Goal: Task Accomplishment & Management: Use online tool/utility

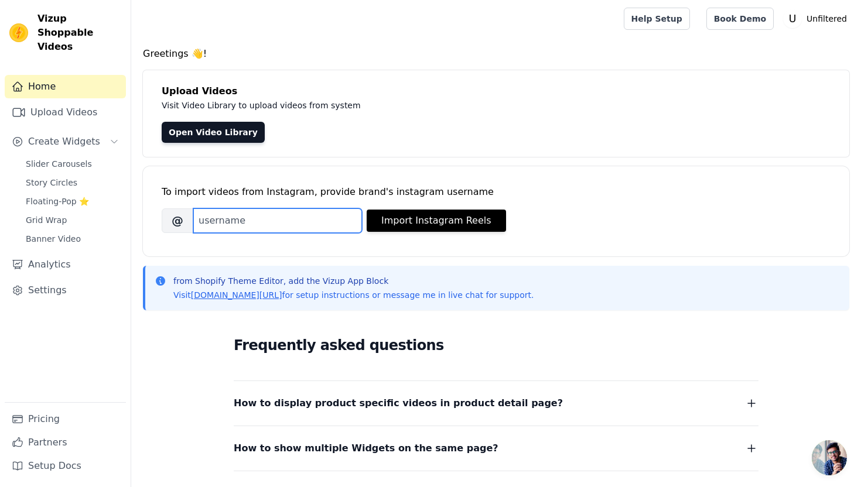
click at [224, 223] on input "Brand's Instagram Username" at bounding box center [277, 221] width 169 height 25
type input "unfiltered.tshirt"
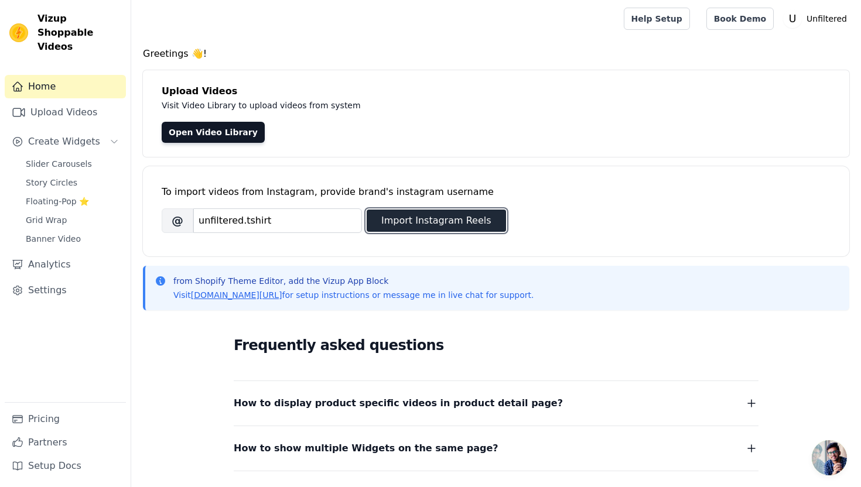
click at [446, 219] on button "Import Instagram Reels" at bounding box center [436, 221] width 139 height 22
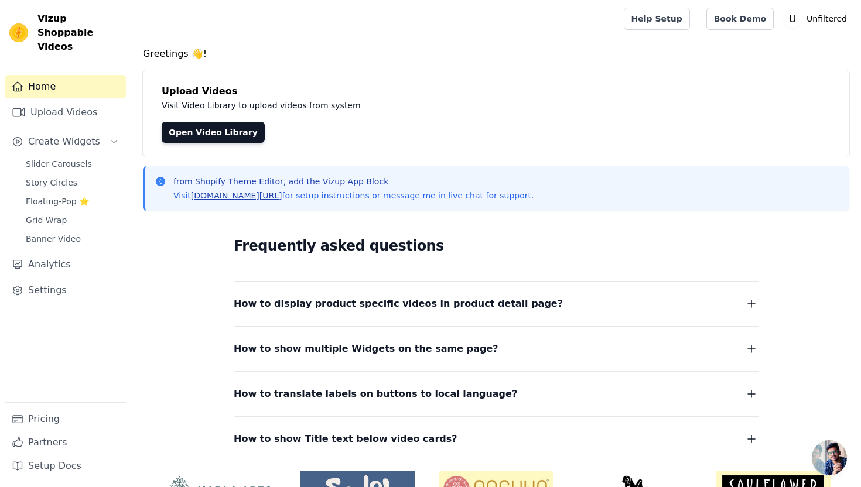
click at [235, 194] on link "[DOMAIN_NAME][URL]" at bounding box center [236, 195] width 91 height 9
click at [74, 101] on link "Upload Videos" at bounding box center [65, 112] width 121 height 23
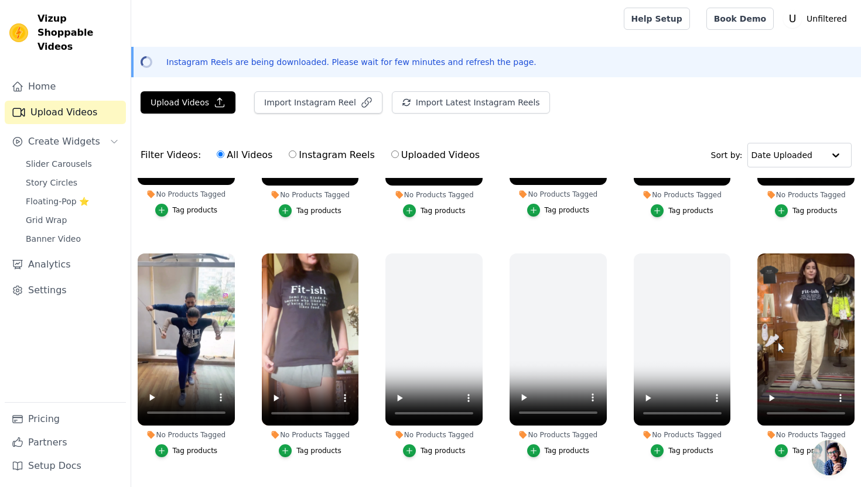
scroll to position [178, 0]
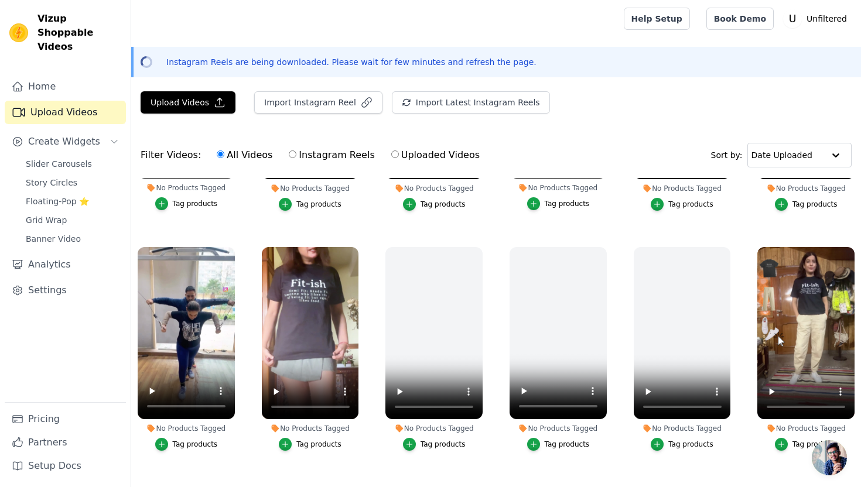
click at [289, 153] on input "Instagram Reels" at bounding box center [293, 155] width 8 height 8
radio input "true"
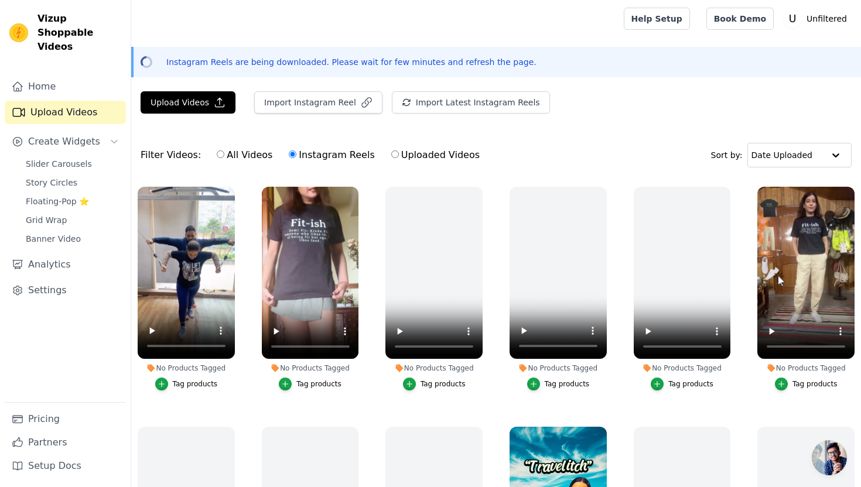
scroll to position [240, 0]
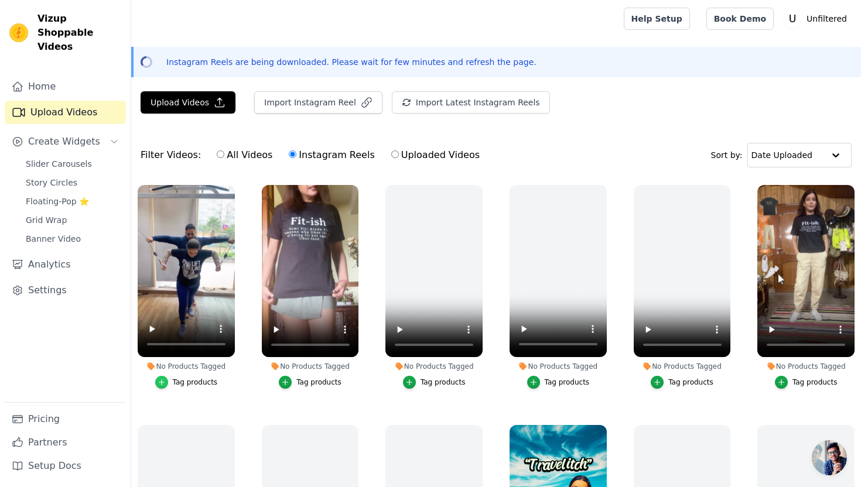
click at [159, 381] on icon "button" at bounding box center [162, 382] width 8 height 8
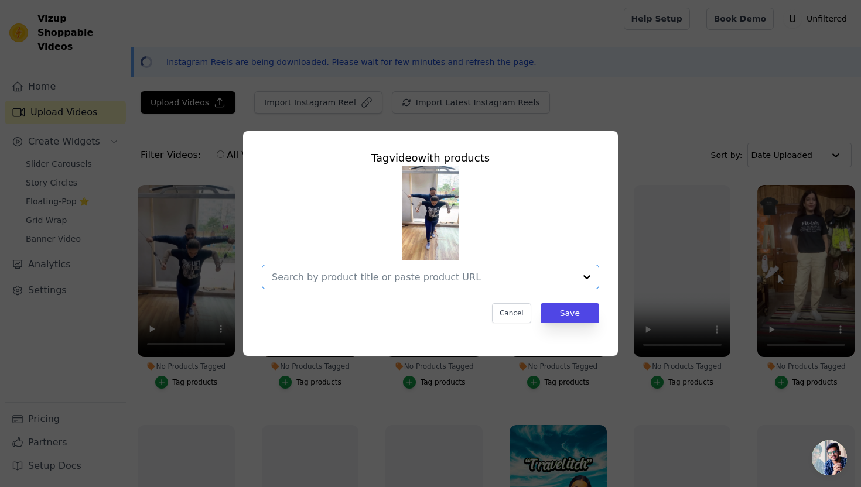
click at [323, 277] on input "No Products Tagged Tag video with products Option undefined, selected. Select i…" at bounding box center [423, 277] width 303 height 11
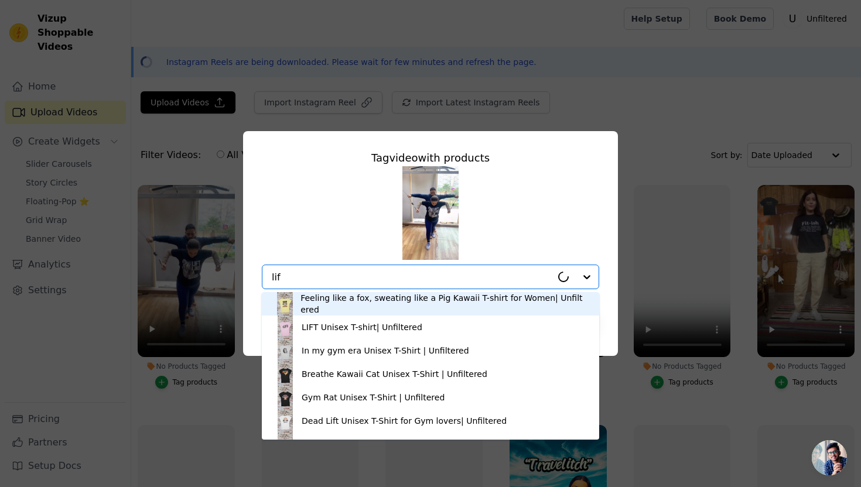
type input "lift"
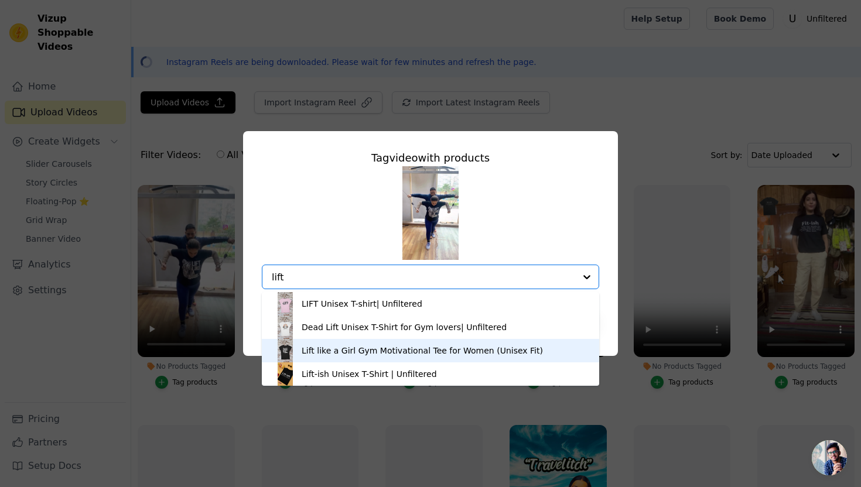
click at [311, 351] on div "Lift like a Girl Gym Motivational Tee for Women (Unisex Fit)" at bounding box center [422, 351] width 241 height 12
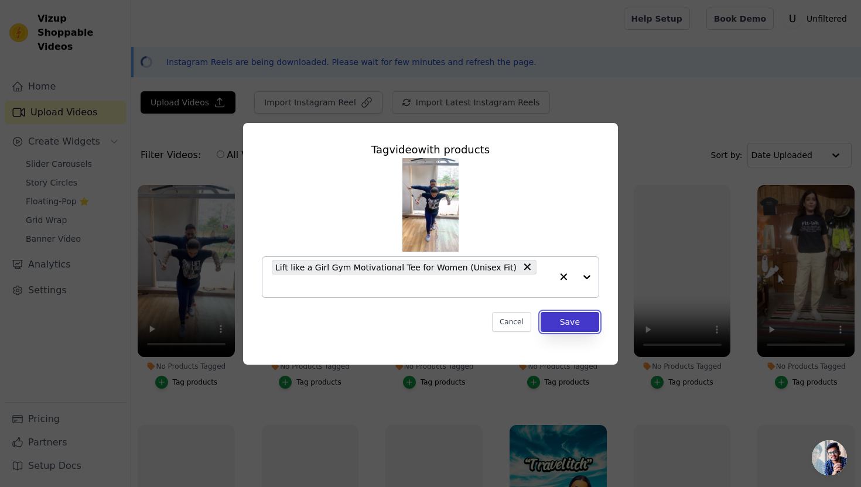
click at [589, 317] on button "Save" at bounding box center [570, 322] width 59 height 20
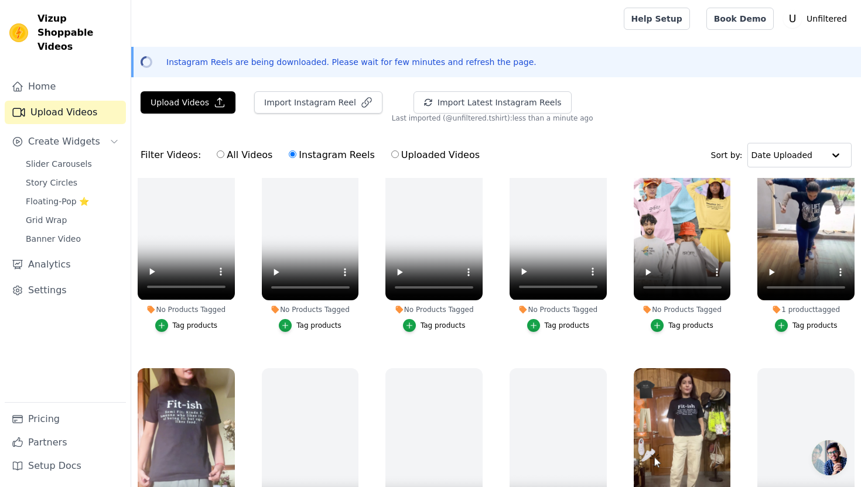
scroll to position [539, 0]
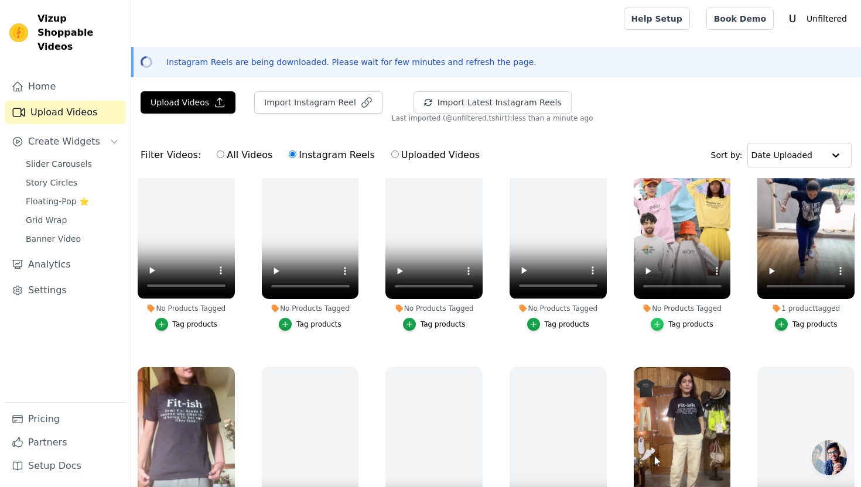
click at [658, 326] on icon "button" at bounding box center [657, 324] width 5 height 5
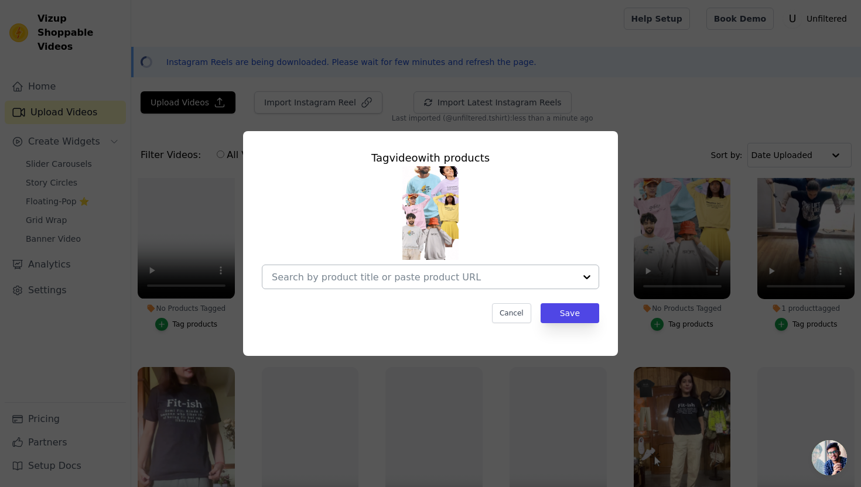
click at [368, 277] on input "No Products Tagged Tag video with products Cancel Save Tag products" at bounding box center [423, 277] width 303 height 11
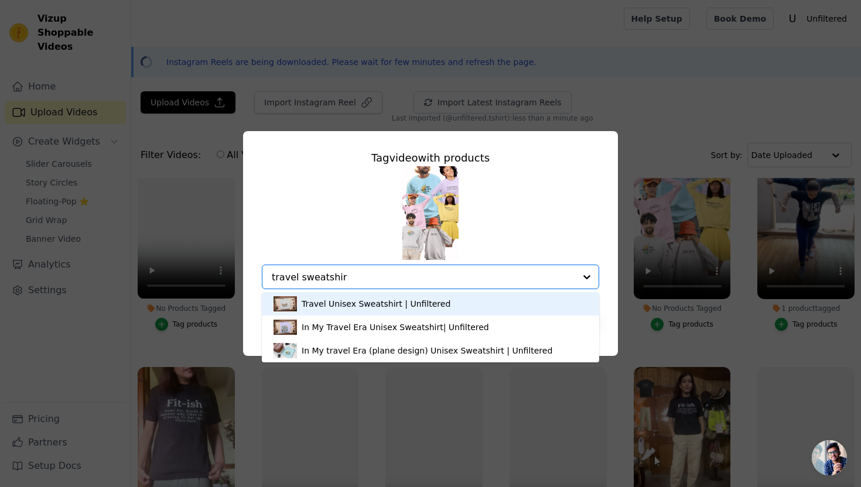
type input "travel sweatshirt"
click at [354, 307] on div "Travel Unisex Sweatshirt | Unfiltered" at bounding box center [376, 304] width 149 height 12
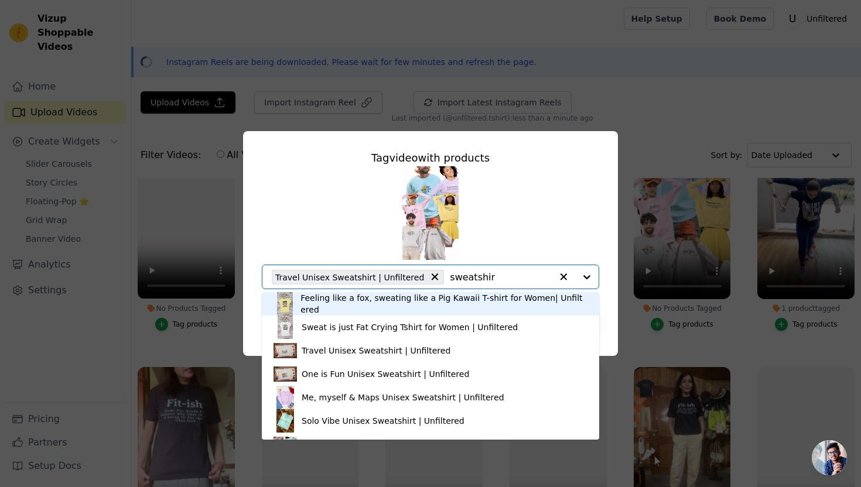
type input "sweatshirt"
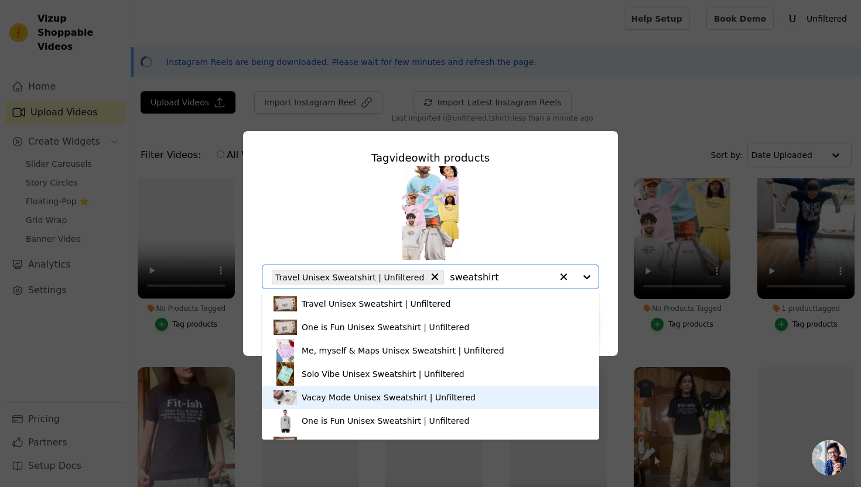
click at [387, 398] on div "Vacay Mode Unisex Sweatshirt | Unfiltered" at bounding box center [389, 398] width 174 height 12
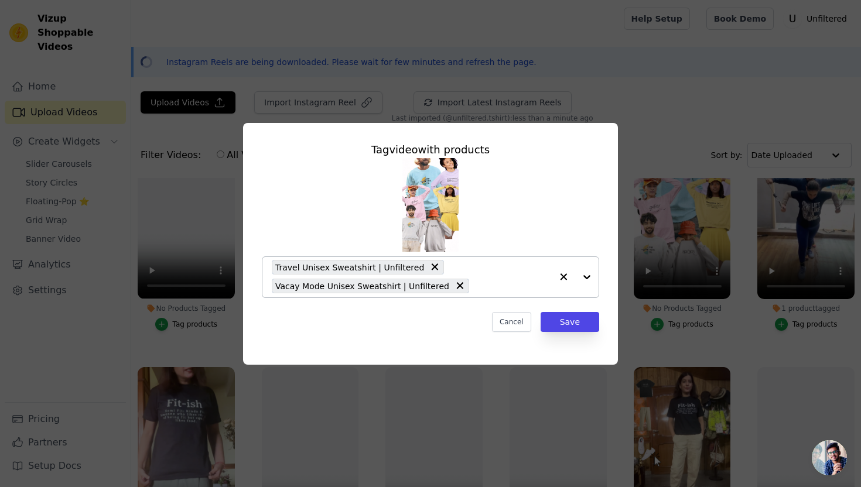
click at [475, 289] on input "No Products Tagged Tag video with products Travel Unisex Sweatshirt | Unfiltere…" at bounding box center [513, 286] width 77 height 11
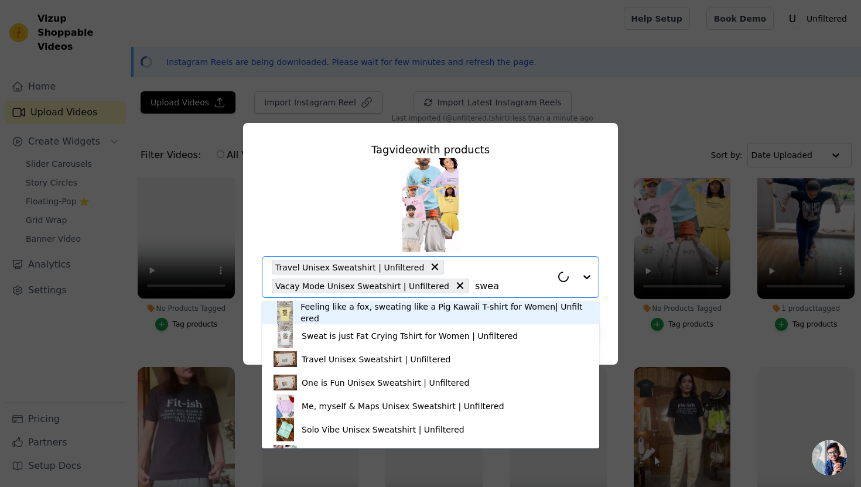
type input "sweat"
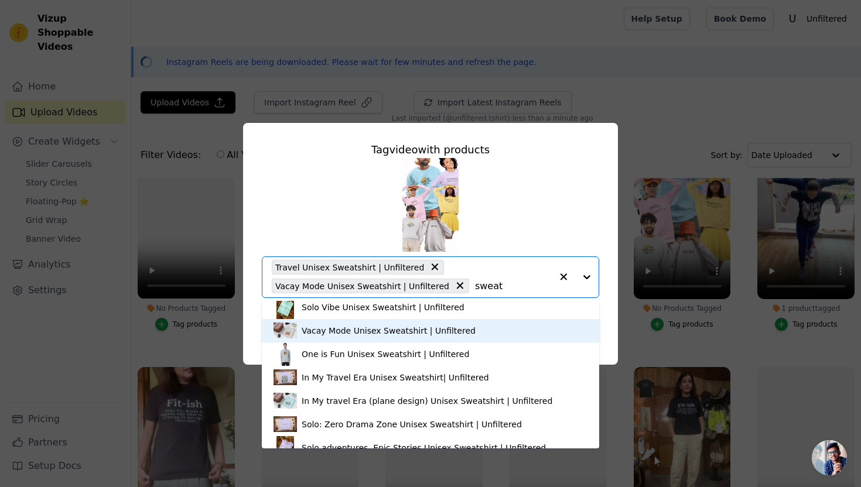
scroll to position [125, 0]
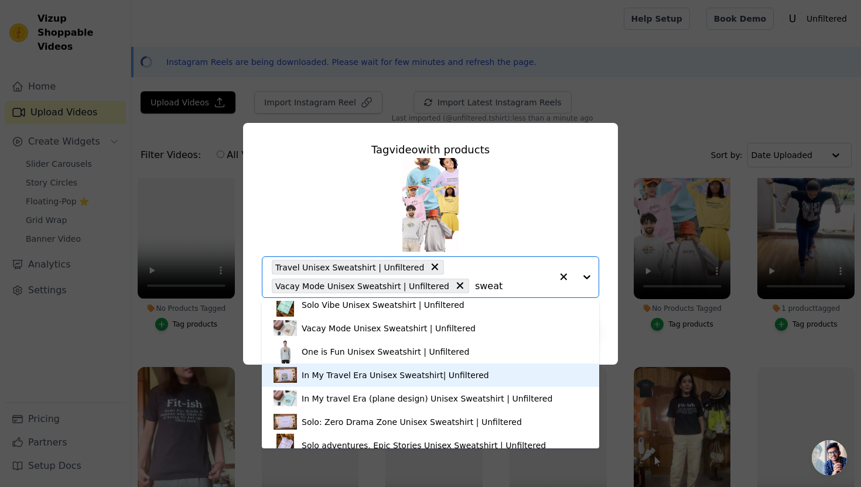
click at [408, 375] on div "In My Travel Era Unisex Sweatshirt| Unfiltered" at bounding box center [395, 376] width 187 height 12
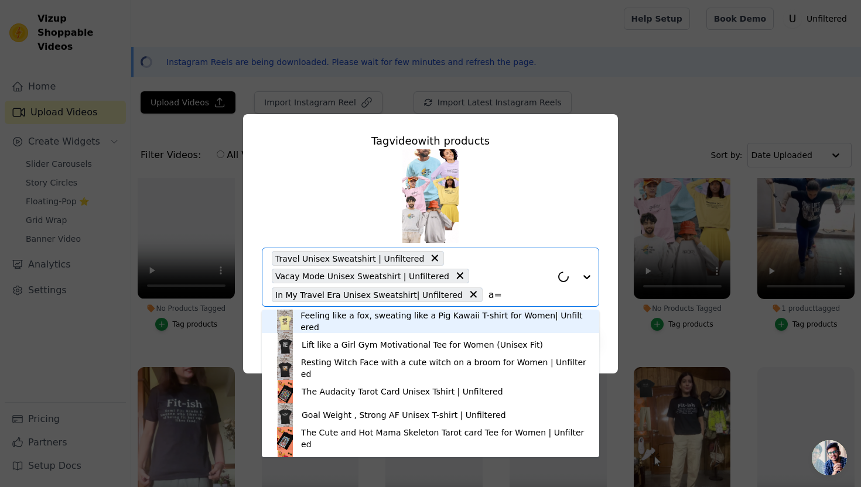
type input "a"
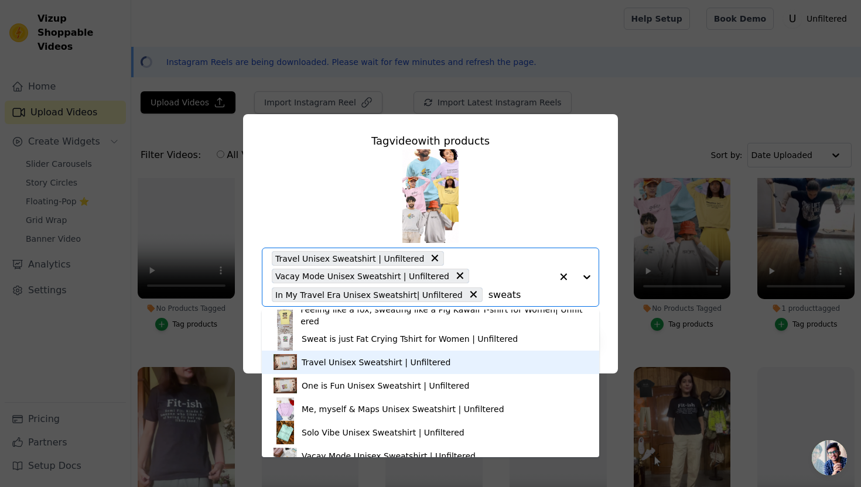
scroll to position [0, 0]
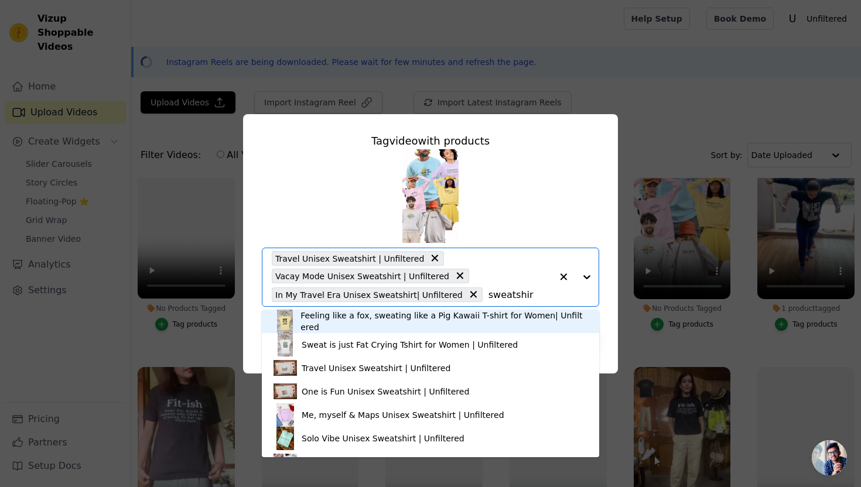
type input "sweatshirt"
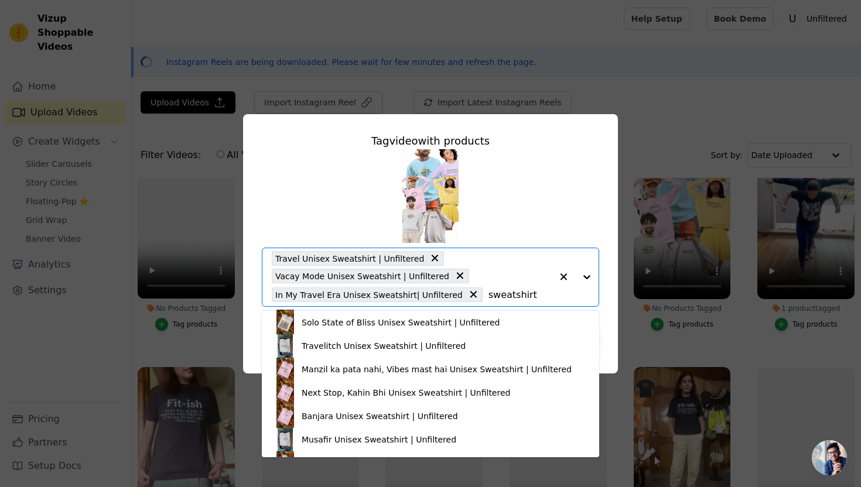
scroll to position [344, 0]
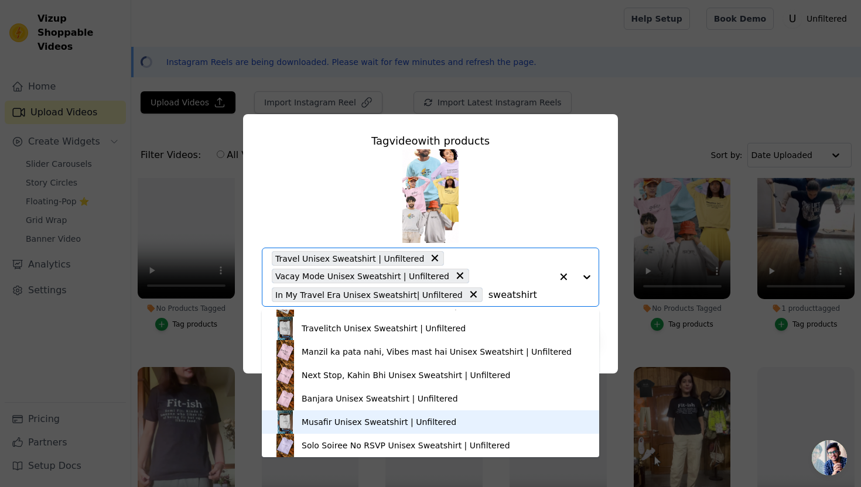
click at [366, 419] on div "Musafir Unisex Sweatshirt | Unfiltered" at bounding box center [379, 422] width 155 height 12
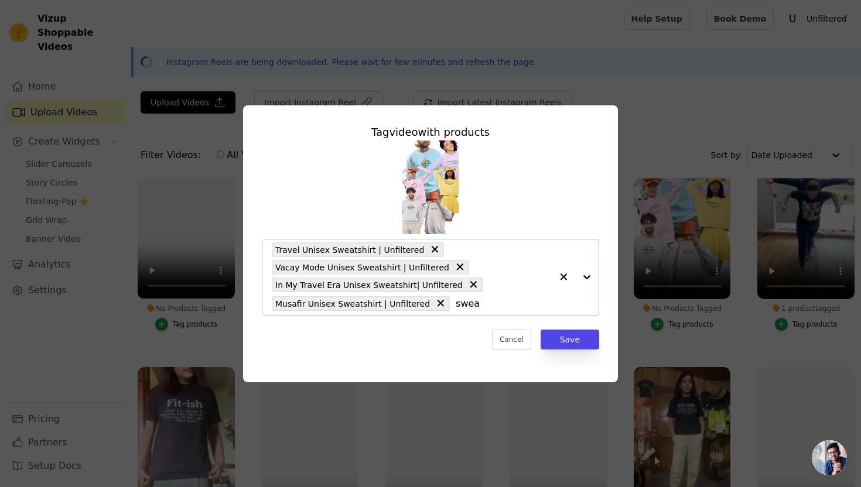
type input "sweat"
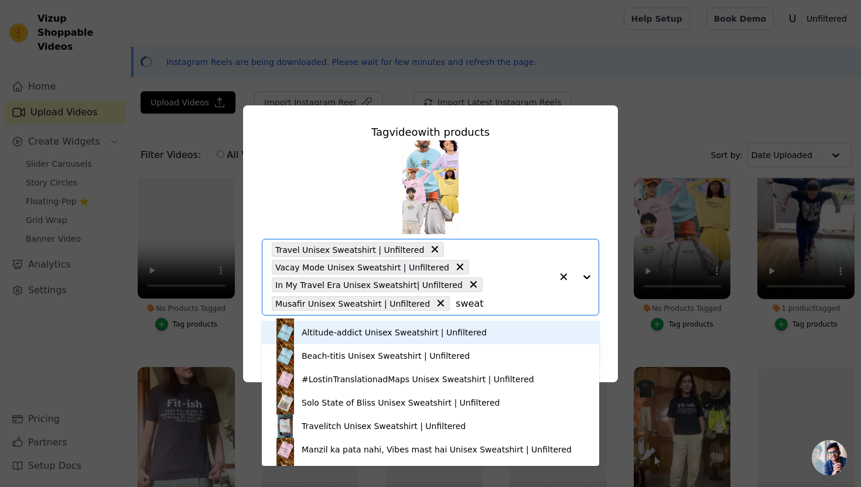
scroll to position [306, 0]
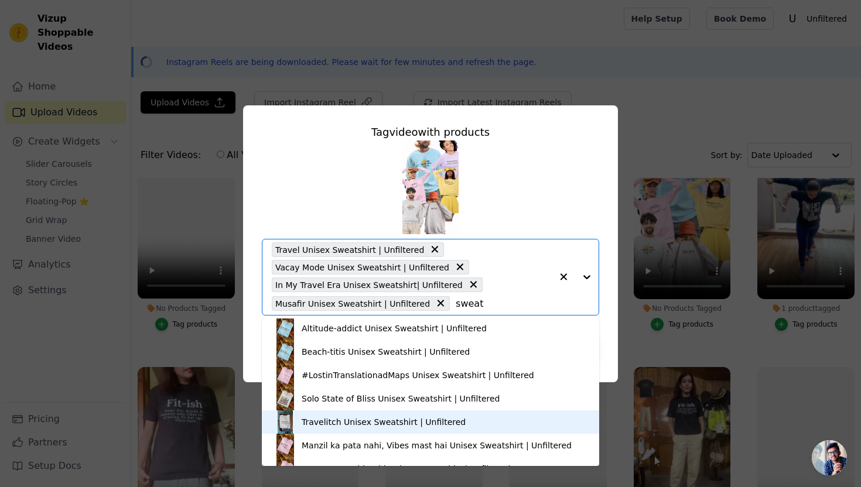
click at [381, 423] on div "Travelitch Unisex Sweatshirt | Unfiltered" at bounding box center [384, 422] width 164 height 12
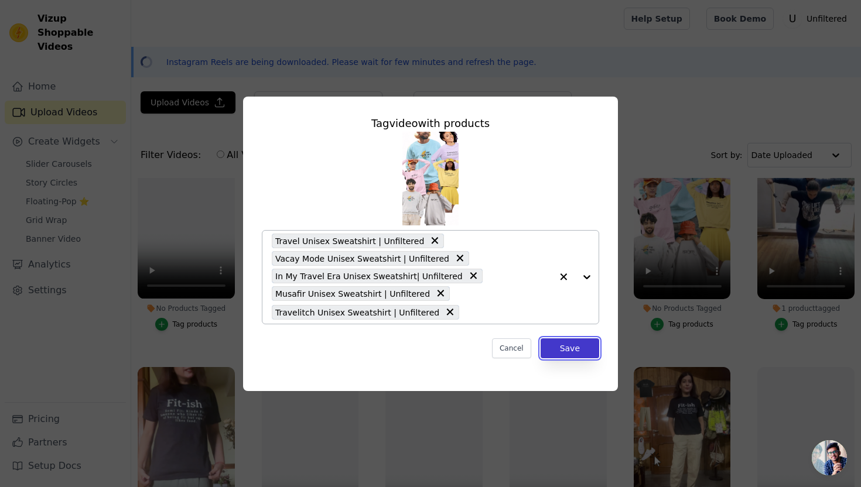
click at [591, 348] on button "Save" at bounding box center [570, 349] width 59 height 20
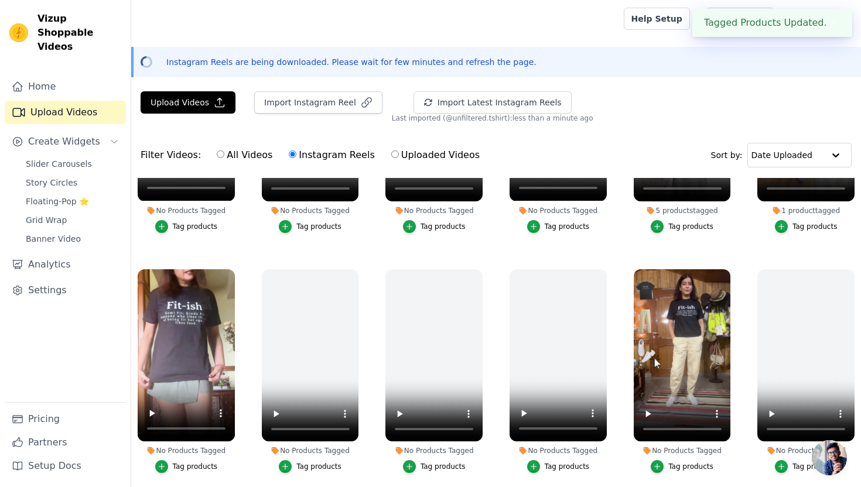
scroll to position [648, 0]
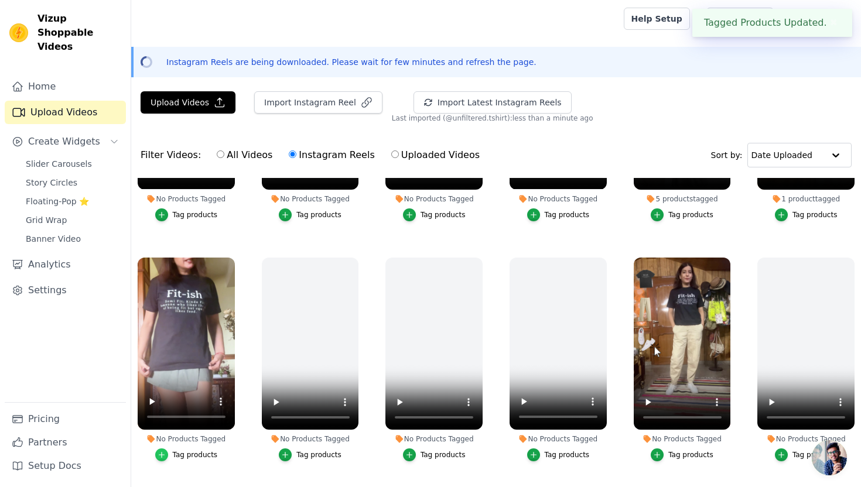
click at [163, 453] on icon "button" at bounding box center [162, 455] width 8 height 8
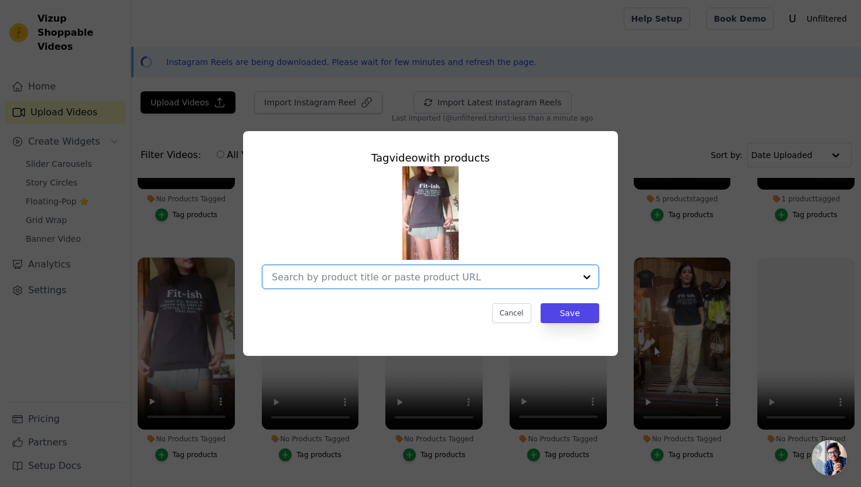
click at [339, 278] on input "No Products Tagged Tag video with products Option undefined, selected. Select i…" at bounding box center [423, 277] width 303 height 11
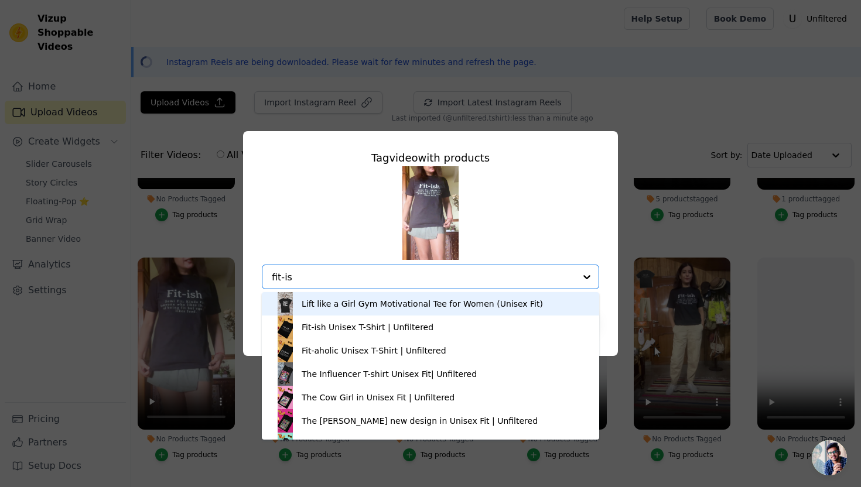
type input "fit-ish"
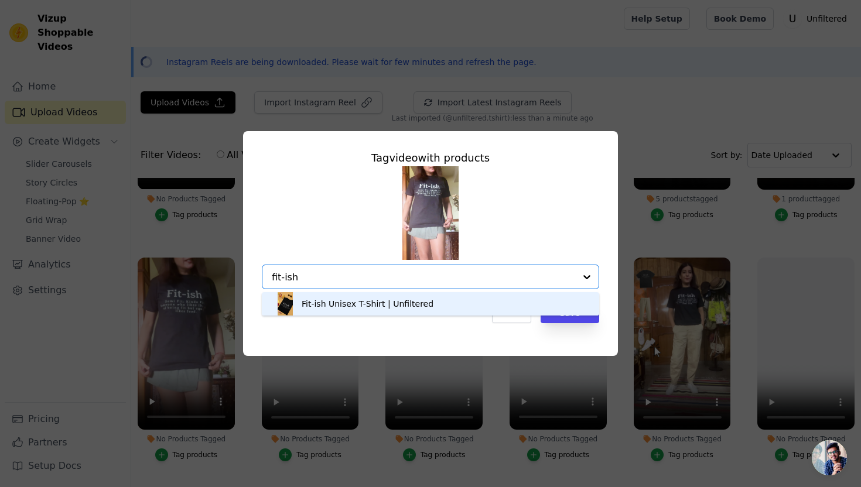
click at [394, 305] on div "Fit-ish Unisex T-Shirt | Unfiltered" at bounding box center [368, 304] width 132 height 12
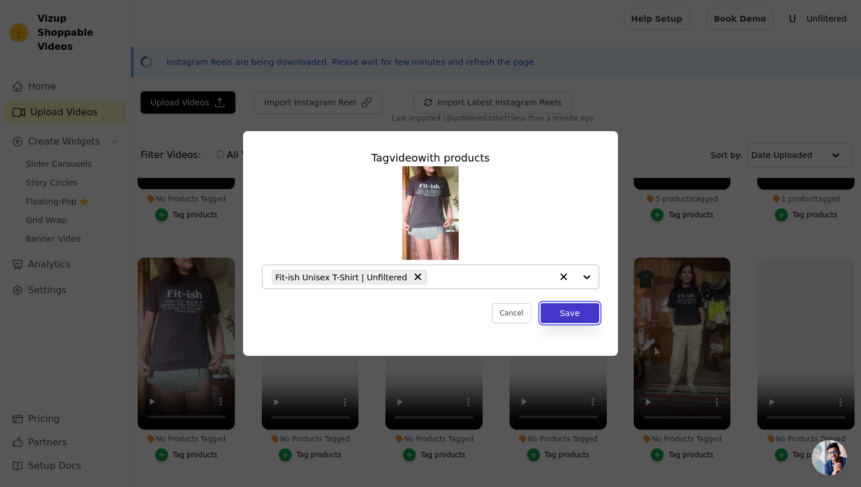
click at [580, 315] on button "Save" at bounding box center [570, 313] width 59 height 20
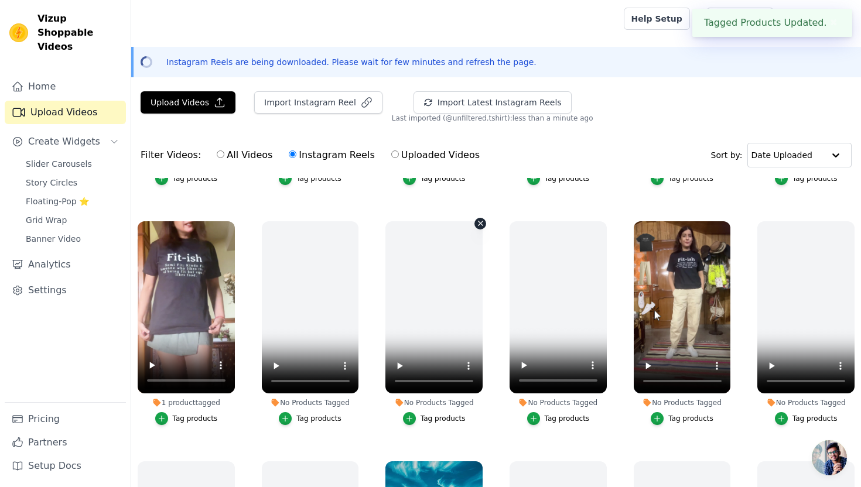
scroll to position [688, 0]
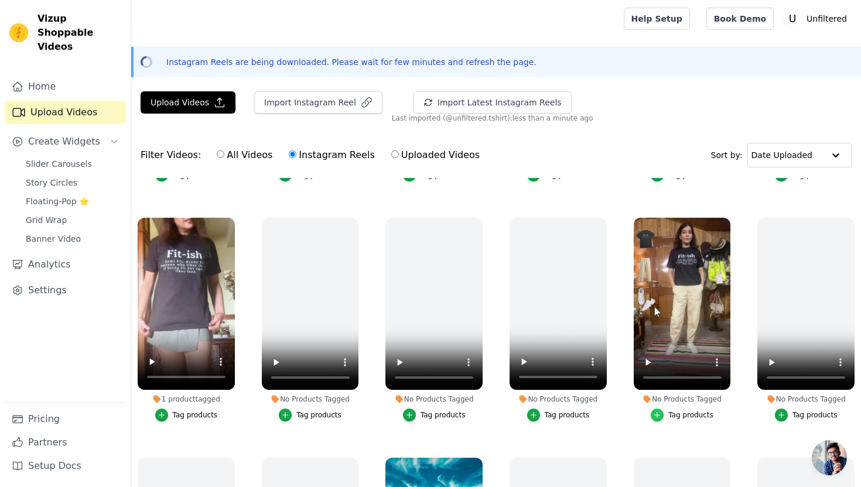
click at [659, 415] on icon "button" at bounding box center [657, 415] width 5 height 5
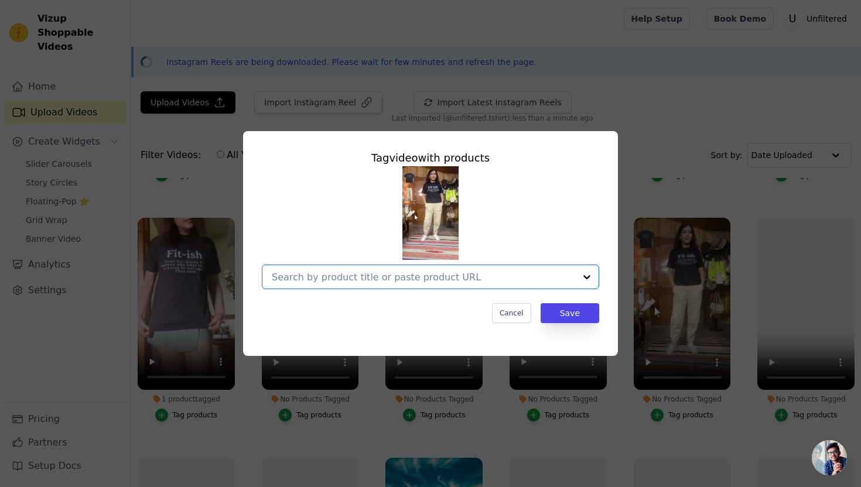
click at [477, 279] on input "No Products Tagged Tag video with products Option undefined, selected. Select i…" at bounding box center [423, 277] width 303 height 11
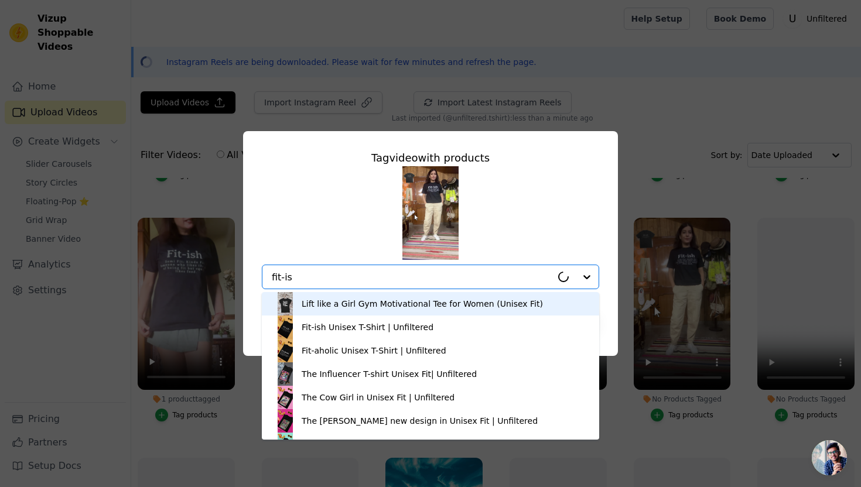
type input "fit-ish"
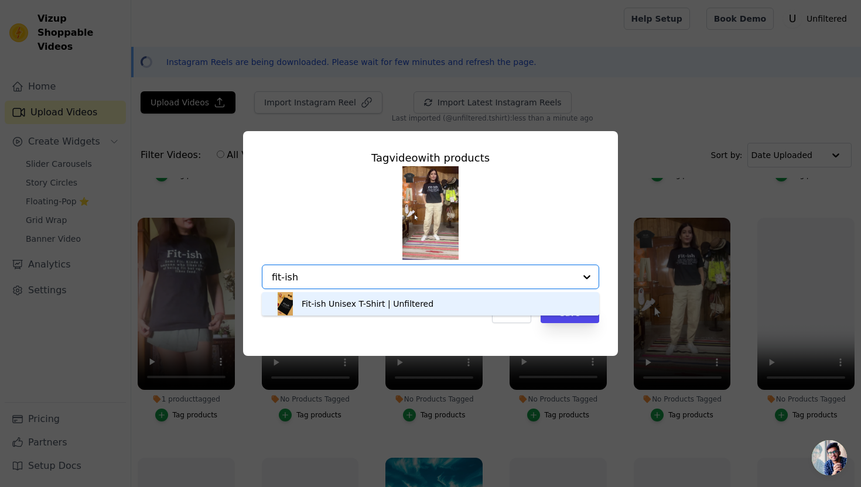
click at [397, 299] on div "Fit-ish Unisex T-Shirt | Unfiltered" at bounding box center [368, 304] width 132 height 12
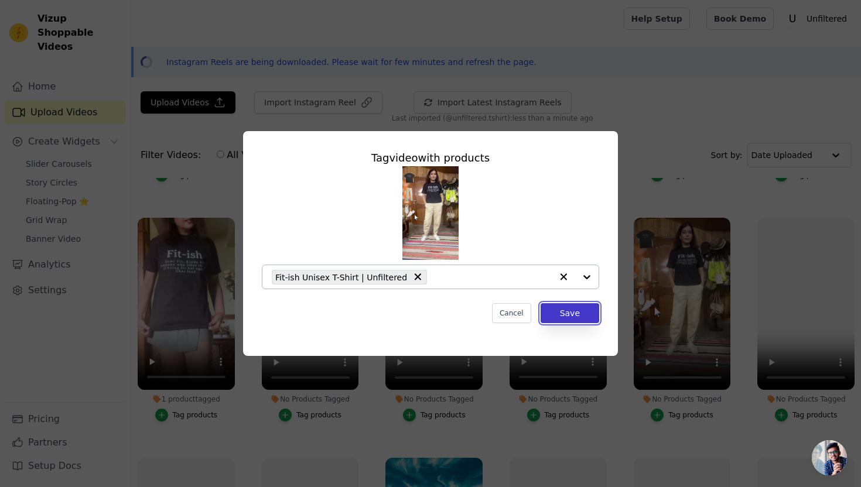
click at [552, 316] on button "Save" at bounding box center [570, 313] width 59 height 20
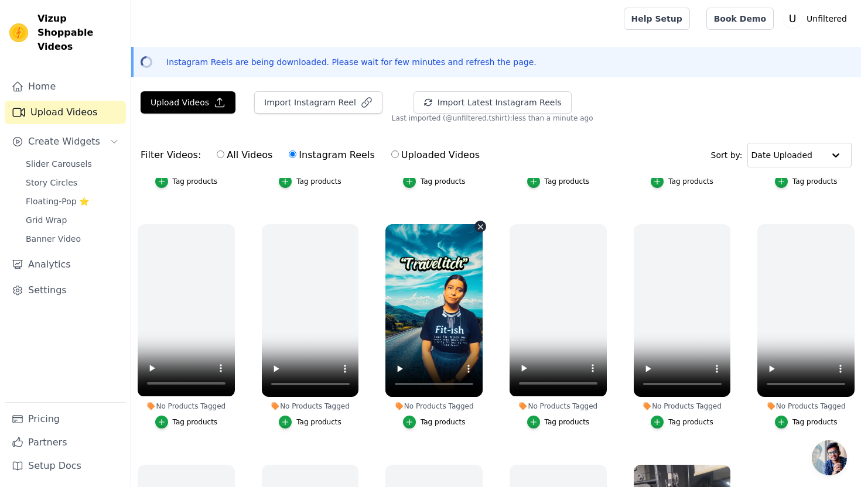
scroll to position [929, 0]
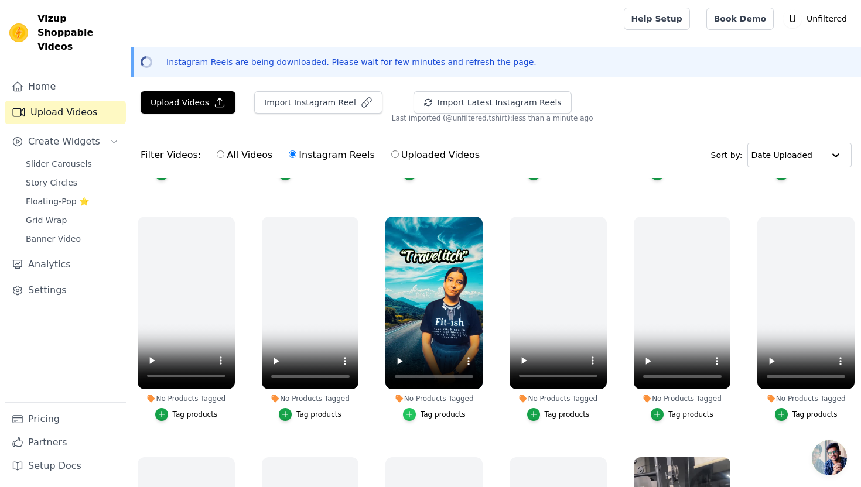
click at [411, 414] on icon "button" at bounding box center [409, 414] width 5 height 5
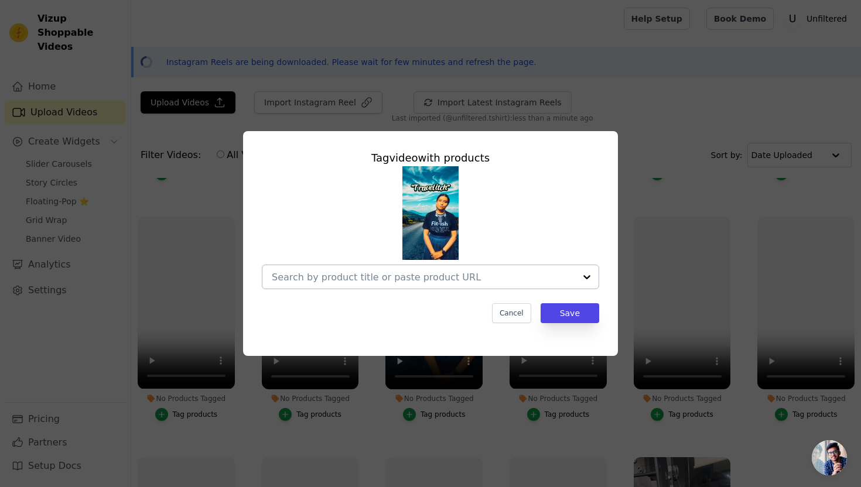
click at [375, 276] on input "No Products Tagged Tag video with products Cancel Save Tag products" at bounding box center [423, 277] width 303 height 11
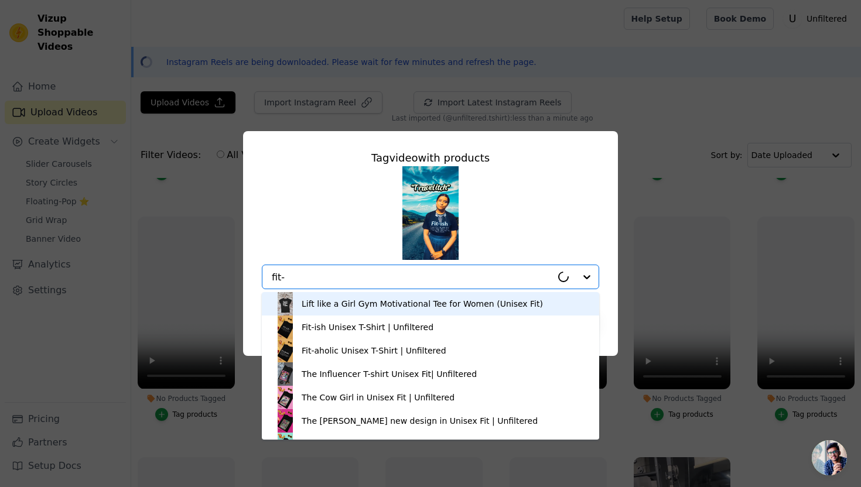
type input "fit-i"
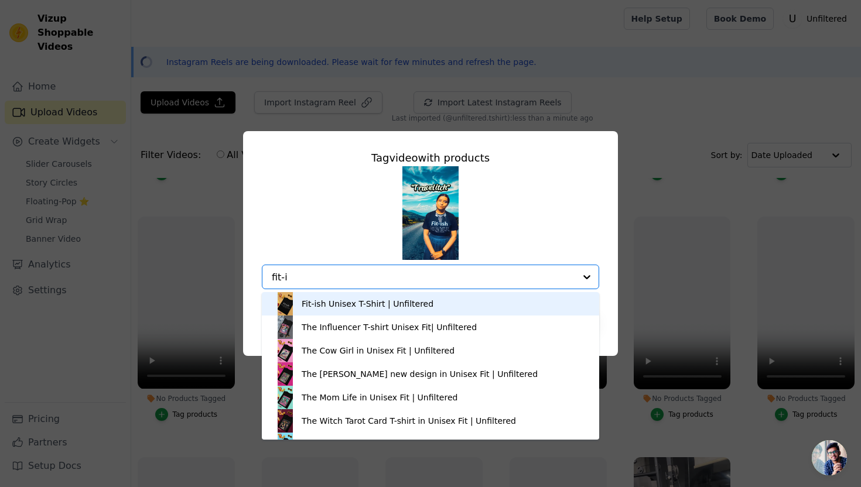
click at [346, 299] on div "Fit-ish Unisex T-Shirt | Unfiltered" at bounding box center [368, 304] width 132 height 12
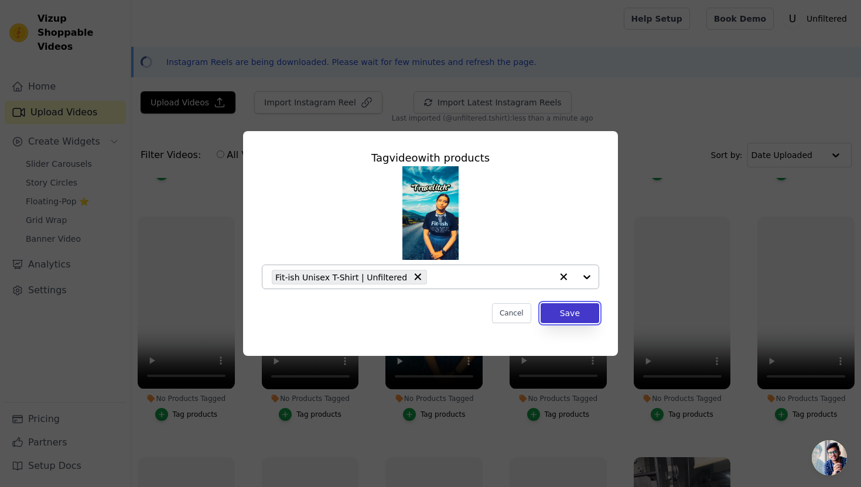
click at [559, 319] on button "Save" at bounding box center [570, 313] width 59 height 20
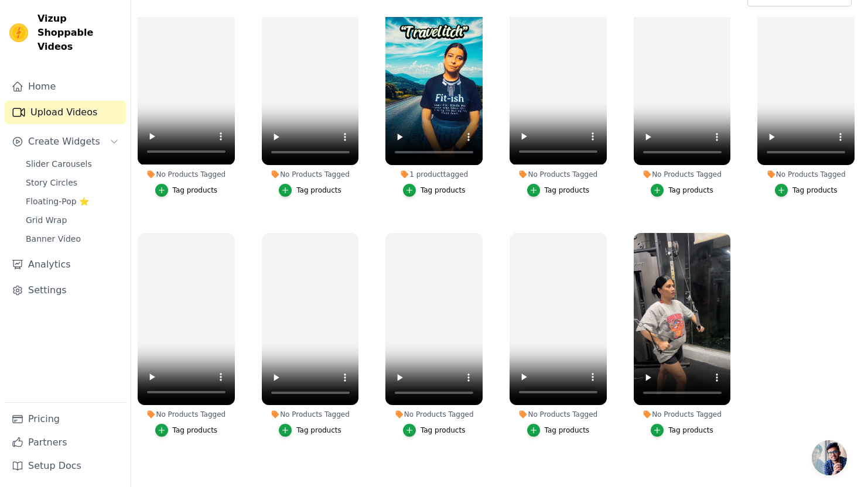
scroll to position [169, 0]
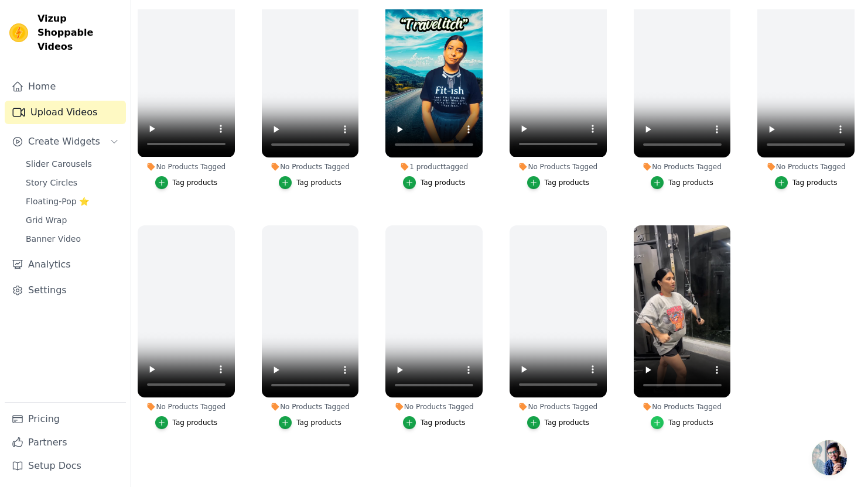
click at [655, 423] on icon "button" at bounding box center [657, 423] width 5 height 5
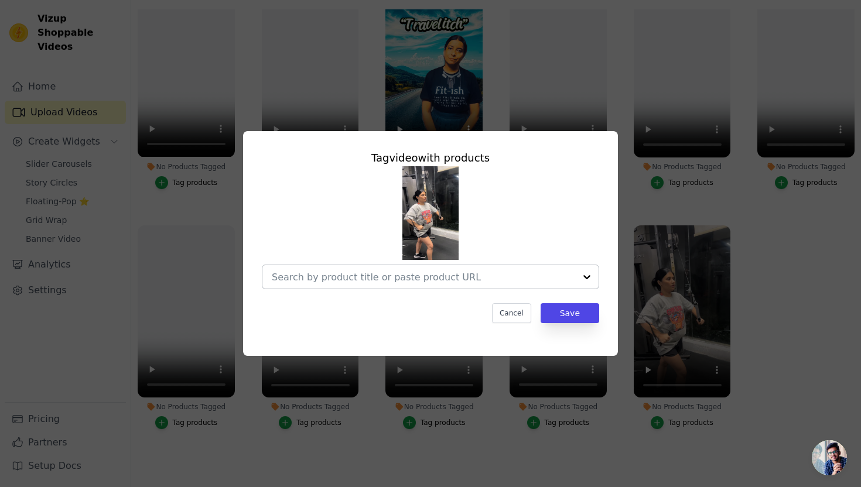
click at [400, 278] on input "No Products Tagged Tag video with products Cancel Save Tag products" at bounding box center [423, 277] width 303 height 11
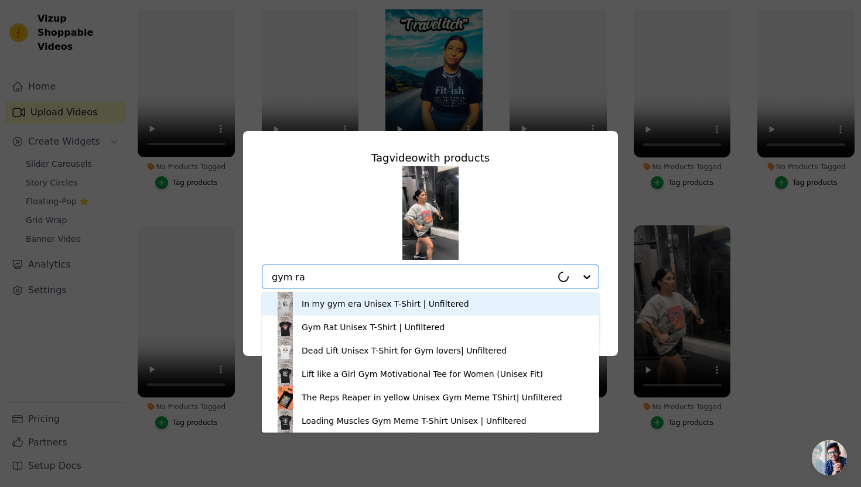
type input "gym rat"
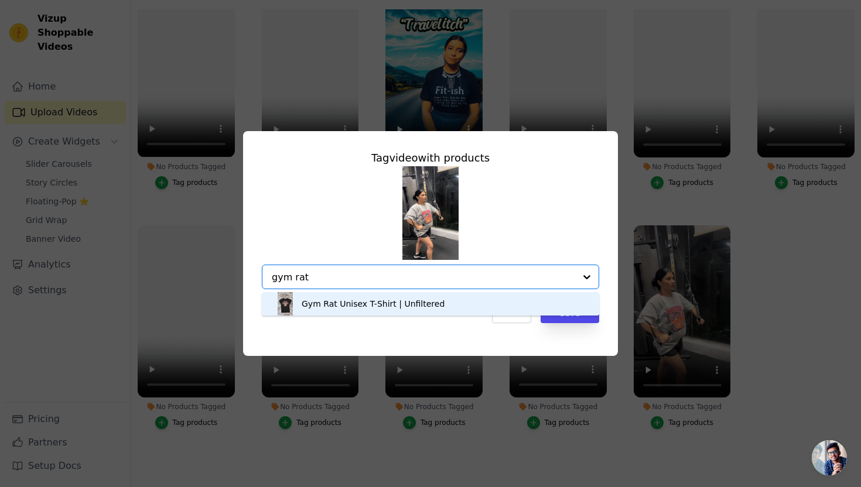
click at [354, 307] on div "Gym Rat Unisex T-Shirt | Unfiltered" at bounding box center [373, 304] width 143 height 12
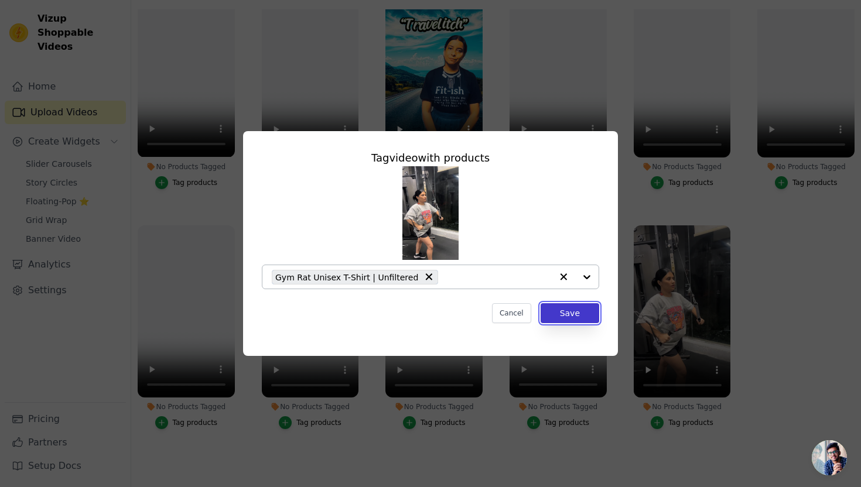
click at [563, 320] on button "Save" at bounding box center [570, 313] width 59 height 20
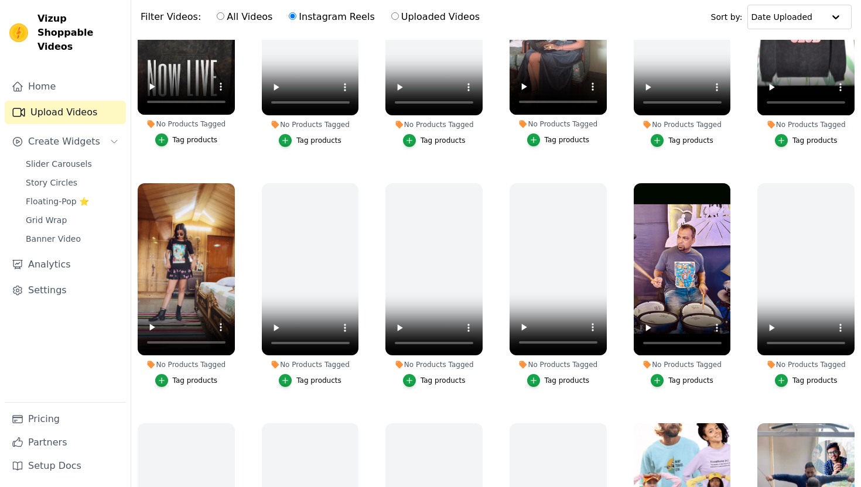
scroll to position [102, 0]
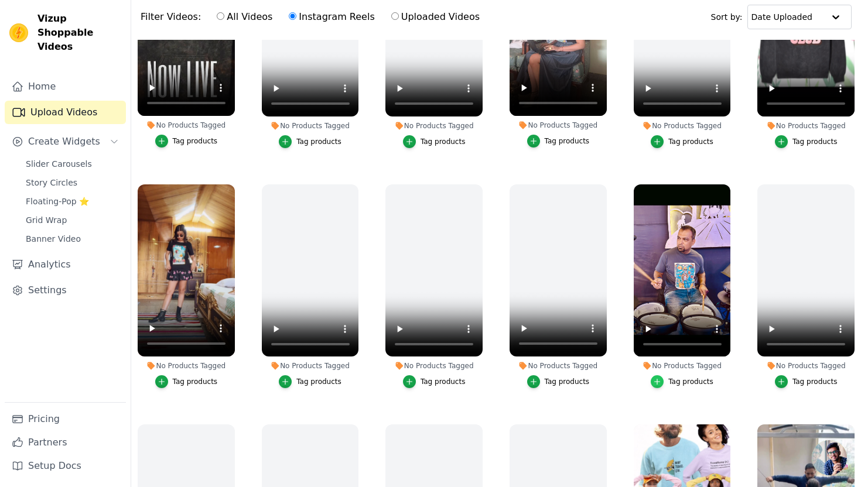
click at [663, 383] on div "button" at bounding box center [657, 381] width 13 height 13
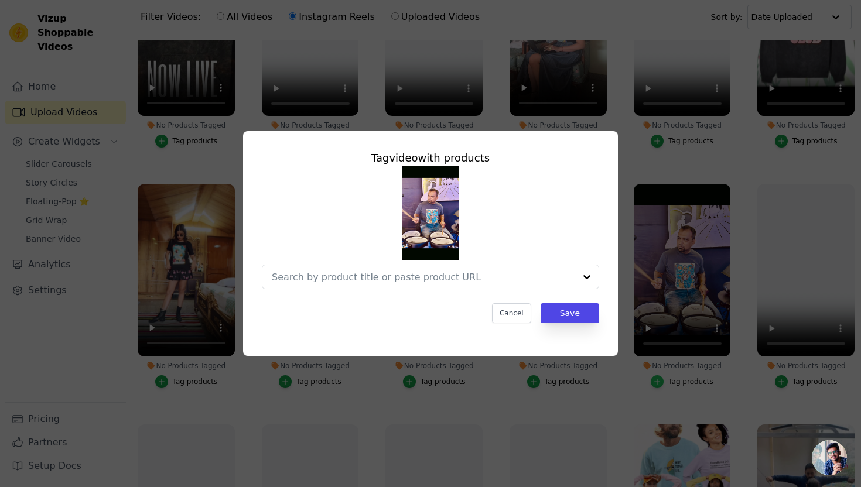
scroll to position [0, 0]
click at [354, 278] on input "No Products Tagged Tag video with products Option undefined, selected. Select i…" at bounding box center [423, 277] width 303 height 11
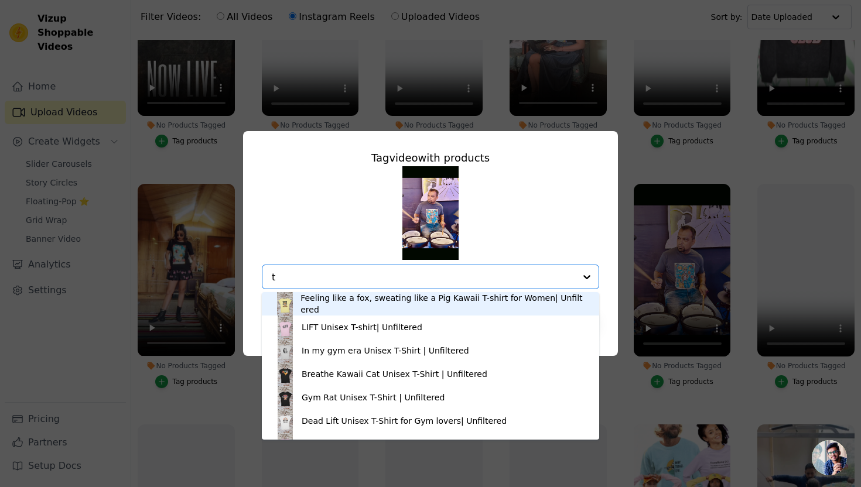
type input "t"
click at [76, 399] on div "Tag video with products Feeling like a fox, sweating like a Pig Kawaii T-shirt …" at bounding box center [430, 243] width 861 height 487
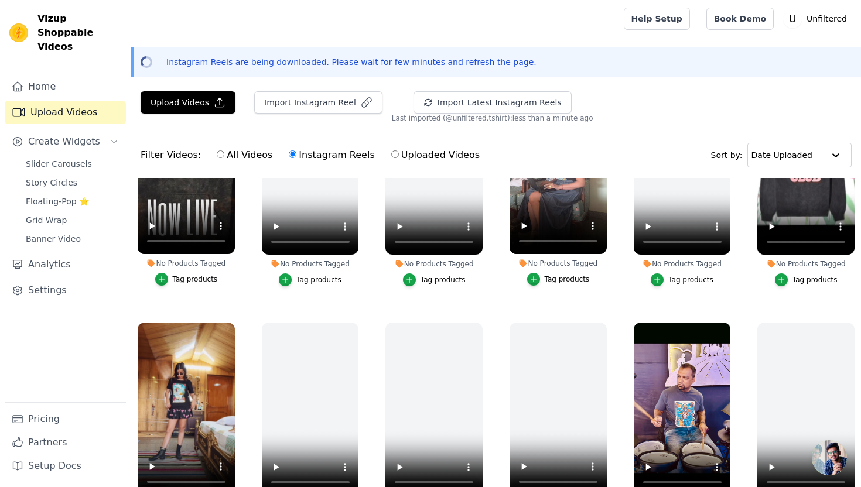
scroll to position [138, 0]
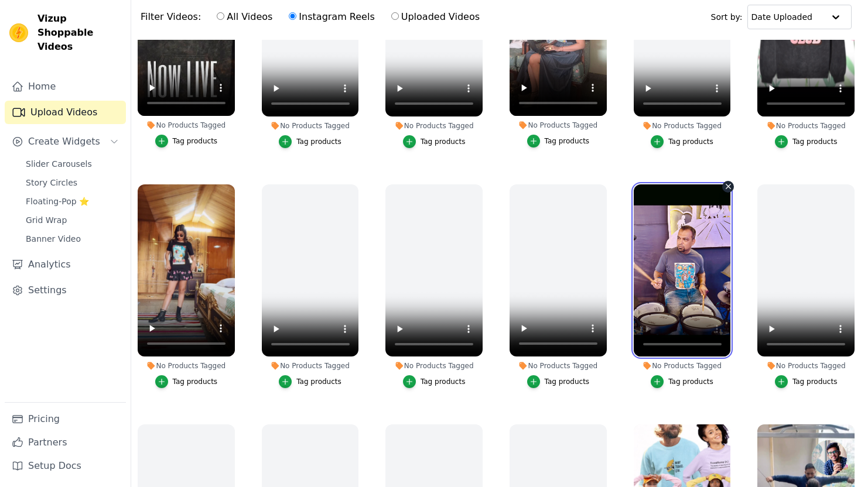
click at [697, 282] on video at bounding box center [682, 270] width 97 height 173
click at [655, 386] on div "button" at bounding box center [657, 381] width 13 height 13
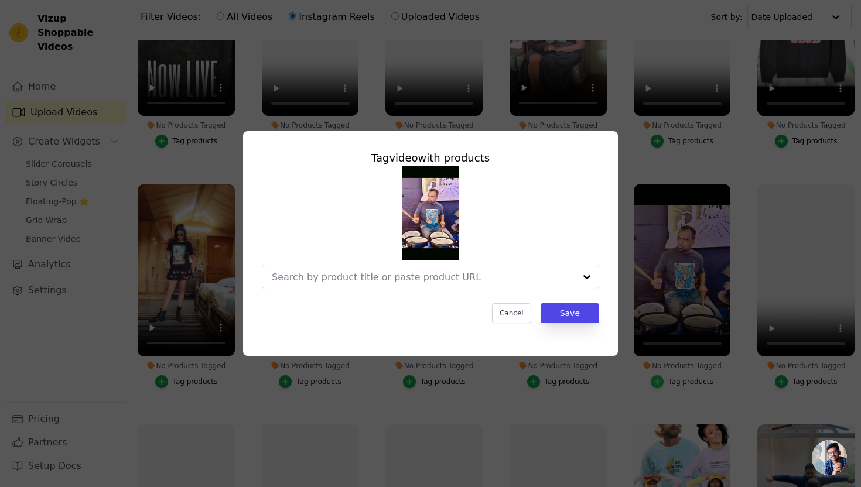
scroll to position [0, 0]
click at [402, 276] on input "No Products Tagged Tag video with products Cancel Save Tag products" at bounding box center [423, 277] width 303 height 11
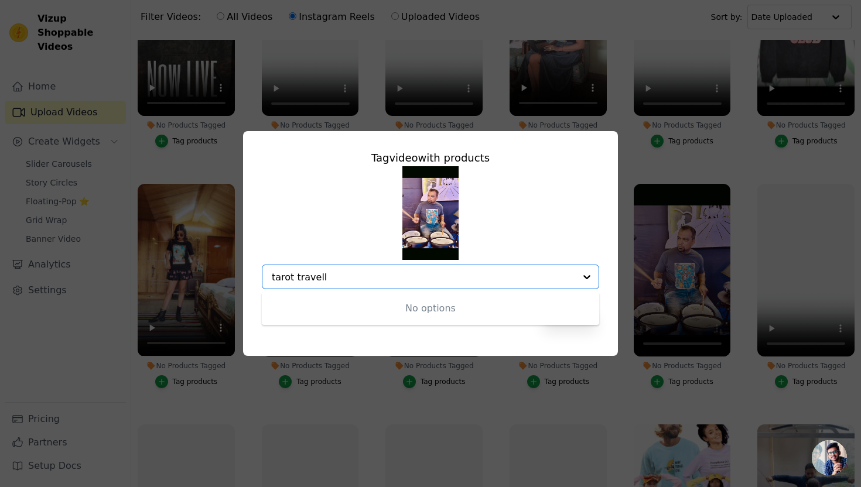
type input "tarot travel"
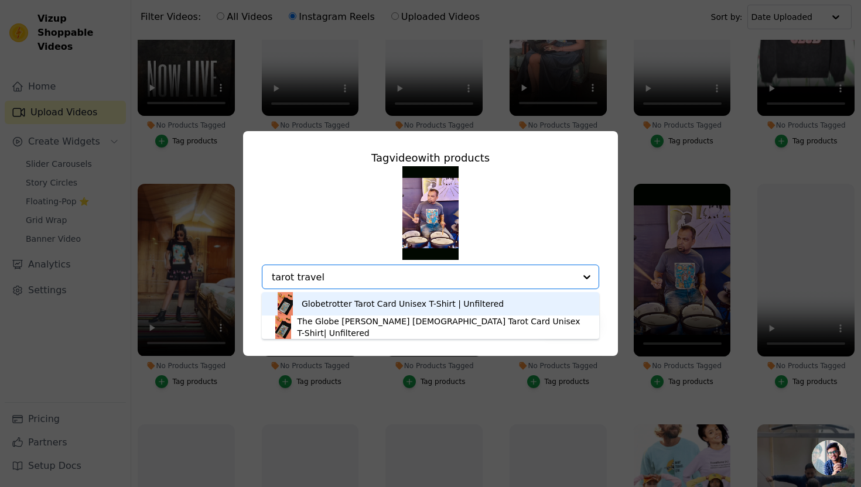
click at [383, 303] on div "Globetrotter Tarot Card Unisex T-Shirt | Unfiltered" at bounding box center [403, 304] width 202 height 12
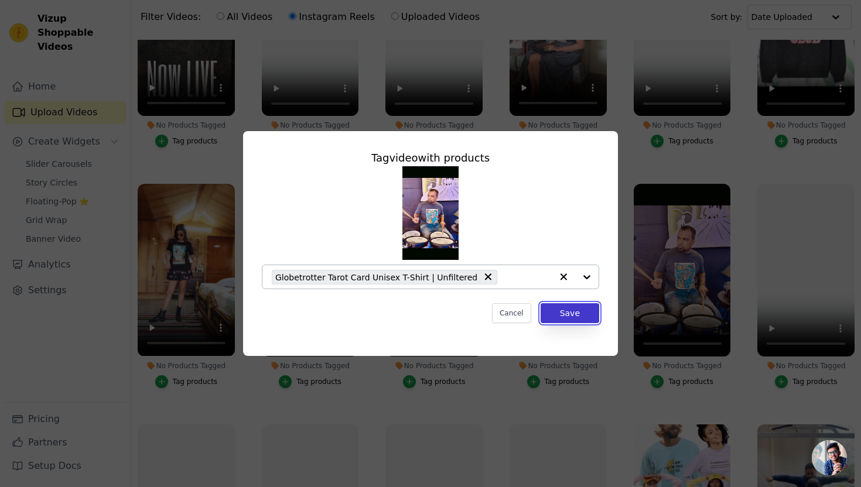
click at [566, 310] on button "Save" at bounding box center [570, 313] width 59 height 20
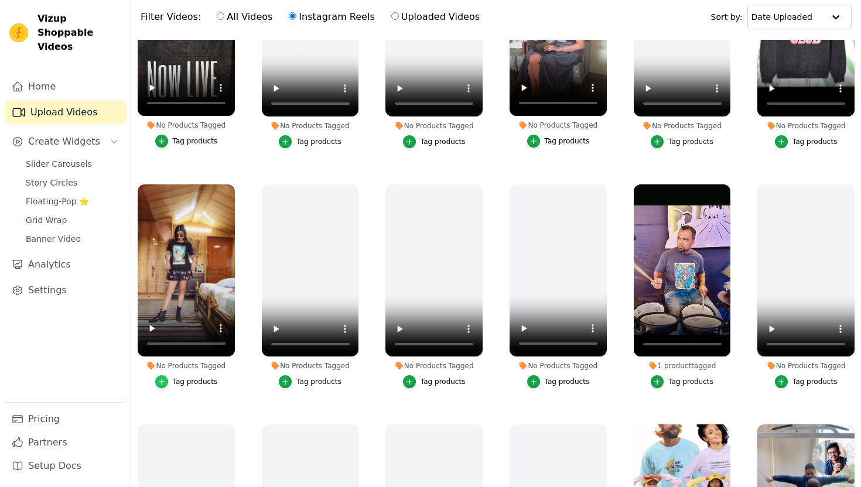
click at [163, 384] on icon "button" at bounding box center [162, 382] width 8 height 8
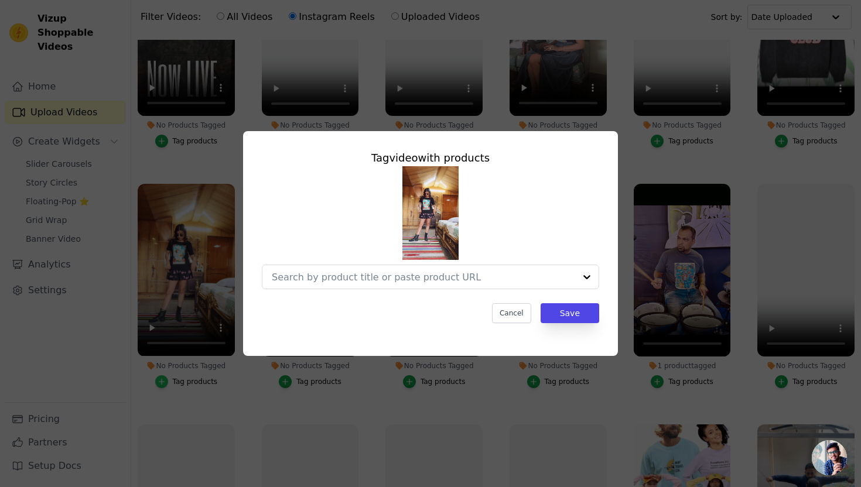
scroll to position [0, 0]
click at [336, 286] on div at bounding box center [423, 276] width 303 height 23
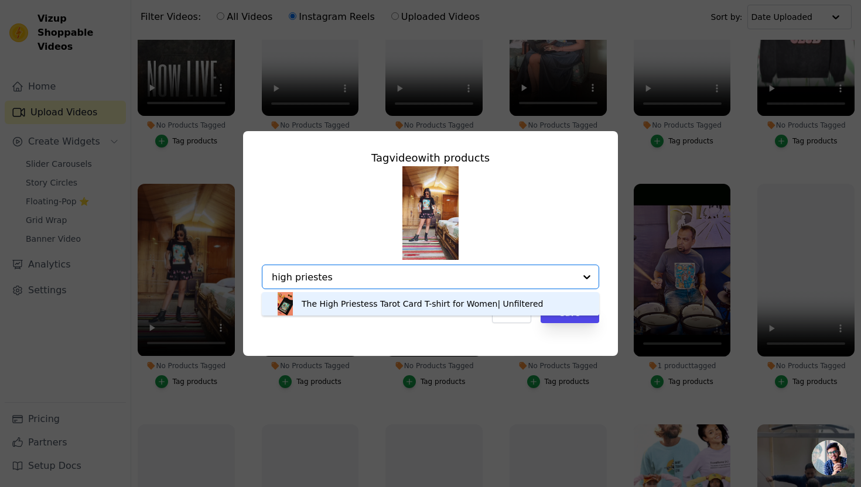
type input "high priestess"
click at [364, 309] on div "The High Priestess Tarot Card T-shirt for Women| Unfiltered" at bounding box center [423, 304] width 242 height 12
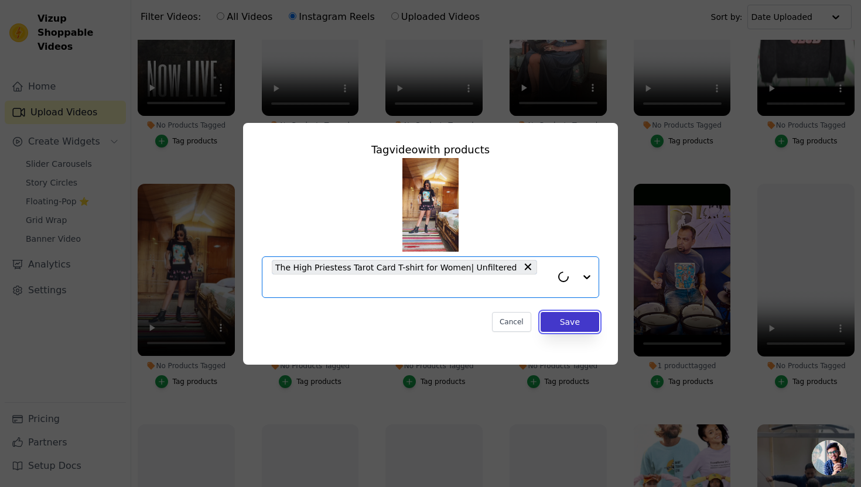
click at [578, 318] on button "Save" at bounding box center [570, 322] width 59 height 20
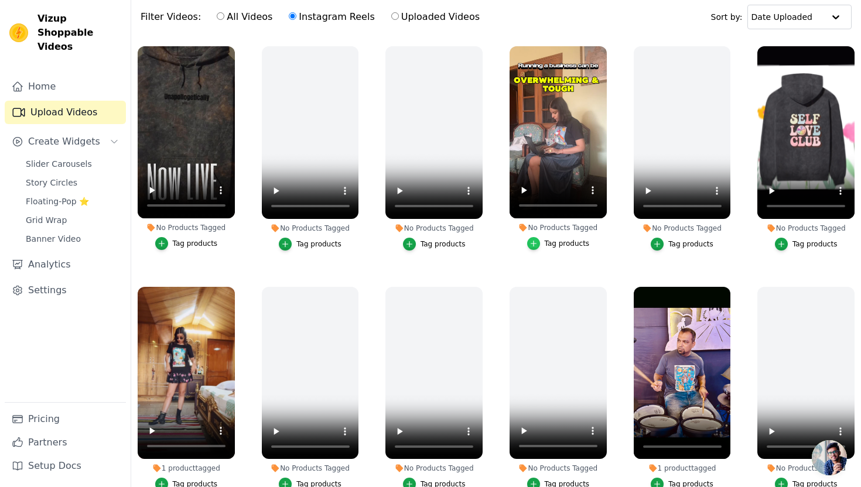
click at [534, 241] on icon "button" at bounding box center [533, 243] width 5 height 5
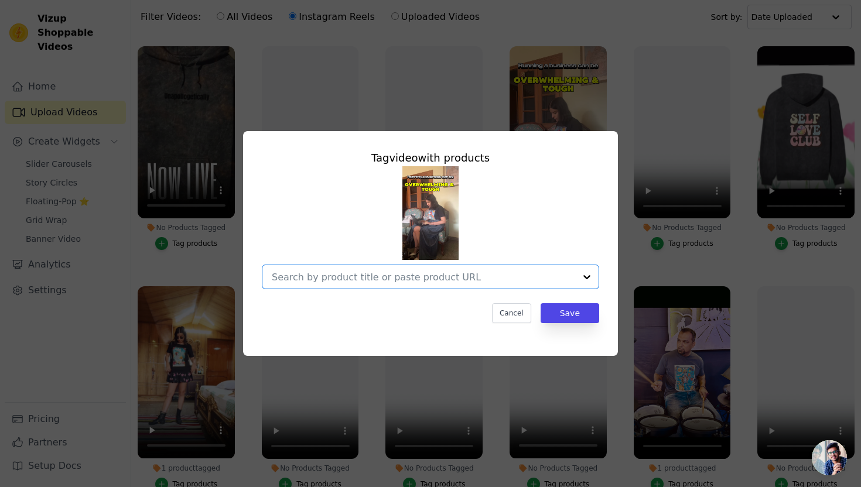
click at [404, 278] on input "No Products Tagged Tag video with products Option undefined, selected. Select i…" at bounding box center [423, 277] width 303 height 11
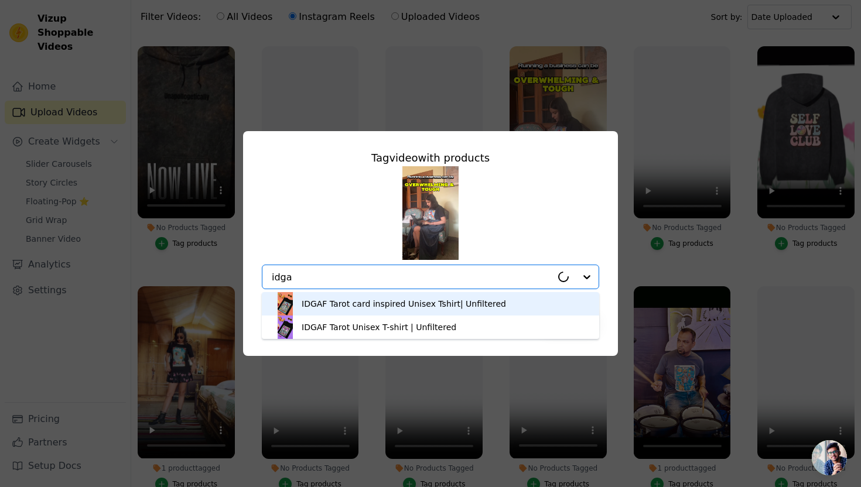
type input "idgaf"
click at [397, 305] on div "IDGAF Tarot card inspired Unisex Tshirt| Unfiltered" at bounding box center [404, 304] width 204 height 12
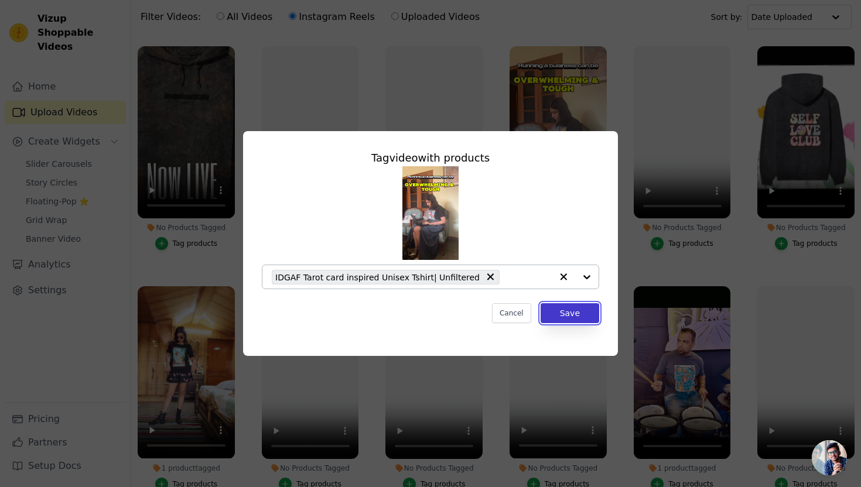
click at [558, 315] on button "Save" at bounding box center [570, 313] width 59 height 20
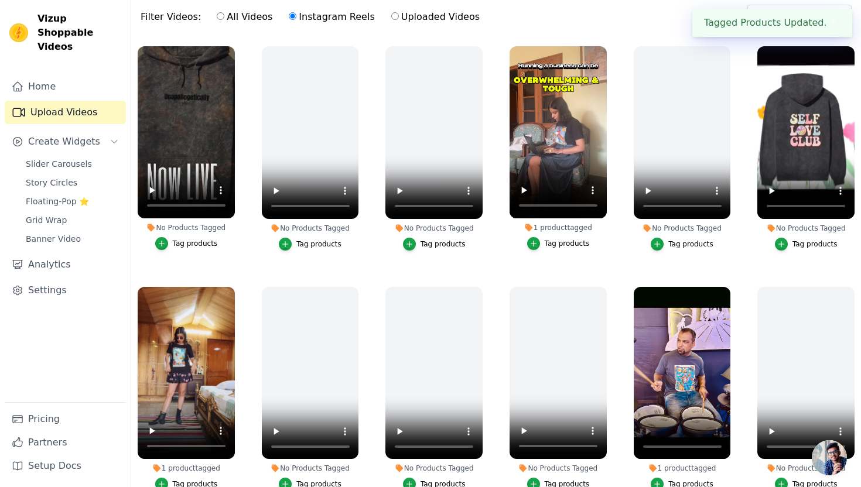
scroll to position [127, 0]
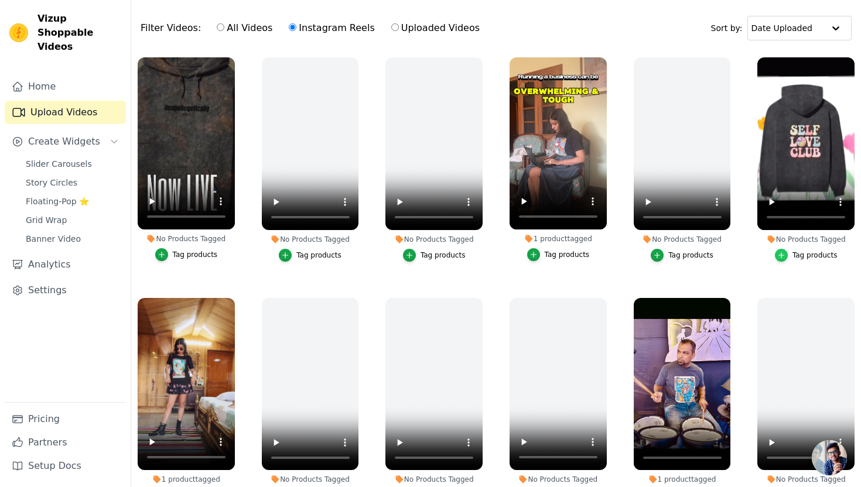
click at [781, 255] on icon "button" at bounding box center [781, 255] width 8 height 8
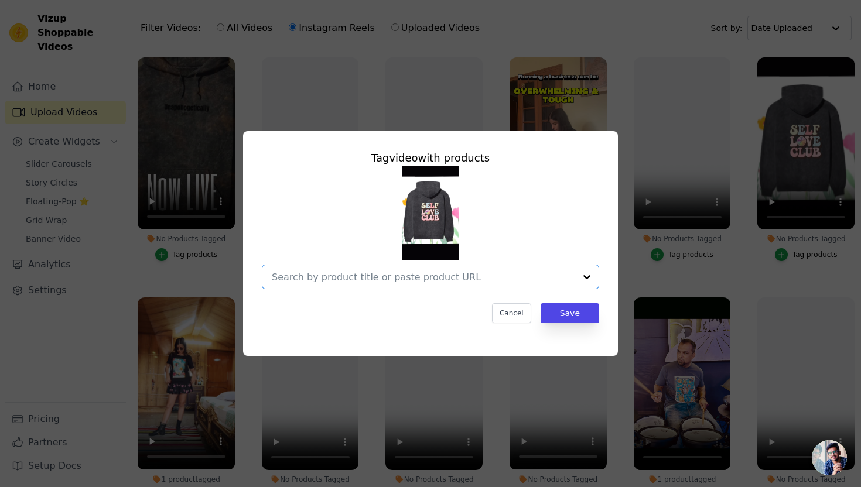
click at [459, 276] on input "No Products Tagged Tag video with products Option undefined, selected. Select i…" at bounding box center [423, 277] width 303 height 11
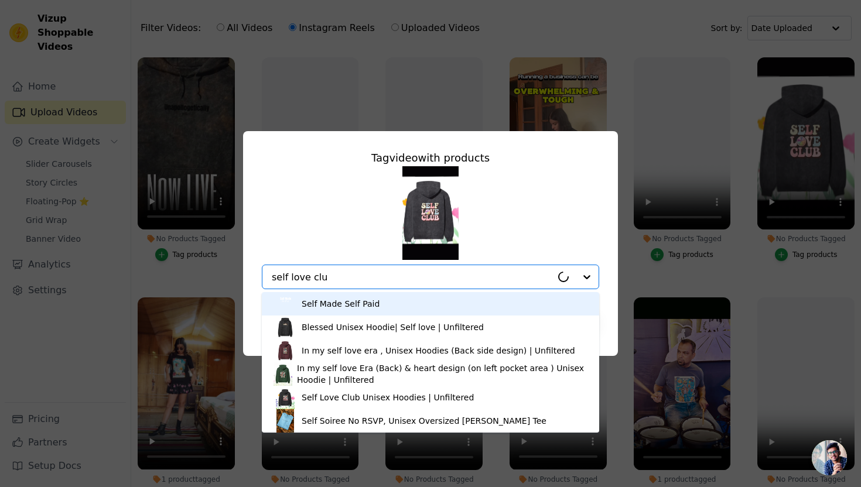
type input "self love club"
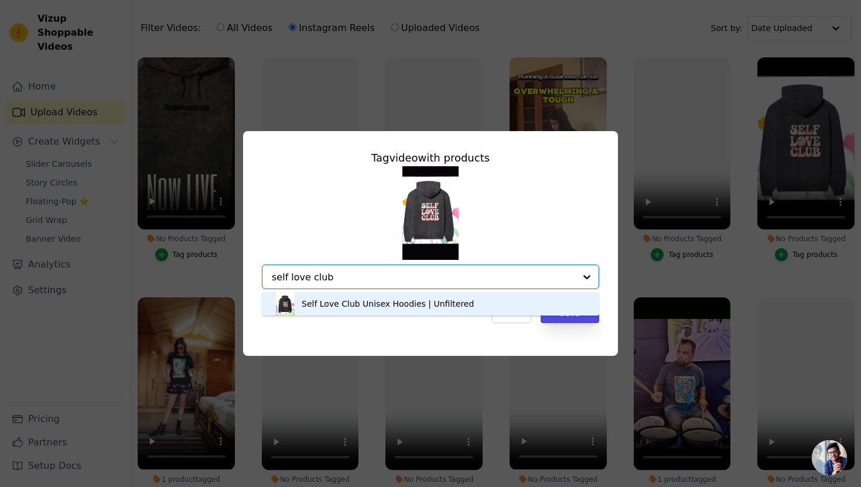
click at [416, 301] on div "Self Love Club Unisex Hoodies | Unfiltered" at bounding box center [388, 304] width 172 height 12
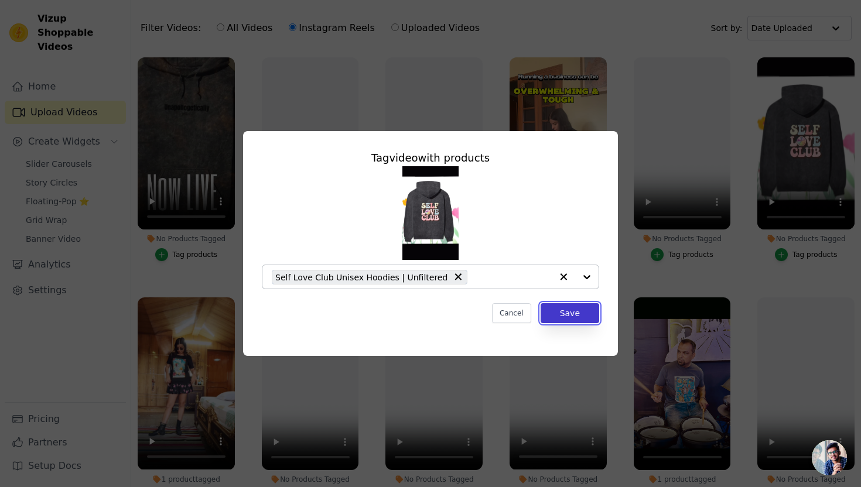
click at [559, 320] on button "Save" at bounding box center [570, 313] width 59 height 20
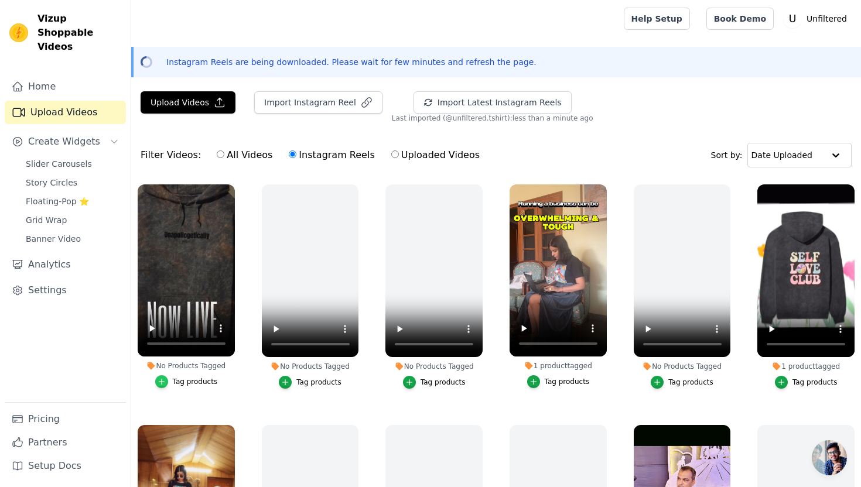
click at [166, 377] on div "button" at bounding box center [161, 381] width 13 height 13
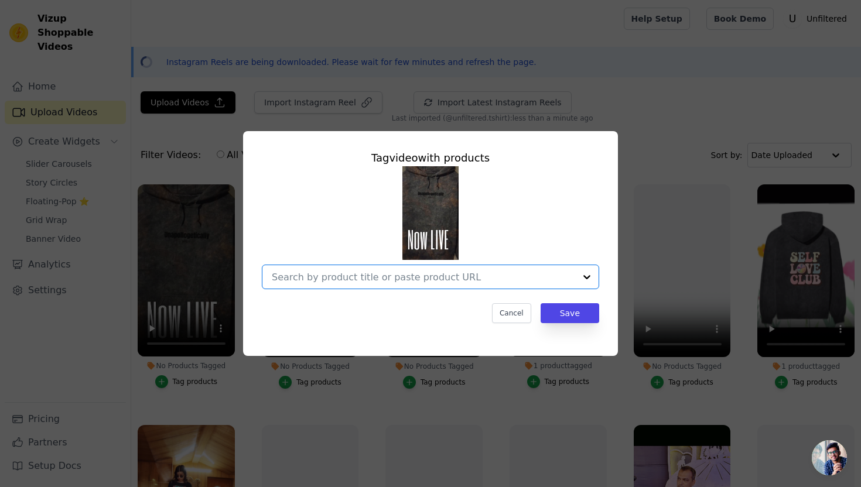
click at [317, 280] on input "No Products Tagged Tag video with products Option undefined, selected. Select i…" at bounding box center [423, 277] width 303 height 11
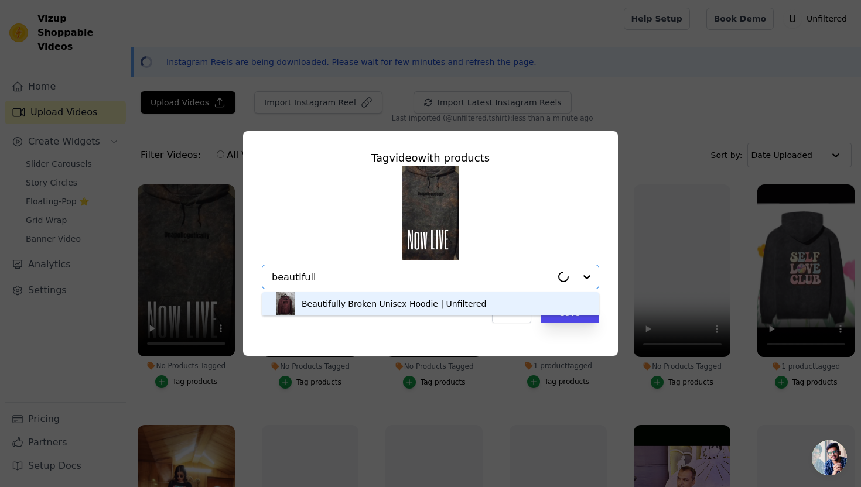
type input "beautifully"
click at [317, 302] on div "Beautifully Broken Unisex Hoodie | Unfiltered" at bounding box center [394, 304] width 184 height 12
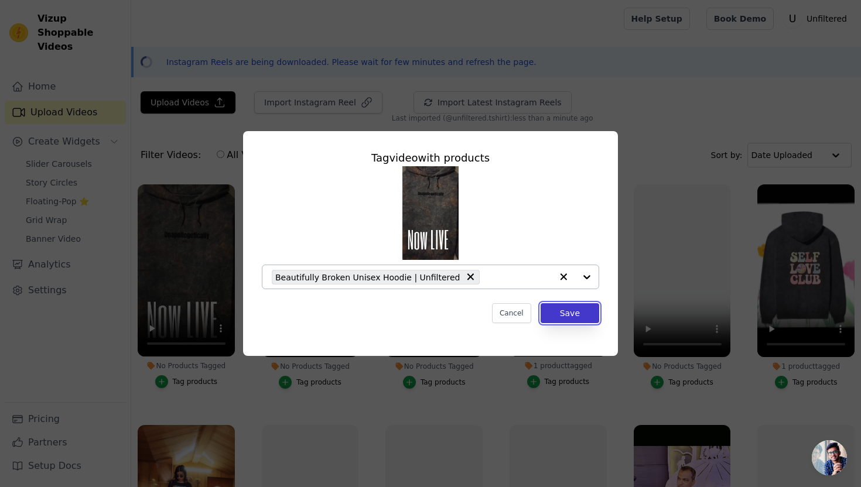
click at [570, 315] on button "Save" at bounding box center [570, 313] width 59 height 20
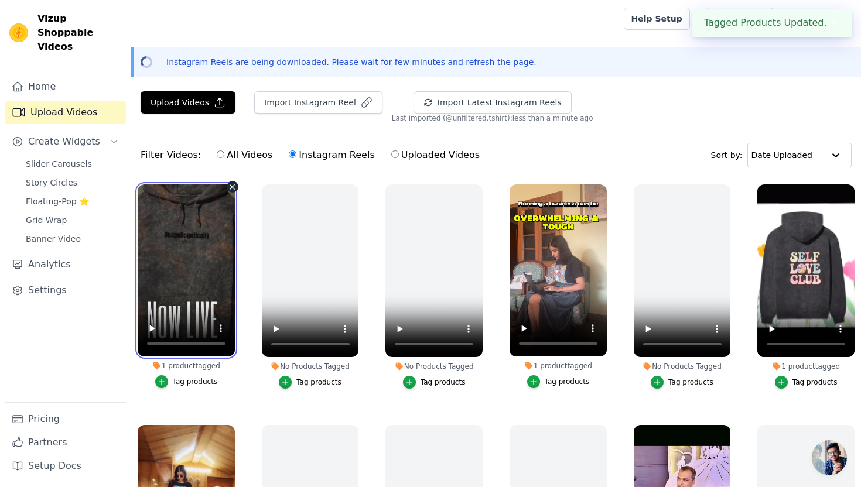
click at [206, 275] on video at bounding box center [186, 270] width 97 height 172
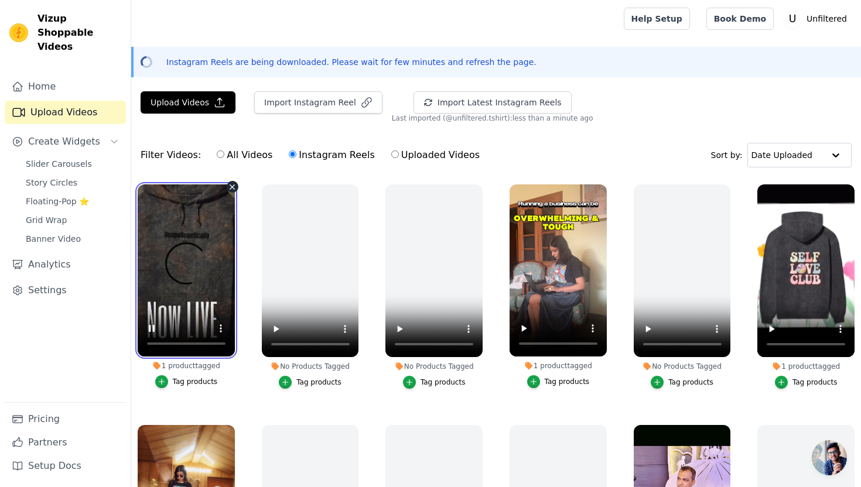
click at [214, 296] on video at bounding box center [186, 270] width 97 height 172
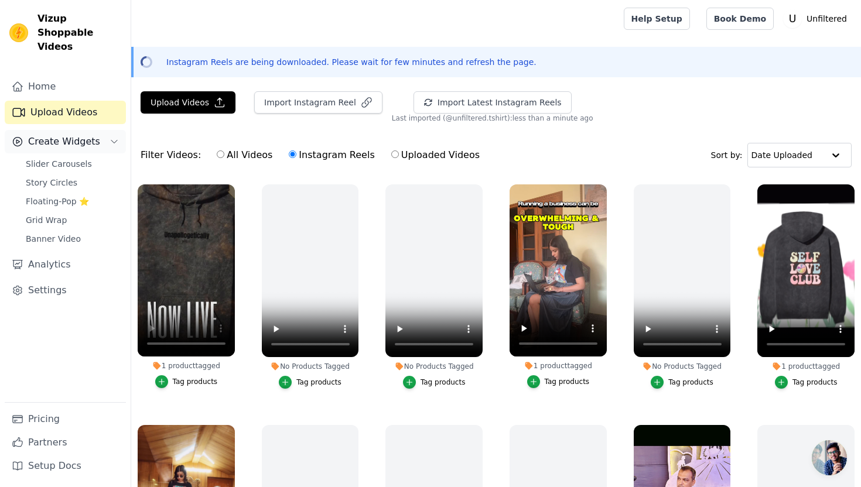
click at [111, 137] on icon "Sidebar" at bounding box center [114, 141] width 9 height 9
click at [51, 158] on span "Slider Carousels" at bounding box center [59, 164] width 66 height 12
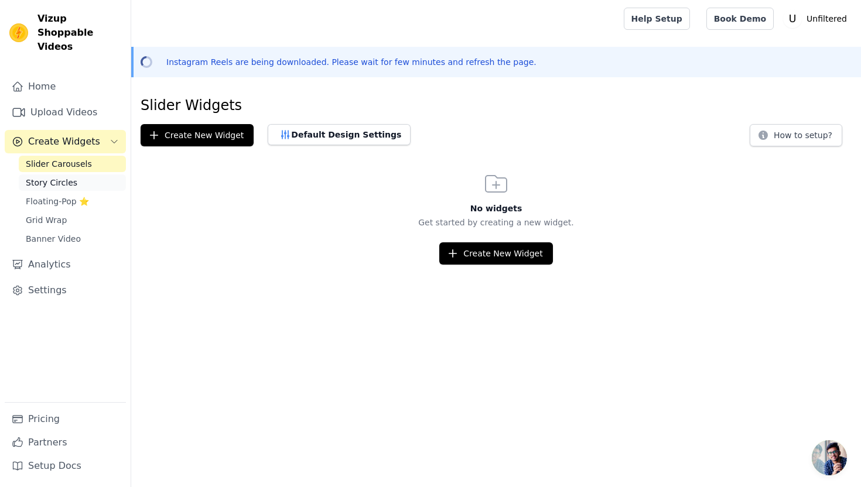
click at [53, 177] on span "Story Circles" at bounding box center [52, 183] width 52 height 12
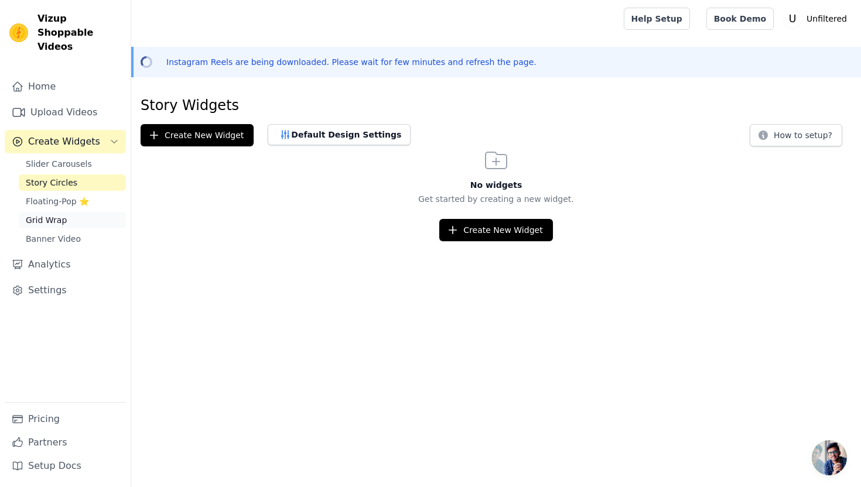
click at [53, 214] on span "Grid Wrap" at bounding box center [46, 220] width 41 height 12
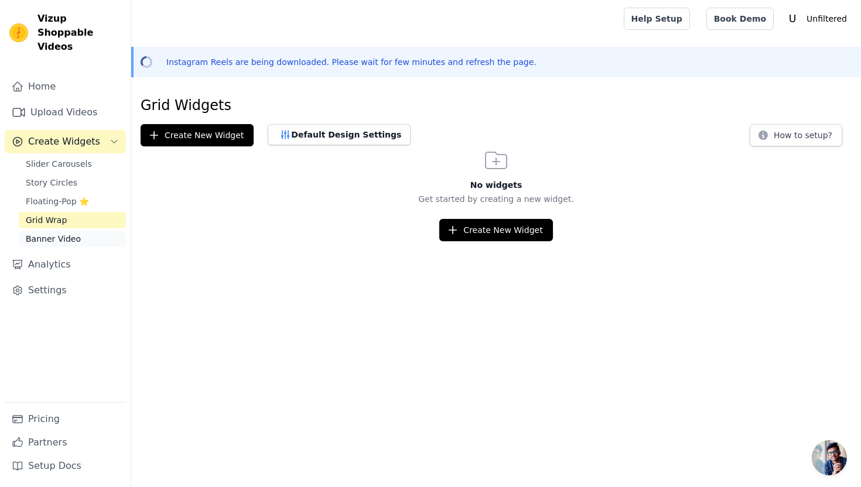
click at [52, 233] on span "Banner Video" at bounding box center [53, 239] width 55 height 12
click at [50, 135] on span "Create Widgets" at bounding box center [64, 142] width 72 height 14
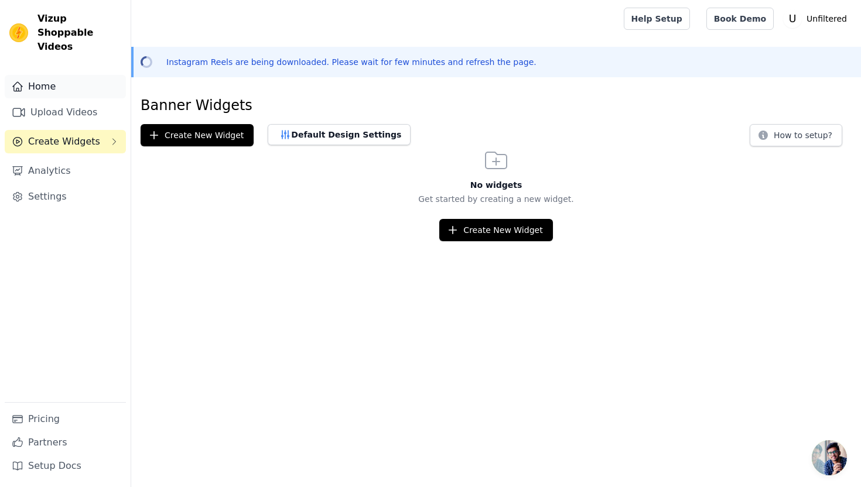
click at [39, 75] on link "Home" at bounding box center [65, 86] width 121 height 23
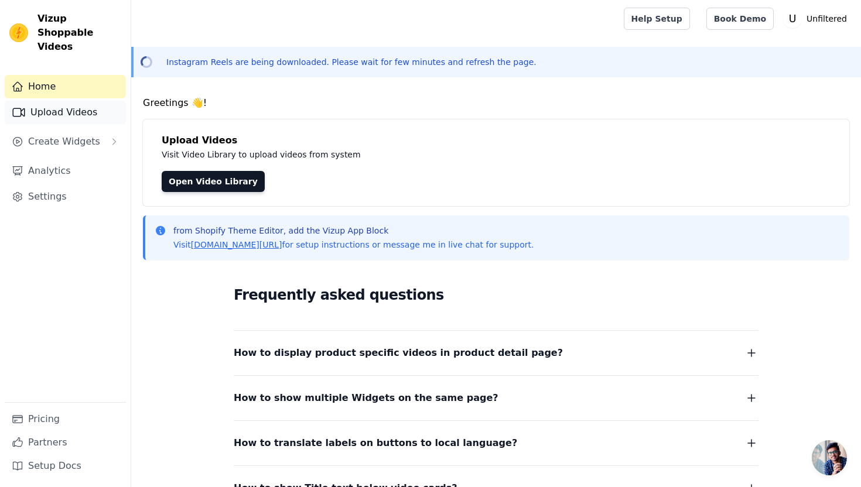
click at [52, 101] on link "Upload Videos" at bounding box center [65, 112] width 121 height 23
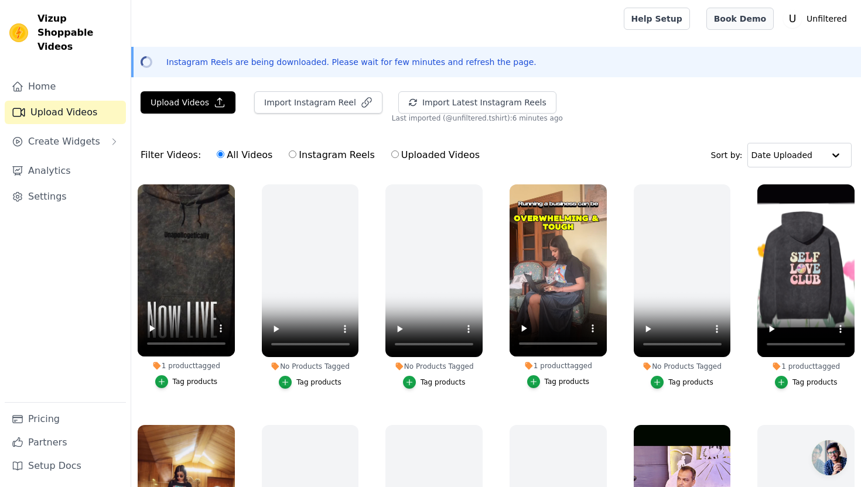
click at [753, 19] on link "Book Demo" at bounding box center [739, 19] width 67 height 22
click at [70, 135] on span "Create Widgets" at bounding box center [64, 142] width 72 height 14
click at [66, 177] on span "Story Circles" at bounding box center [52, 183] width 52 height 12
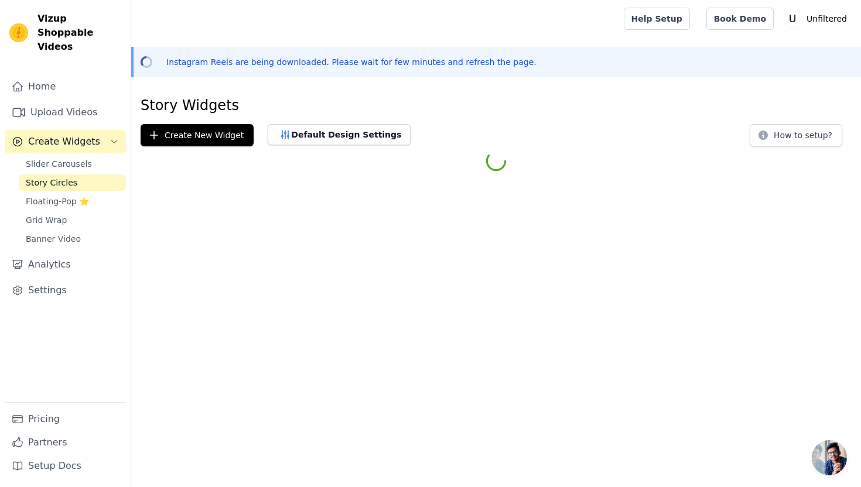
click at [66, 177] on span "Story Circles" at bounding box center [52, 183] width 52 height 12
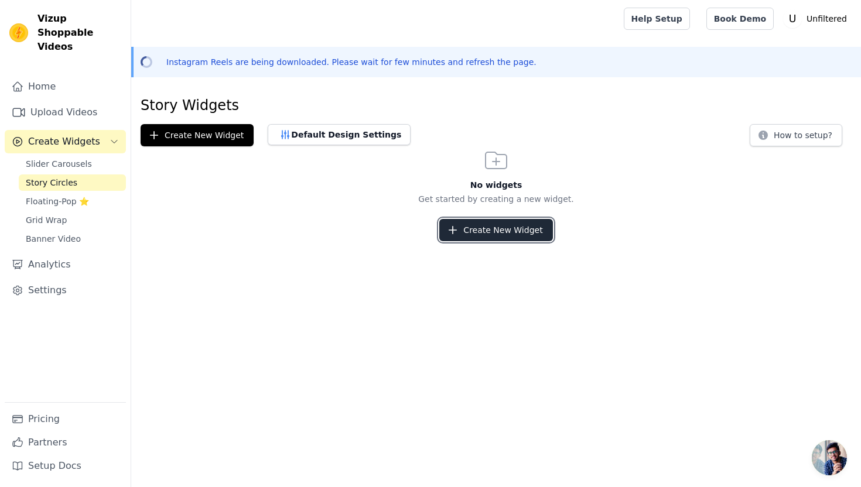
click at [457, 238] on button "Create New Widget" at bounding box center [495, 230] width 113 height 22
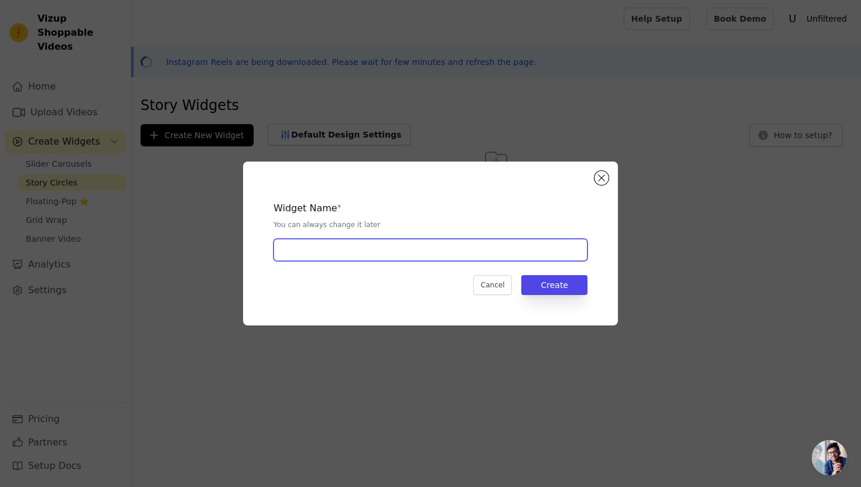
click at [381, 253] on input "text" at bounding box center [431, 250] width 314 height 22
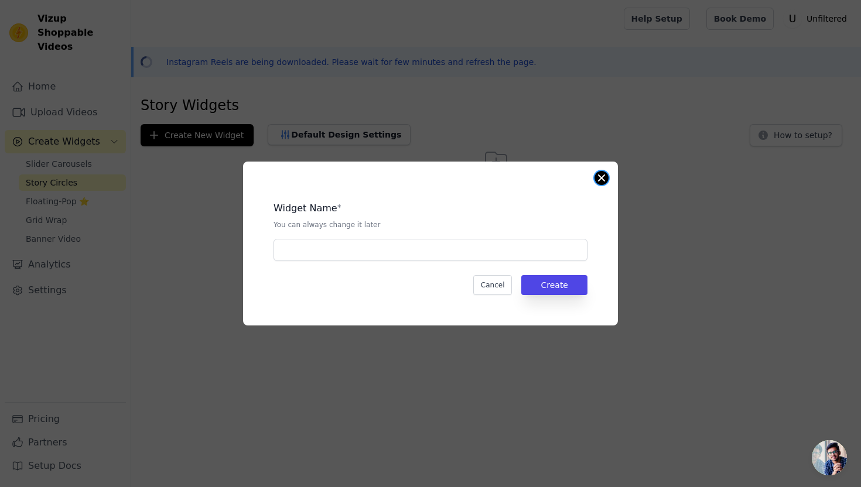
click at [597, 178] on button "Close modal" at bounding box center [601, 178] width 14 height 14
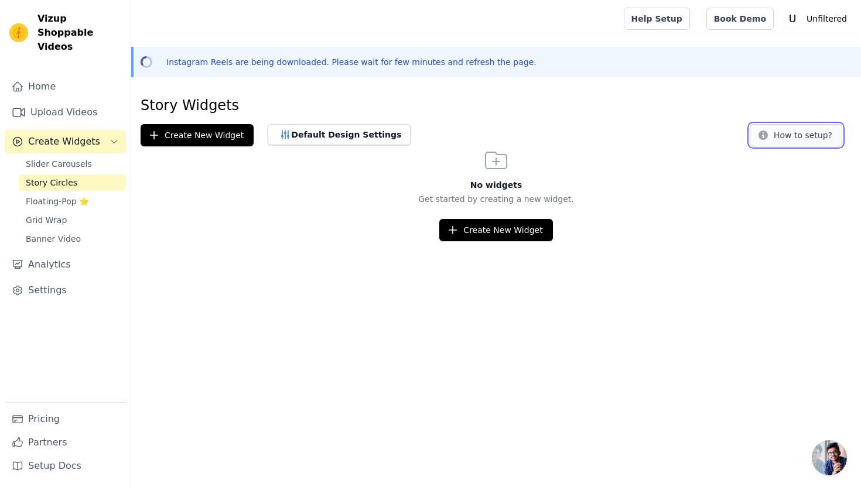
click at [774, 141] on button "How to setup?" at bounding box center [796, 135] width 93 height 22
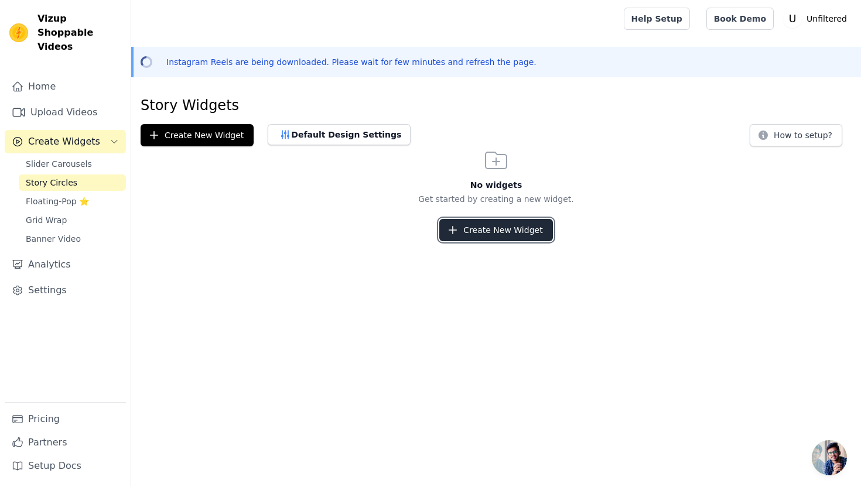
click at [456, 238] on button "Create New Widget" at bounding box center [495, 230] width 113 height 22
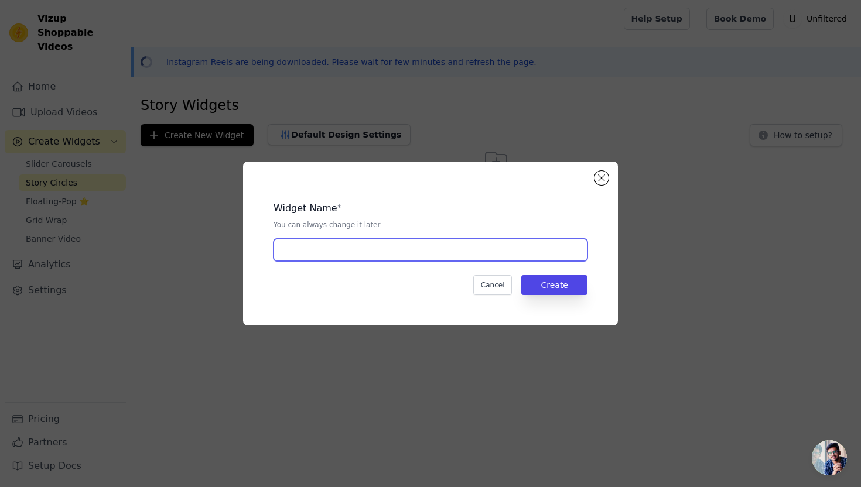
click at [367, 250] on input "text" at bounding box center [431, 250] width 314 height 22
type input "product story widget"
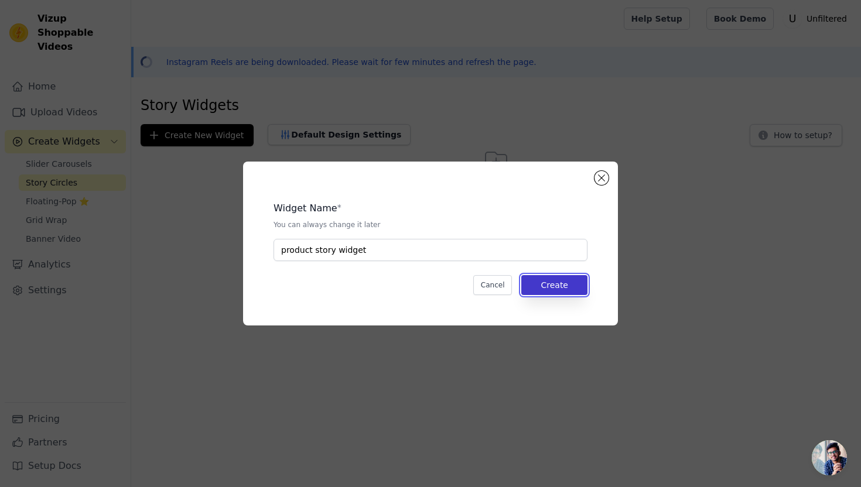
click at [556, 282] on button "Create" at bounding box center [554, 285] width 66 height 20
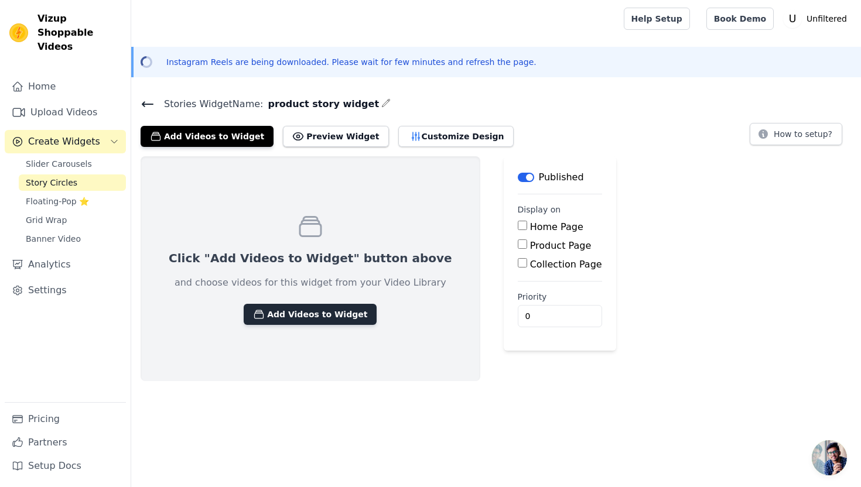
click at [313, 317] on button "Add Videos to Widget" at bounding box center [310, 314] width 133 height 21
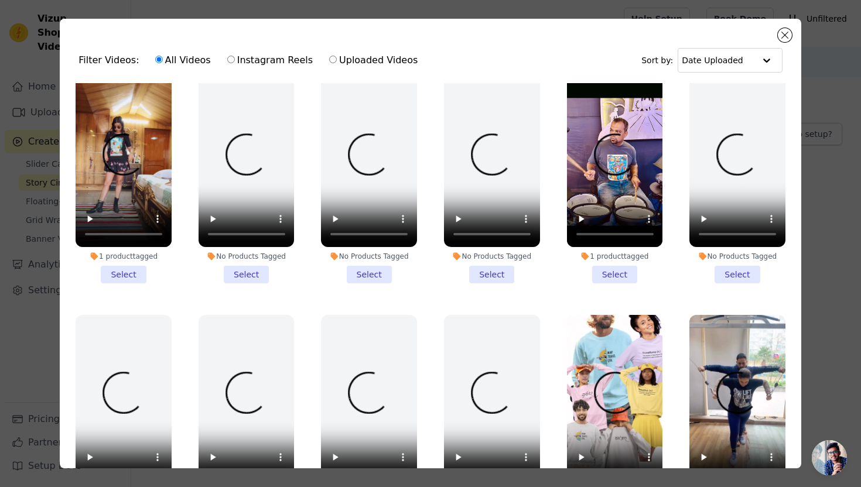
scroll to position [220, 0]
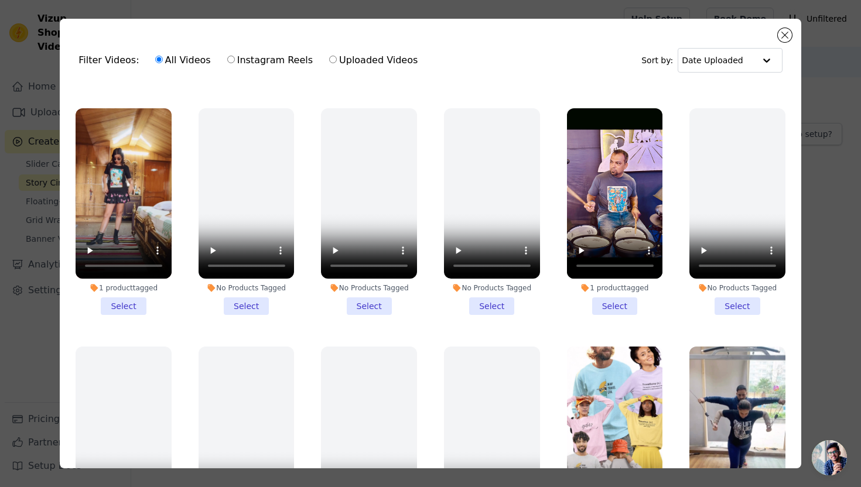
click at [131, 309] on li "1 product tagged Select" at bounding box center [124, 211] width 96 height 207
click at [0, 0] on input "1 product tagged Select" at bounding box center [0, 0] width 0 height 0
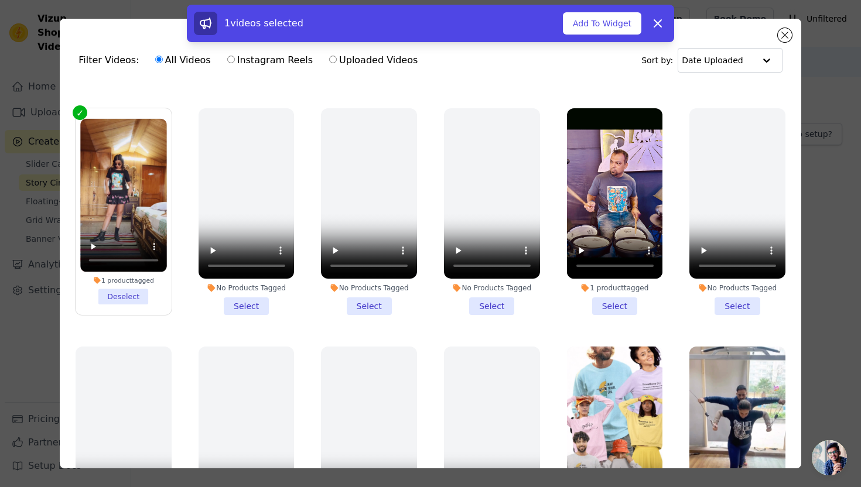
click at [604, 306] on li "1 product tagged Select" at bounding box center [615, 211] width 96 height 207
click at [0, 0] on input "1 product tagged Select" at bounding box center [0, 0] width 0 height 0
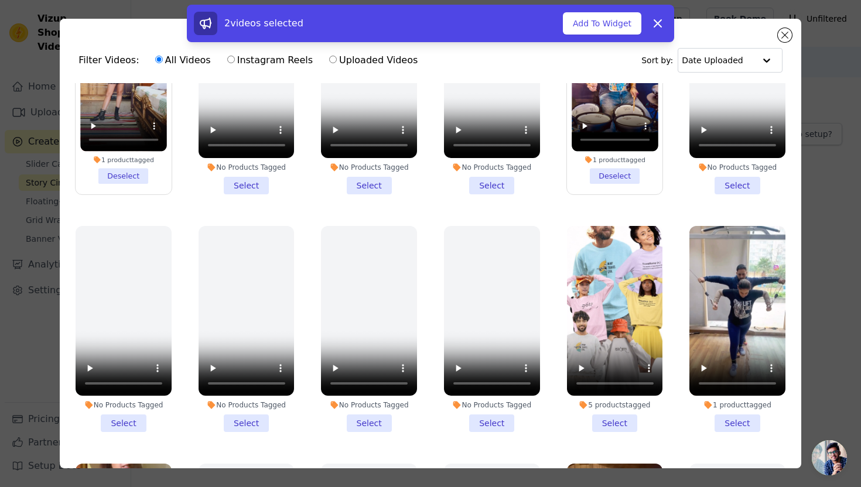
scroll to position [344, 0]
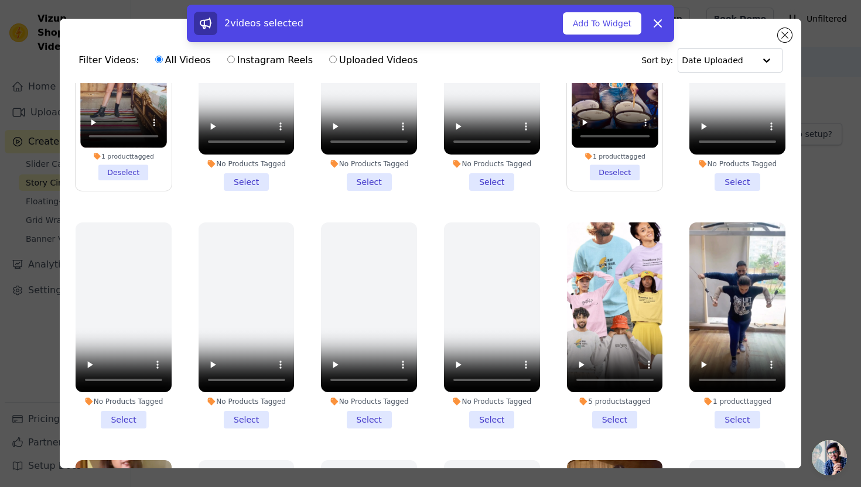
click at [723, 412] on li "1 product tagged Select" at bounding box center [737, 326] width 96 height 207
click at [0, 0] on input "1 product tagged Select" at bounding box center [0, 0] width 0 height 0
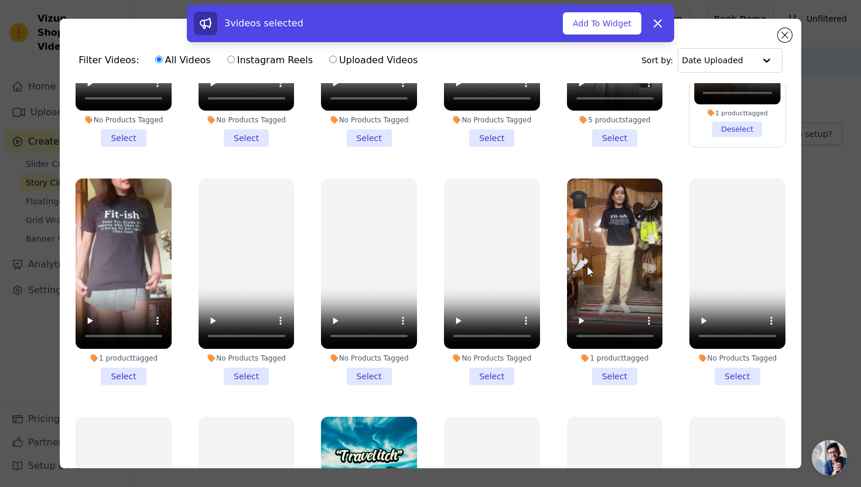
scroll to position [637, 0]
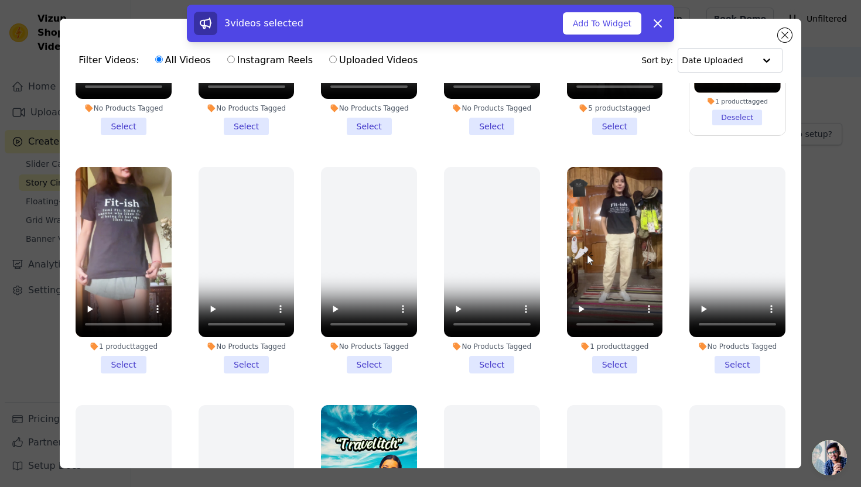
click at [356, 368] on li "No Products Tagged Select" at bounding box center [369, 270] width 96 height 207
click at [0, 0] on input "No Products Tagged Select" at bounding box center [0, 0] width 0 height 0
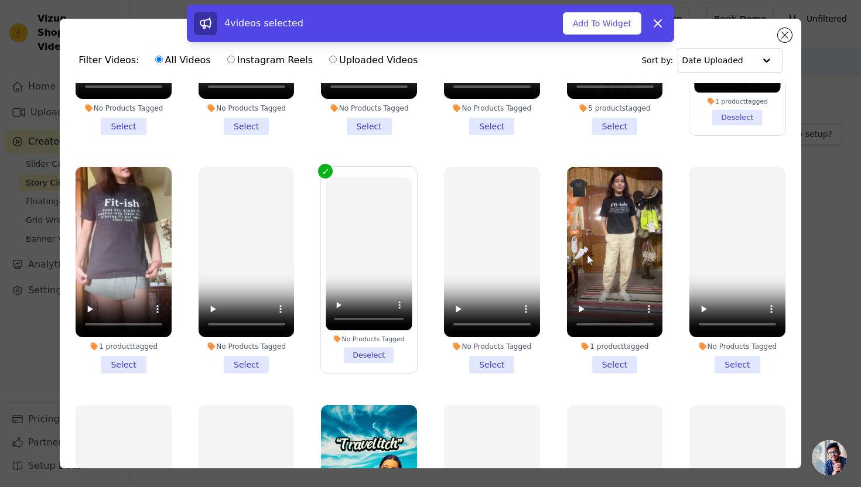
click at [127, 370] on li "1 product tagged Select" at bounding box center [124, 270] width 96 height 207
click at [0, 0] on input "1 product tagged Select" at bounding box center [0, 0] width 0 height 0
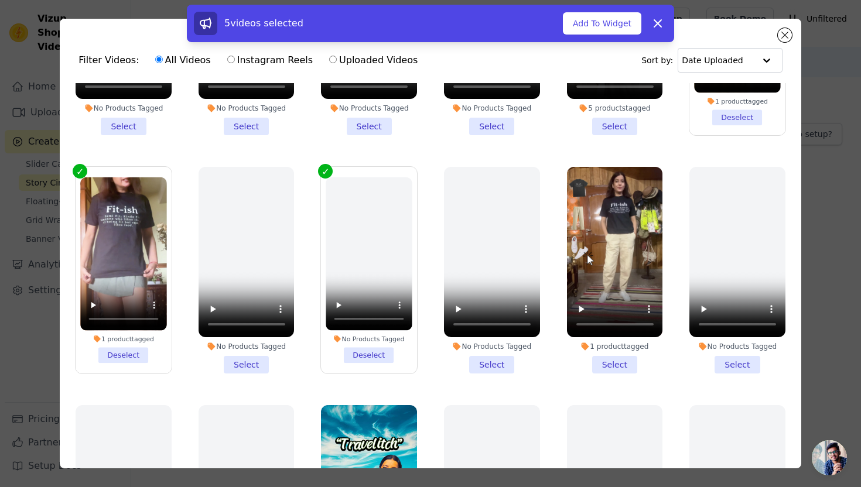
click at [605, 367] on li "1 product tagged Select" at bounding box center [615, 270] width 96 height 207
click at [0, 0] on input "1 product tagged Select" at bounding box center [0, 0] width 0 height 0
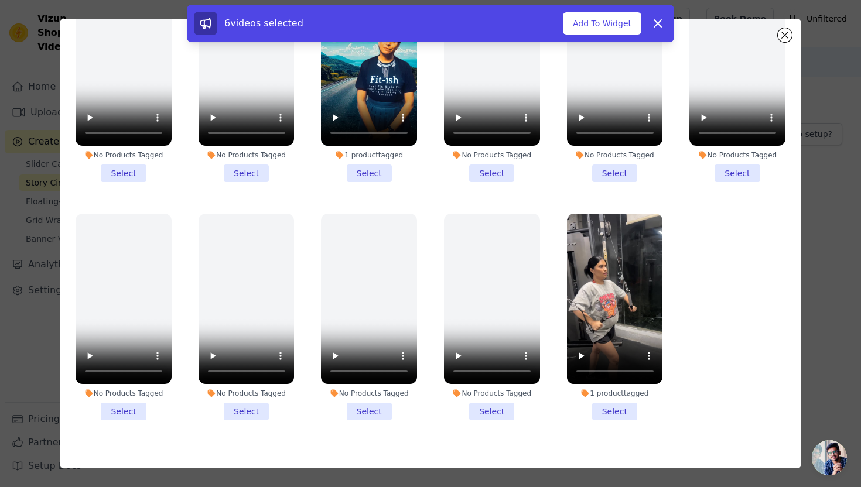
scroll to position [89, 0]
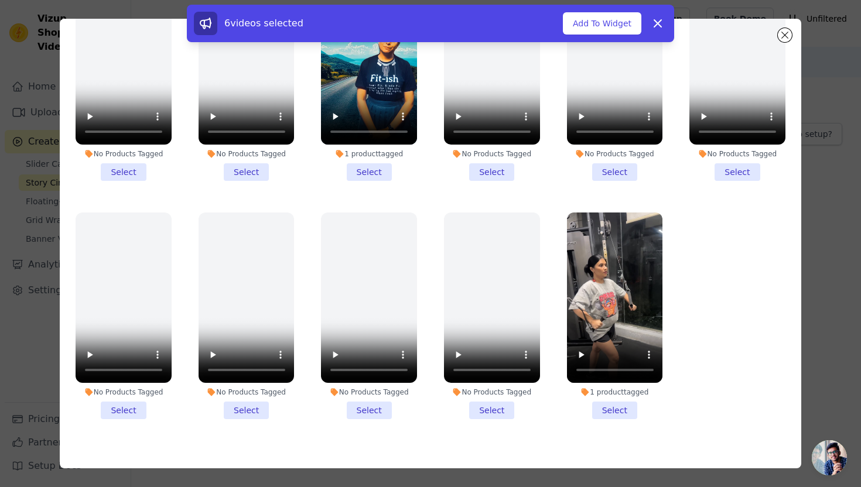
click at [621, 411] on li "1 product tagged Select" at bounding box center [615, 316] width 96 height 207
click at [0, 0] on input "1 product tagged Select" at bounding box center [0, 0] width 0 height 0
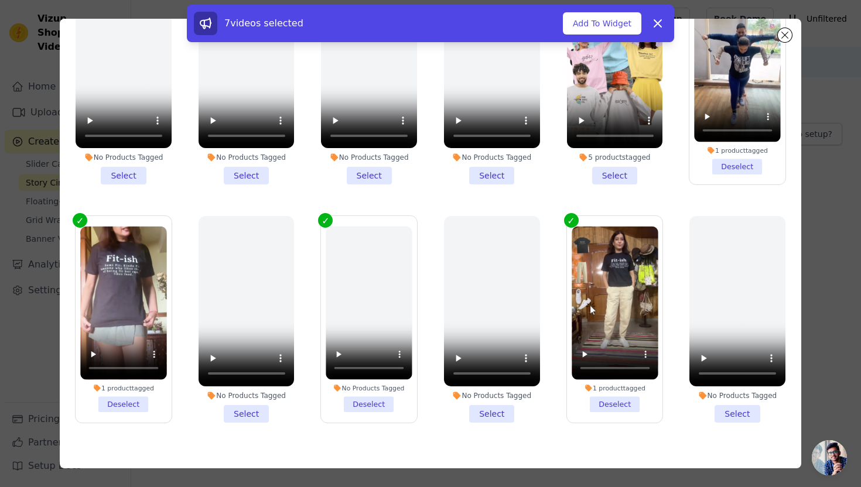
scroll to position [500, 0]
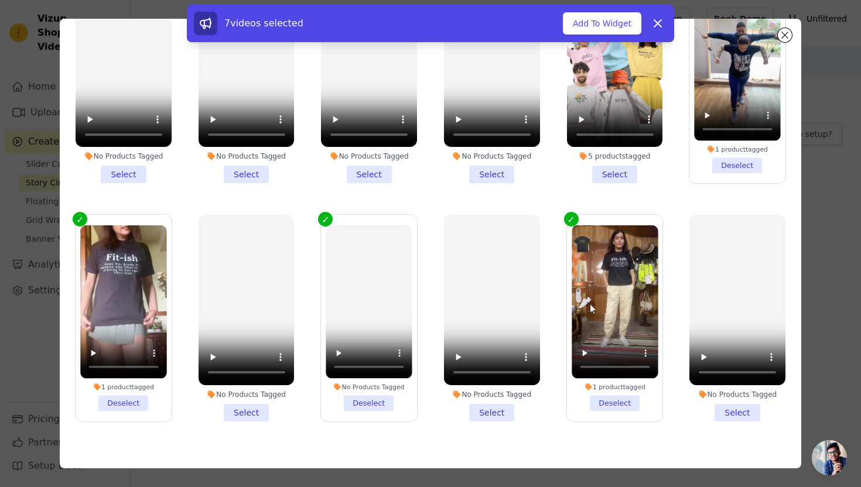
click at [371, 405] on li "No Products Tagged Deselect" at bounding box center [369, 318] width 86 height 186
click at [0, 0] on input "No Products Tagged Deselect" at bounding box center [0, 0] width 0 height 0
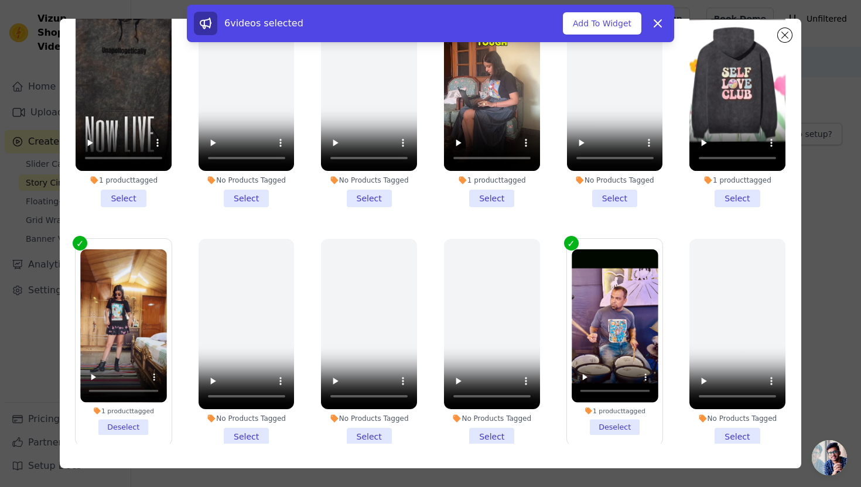
scroll to position [0, 0]
click at [493, 197] on li "1 product tagged Select" at bounding box center [492, 104] width 96 height 207
click at [0, 0] on input "1 product tagged Select" at bounding box center [0, 0] width 0 height 0
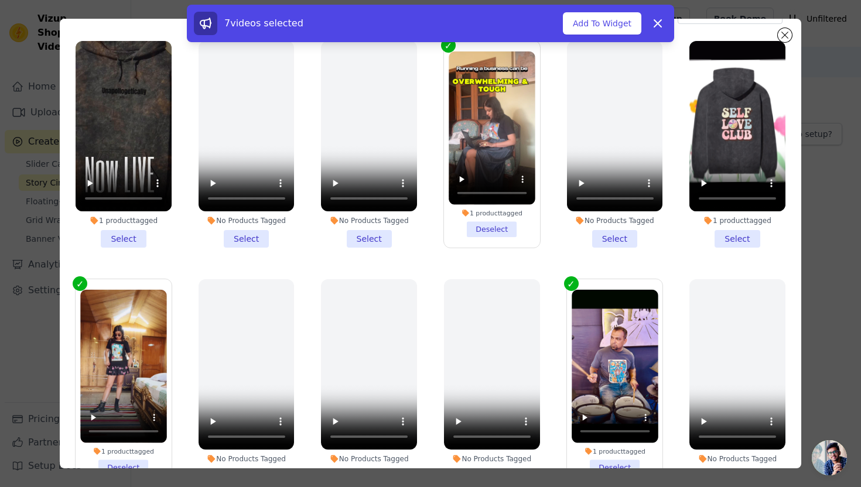
scroll to position [43, 0]
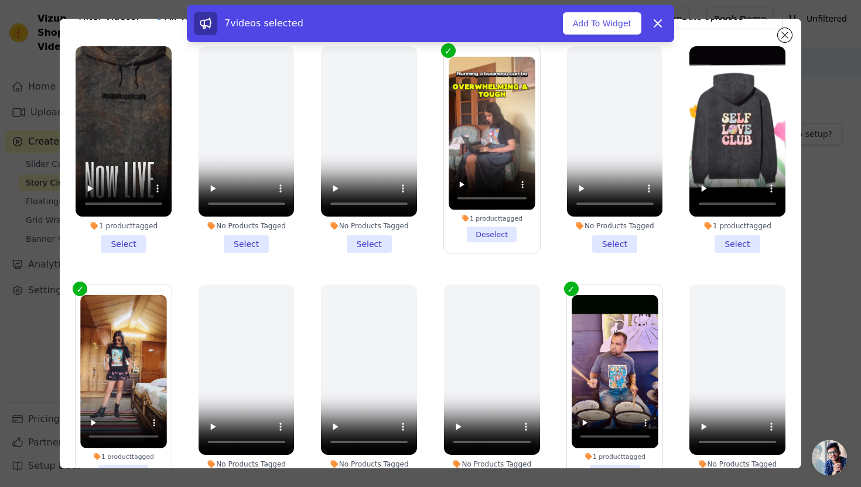
click at [743, 242] on li "1 product tagged Select" at bounding box center [737, 149] width 96 height 207
click at [0, 0] on input "1 product tagged Select" at bounding box center [0, 0] width 0 height 0
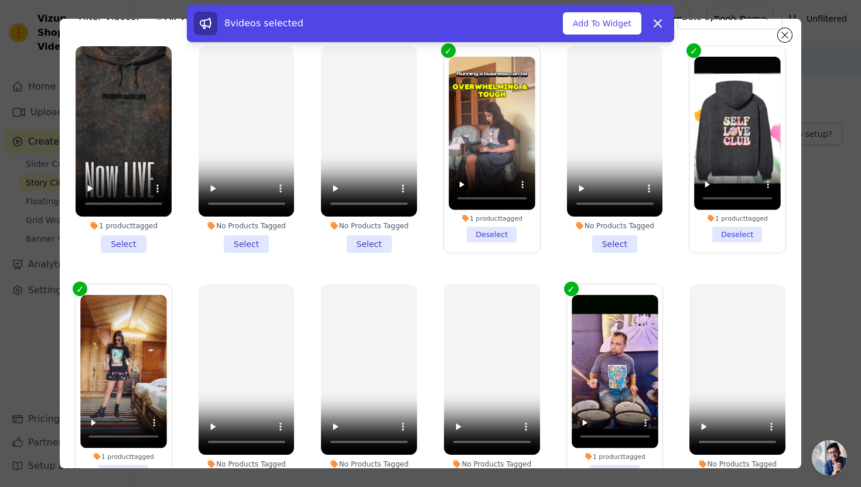
scroll to position [0, 0]
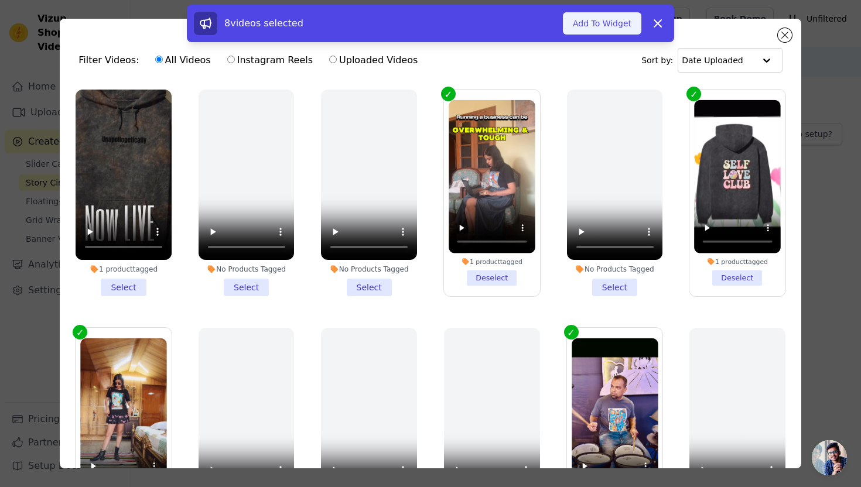
click at [604, 26] on button "Add To Widget" at bounding box center [602, 23] width 78 height 22
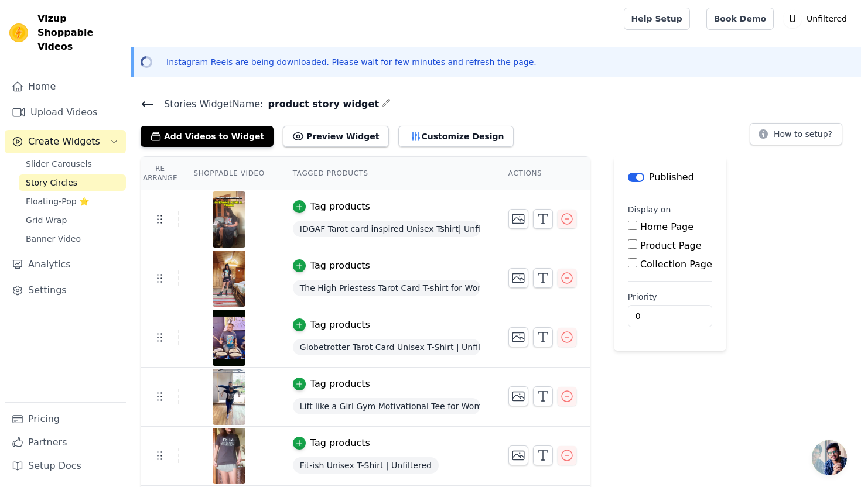
click at [633, 244] on input "Product Page" at bounding box center [632, 244] width 9 height 9
checkbox input "true"
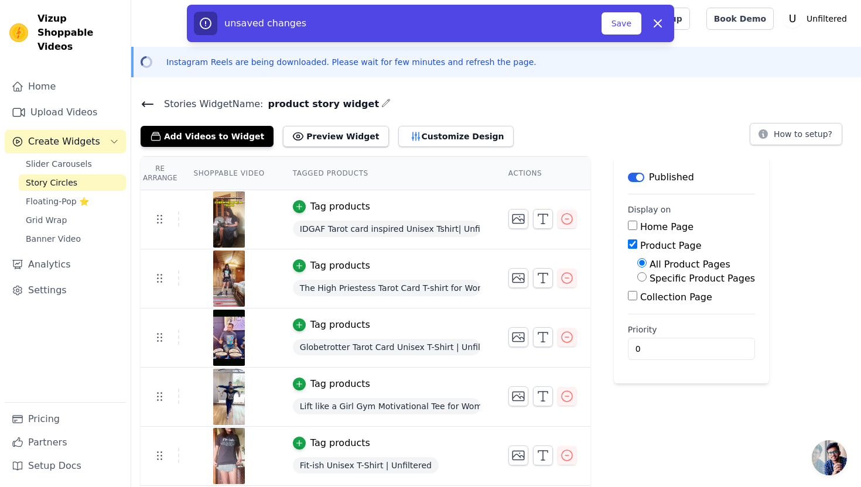
click at [641, 277] on input "Specific Product Pages" at bounding box center [641, 276] width 9 height 9
radio input "true"
click at [654, 307] on button "Select Products" at bounding box center [676, 305] width 78 height 20
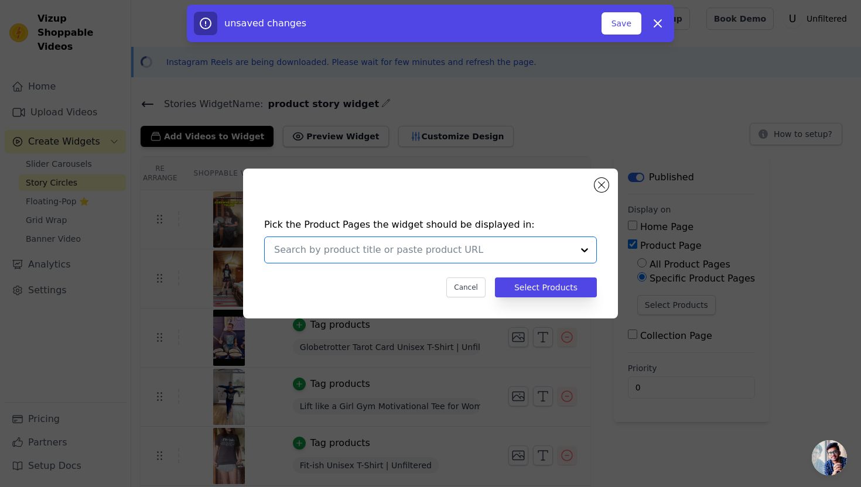
click at [422, 250] on input "text" at bounding box center [423, 250] width 299 height 14
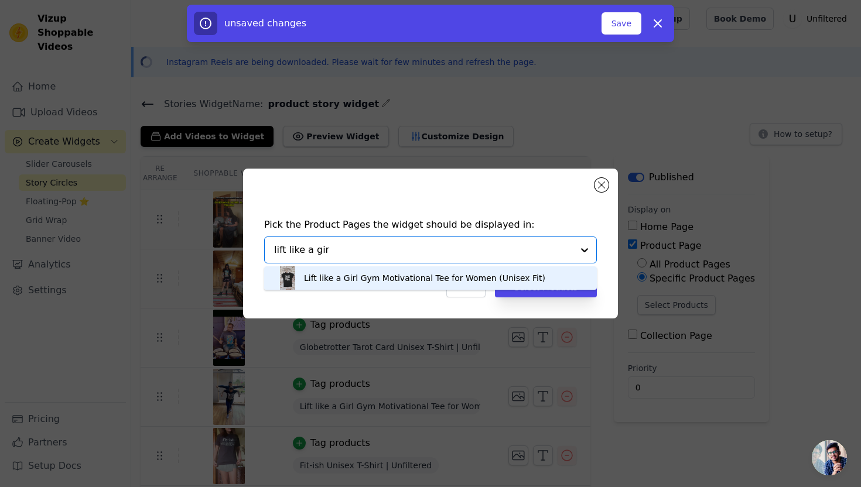
type input "lift like a girl"
click at [389, 280] on div "Lift like a Girl Gym Motivational Tee for Women (Unisex Fit)" at bounding box center [424, 278] width 241 height 12
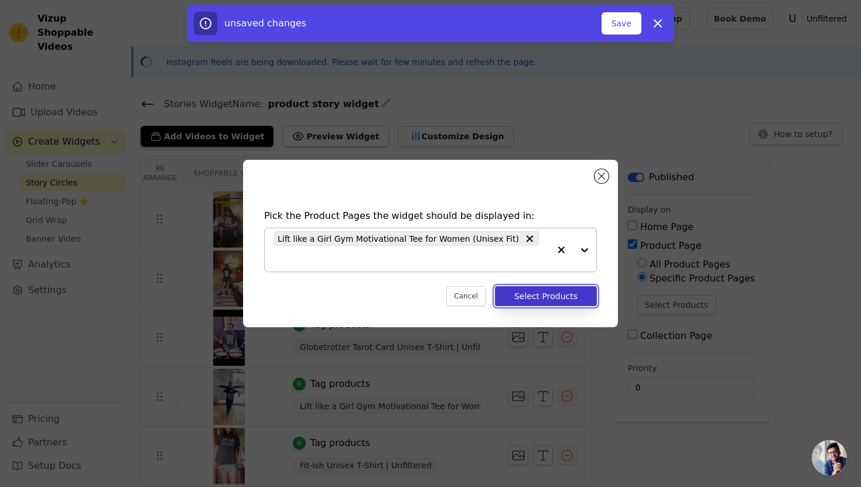
click at [554, 287] on button "Select Products" at bounding box center [546, 296] width 102 height 20
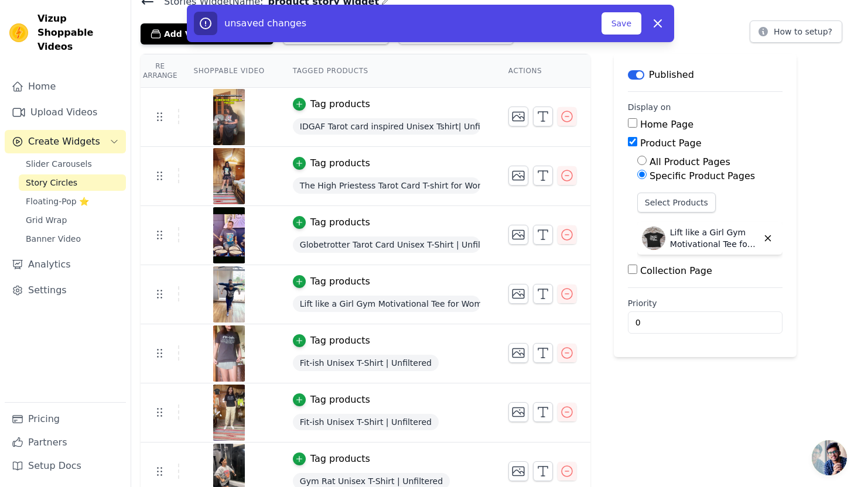
scroll to position [118, 0]
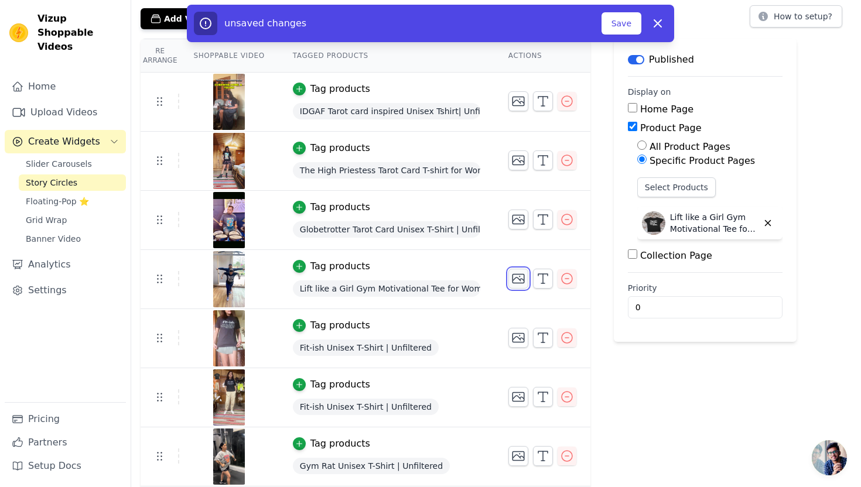
click at [520, 279] on icon "button" at bounding box center [518, 279] width 14 height 14
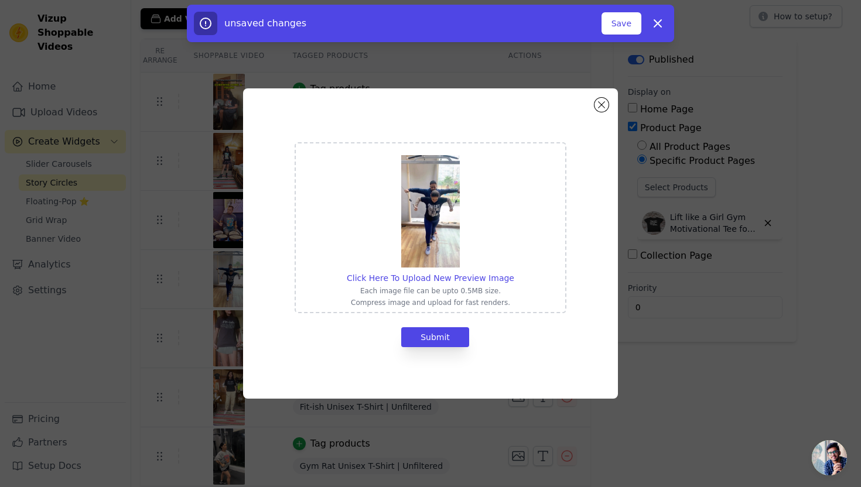
scroll to position [0, 0]
click at [426, 336] on button "Submit" at bounding box center [435, 337] width 68 height 20
click at [448, 276] on span "Click Here To Upload New Preview Image" at bounding box center [431, 278] width 168 height 9
click at [514, 272] on input "Click Here To Upload New Preview Image Each image file can be upto 0.5MB size. …" at bounding box center [514, 272] width 1 height 1
click at [438, 340] on button "Submit" at bounding box center [435, 337] width 68 height 20
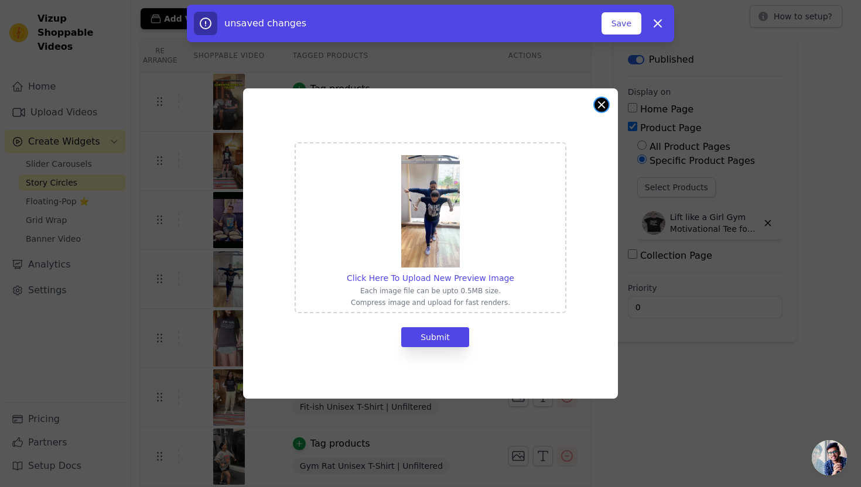
click at [600, 110] on button "Close modal" at bounding box center [601, 105] width 14 height 14
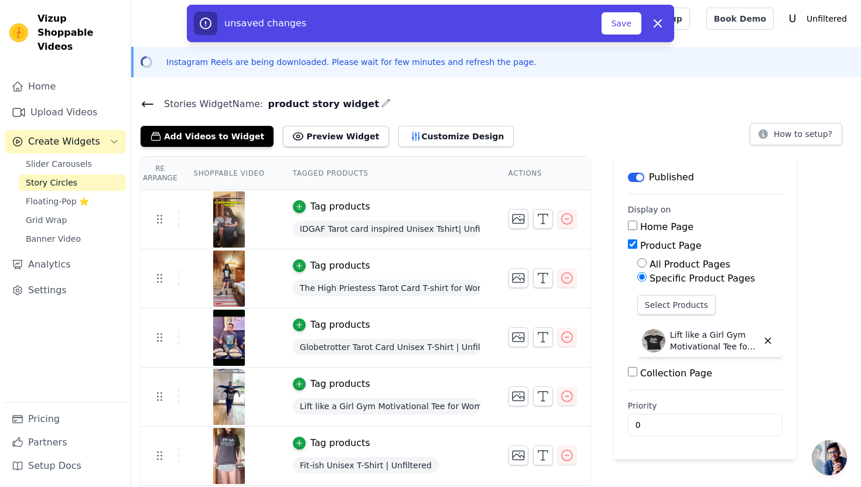
scroll to position [118, 0]
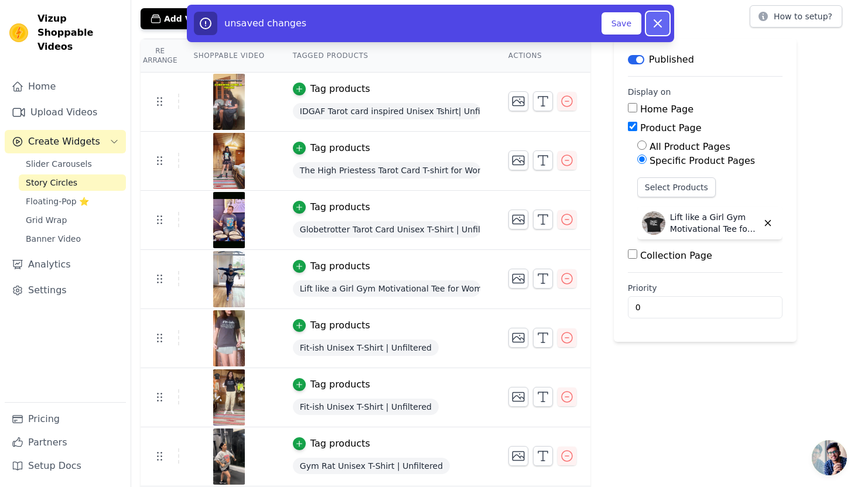
click at [657, 23] on icon "button" at bounding box center [657, 23] width 7 height 7
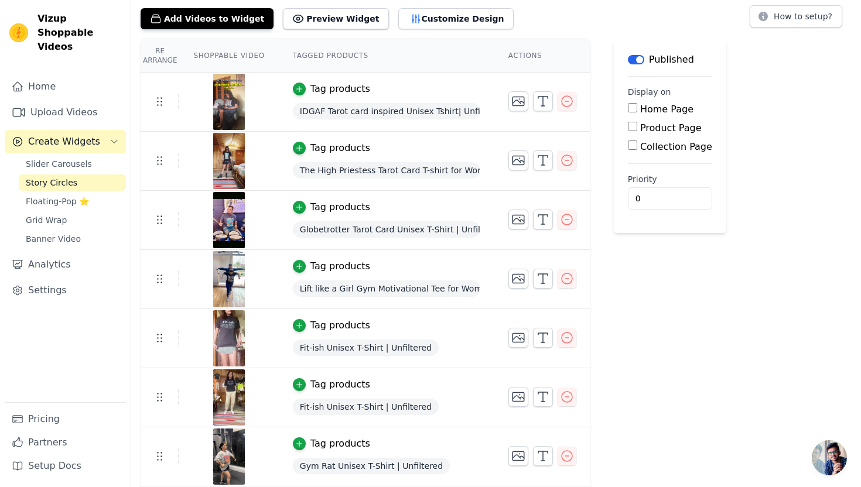
click at [631, 127] on input "Product Page" at bounding box center [632, 126] width 9 height 9
checkbox input "true"
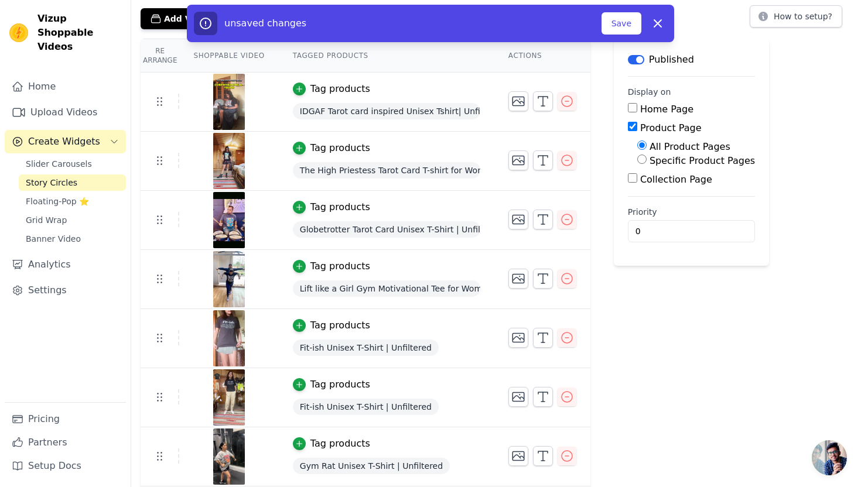
click at [641, 160] on input "Specific Product Pages" at bounding box center [641, 159] width 9 height 9
radio input "true"
click at [565, 102] on icon "button" at bounding box center [567, 101] width 14 height 14
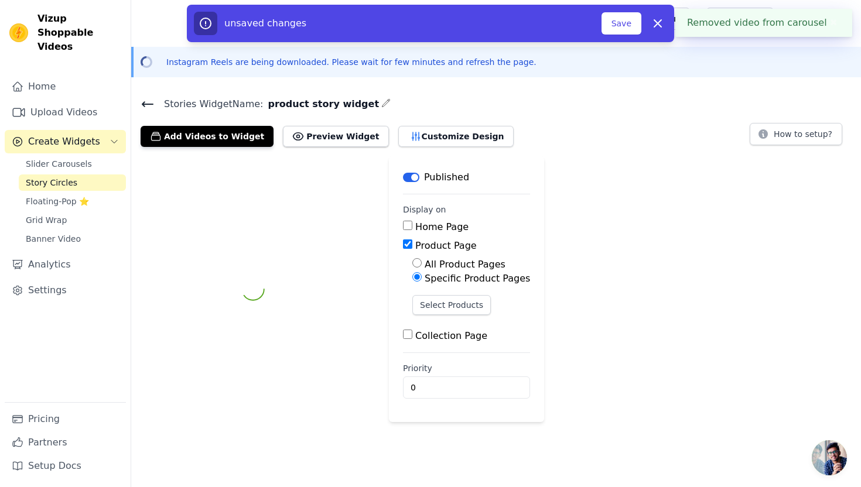
scroll to position [0, 0]
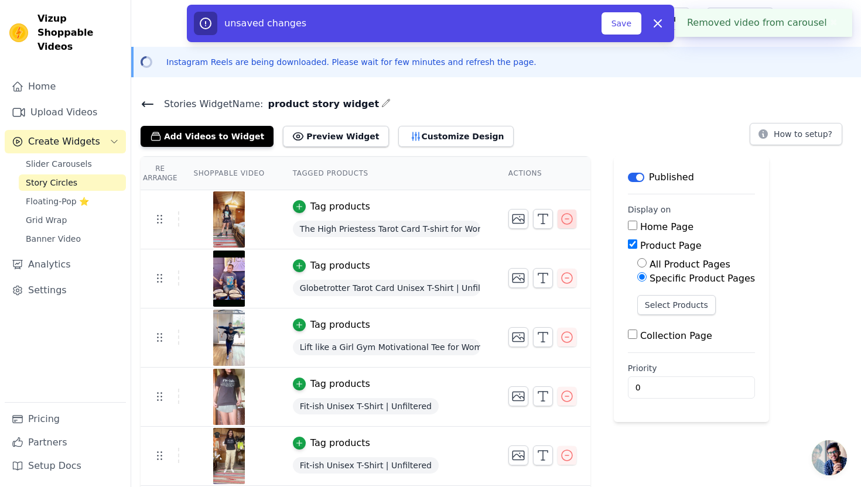
click at [561, 217] on icon "button" at bounding box center [567, 219] width 14 height 14
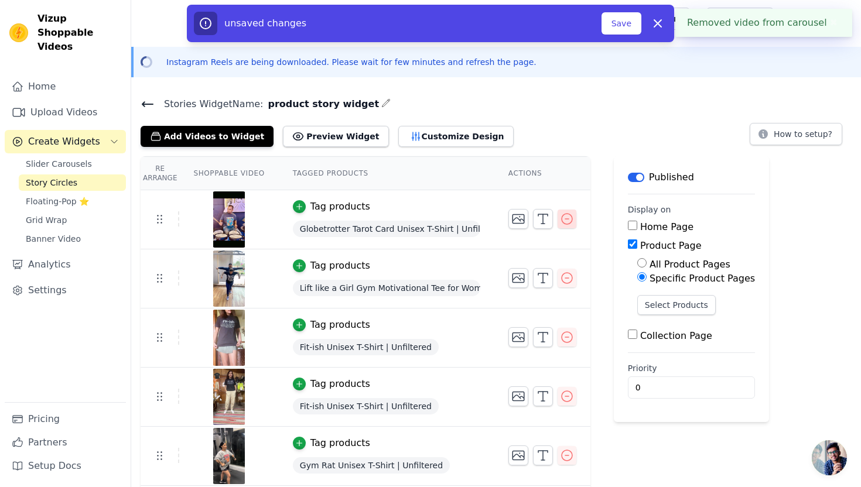
click at [563, 223] on icon "button" at bounding box center [567, 219] width 14 height 14
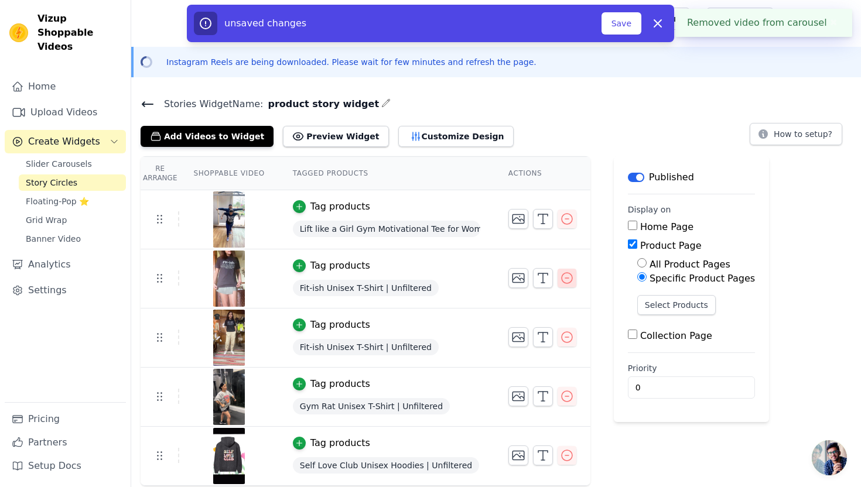
click at [562, 279] on icon "button" at bounding box center [567, 278] width 14 height 14
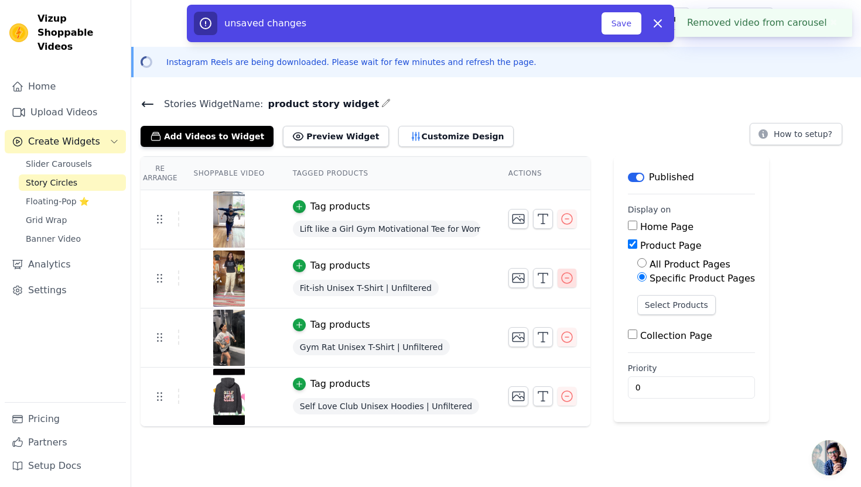
click at [562, 279] on icon "button" at bounding box center [567, 278] width 14 height 14
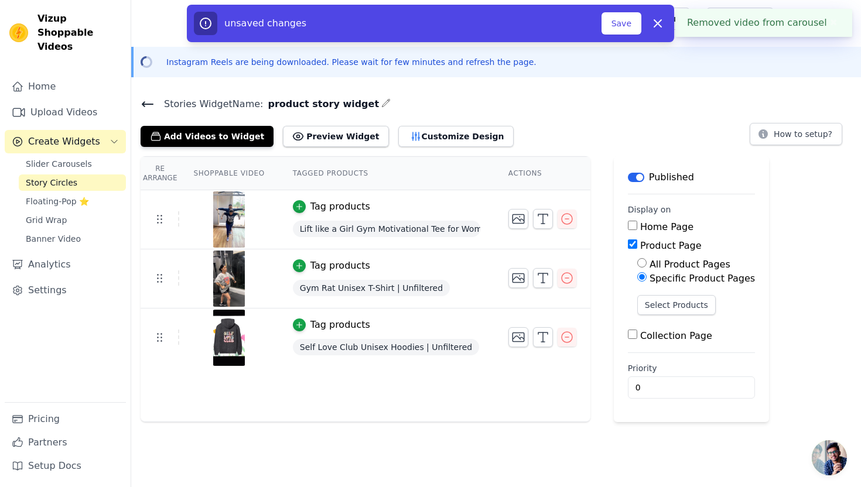
click at [562, 278] on icon "button" at bounding box center [567, 278] width 14 height 14
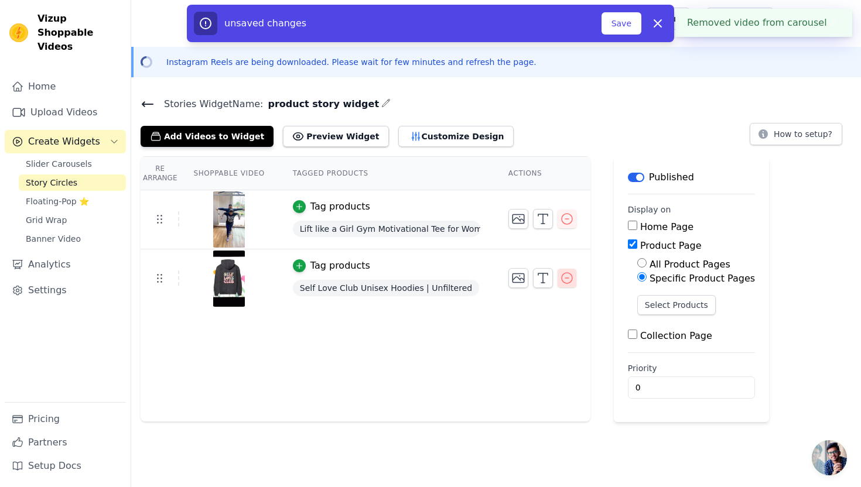
click at [562, 278] on icon "button" at bounding box center [567, 278] width 14 height 14
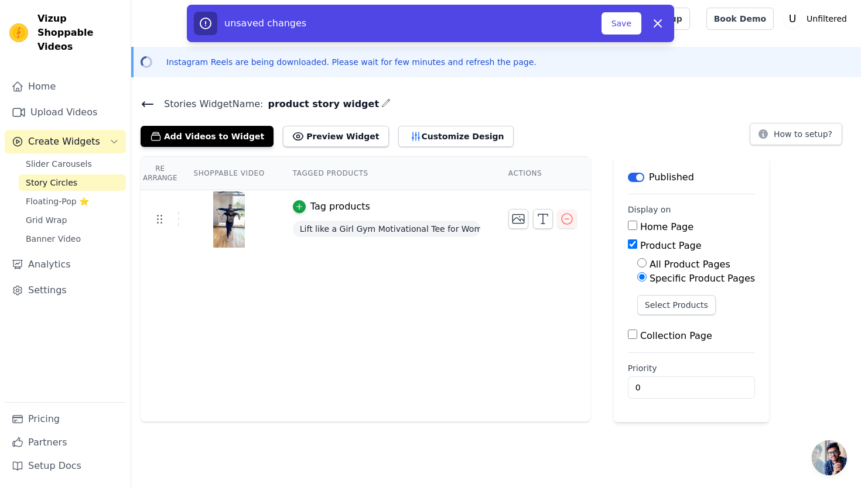
click at [630, 336] on input "Collection Page" at bounding box center [632, 334] width 9 height 9
checkbox input "true"
click at [640, 364] on input "Specific Collection Pages" at bounding box center [641, 367] width 9 height 9
radio input "true"
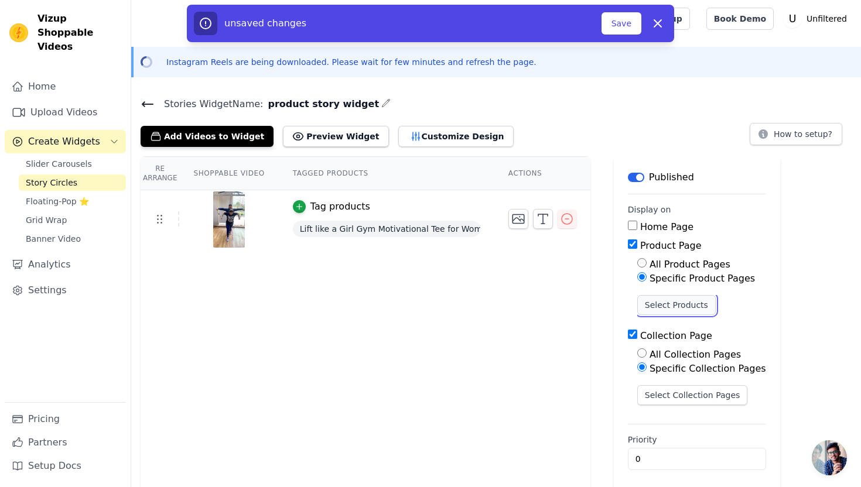
click at [665, 308] on button "Select Products" at bounding box center [676, 305] width 78 height 20
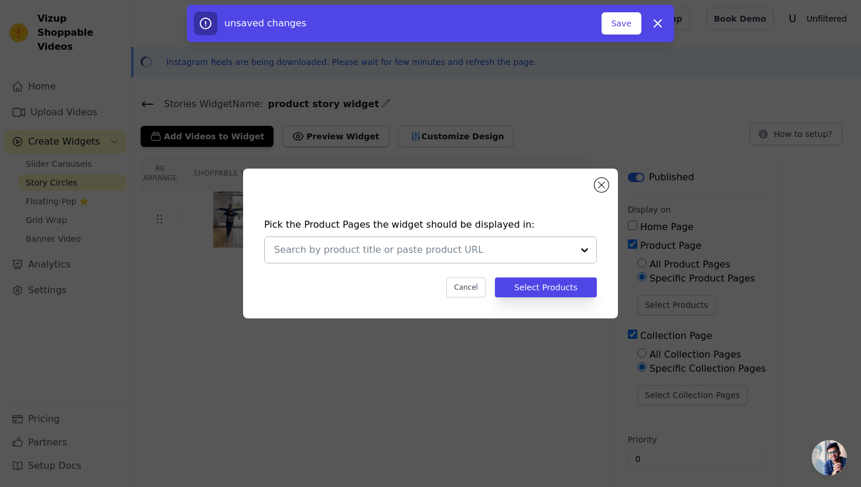
click at [359, 255] on input "text" at bounding box center [423, 250] width 299 height 14
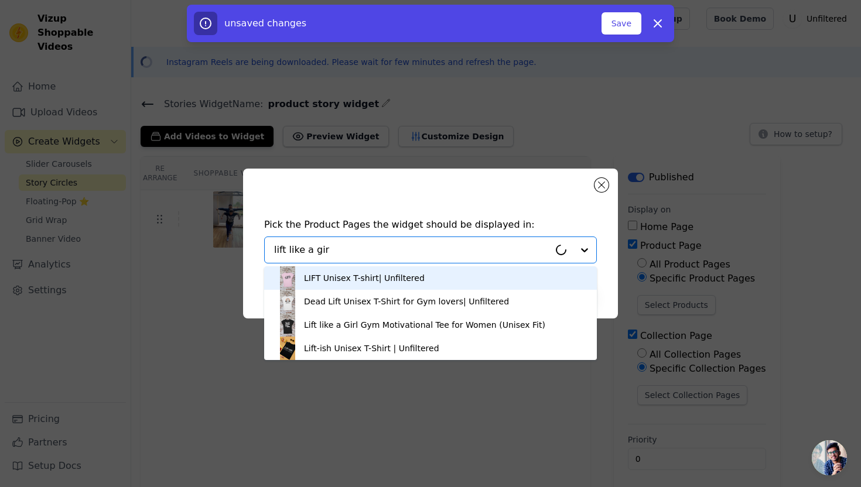
type input "lift like a girl"
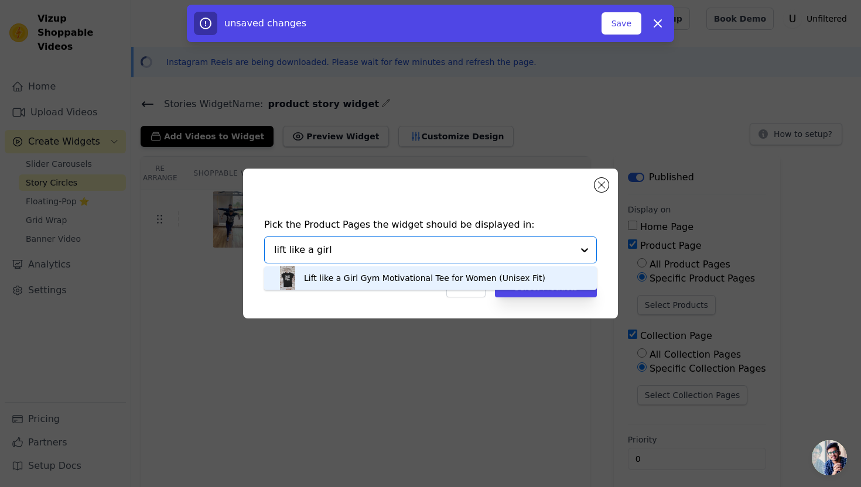
click at [336, 275] on div "Lift like a Girl Gym Motivational Tee for Women (Unisex Fit)" at bounding box center [424, 278] width 241 height 12
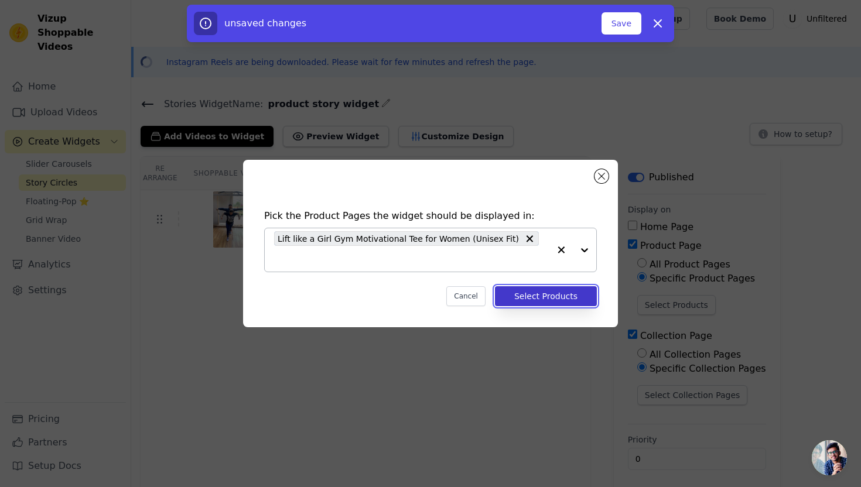
click at [553, 289] on button "Select Products" at bounding box center [546, 296] width 102 height 20
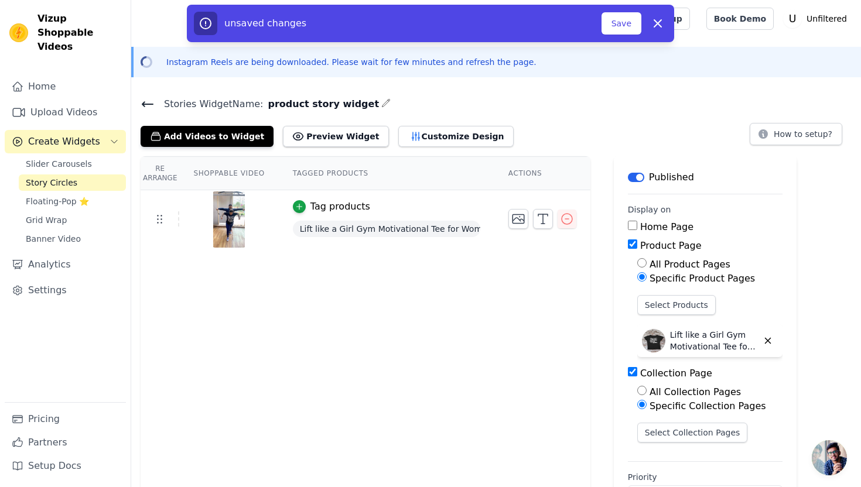
click at [630, 370] on input "Collection Page" at bounding box center [632, 371] width 9 height 9
checkbox input "false"
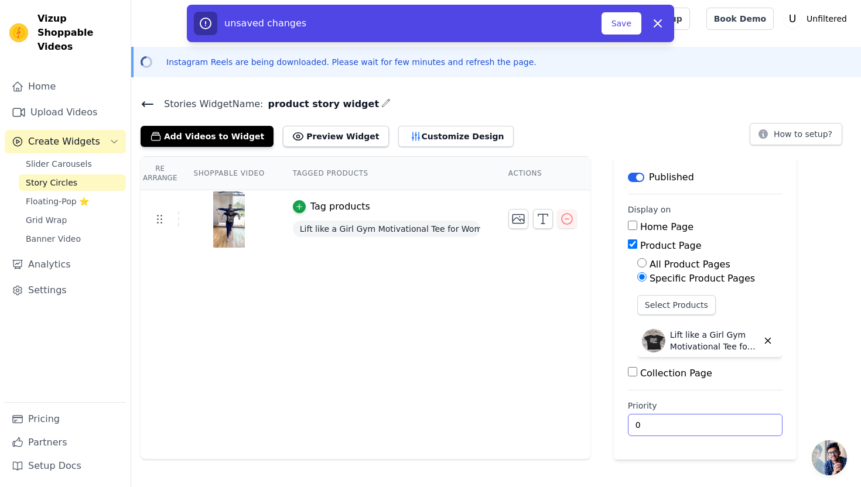
click at [753, 426] on input "0" at bounding box center [705, 425] width 155 height 22
click at [754, 418] on input "0" at bounding box center [705, 425] width 155 height 22
type input "10"
drag, startPoint x: 647, startPoint y: 428, endPoint x: 630, endPoint y: 426, distance: 17.1
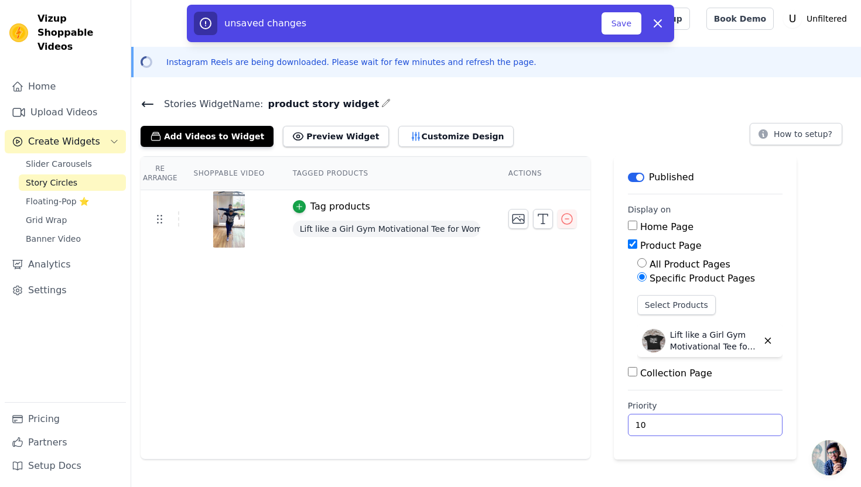
click at [630, 426] on input "10" at bounding box center [705, 425] width 155 height 22
click at [648, 446] on main "Label Published Display on Home Page Product Page All Product Pages Specific Pr…" at bounding box center [705, 307] width 183 height 303
click at [337, 137] on button "Preview Widget" at bounding box center [335, 136] width 105 height 21
click at [429, 136] on button "Customize Design" at bounding box center [455, 136] width 115 height 21
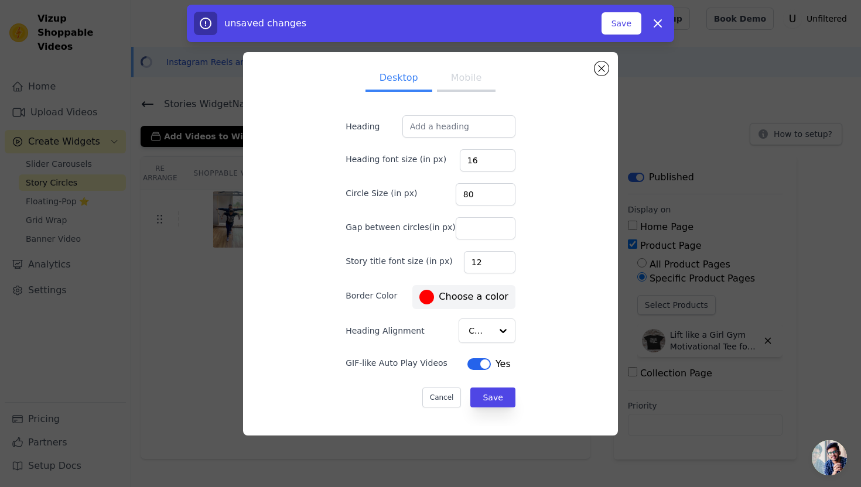
click at [465, 79] on button "Mobile" at bounding box center [466, 79] width 59 height 26
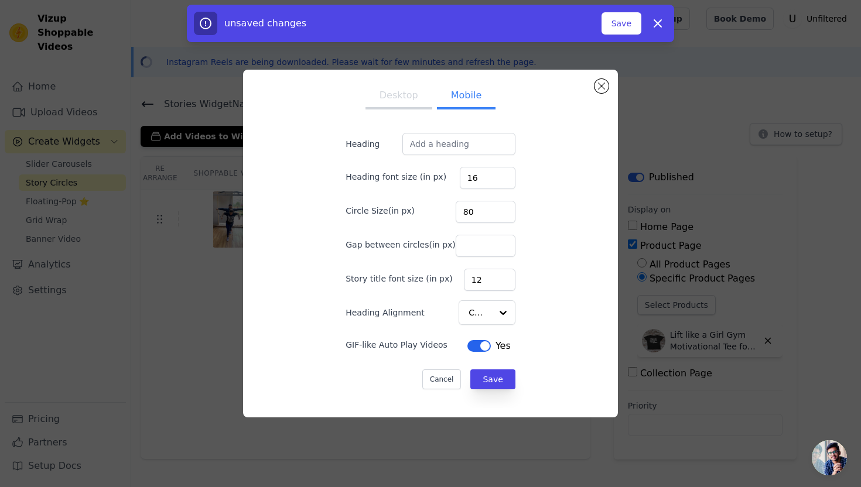
click at [405, 95] on button "Desktop" at bounding box center [398, 97] width 67 height 26
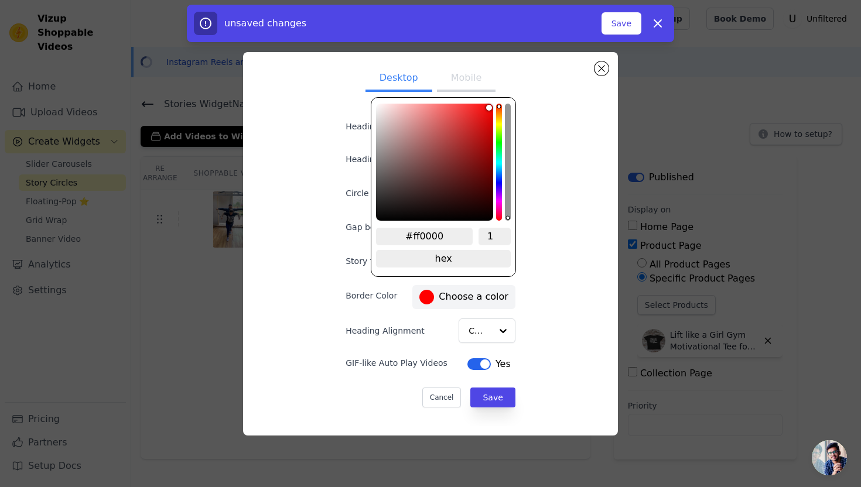
click at [419, 300] on div at bounding box center [426, 297] width 15 height 15
type input "#ff0d00"
type input "#ff1500"
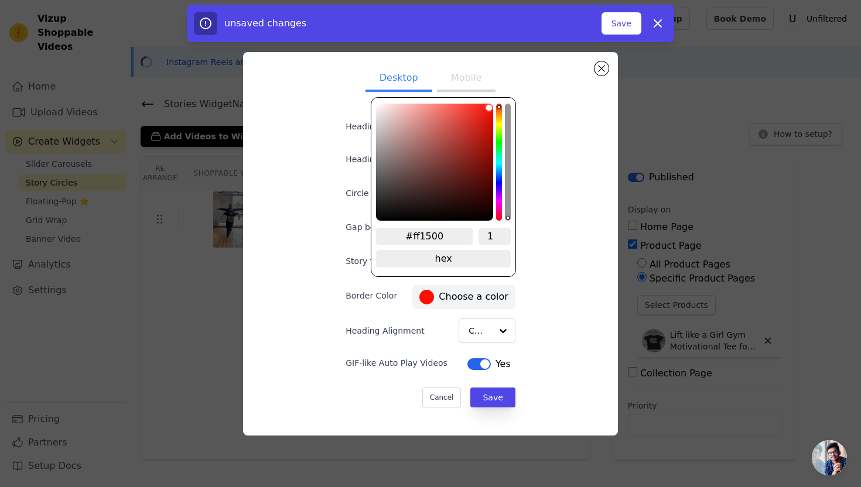
type input "#ff1900"
type input "#ff2200"
type input "#ff2a00"
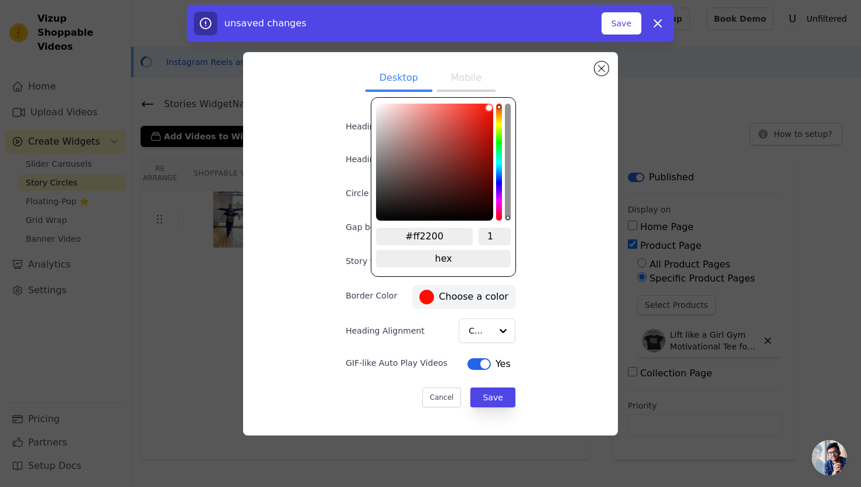
type input "#ff2a00"
type input "#ff3300"
type input "#ff3c00"
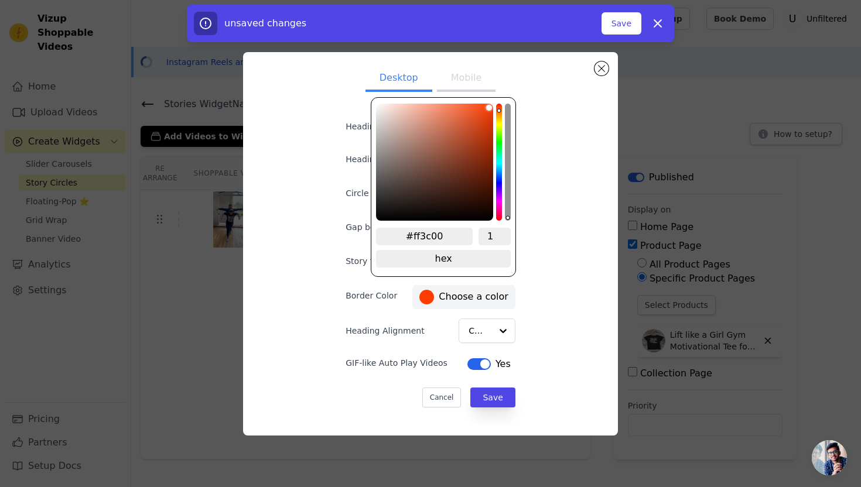
type input "#ff4000"
type input "#ff4800"
type input "#ff5100"
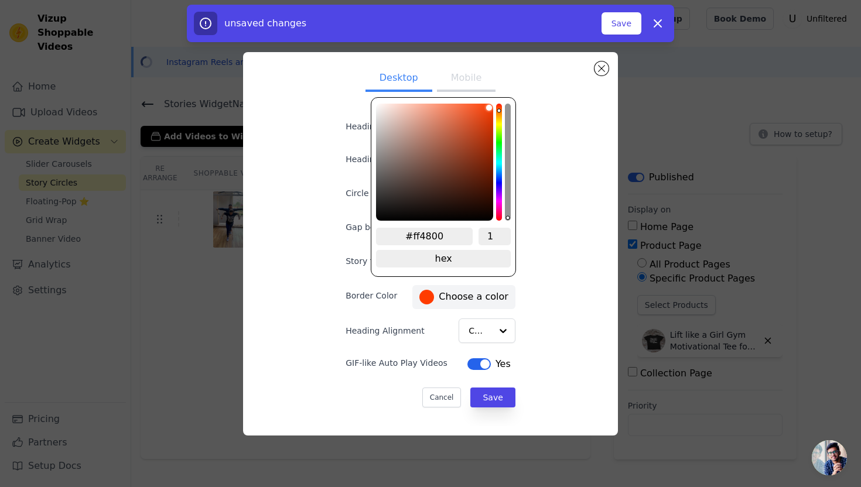
type input "#ff5100"
type input "#ff5900"
type input "#ff6200"
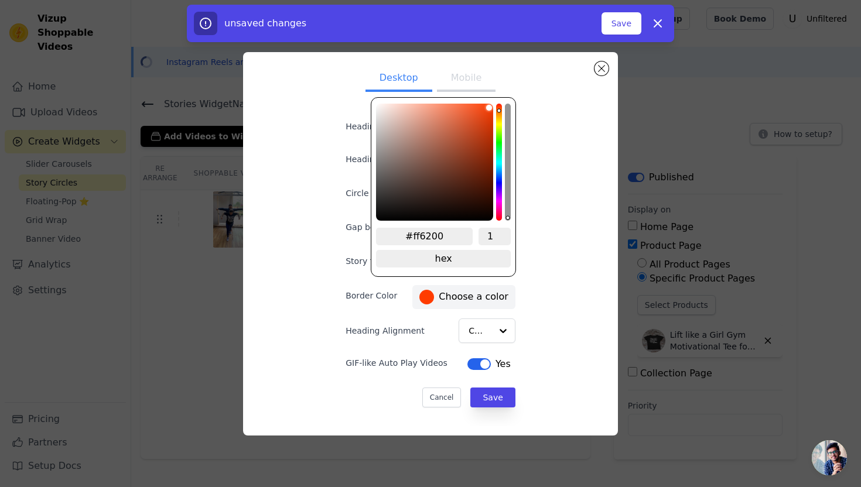
type input "#ff6600"
type input "#ff7700"
type input "#ff8000"
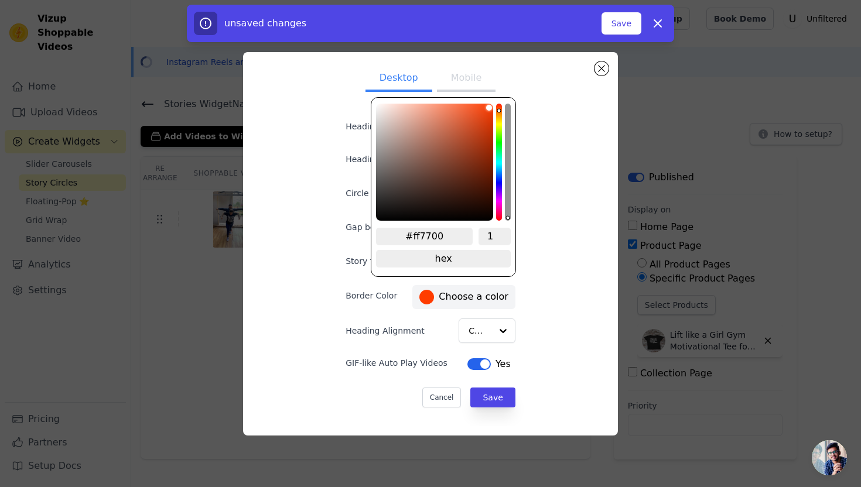
type input "#ff8000"
type input "#ff8800"
type input "#ff8c00"
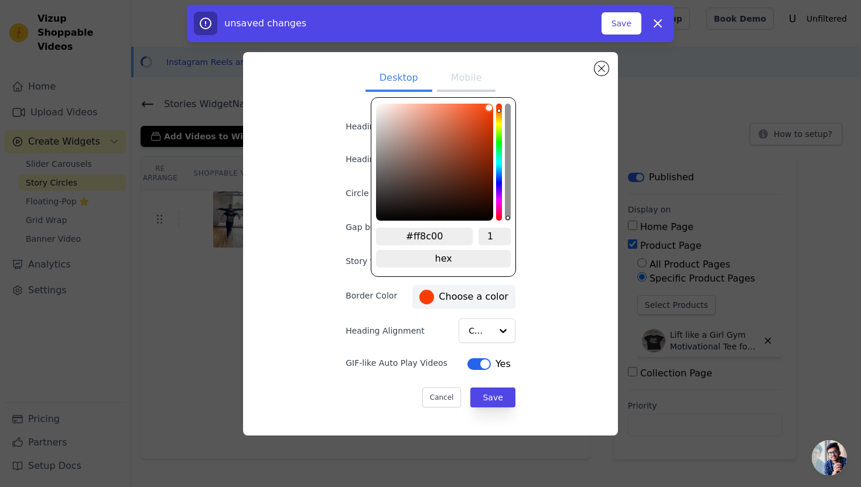
type input "#ff9500"
type input "#ff9d00"
type input "#ffa600"
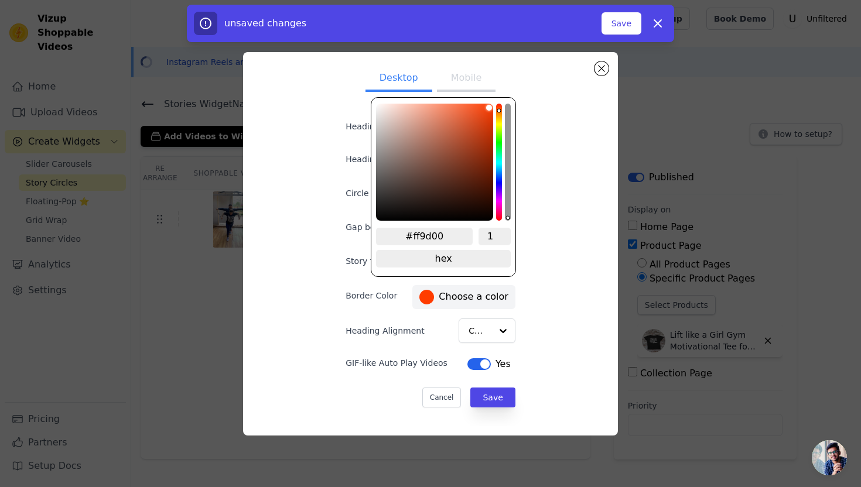
type input "#ffa600"
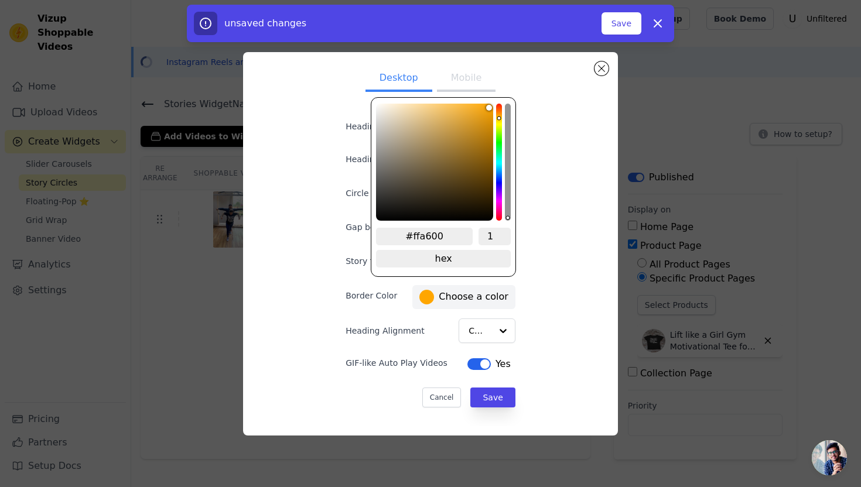
type input "#ffae00"
type input "#ffb300"
type input "#ffbb00"
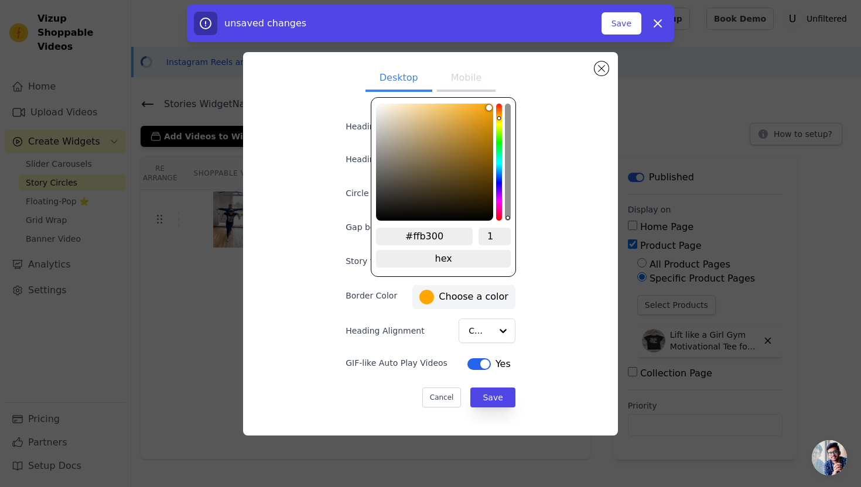
type input "#ffbb00"
type input "#ffc300"
type input "#ffcc00"
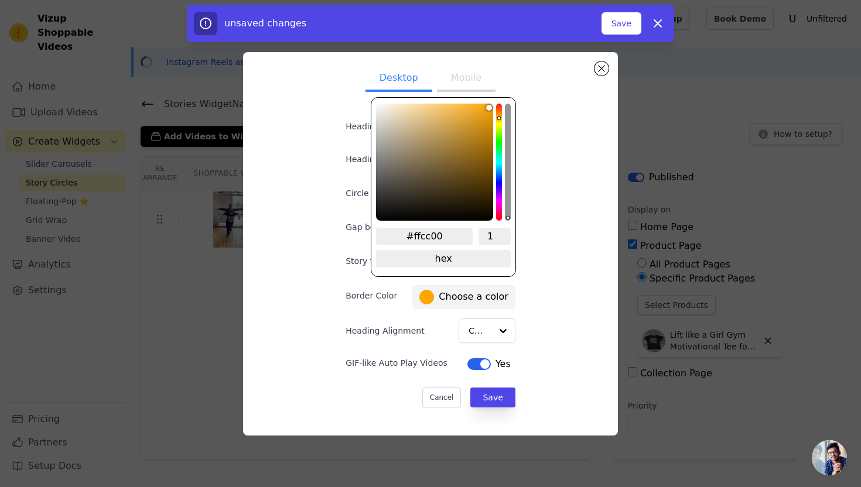
type input "#ffd500"
type input "#ffd900"
type input "#ffe100"
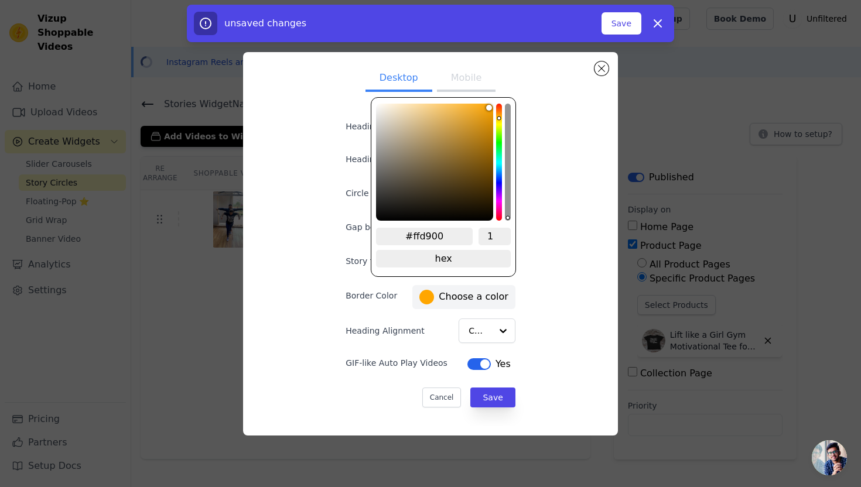
type input "#ffe100"
type input "#ffea00"
type input "#fff200"
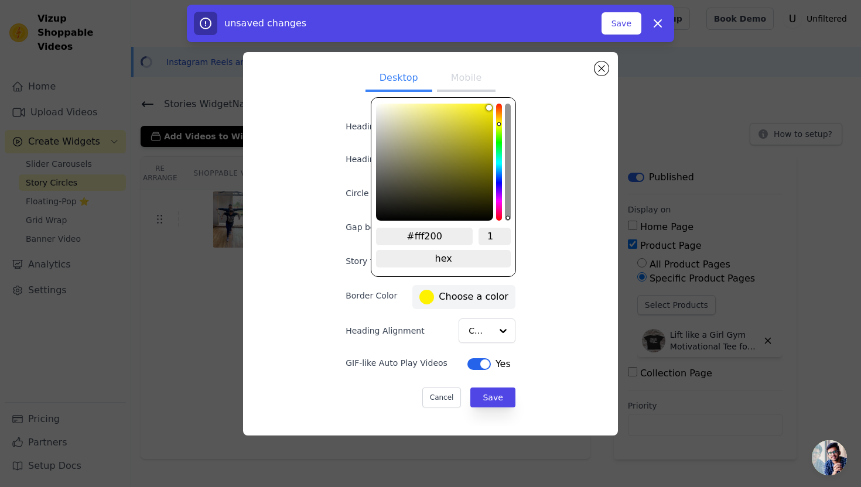
type input "#fffb00"
type input "#ffff00"
type input "#fffb00"
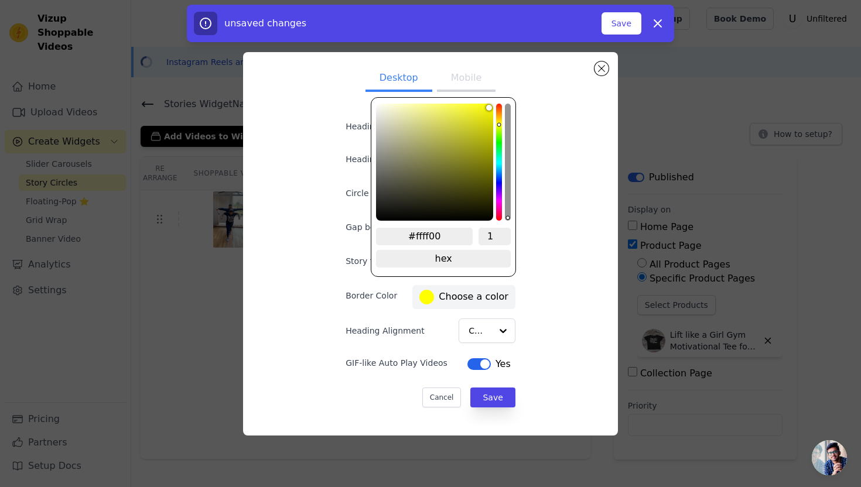
type input "#fffb00"
type input "#fff200"
type input "#ffea00"
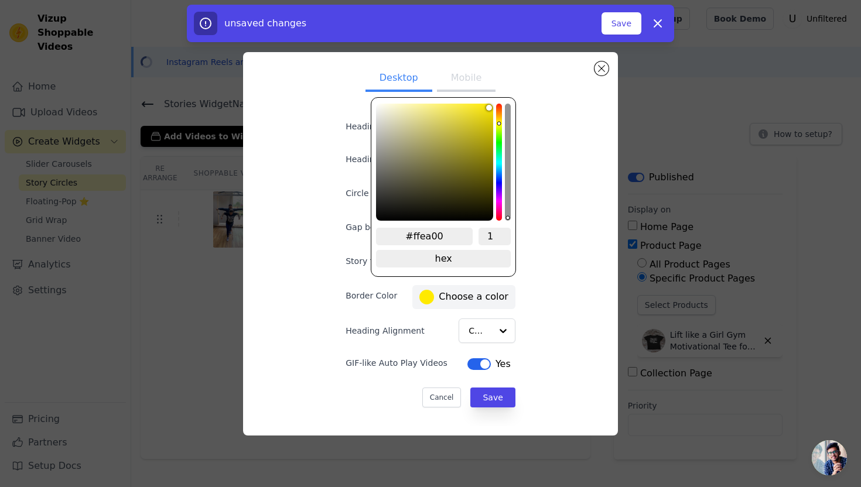
type input "#ffe100"
drag, startPoint x: 497, startPoint y: 104, endPoint x: 502, endPoint y: 121, distance: 17.1
click at [502, 121] on div "#ffe100 1 hex change to rgb" at bounding box center [443, 187] width 145 height 180
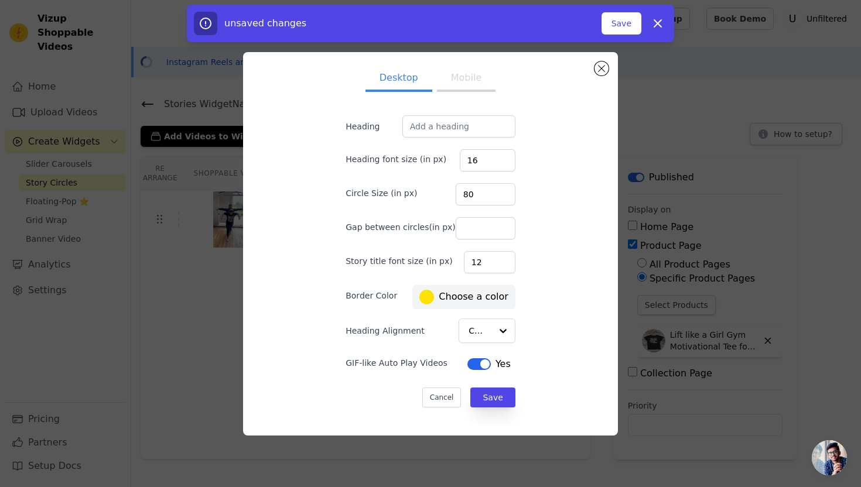
click at [529, 152] on div "Desktop Mobile Heading Heading font size (in px) 16 Circle Size (in px) 80 Gap …" at bounding box center [430, 243] width 356 height 365
click at [487, 228] on input "Gap between circles(in px)" at bounding box center [486, 228] width 60 height 22
click at [545, 209] on div "Desktop Mobile Heading Heading font size (in px) 16 Circle Size (in px) 80 Gap …" at bounding box center [430, 243] width 356 height 365
click at [439, 127] on input "Heading" at bounding box center [458, 126] width 113 height 22
paste input "For girls who’d rather lift plates than tolerate BS"
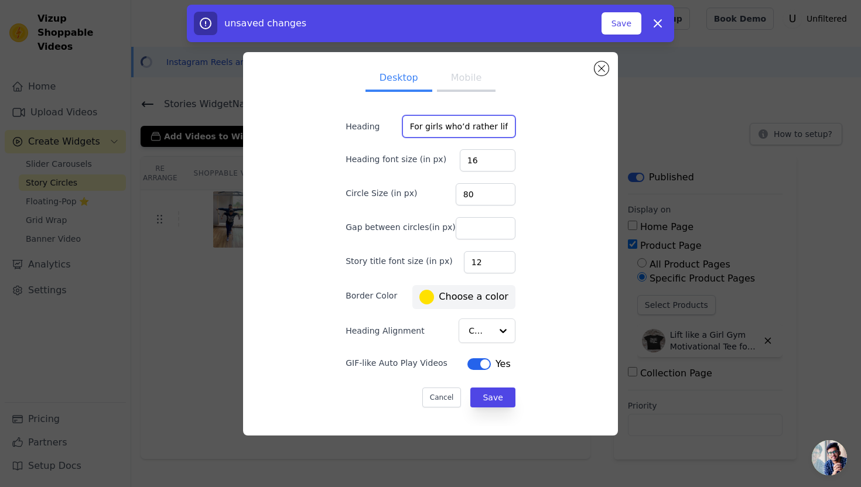
scroll to position [0, 95]
type input "For girls who’d rather lift plates than tolerate BS"
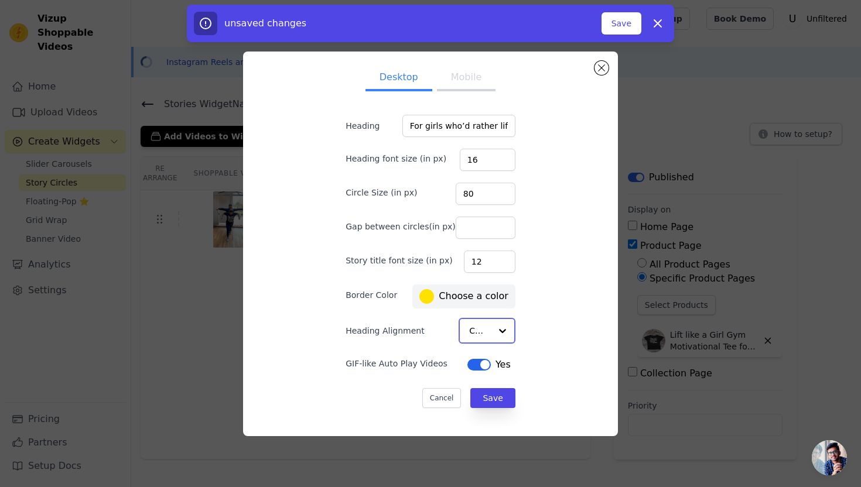
click at [493, 329] on div at bounding box center [502, 330] width 23 height 23
click at [484, 360] on div "Center" at bounding box center [484, 371] width 50 height 49
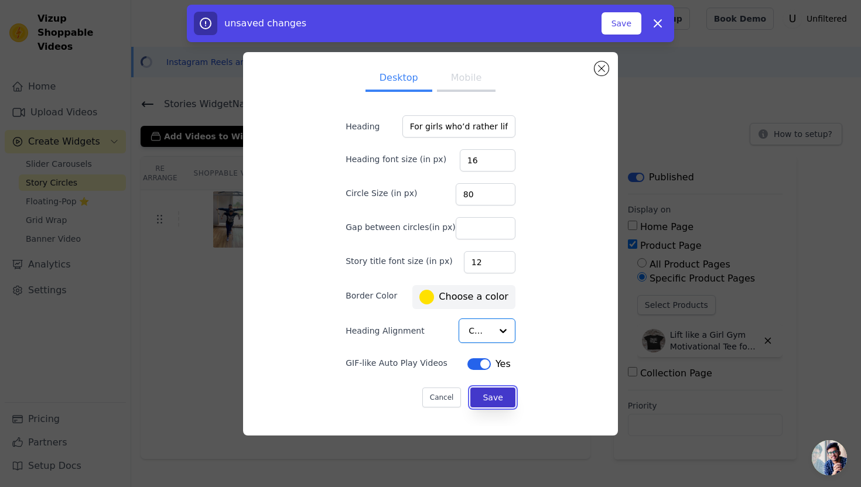
click at [495, 395] on button "Save" at bounding box center [492, 398] width 45 height 20
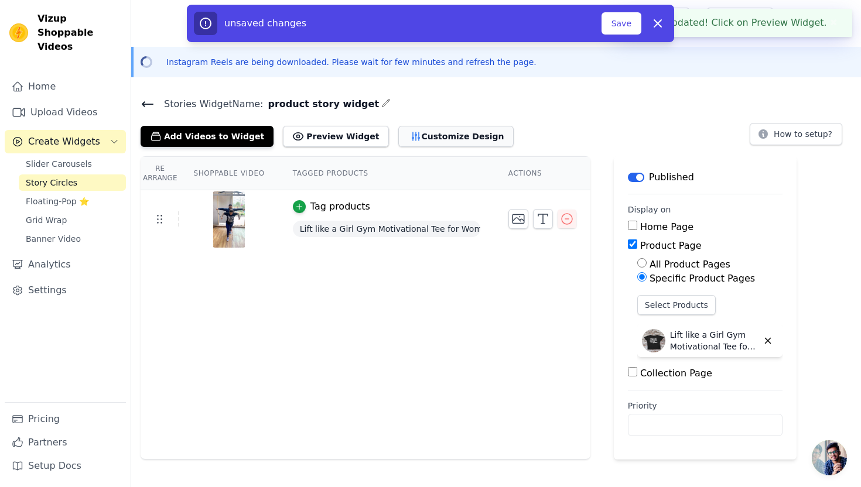
click at [408, 142] on button "Customize Design" at bounding box center [455, 136] width 115 height 21
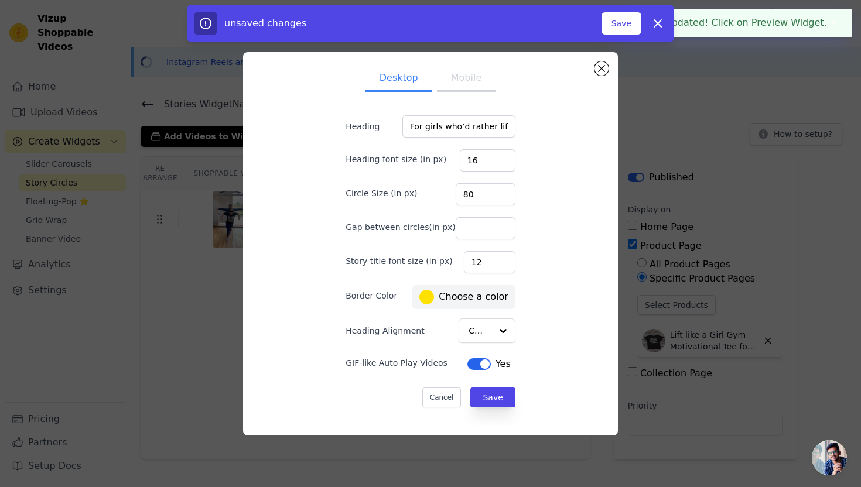
click at [467, 80] on button "Mobile" at bounding box center [466, 79] width 59 height 26
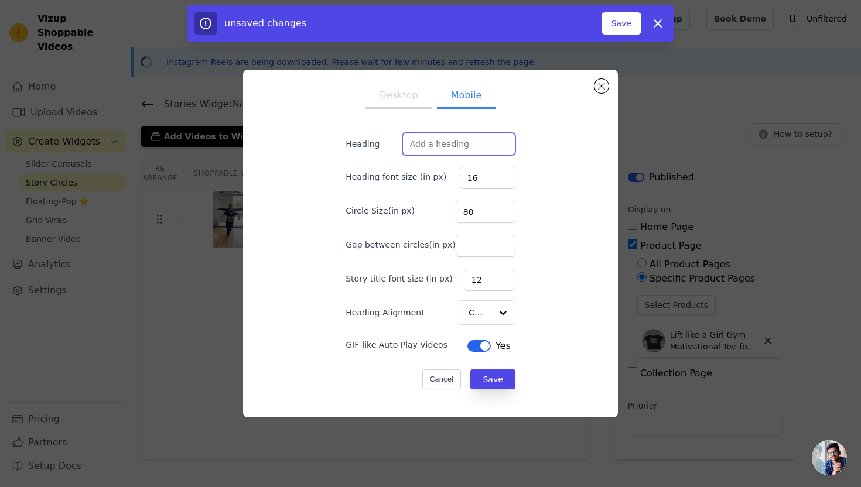
click at [442, 144] on input "Heading" at bounding box center [458, 144] width 113 height 22
paste input "For girls who’d rather lift plates than tolerate BS"
type input "For girls who’d rather lift plates than tolerate BS"
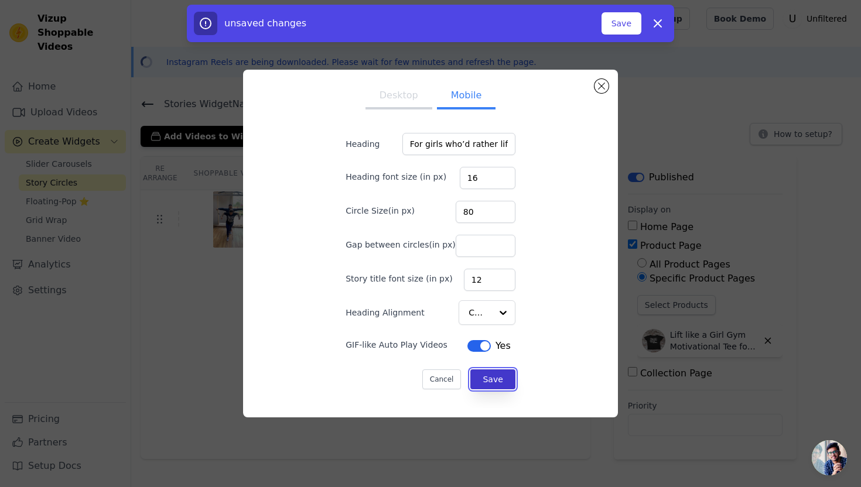
click at [484, 377] on button "Save" at bounding box center [492, 380] width 45 height 20
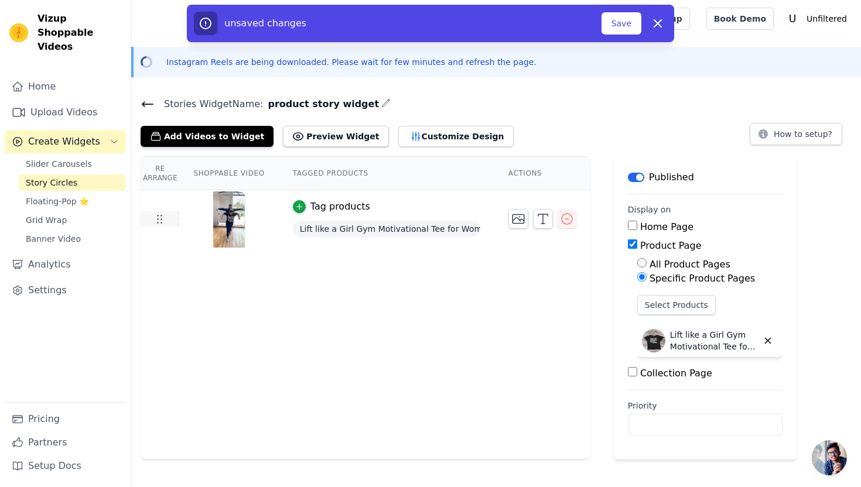
click at [158, 217] on icon at bounding box center [159, 219] width 14 height 14
click at [162, 223] on icon at bounding box center [159, 219] width 14 height 14
click at [623, 29] on button "Save" at bounding box center [621, 23] width 40 height 22
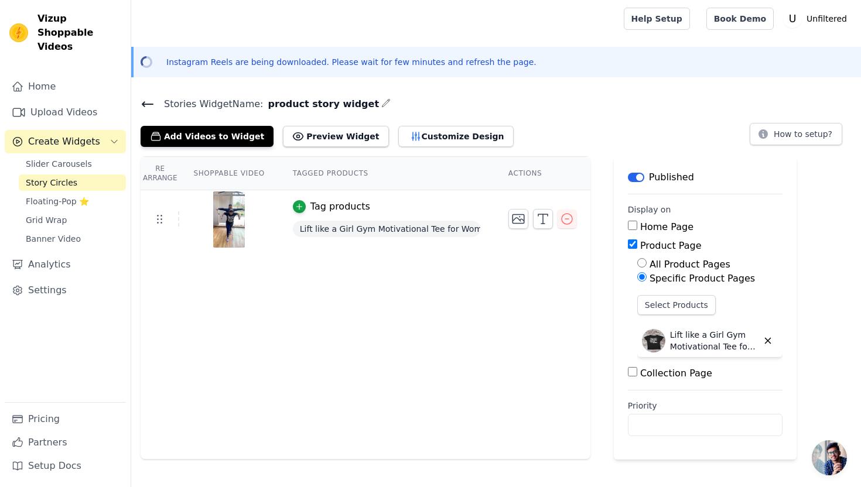
click at [146, 102] on icon at bounding box center [148, 104] width 14 height 14
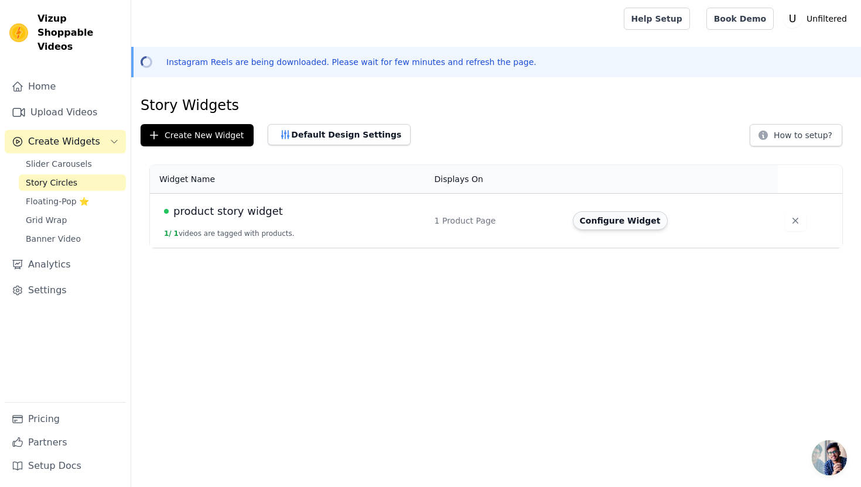
click at [630, 225] on button "Configure Widget" at bounding box center [620, 220] width 95 height 19
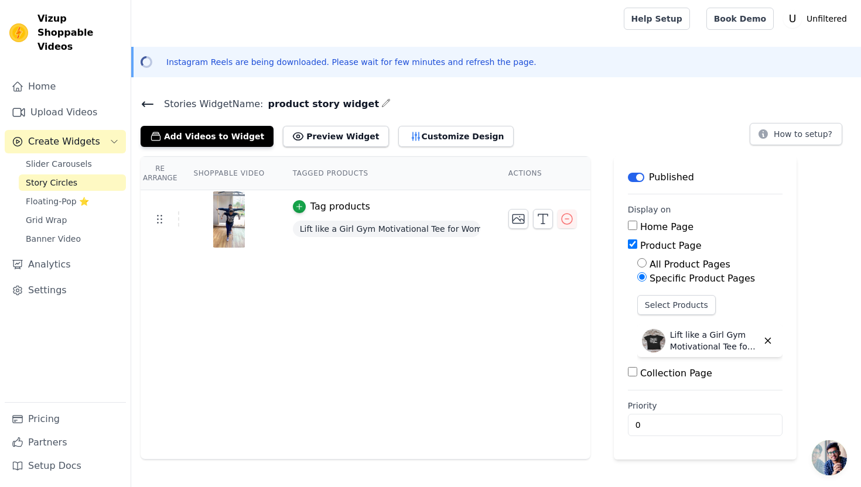
click at [144, 102] on icon at bounding box center [148, 104] width 14 height 14
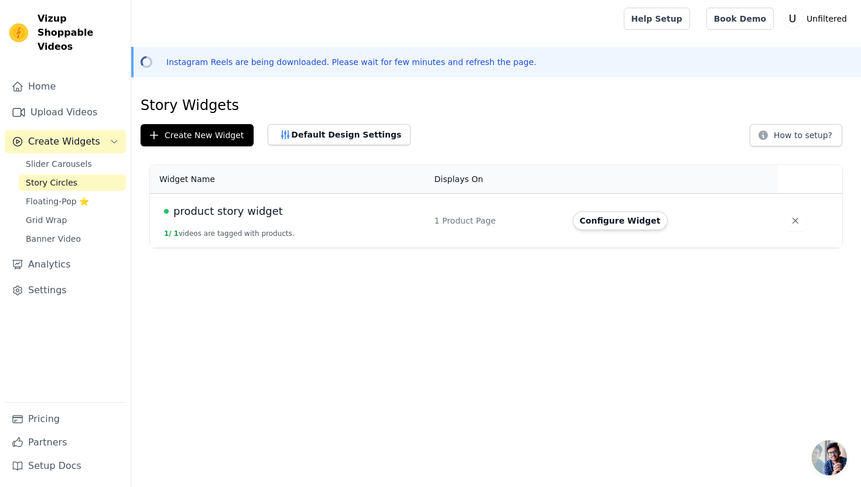
click at [259, 212] on span "product story widget" at bounding box center [228, 211] width 110 height 16
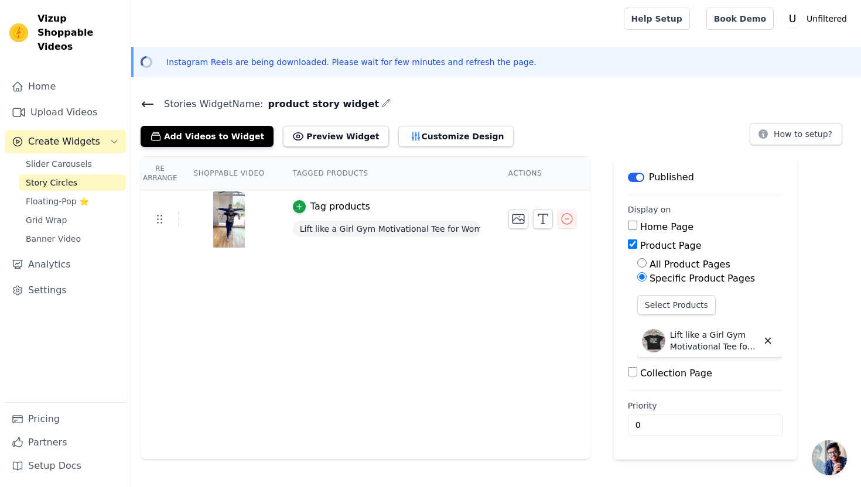
click at [146, 106] on icon at bounding box center [148, 104] width 14 height 14
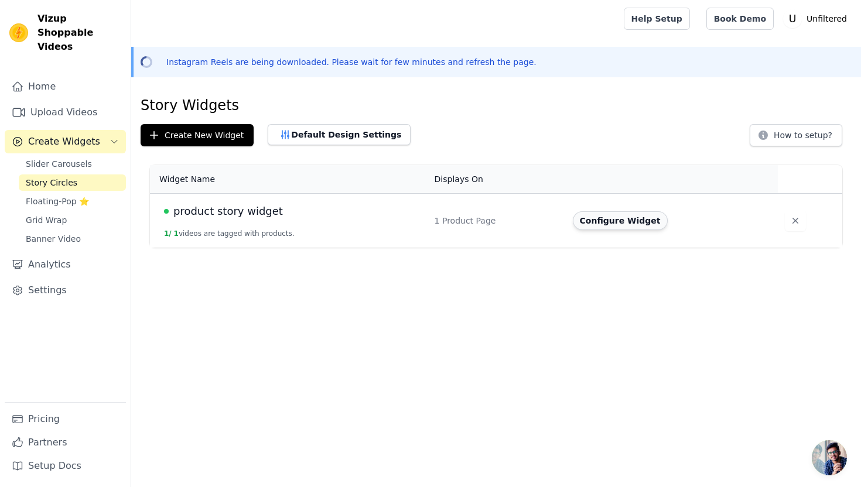
click at [645, 220] on button "Configure Widget" at bounding box center [620, 220] width 95 height 19
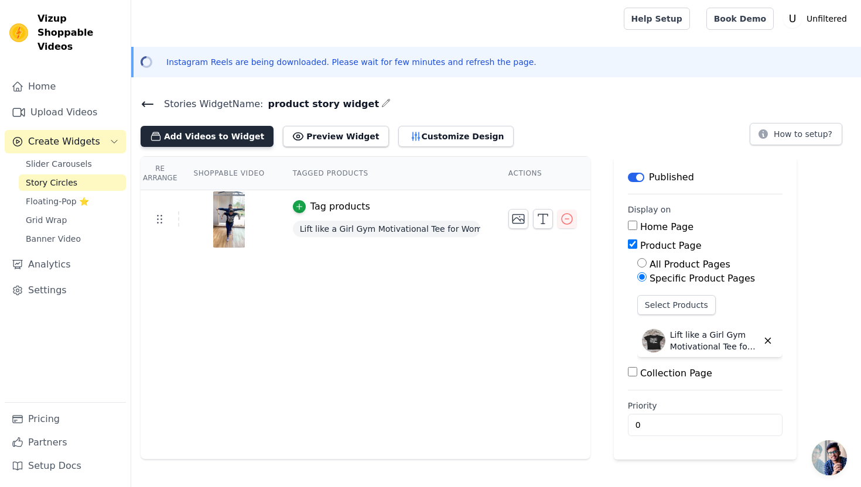
click at [195, 135] on button "Add Videos to Widget" at bounding box center [207, 136] width 133 height 21
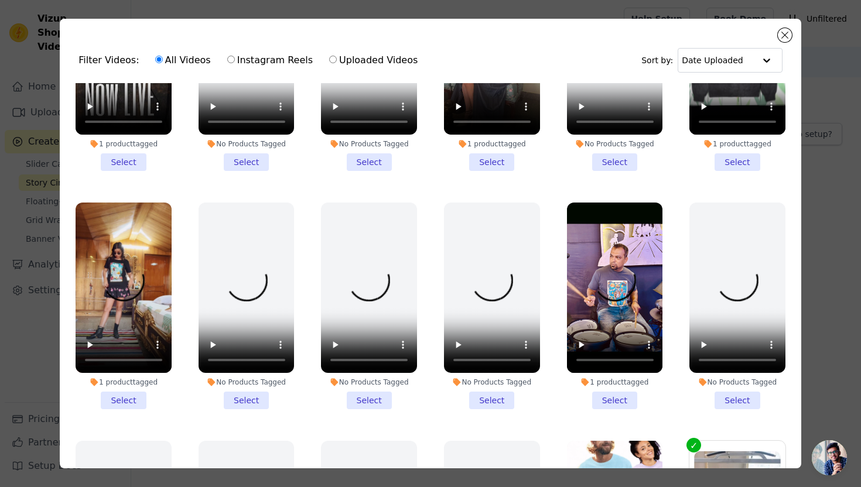
scroll to position [127, 0]
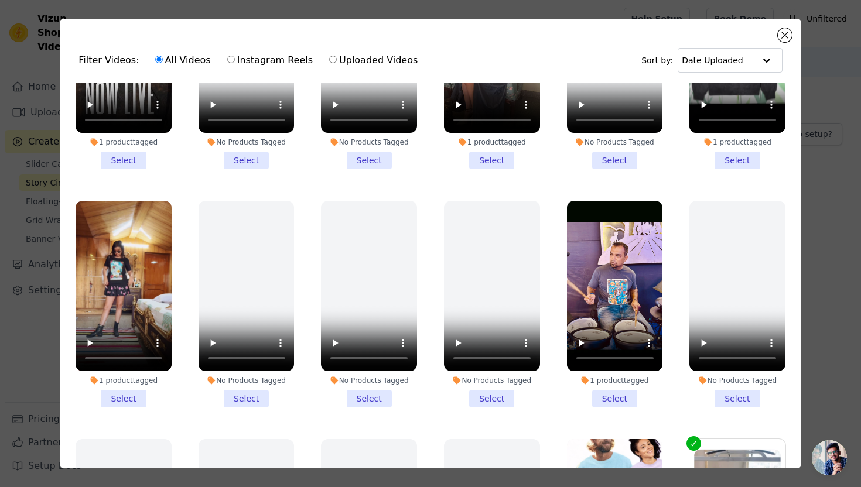
click at [126, 397] on li "1 product tagged Select" at bounding box center [124, 304] width 96 height 207
click at [0, 0] on input "1 product tagged Select" at bounding box center [0, 0] width 0 height 0
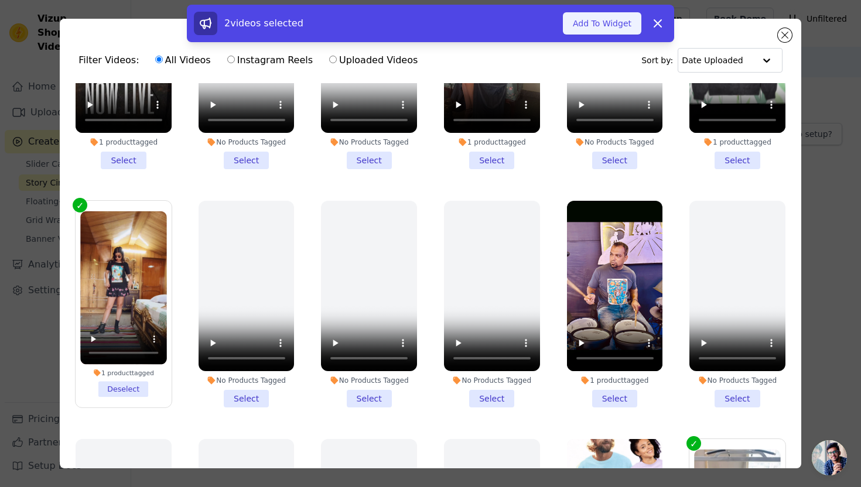
click at [599, 28] on button "Add To Widget" at bounding box center [602, 23] width 78 height 22
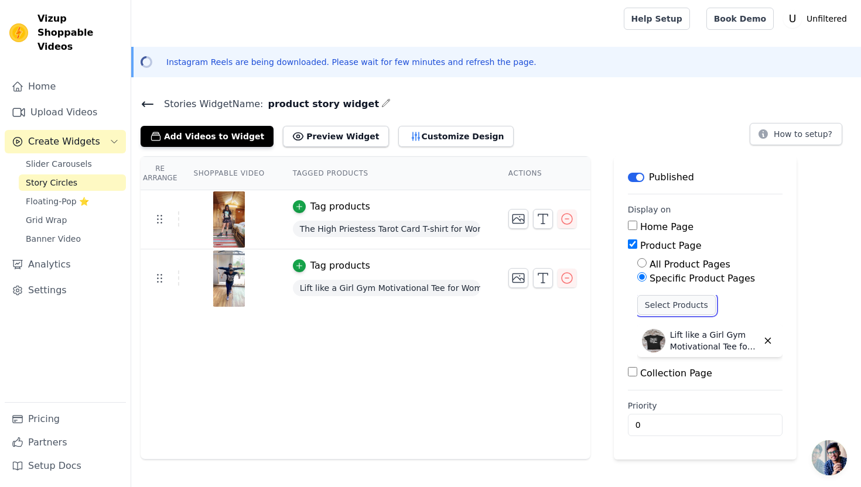
click at [681, 305] on button "Select Products" at bounding box center [676, 305] width 78 height 20
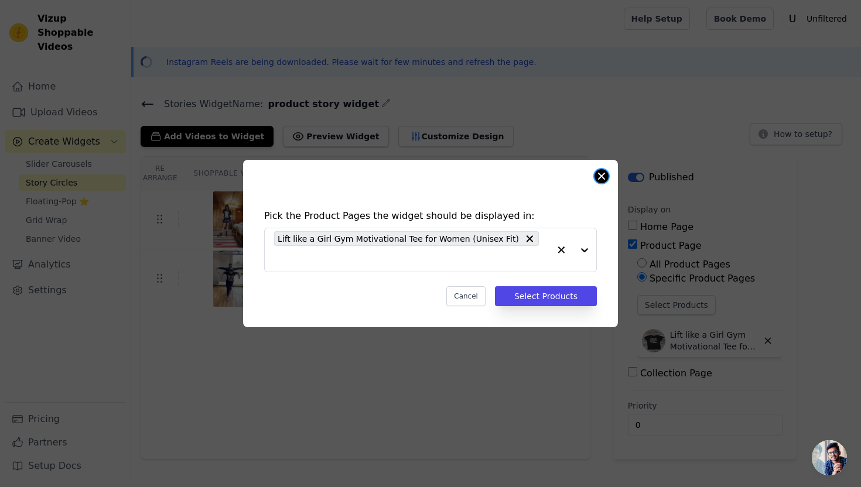
click at [601, 183] on button "Close modal" at bounding box center [601, 176] width 14 height 14
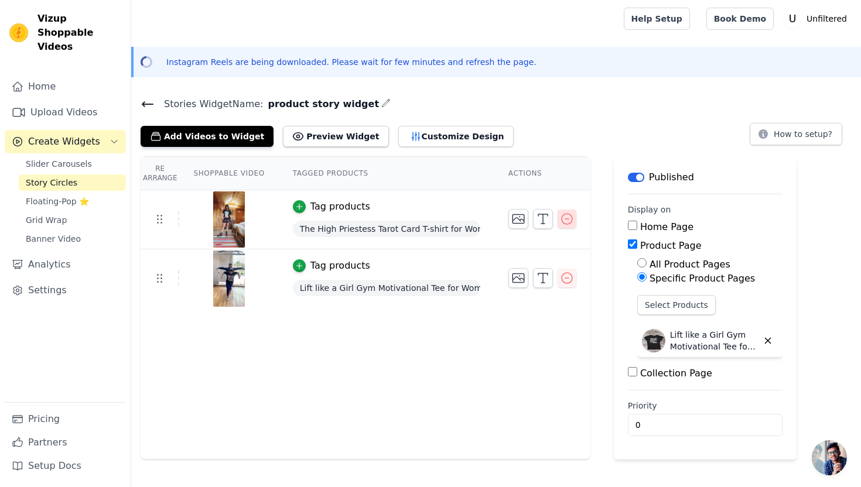
click at [570, 218] on icon "button" at bounding box center [567, 219] width 14 height 14
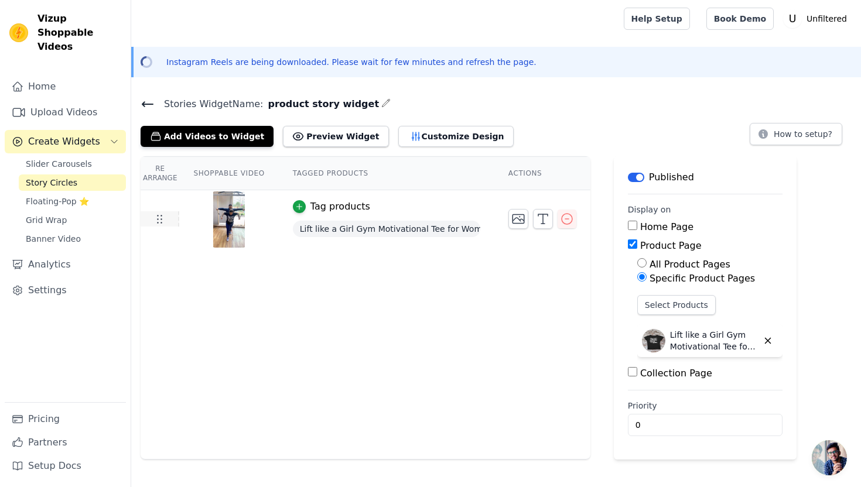
click at [155, 222] on icon at bounding box center [159, 219] width 14 height 14
click at [675, 307] on button "Select Products" at bounding box center [676, 305] width 78 height 20
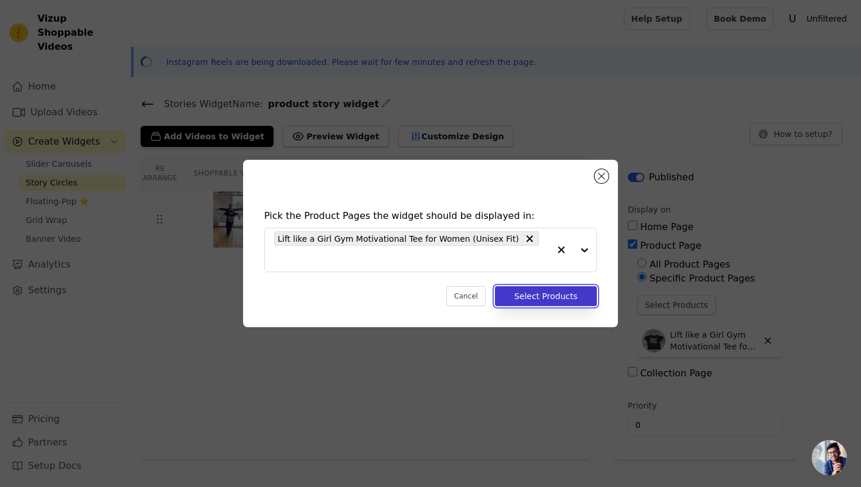
click at [569, 289] on button "Select Products" at bounding box center [546, 296] width 102 height 20
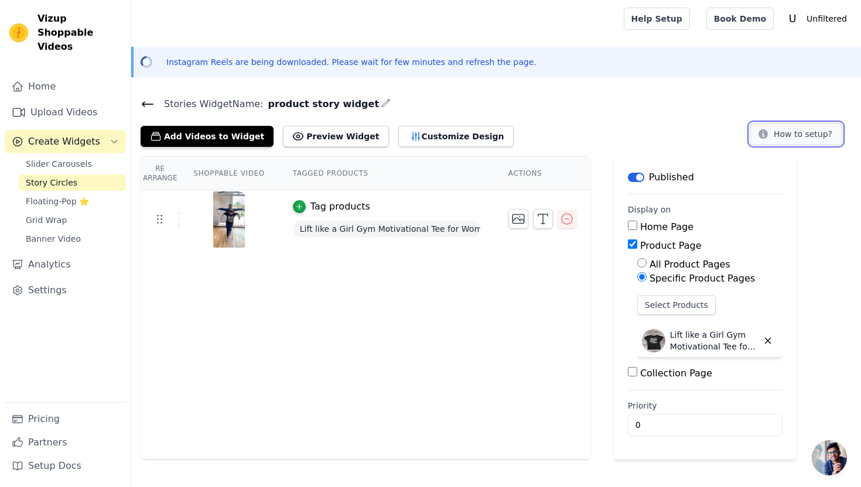
click at [767, 137] on icon at bounding box center [762, 133] width 9 height 9
click at [147, 103] on icon at bounding box center [147, 104] width 11 height 5
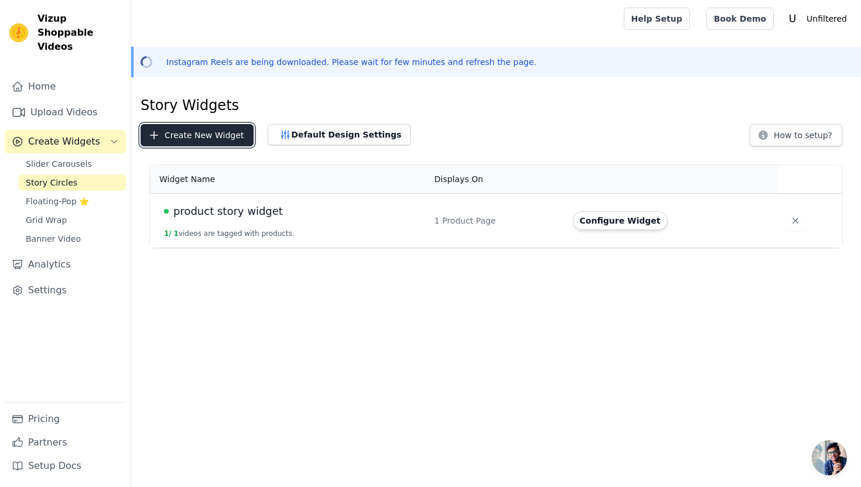
click at [200, 142] on button "Create New Widget" at bounding box center [197, 135] width 113 height 22
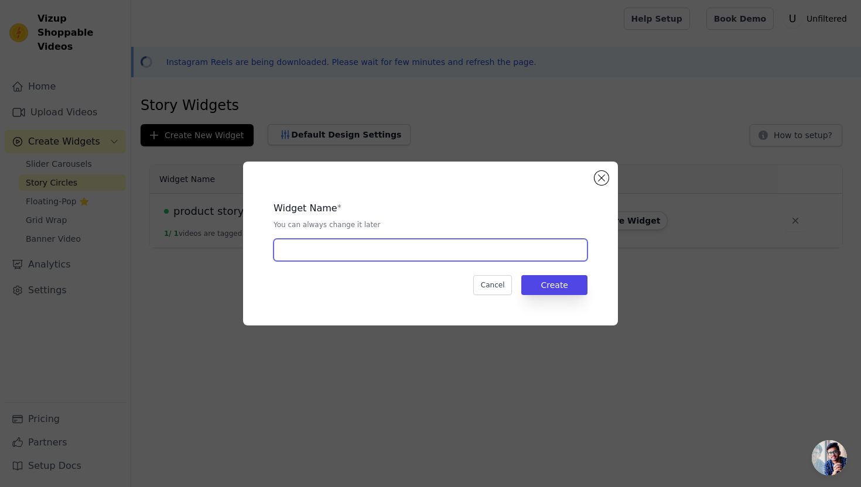
click at [326, 250] on input "text" at bounding box center [431, 250] width 314 height 22
type input "HIGH PRIESTESS"
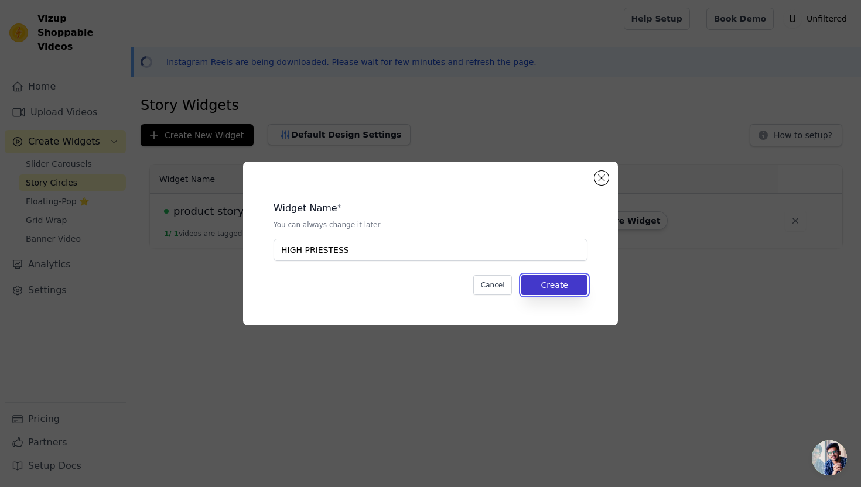
click at [540, 289] on button "Create" at bounding box center [554, 285] width 66 height 20
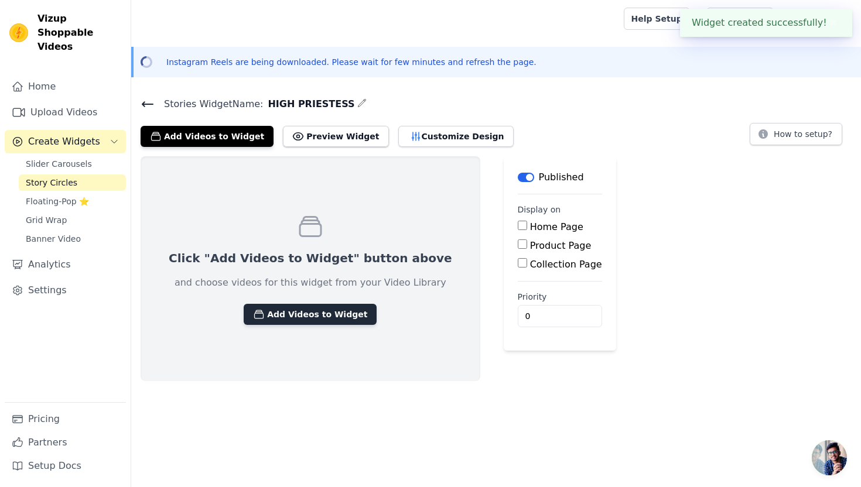
click at [273, 311] on button "Add Videos to Widget" at bounding box center [310, 314] width 133 height 21
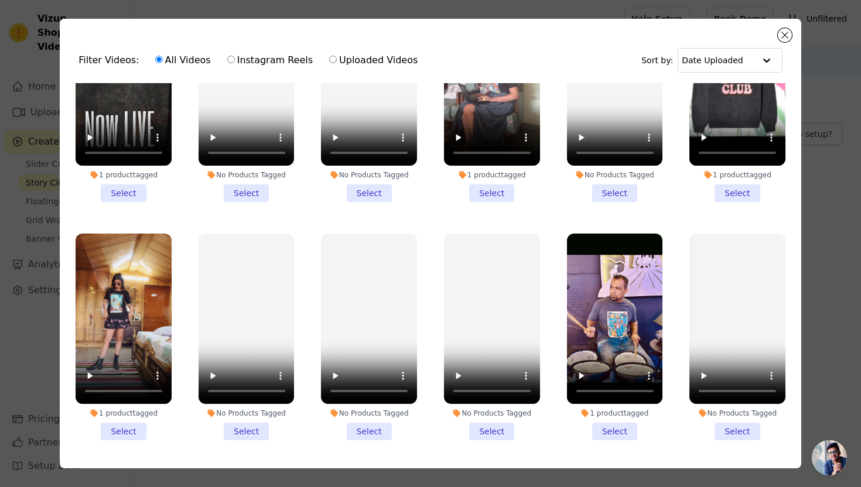
scroll to position [95, 0]
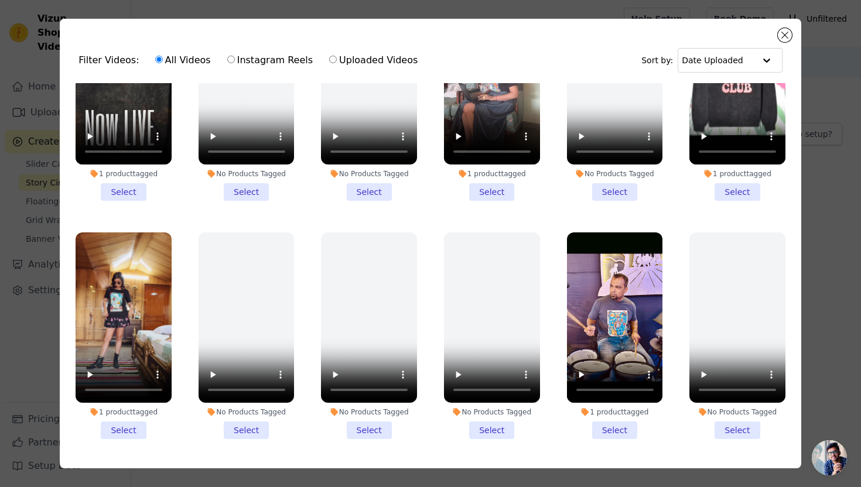
click at [125, 433] on li "1 product tagged Select" at bounding box center [124, 336] width 96 height 207
click at [0, 0] on input "1 product tagged Select" at bounding box center [0, 0] width 0 height 0
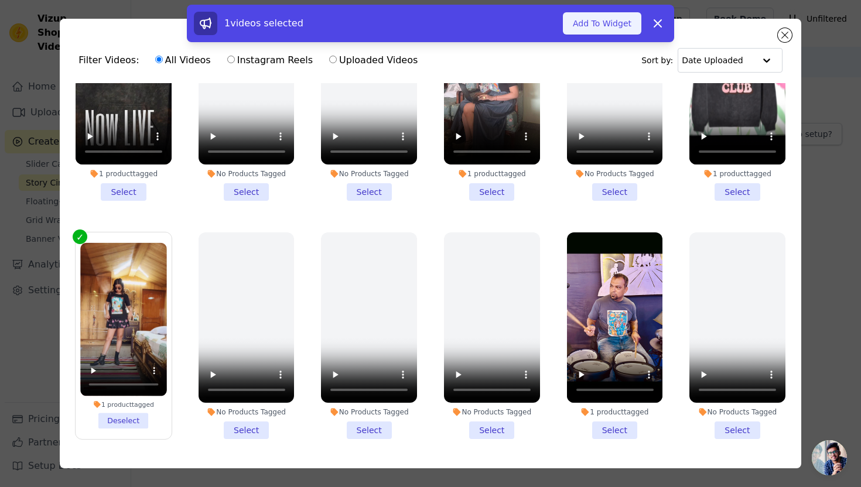
click at [607, 25] on button "Add To Widget" at bounding box center [602, 23] width 78 height 22
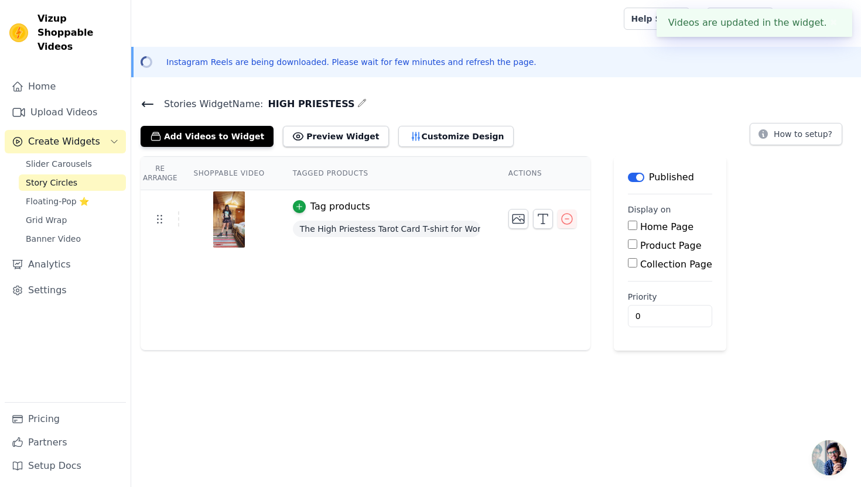
click at [633, 244] on input "Product Page" at bounding box center [632, 244] width 9 height 9
checkbox input "true"
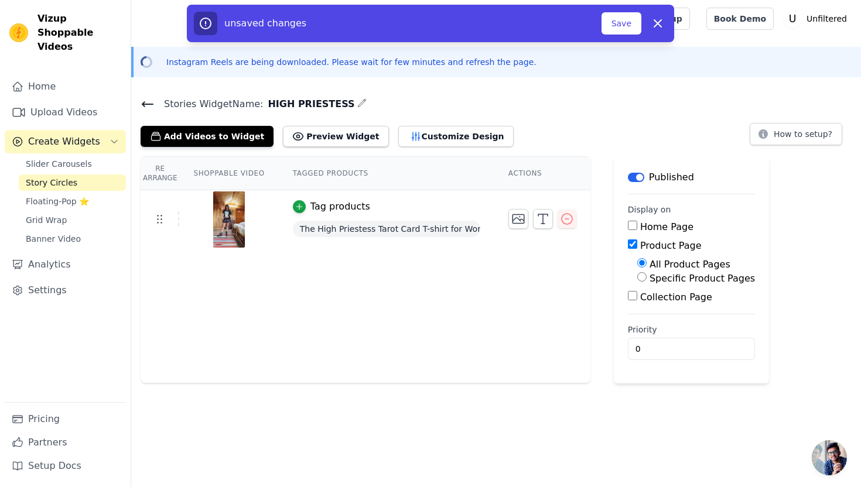
click at [633, 294] on input "Collection Page" at bounding box center [632, 295] width 9 height 9
checkbox input "true"
click at [642, 328] on input "Specific Collection Pages" at bounding box center [641, 328] width 9 height 9
radio input "true"
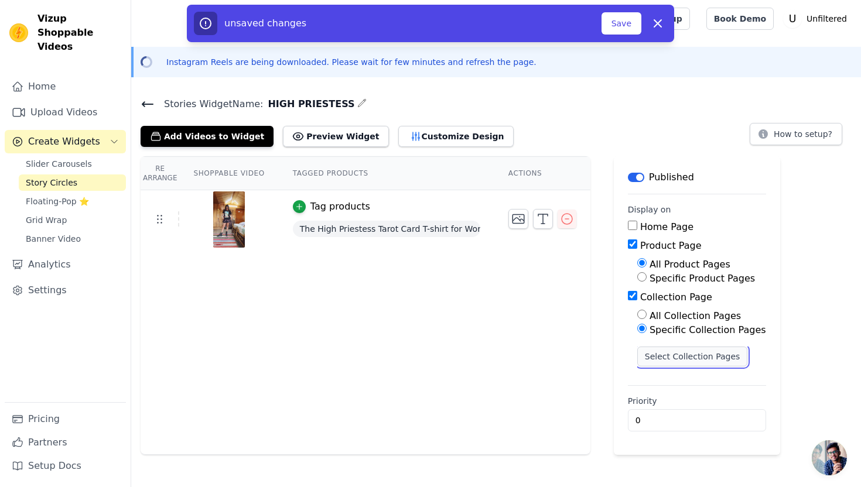
click at [651, 354] on button "Select Collection Pages" at bounding box center [692, 357] width 111 height 20
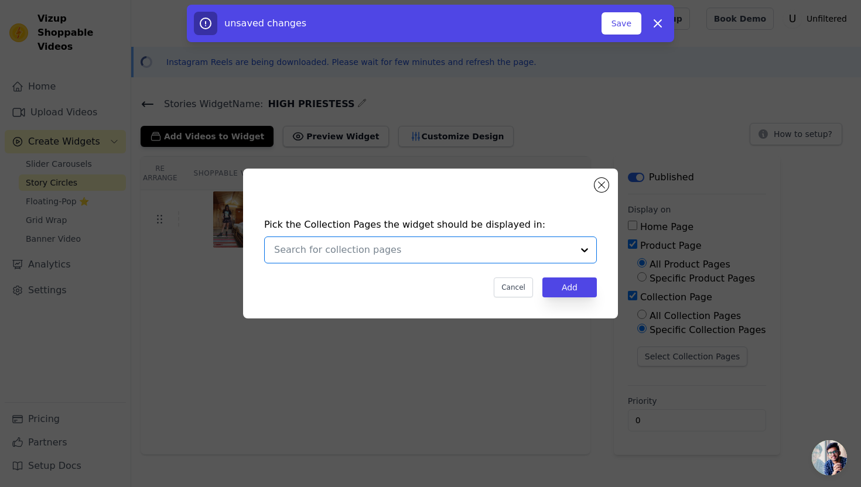
click at [480, 250] on input "text" at bounding box center [423, 250] width 299 height 14
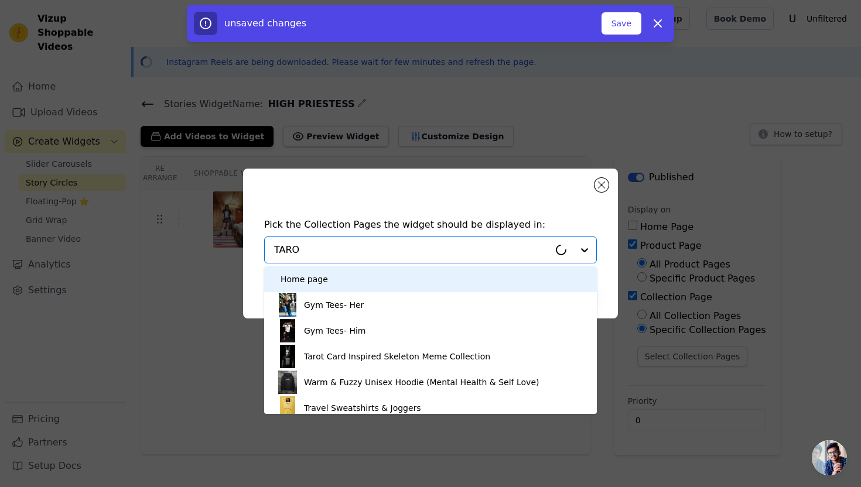
type input "TAROT"
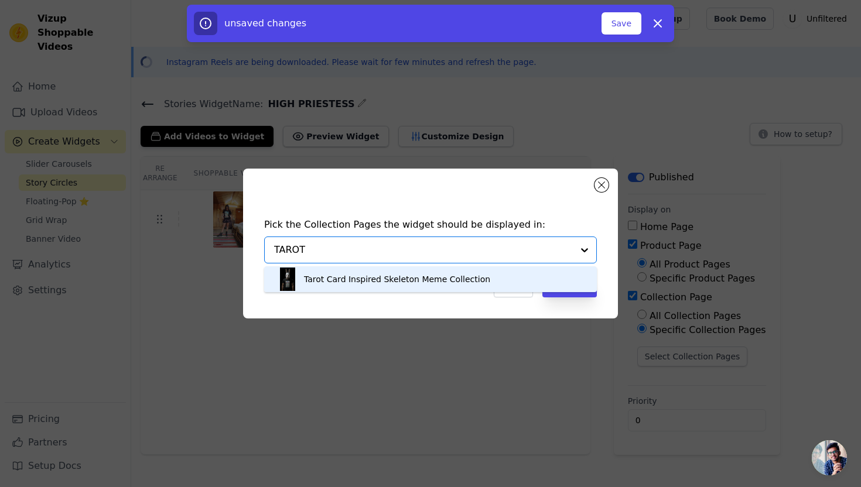
click at [468, 280] on div "Tarot Card Inspired Skeleton Meme Collection" at bounding box center [397, 279] width 186 height 26
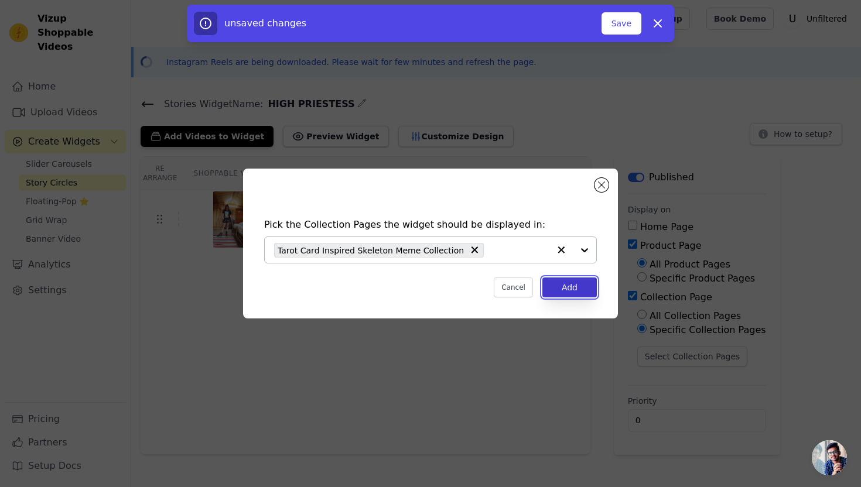
click at [574, 289] on button "Add" at bounding box center [569, 288] width 54 height 20
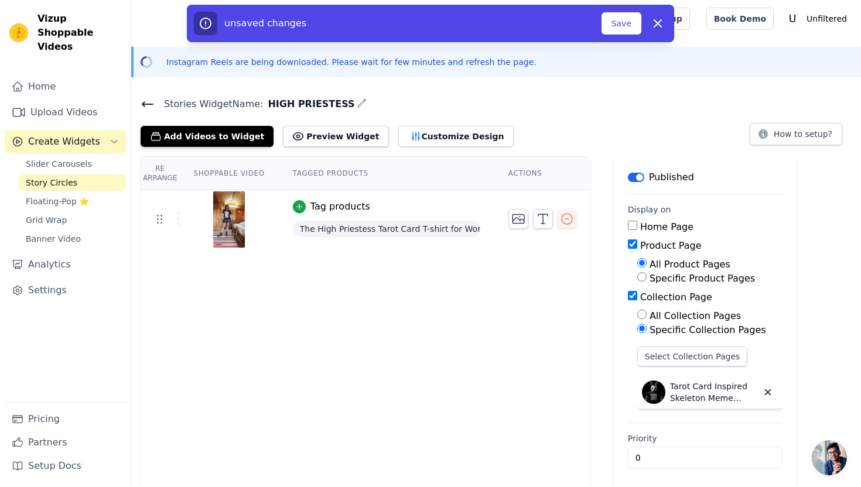
click at [644, 274] on input "Specific Product Pages" at bounding box center [641, 276] width 9 height 9
radio input "true"
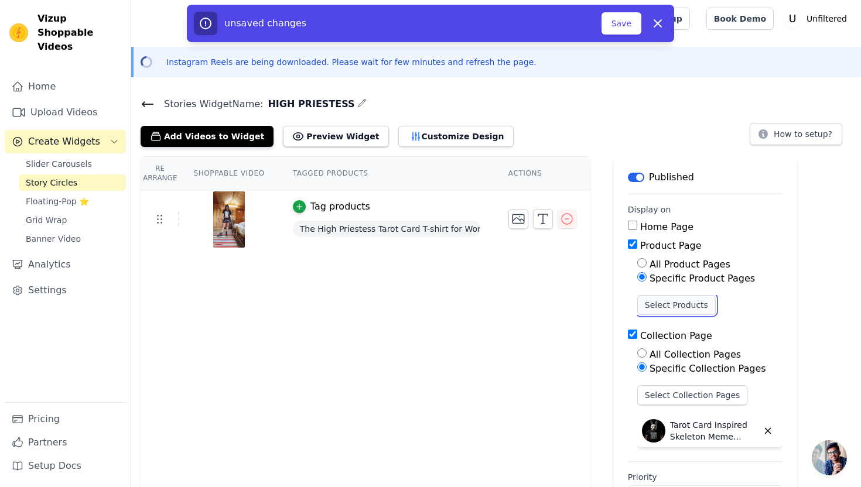
click at [656, 303] on button "Select Products" at bounding box center [676, 305] width 78 height 20
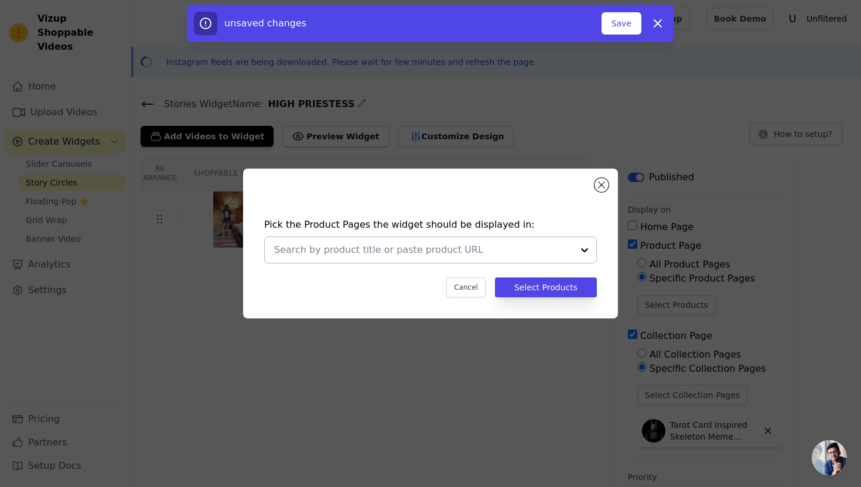
click at [467, 252] on input "text" at bounding box center [423, 250] width 299 height 14
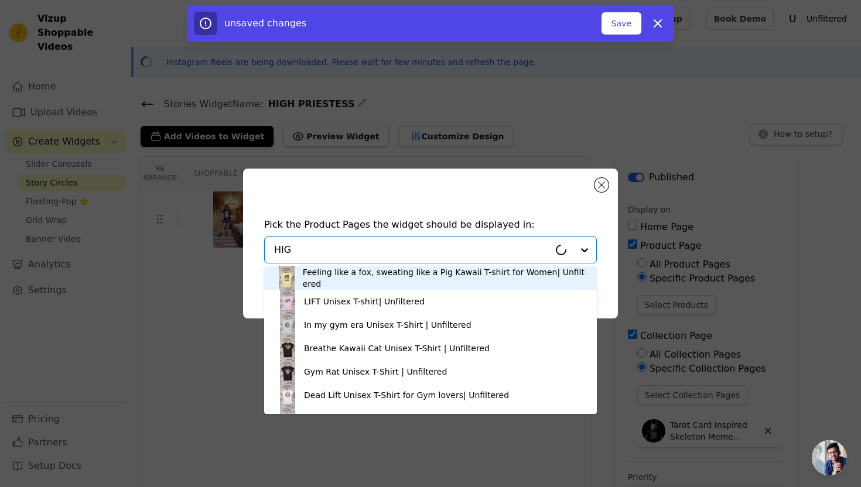
type input "HIGH"
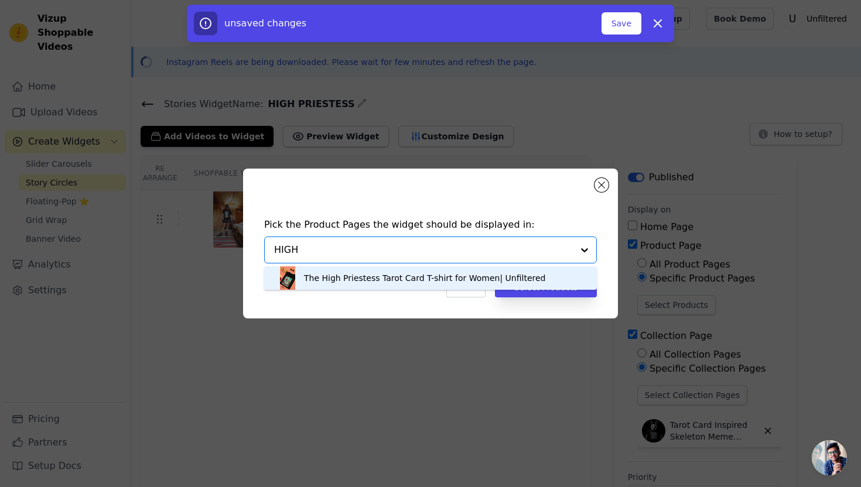
click at [416, 278] on div "The High Priestess Tarot Card T-shirt for Women| Unfiltered" at bounding box center [425, 278] width 242 height 12
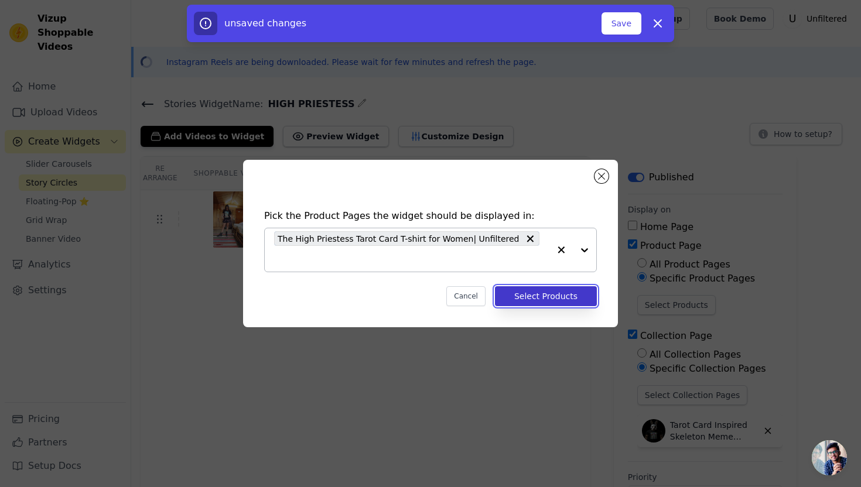
click at [541, 299] on button "Select Products" at bounding box center [546, 296] width 102 height 20
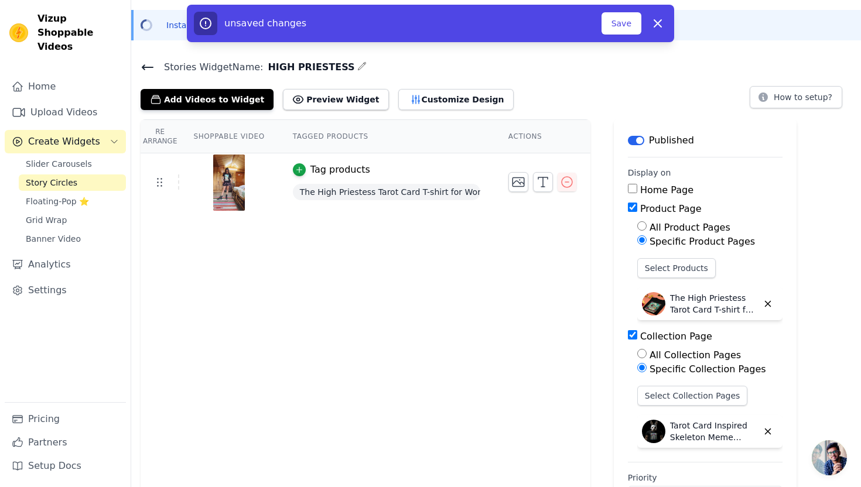
scroll to position [32, 0]
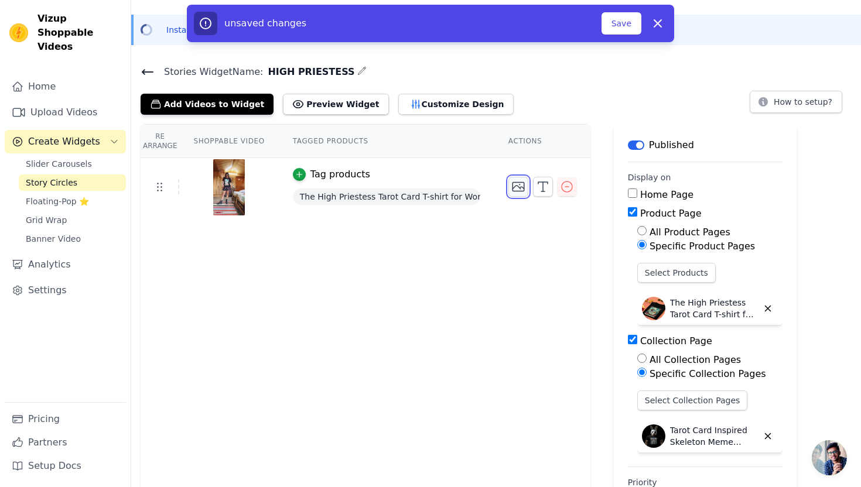
click at [520, 187] on icon "button" at bounding box center [518, 187] width 14 height 14
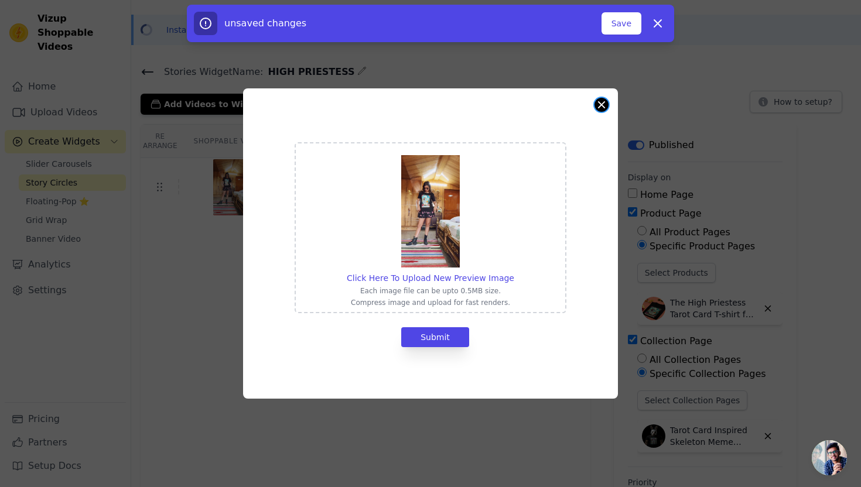
click at [600, 105] on button "Close modal" at bounding box center [601, 105] width 14 height 14
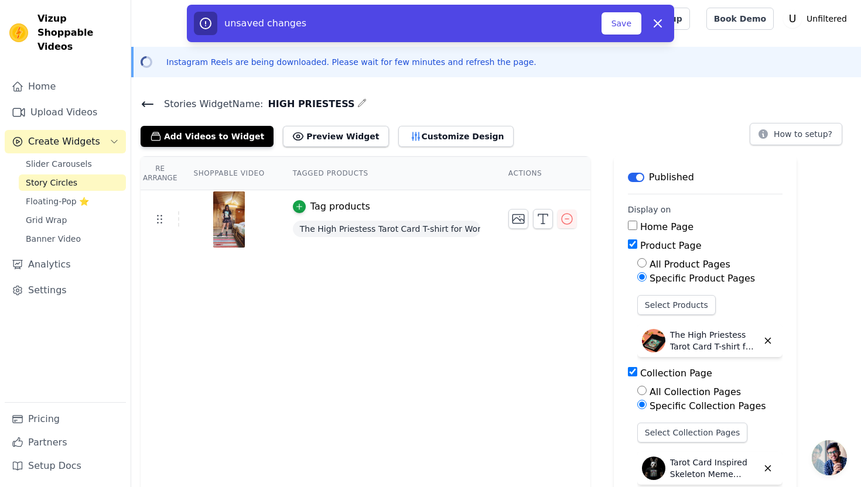
scroll to position [32, 0]
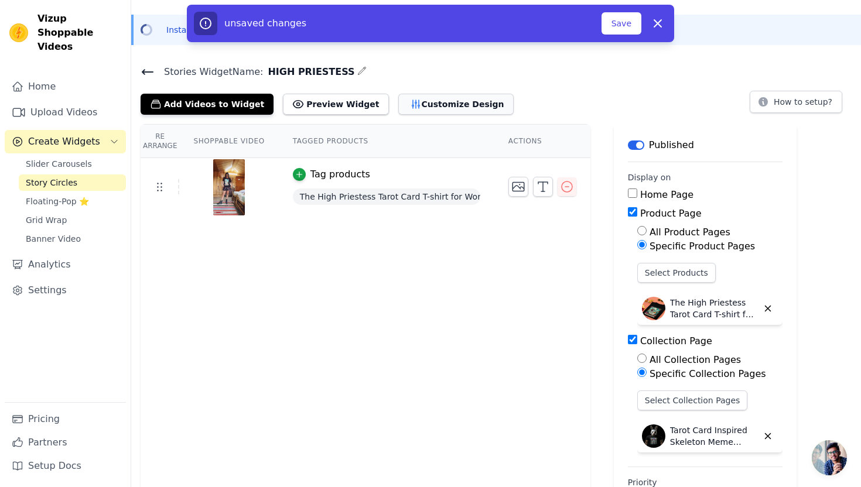
click at [441, 107] on button "Customize Design" at bounding box center [455, 104] width 115 height 21
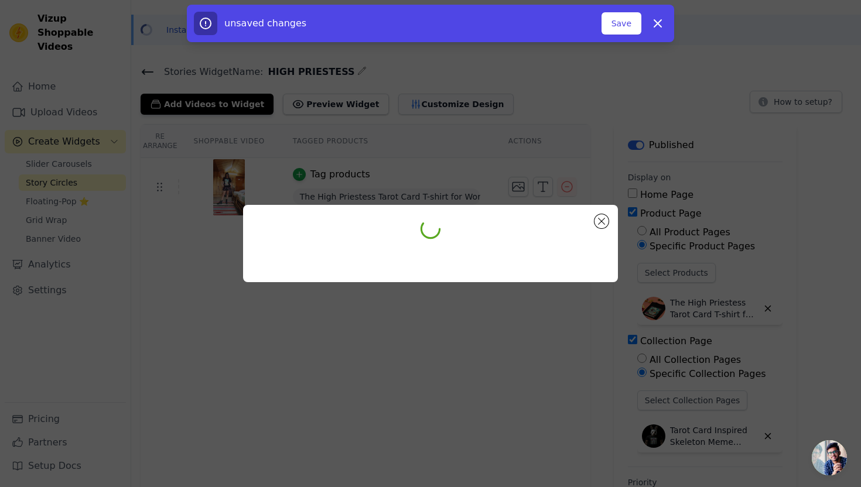
scroll to position [0, 0]
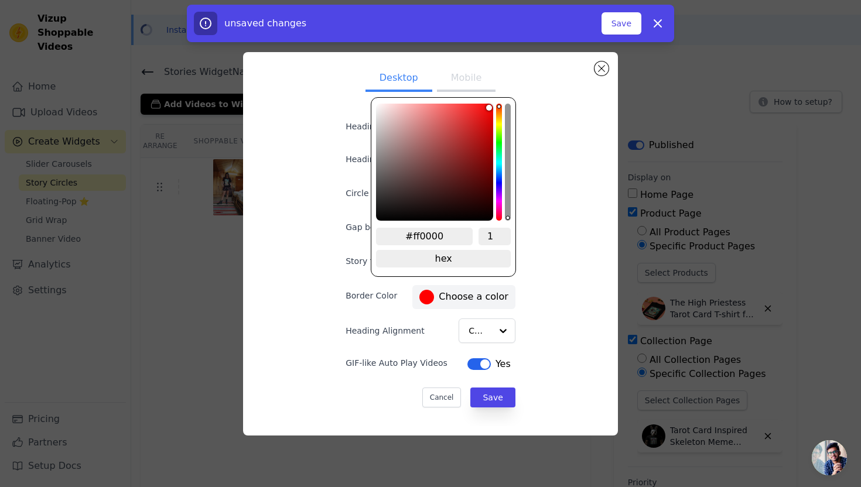
click at [421, 299] on div at bounding box center [426, 297] width 15 height 15
type input "#ff1900"
type input "#ff2200"
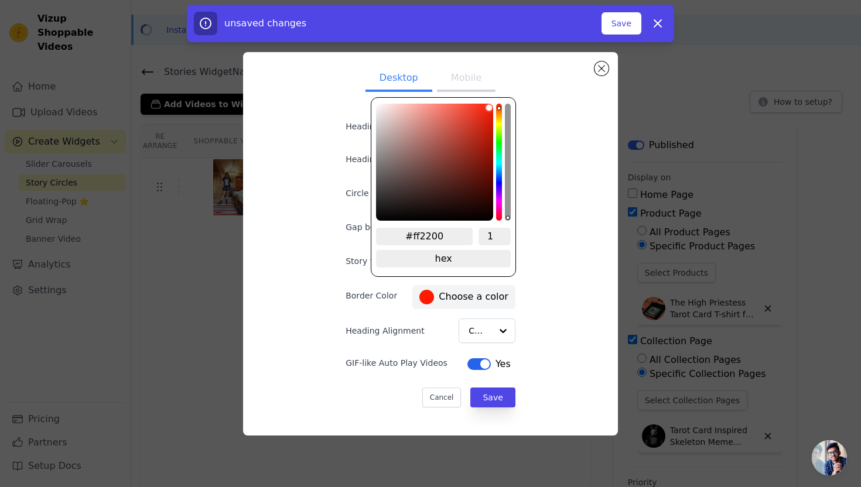
type input "#ff2a00"
type input "#ff3c00"
type input "#ff4000"
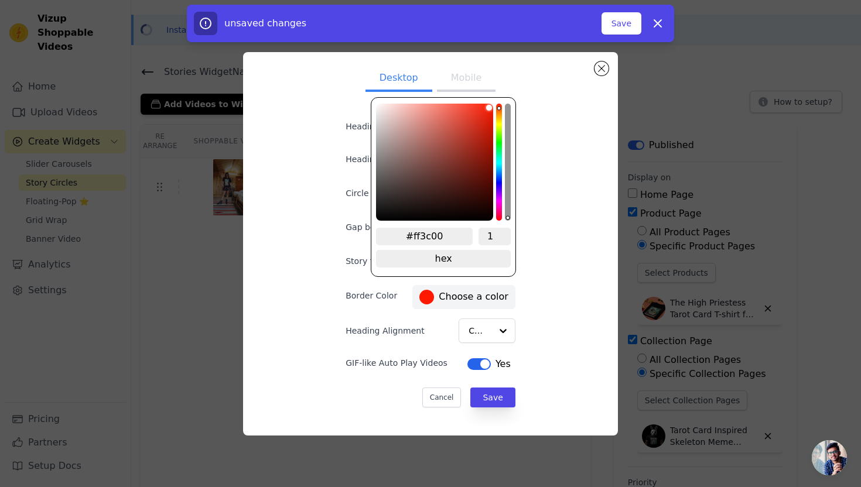
type input "#ff4000"
type input "#ff5900"
type input "#ff6600"
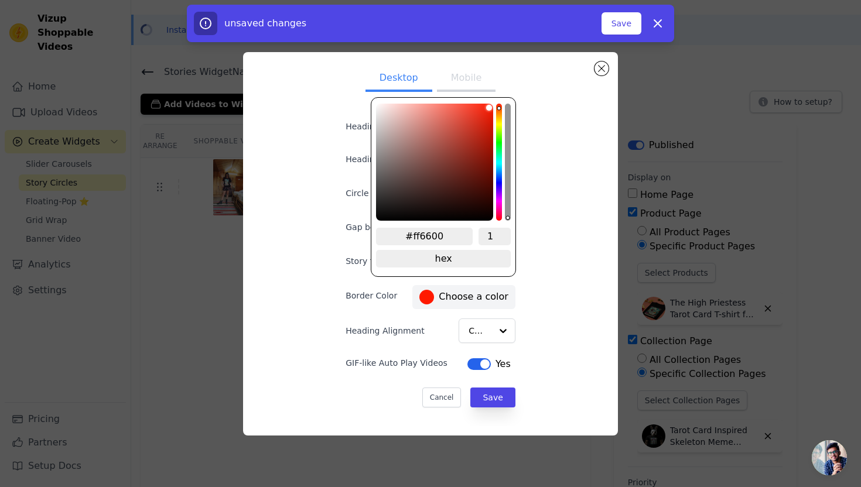
type input "#ff7700"
type input "#ff8800"
type input "#ff8c00"
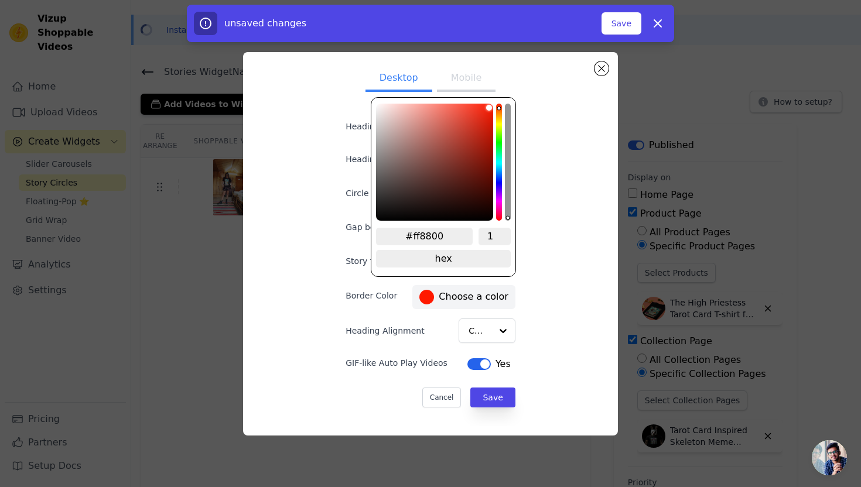
type input "#ff8c00"
type input "#ff9d00"
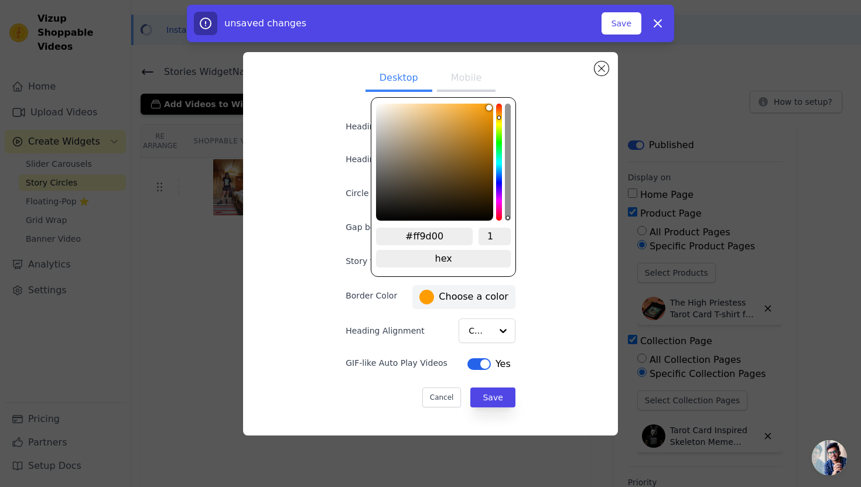
type input "#ffa600"
type input "#ffae00"
type input "#ffb300"
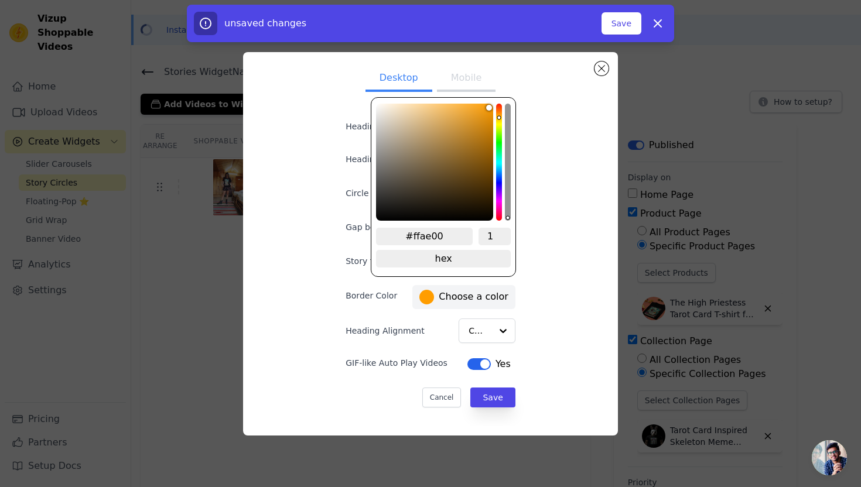
type input "#ffb300"
type input "#ffbb00"
type input "#ffc300"
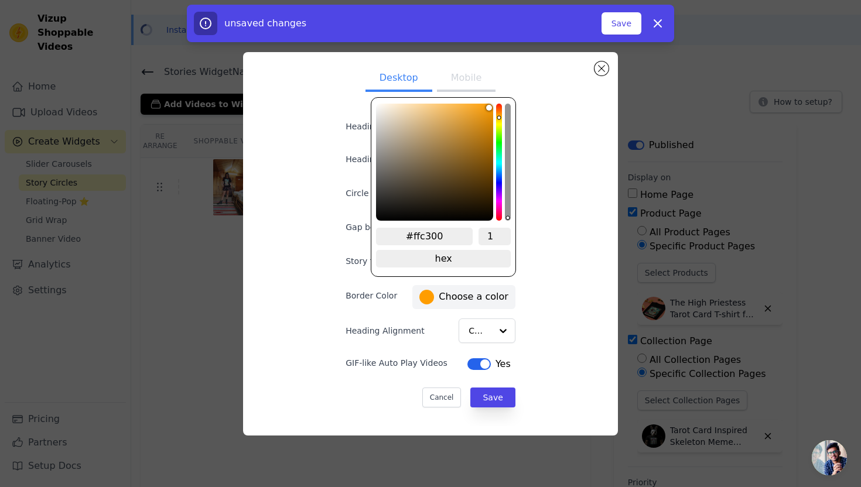
type input "#ffcc00"
type input "#ffd500"
type input "#ffd900"
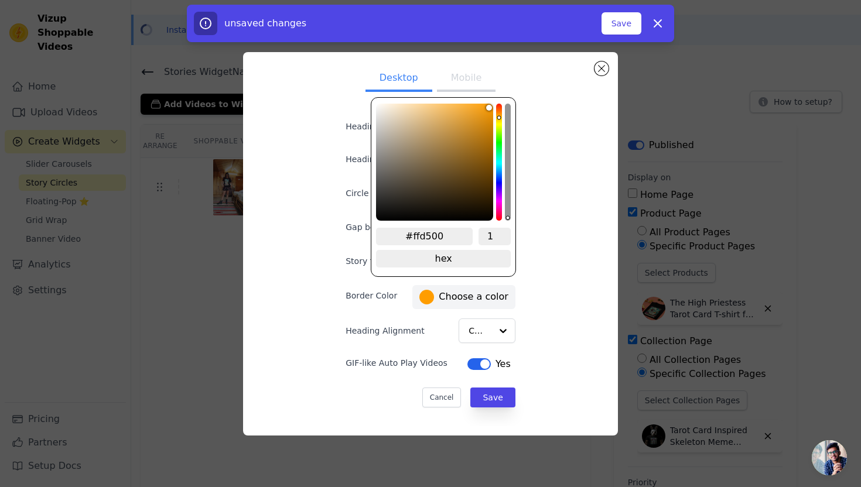
type input "#ffd900"
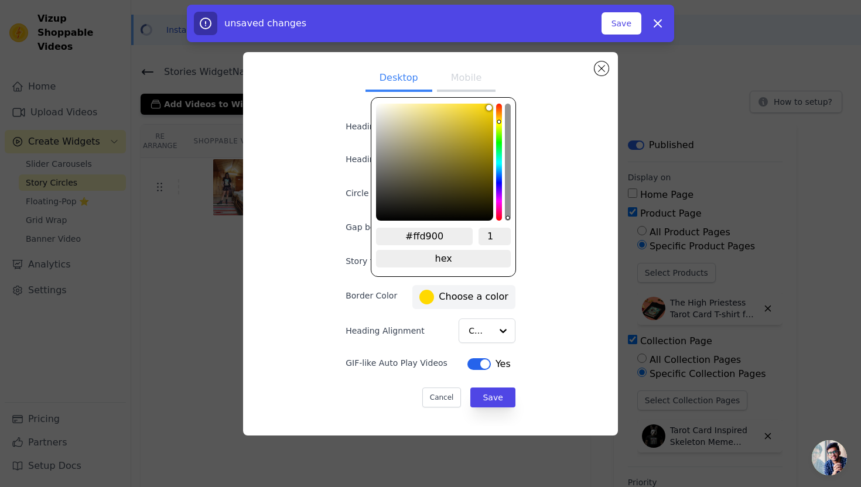
type input "#ffe100"
type input "#ffea00"
type input "#fff200"
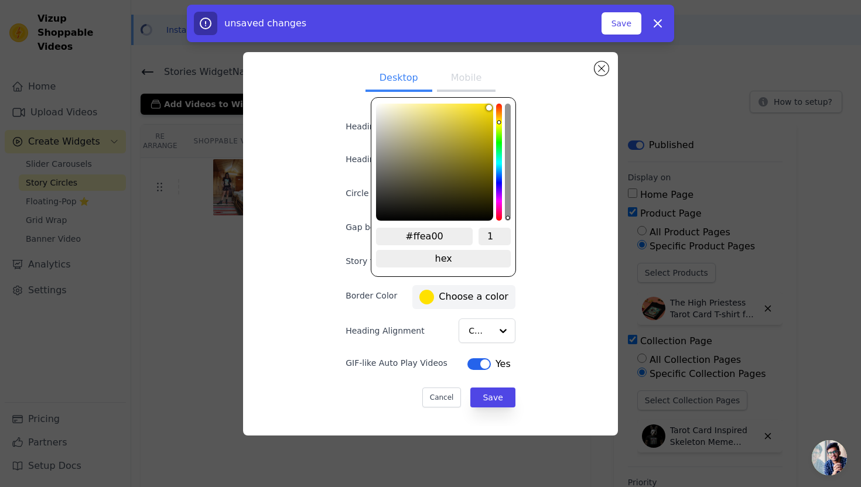
type input "#fff200"
type input "#fffb00"
type input "#ffff00"
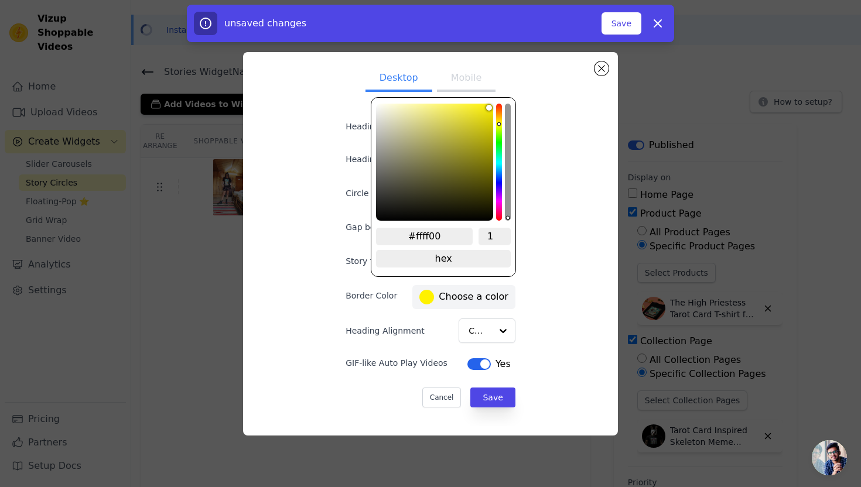
type input "#f7ff00"
type input "#eeff00"
type input "#e6ff00"
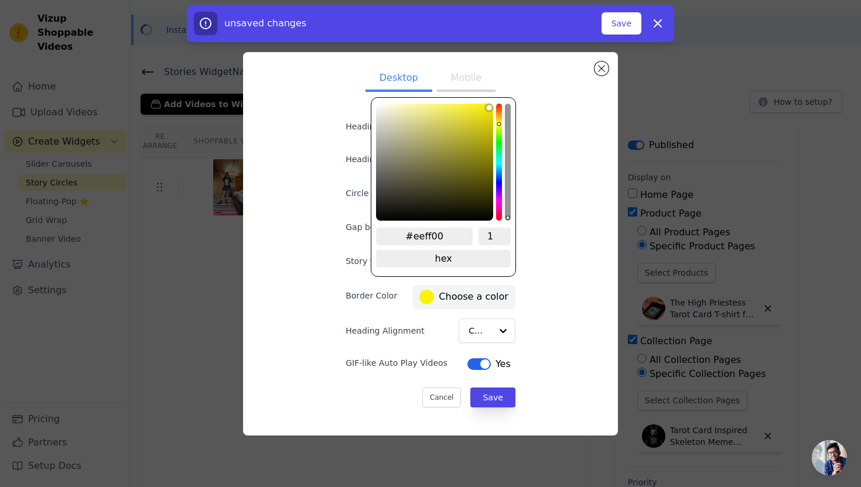
type input "#e6ff00"
type input "#eeff00"
type input "#f7ff00"
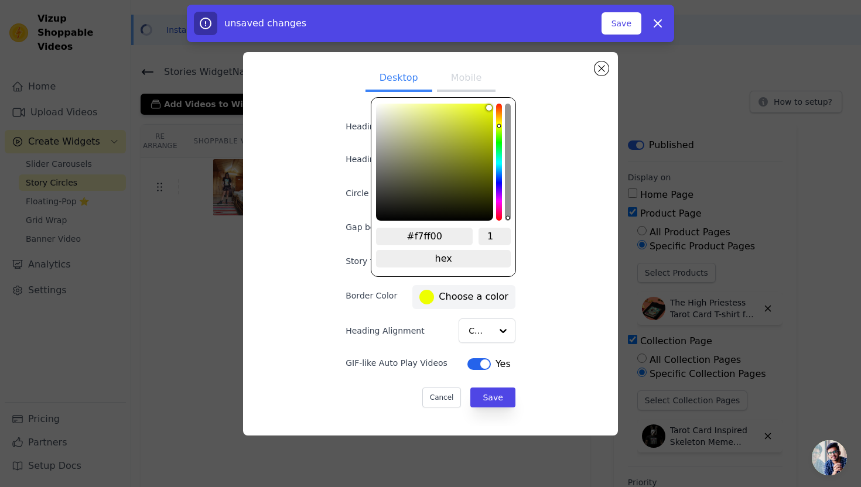
type input "#ffff00"
type input "#fffb00"
type input "#fff200"
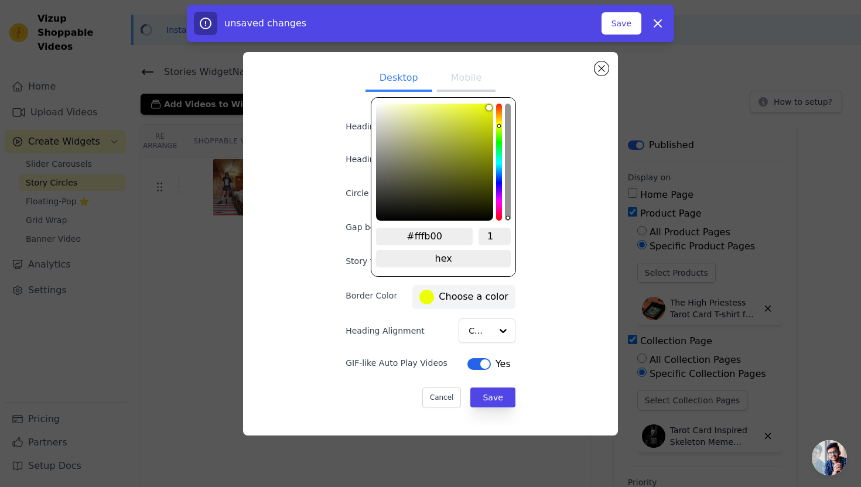
type input "#fff200"
type input "#ffea00"
type input "#ffe100"
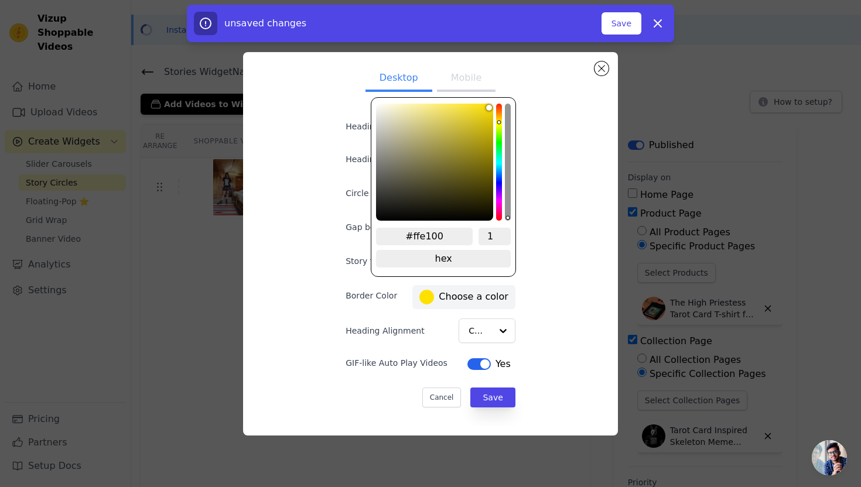
drag, startPoint x: 499, startPoint y: 105, endPoint x: 501, endPoint y: 121, distance: 15.3
click at [501, 121] on div "hue channel" at bounding box center [499, 162] width 6 height 117
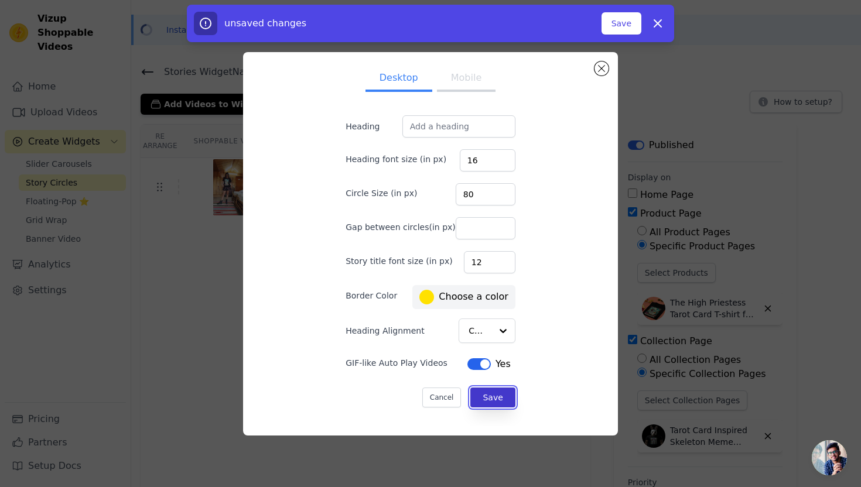
click at [484, 402] on button "Save" at bounding box center [492, 398] width 45 height 20
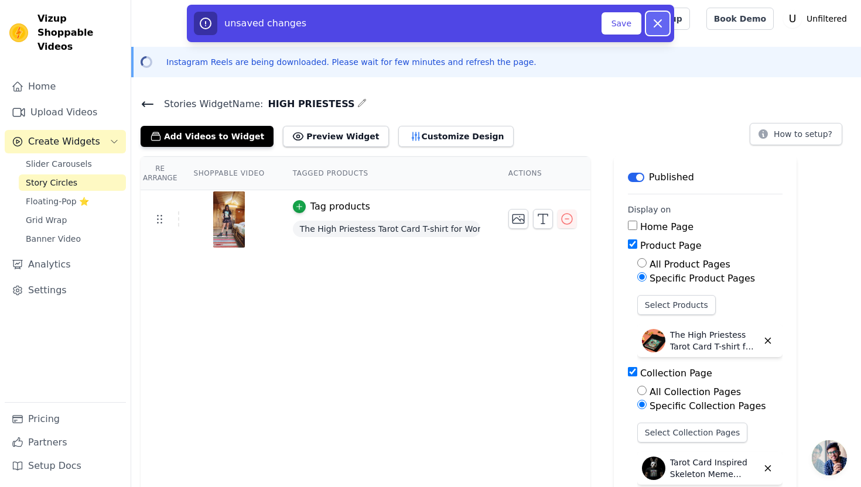
click at [653, 23] on icon "button" at bounding box center [658, 23] width 14 height 14
checkbox input "false"
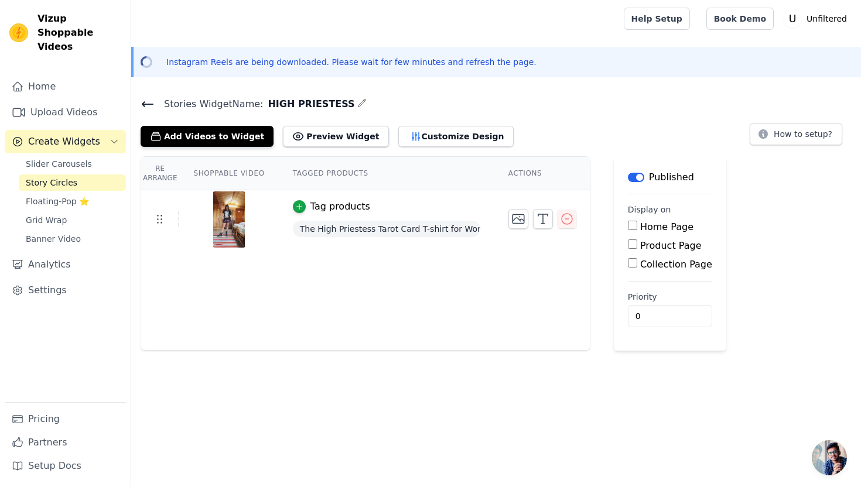
click at [149, 103] on icon at bounding box center [147, 104] width 11 height 5
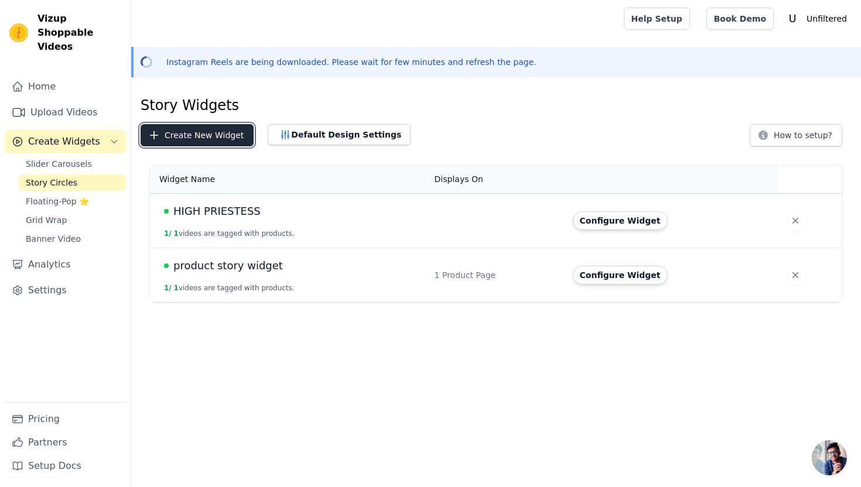
click at [213, 139] on button "Create New Widget" at bounding box center [197, 135] width 113 height 22
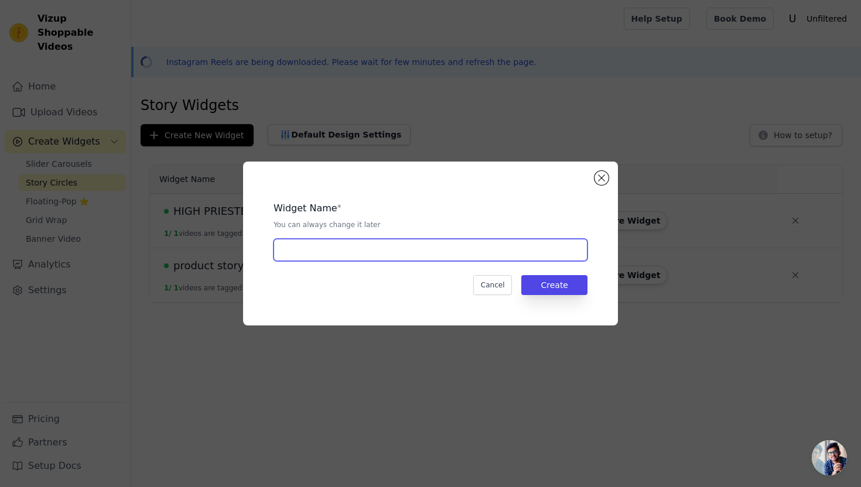
click at [384, 255] on input "text" at bounding box center [431, 250] width 314 height 22
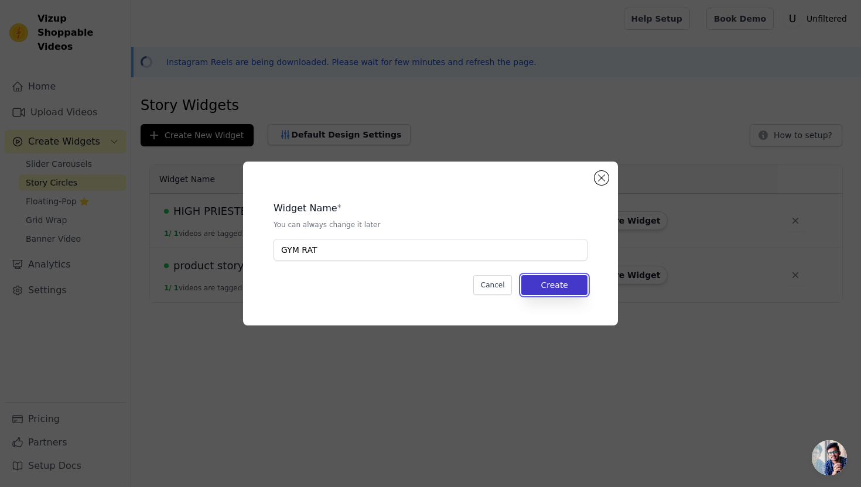
click at [556, 289] on button "Create" at bounding box center [554, 285] width 66 height 20
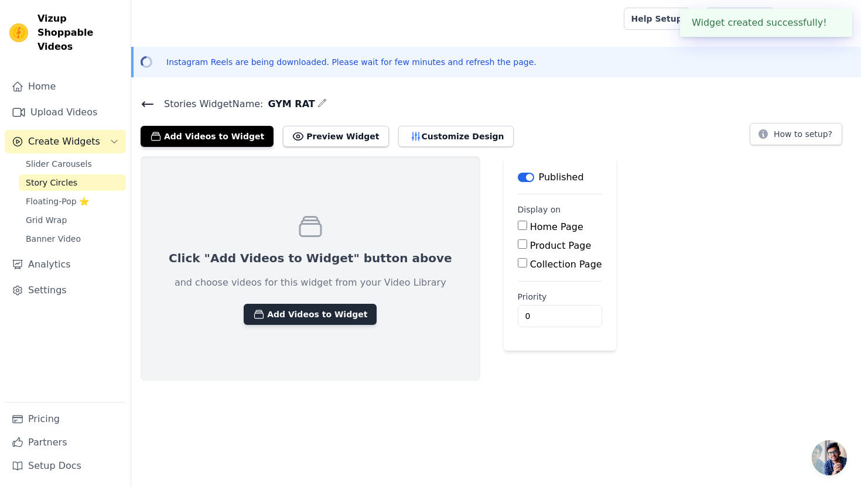
click at [339, 316] on button "Add Videos to Widget" at bounding box center [310, 314] width 133 height 21
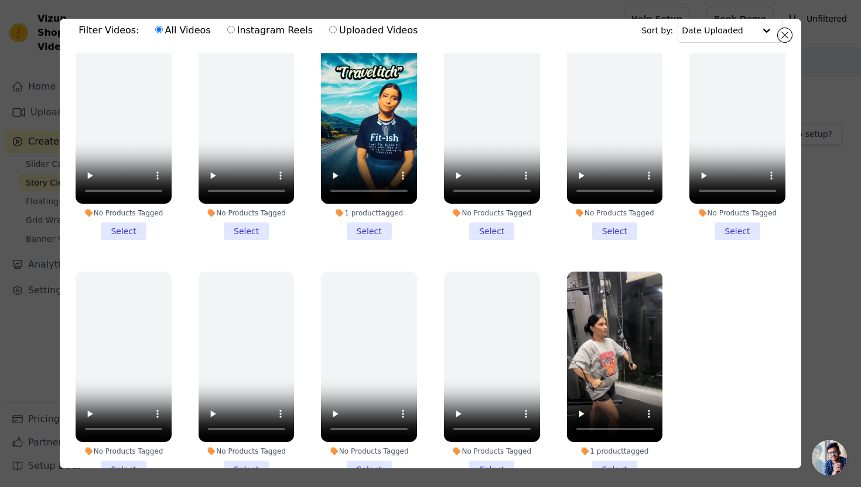
scroll to position [49, 0]
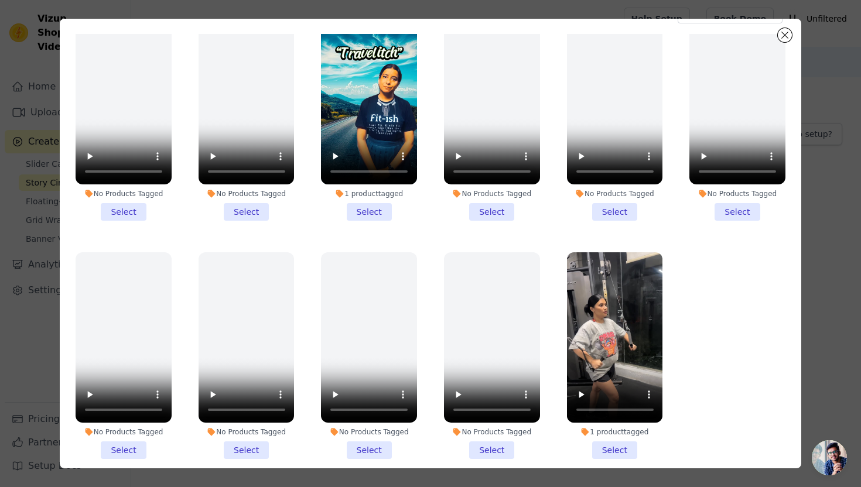
click at [609, 449] on li "1 product tagged Select" at bounding box center [615, 355] width 96 height 207
click at [0, 0] on input "1 product tagged Select" at bounding box center [0, 0] width 0 height 0
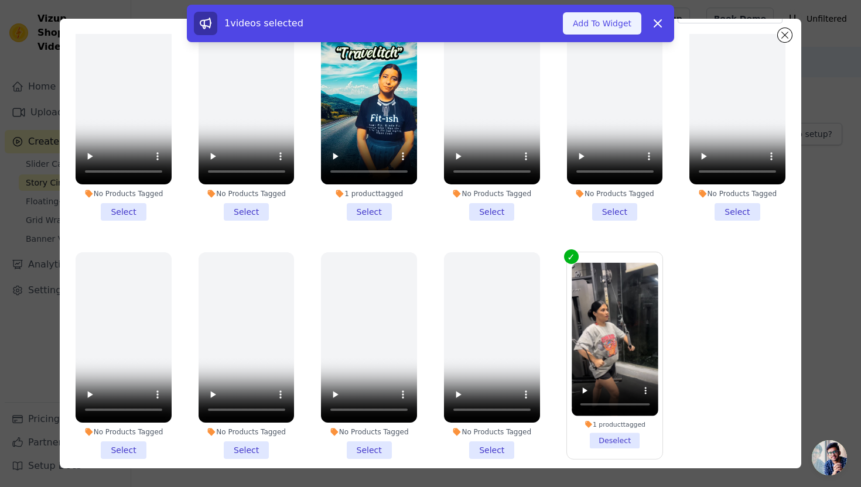
click at [612, 24] on button "Add To Widget" at bounding box center [602, 23] width 78 height 22
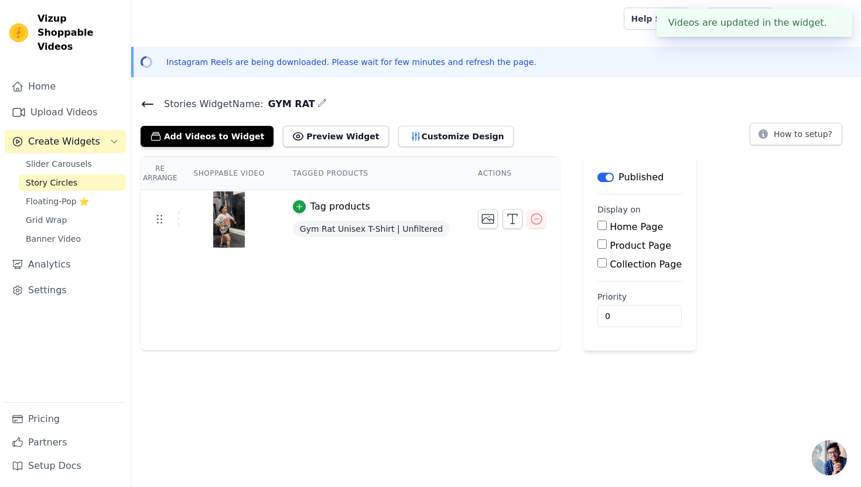
click at [597, 243] on input "Product Page" at bounding box center [601, 244] width 9 height 9
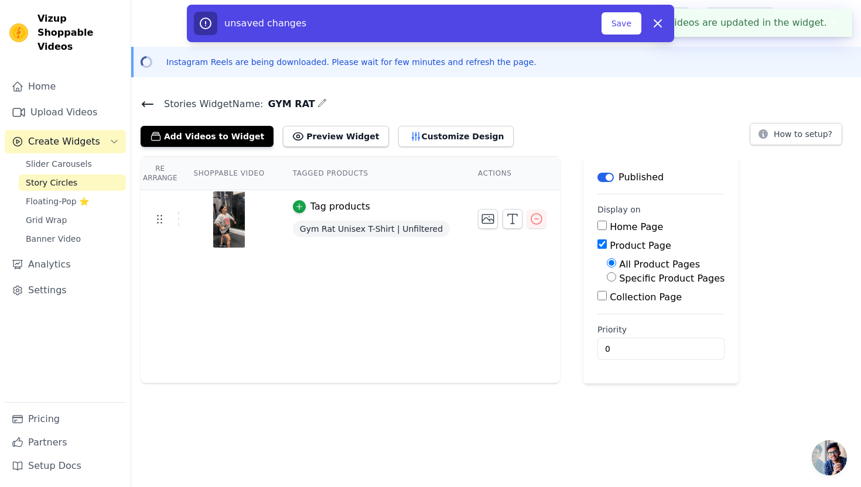
click at [607, 276] on input "Specific Product Pages" at bounding box center [611, 276] width 9 height 9
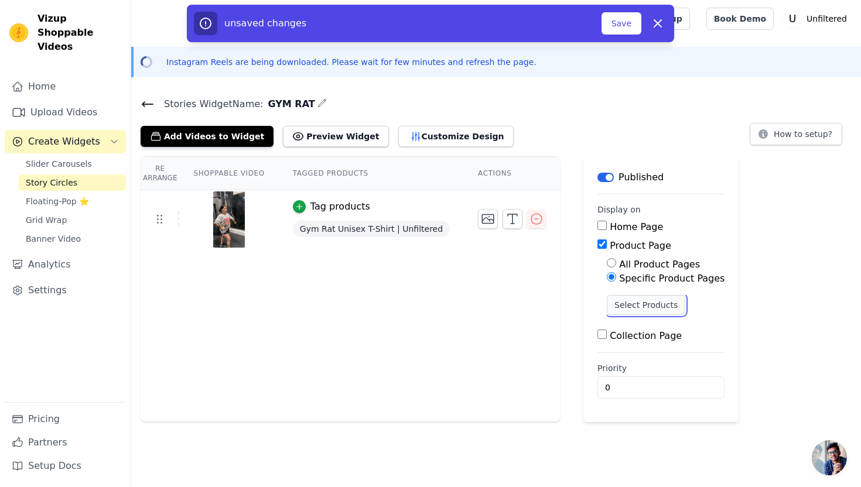
click at [614, 303] on button "Select Products" at bounding box center [646, 305] width 78 height 20
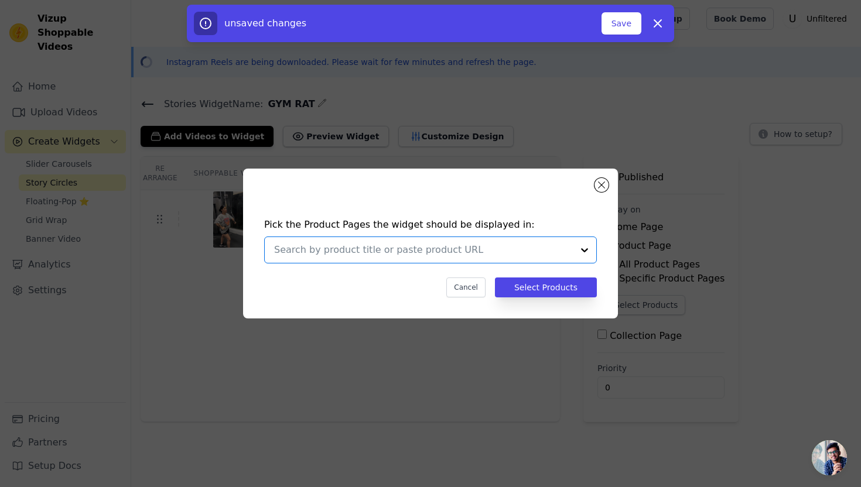
click at [418, 248] on input "text" at bounding box center [423, 250] width 299 height 14
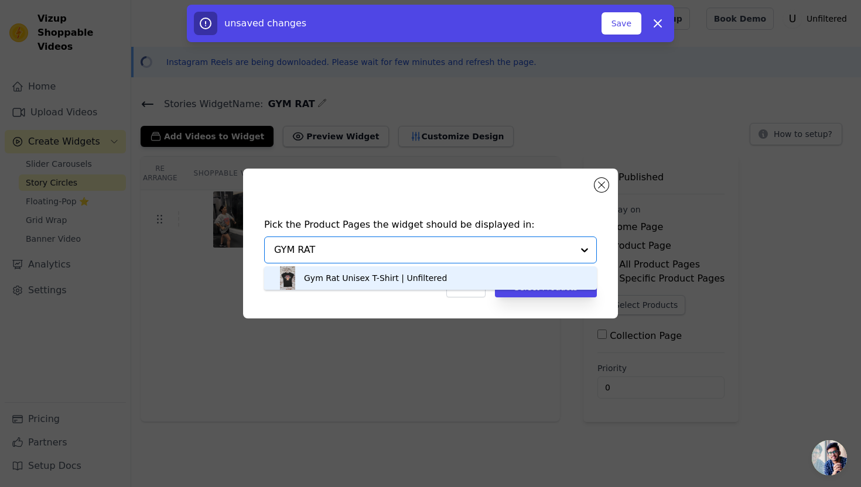
click at [415, 279] on div "Gym Rat Unisex T-Shirt | Unfiltered" at bounding box center [375, 278] width 143 height 12
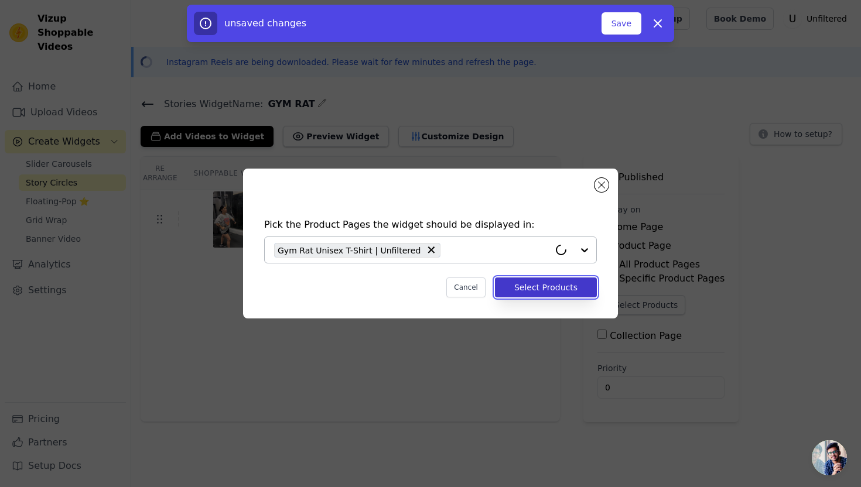
click at [531, 285] on button "Select Products" at bounding box center [546, 288] width 102 height 20
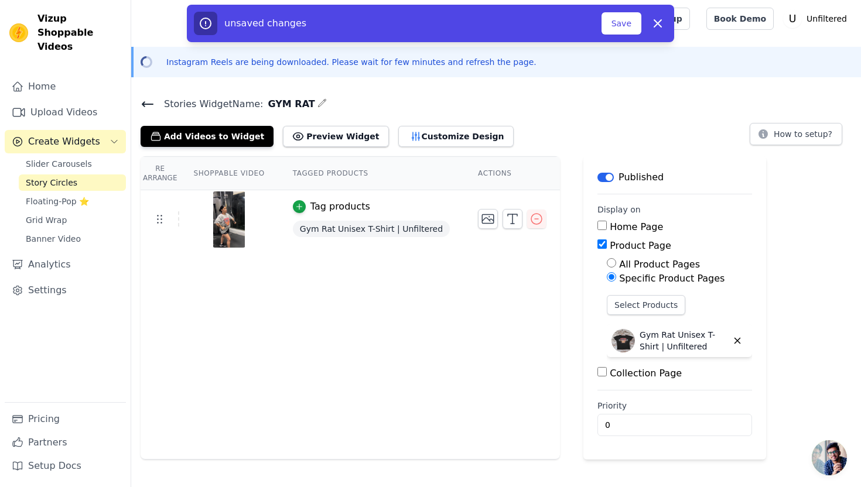
click at [597, 371] on input "Collection Page" at bounding box center [601, 371] width 9 height 9
click at [607, 402] on input "Specific Collection Pages" at bounding box center [611, 404] width 9 height 9
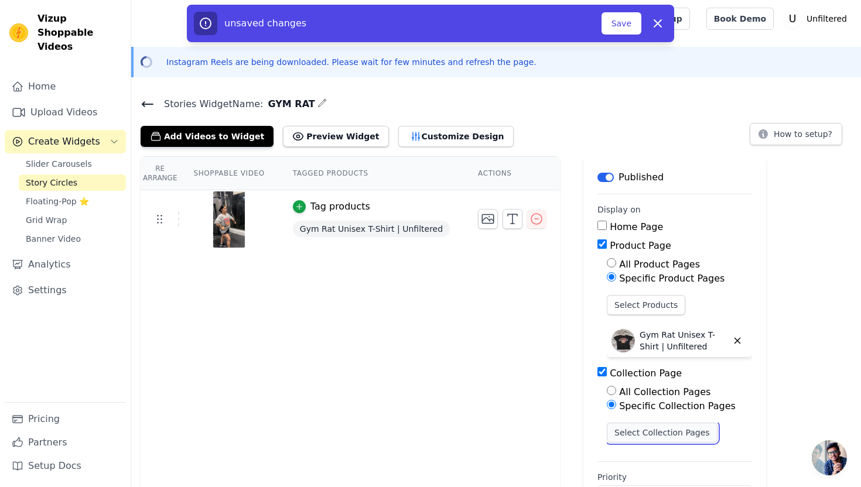
click at [608, 431] on button "Select Collection Pages" at bounding box center [662, 433] width 111 height 20
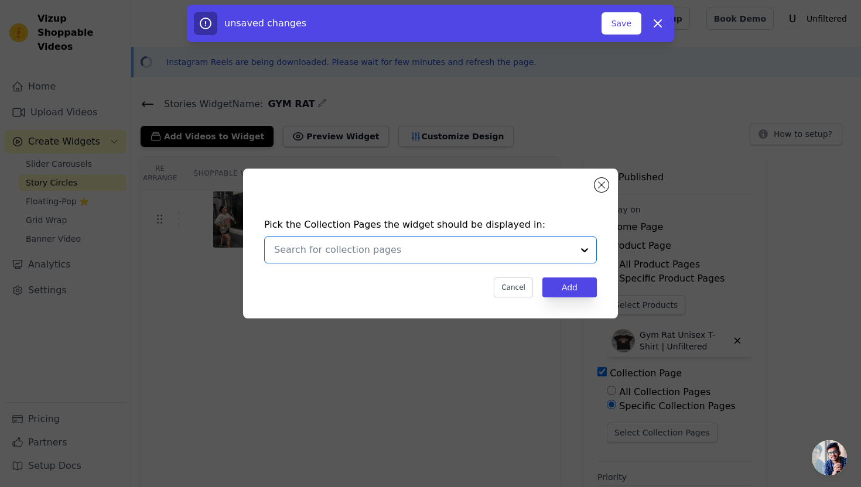
click at [436, 254] on input "text" at bounding box center [423, 250] width 299 height 14
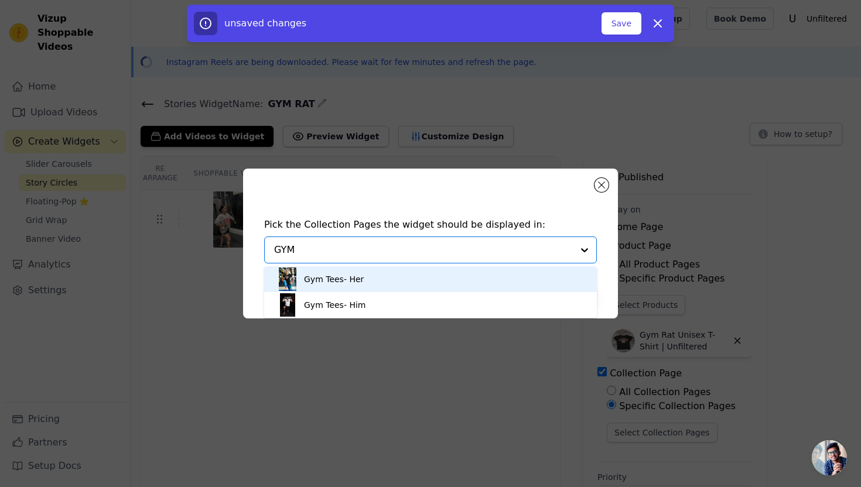
click at [381, 275] on div "Gym Tees- Her" at bounding box center [430, 279] width 309 height 26
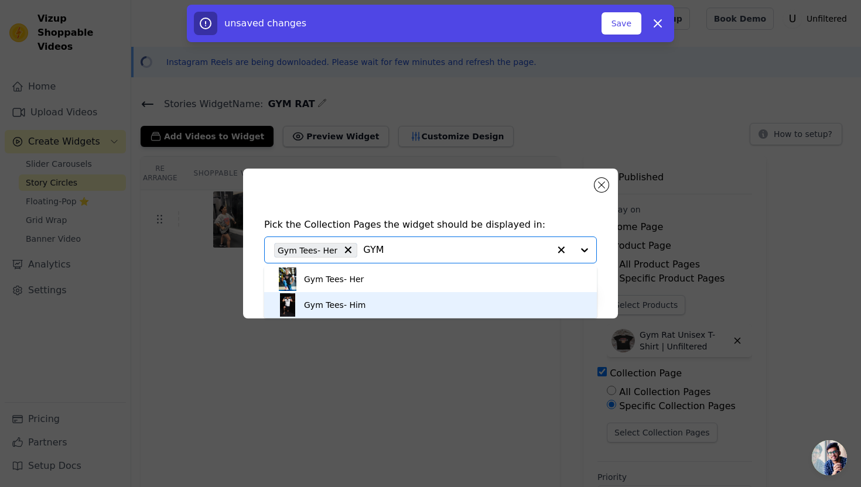
click at [399, 306] on div "Gym Tees- Him" at bounding box center [430, 305] width 309 height 26
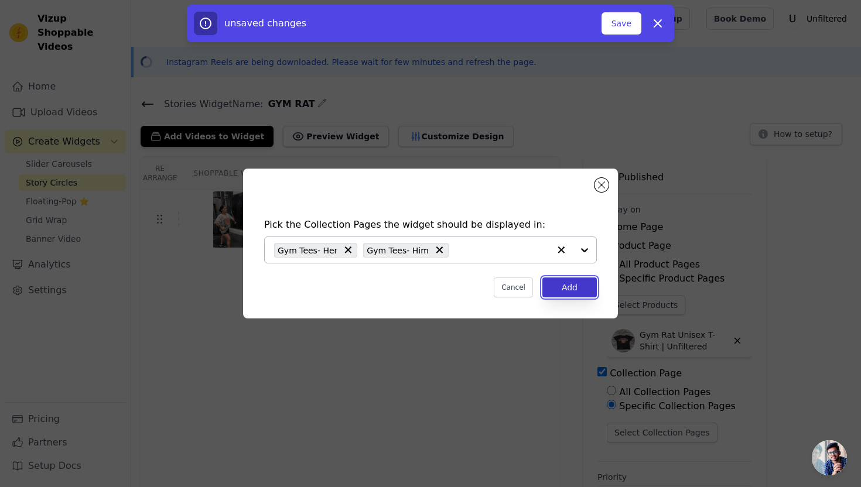
click at [576, 289] on button "Add" at bounding box center [569, 288] width 54 height 20
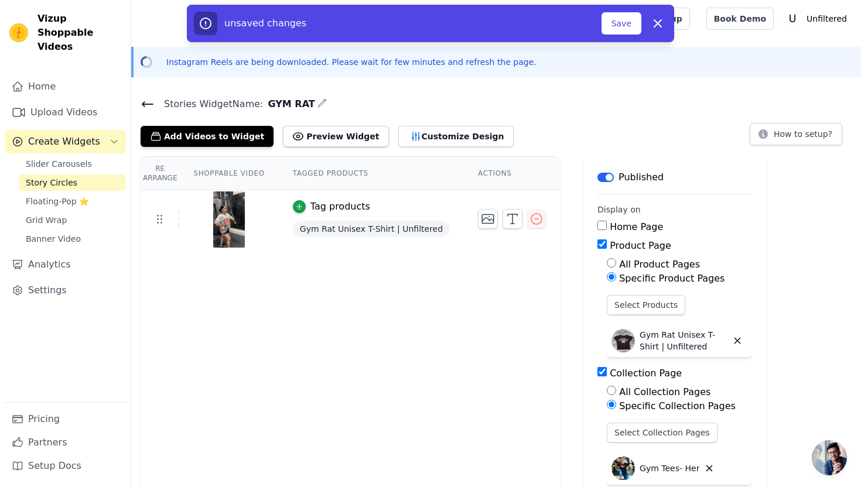
scroll to position [4, 0]
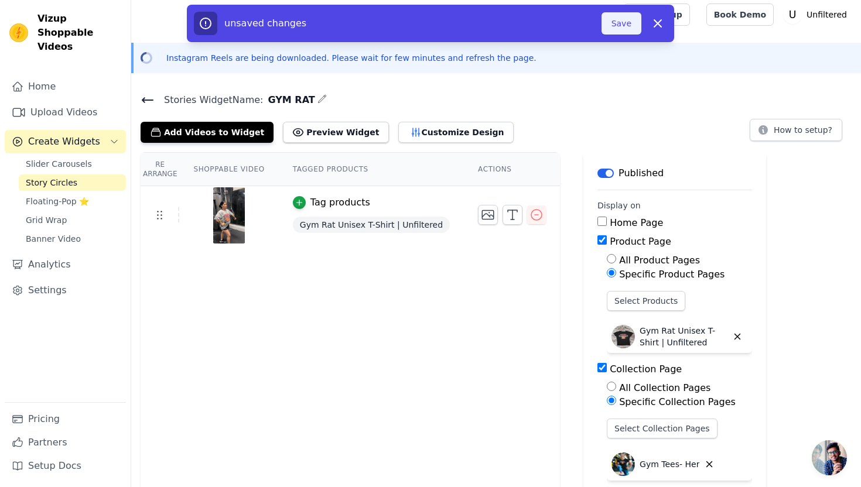
click at [626, 24] on button "Save" at bounding box center [621, 23] width 40 height 22
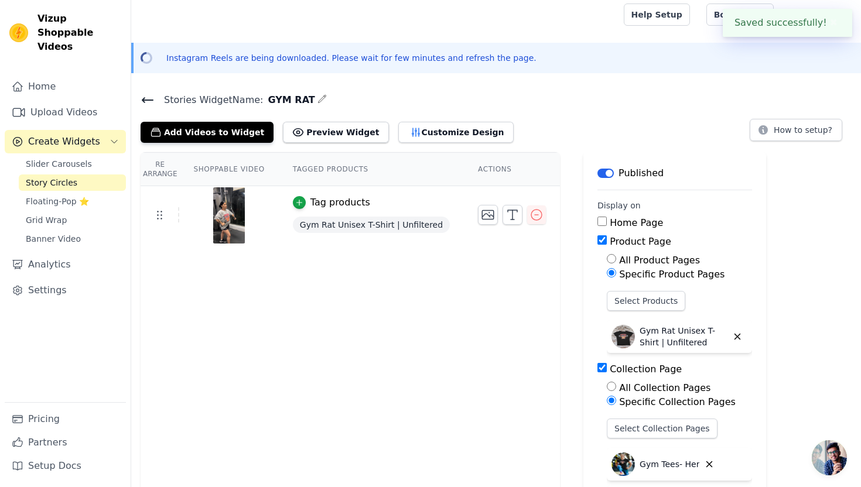
click at [142, 98] on icon at bounding box center [148, 100] width 14 height 14
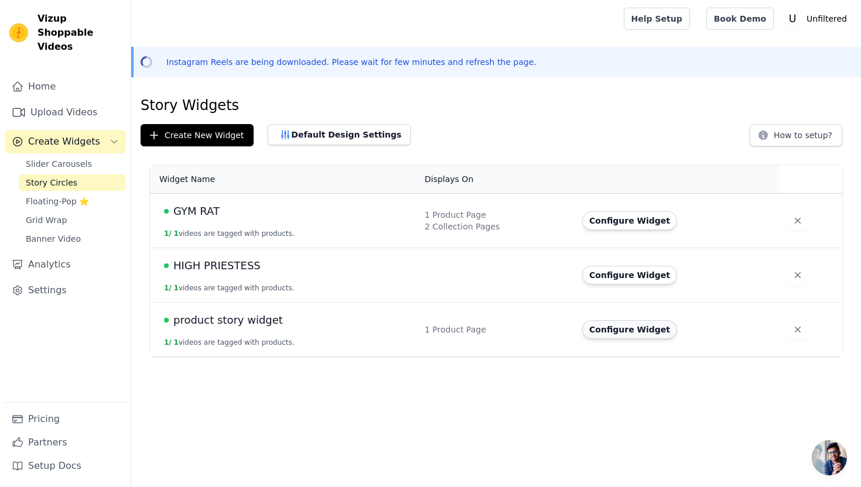
click at [592, 332] on button "Configure Widget" at bounding box center [629, 329] width 95 height 19
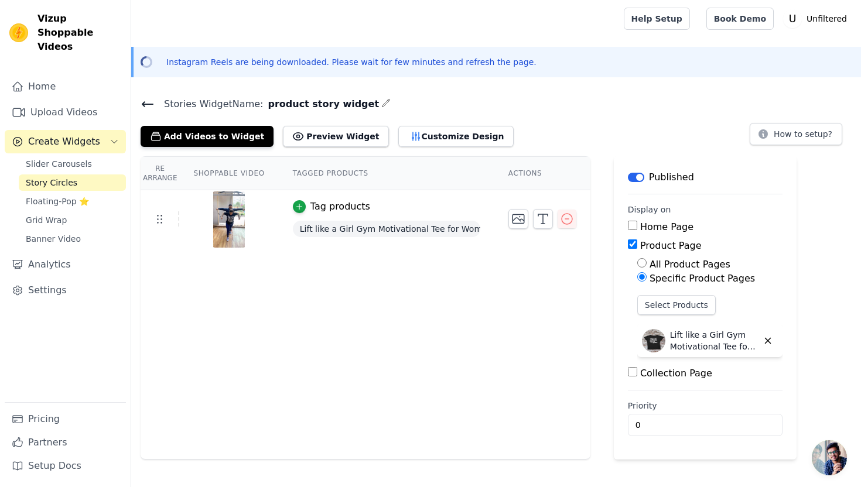
click at [635, 372] on input "Collection Page" at bounding box center [632, 371] width 9 height 9
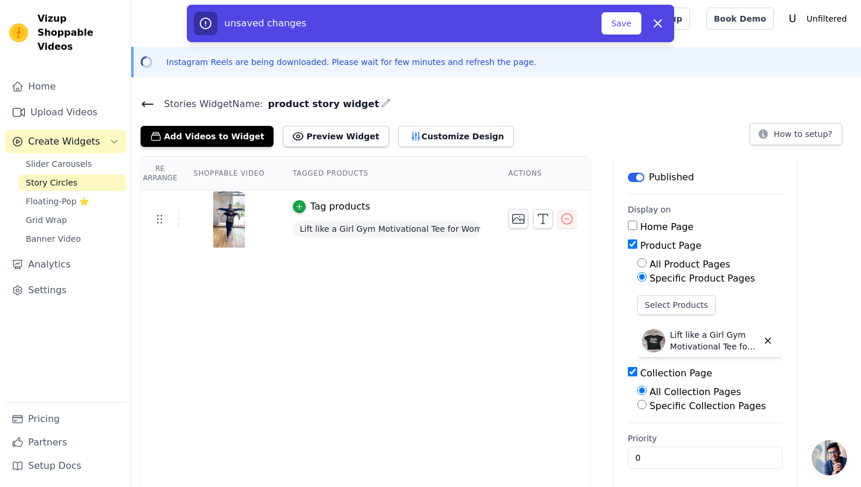
click at [642, 404] on input "Specific Collection Pages" at bounding box center [641, 404] width 9 height 9
click at [651, 429] on button "Select Collection Pages" at bounding box center [692, 433] width 111 height 20
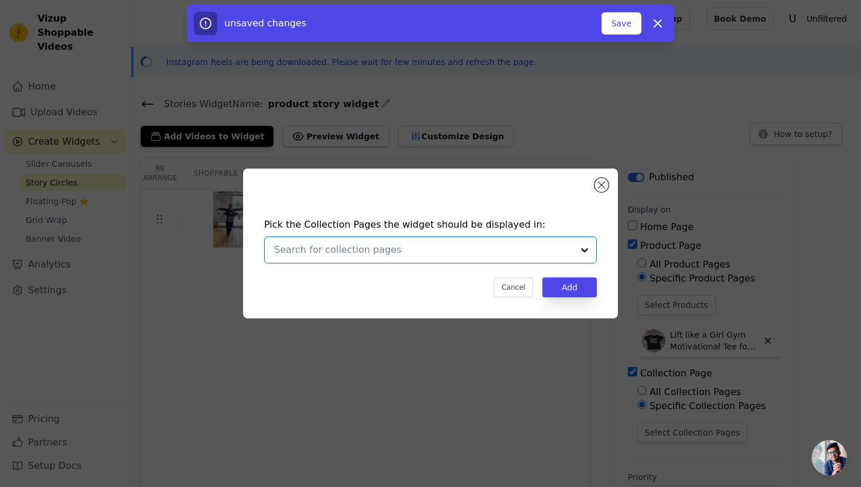
click at [391, 249] on input "text" at bounding box center [423, 250] width 299 height 14
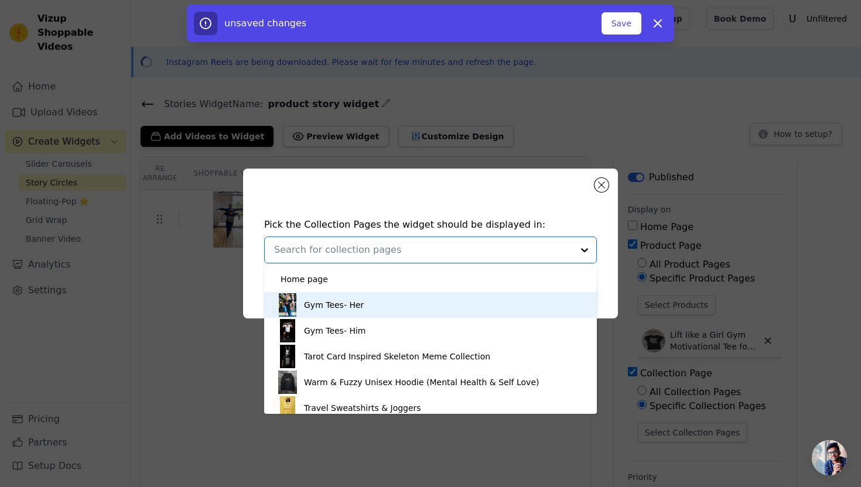
click at [370, 307] on div "Gym Tees- Her" at bounding box center [430, 305] width 309 height 26
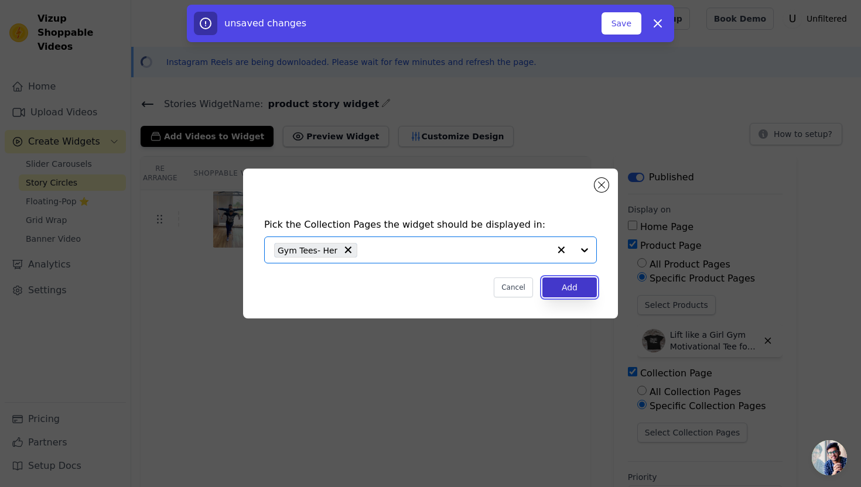
click at [567, 286] on button "Add" at bounding box center [569, 288] width 54 height 20
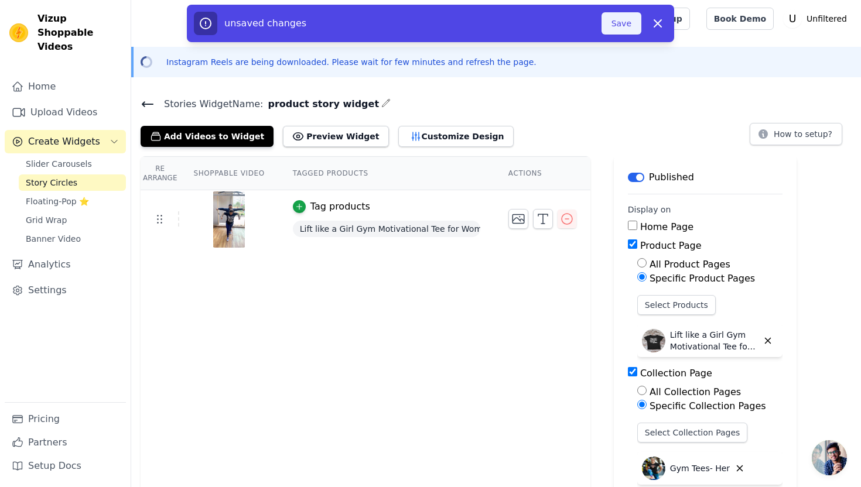
click at [626, 26] on button "Save" at bounding box center [621, 23] width 40 height 22
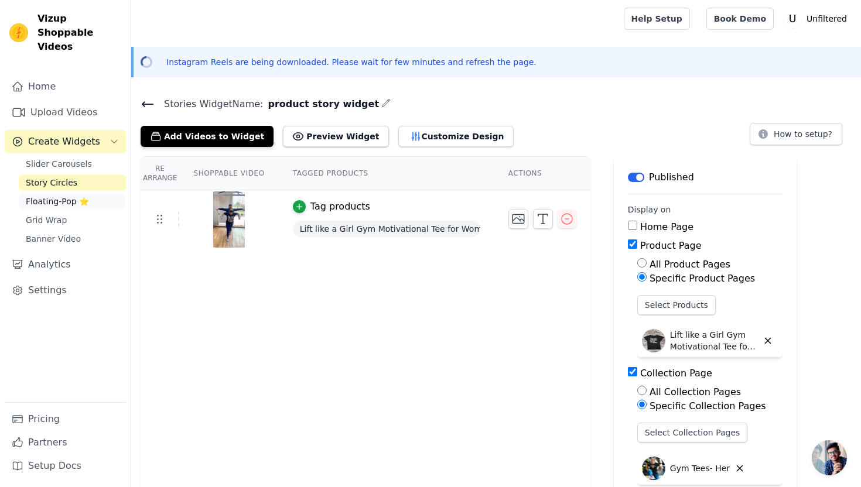
click at [49, 196] on span "Floating-Pop ⭐" at bounding box center [57, 202] width 63 height 12
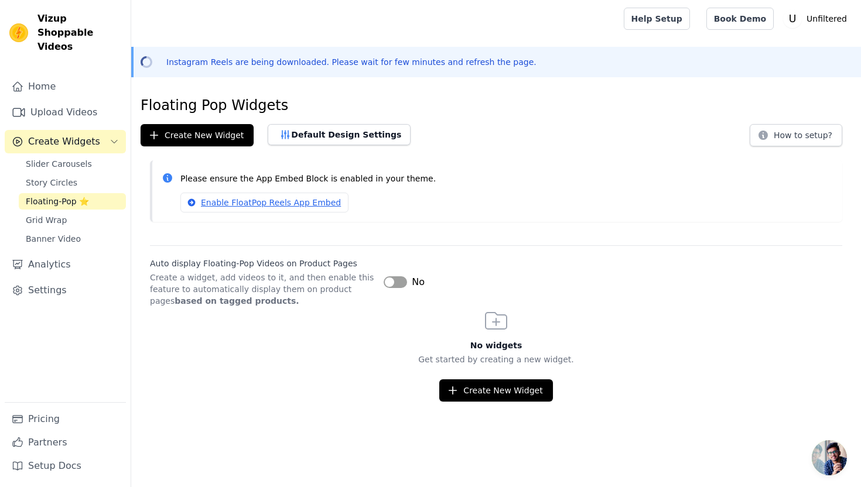
click at [401, 281] on button "Label" at bounding box center [395, 282] width 23 height 12
click at [493, 319] on icon at bounding box center [496, 321] width 28 height 28
click at [493, 394] on button "Create New Widget" at bounding box center [495, 391] width 113 height 22
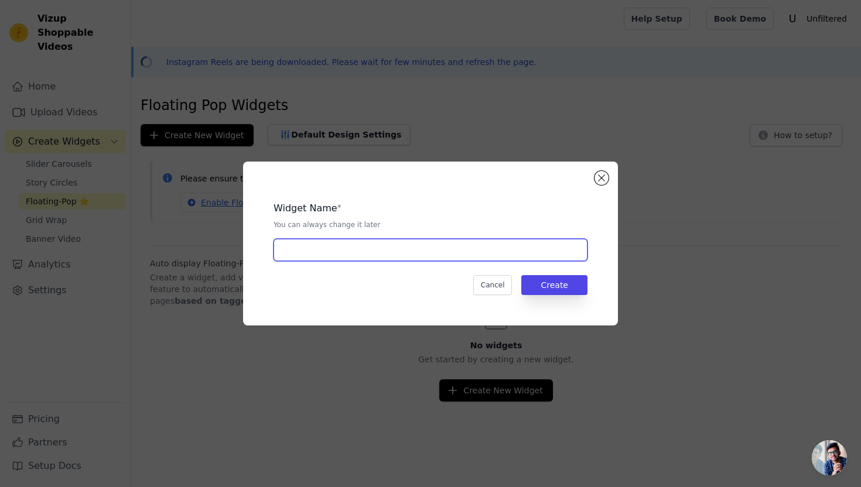
click at [424, 256] on input "text" at bounding box center [431, 250] width 314 height 22
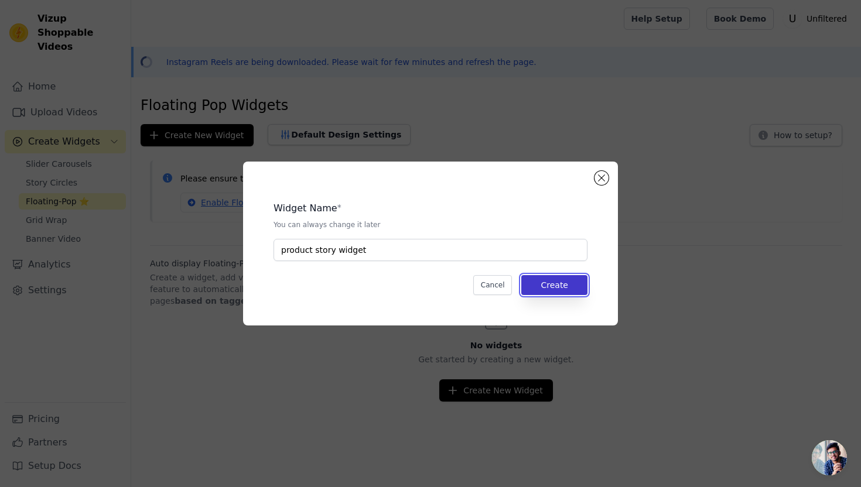
click at [573, 282] on button "Create" at bounding box center [554, 285] width 66 height 20
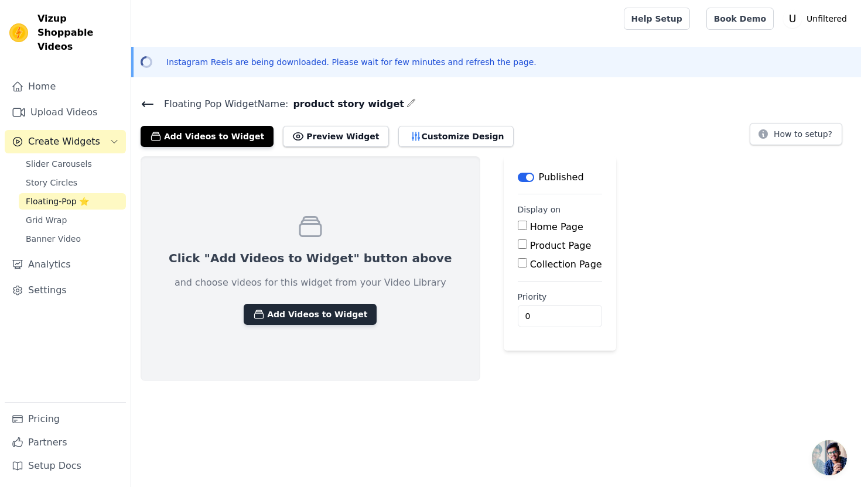
click at [306, 315] on button "Add Videos to Widget" at bounding box center [310, 314] width 133 height 21
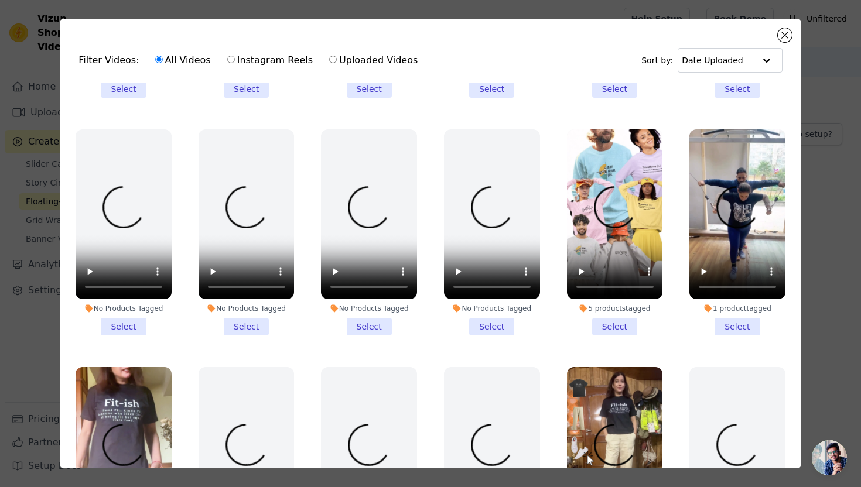
scroll to position [440, 0]
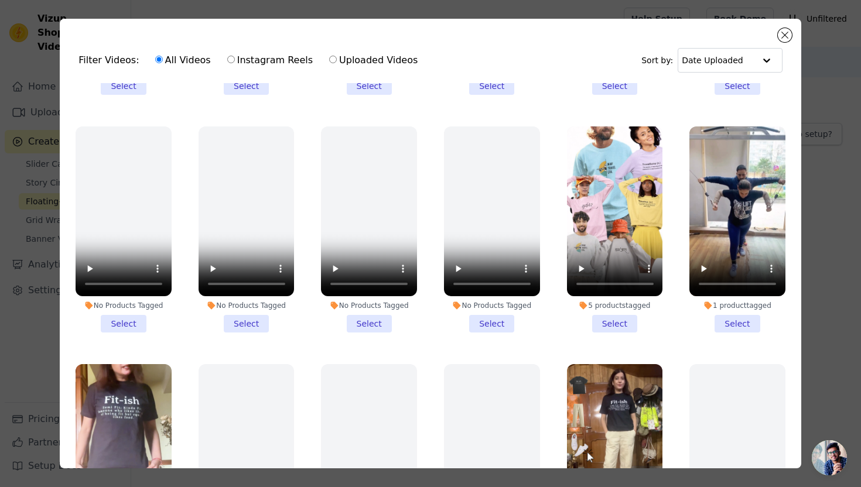
click at [745, 325] on li "1 product tagged Select" at bounding box center [737, 230] width 96 height 207
click at [0, 0] on input "1 product tagged Select" at bounding box center [0, 0] width 0 height 0
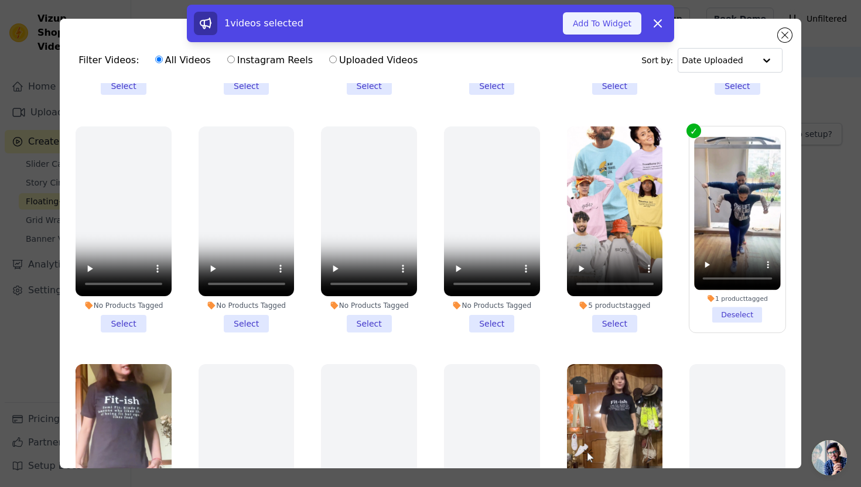
click at [609, 30] on button "Add To Widget" at bounding box center [602, 23] width 78 height 22
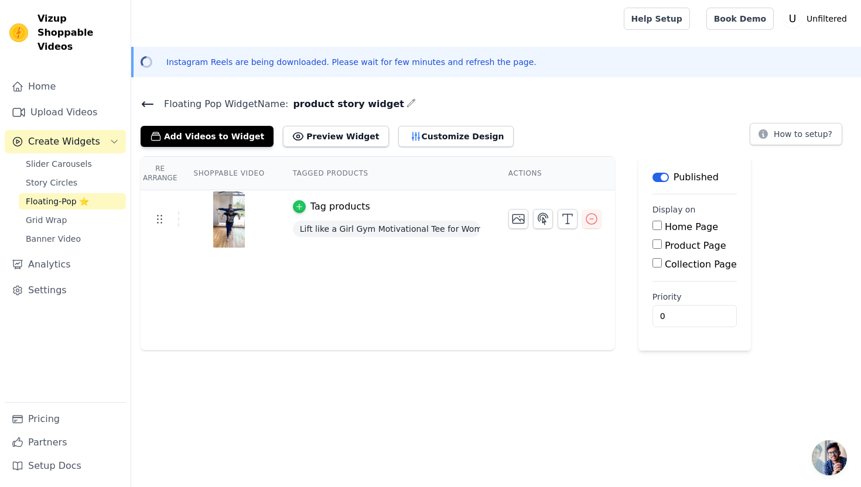
click at [300, 203] on icon "button" at bounding box center [299, 207] width 8 height 8
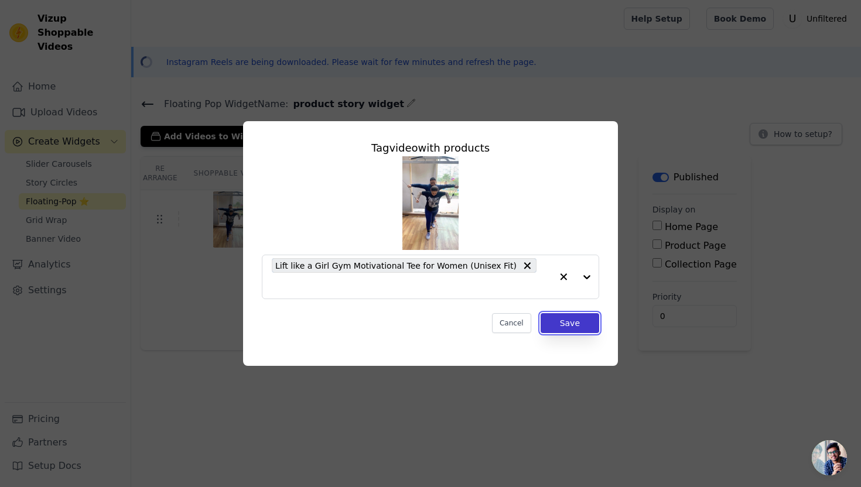
click at [568, 314] on button "Save" at bounding box center [570, 323] width 59 height 20
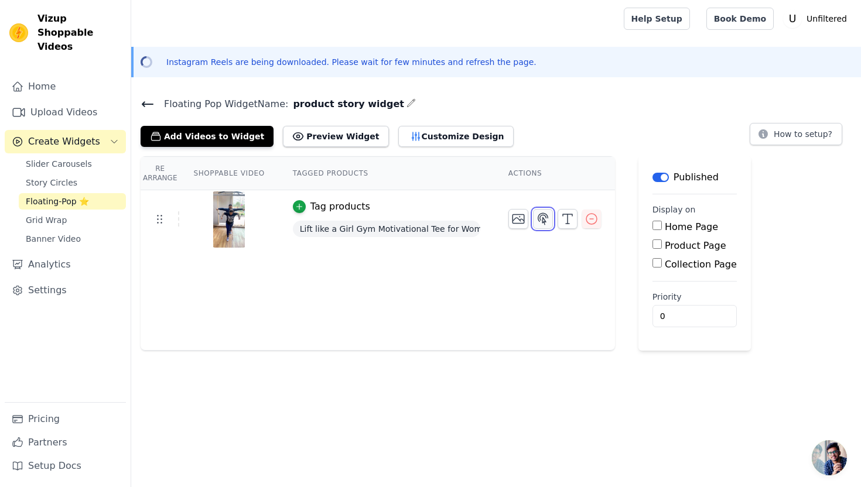
click at [543, 220] on icon "button" at bounding box center [543, 219] width 14 height 14
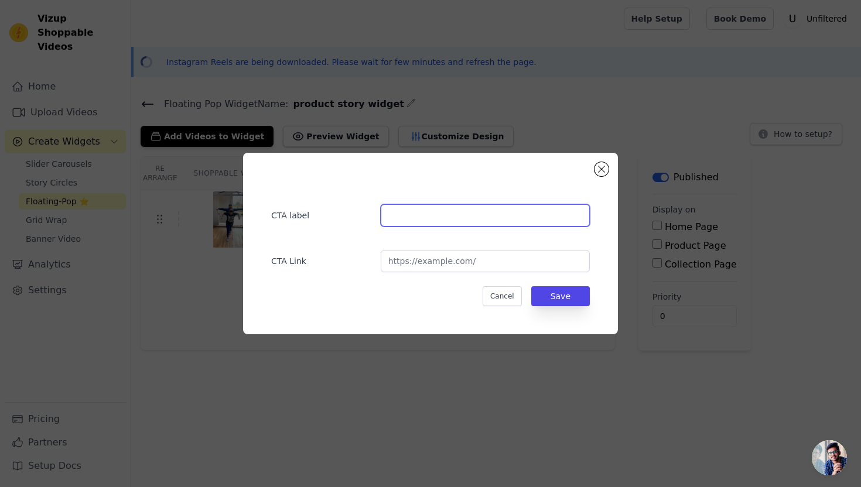
click at [494, 216] on input "text" at bounding box center [485, 215] width 209 height 22
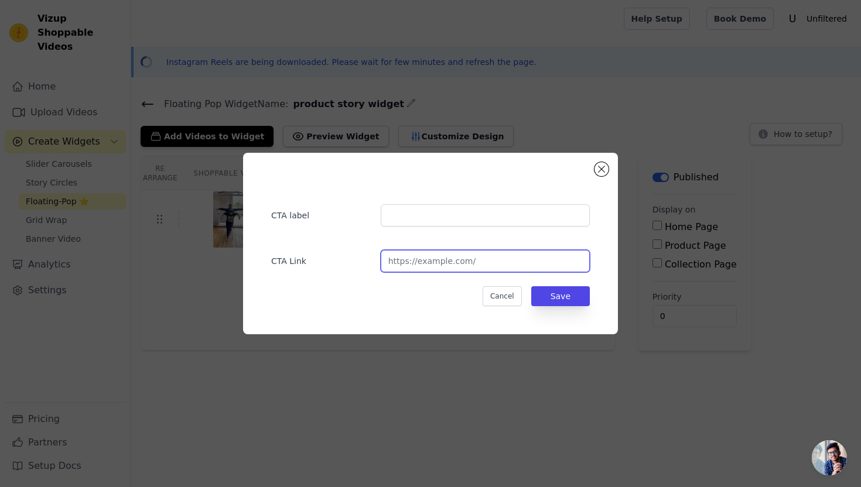
click at [487, 264] on input "url" at bounding box center [485, 261] width 209 height 22
click at [602, 167] on button "Close modal" at bounding box center [601, 169] width 14 height 14
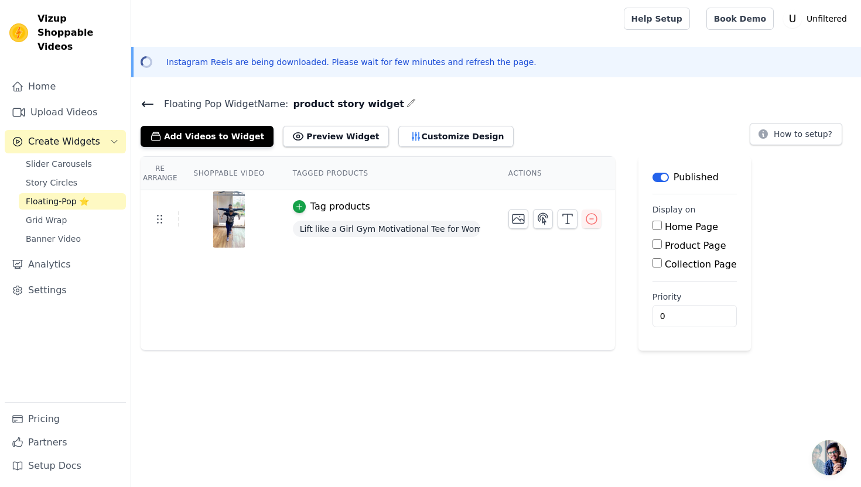
click at [657, 261] on input "Collection Page" at bounding box center [656, 262] width 9 height 9
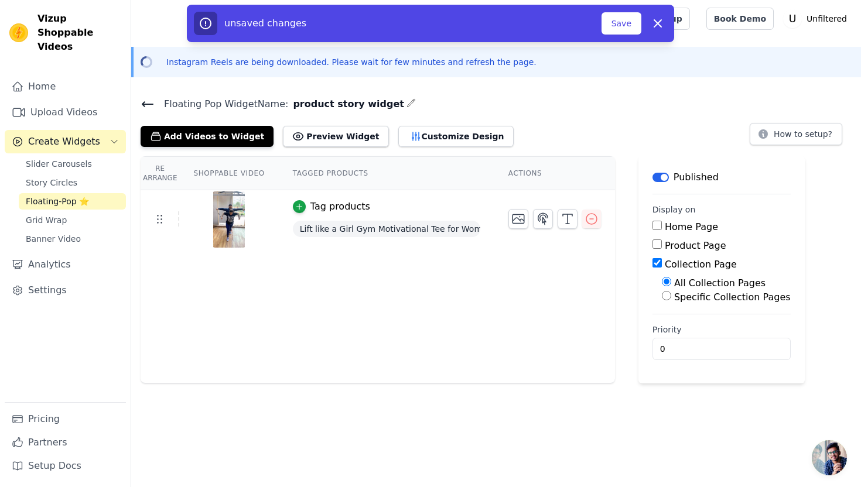
click at [668, 293] on input "Specific Collection Pages" at bounding box center [666, 295] width 9 height 9
click at [669, 324] on button "Select Collection Pages" at bounding box center [717, 324] width 111 height 20
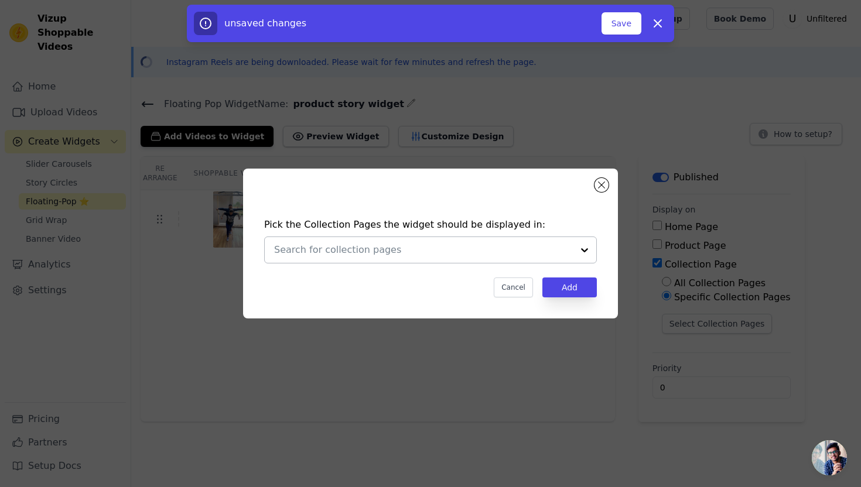
click at [491, 256] on input "text" at bounding box center [423, 250] width 299 height 14
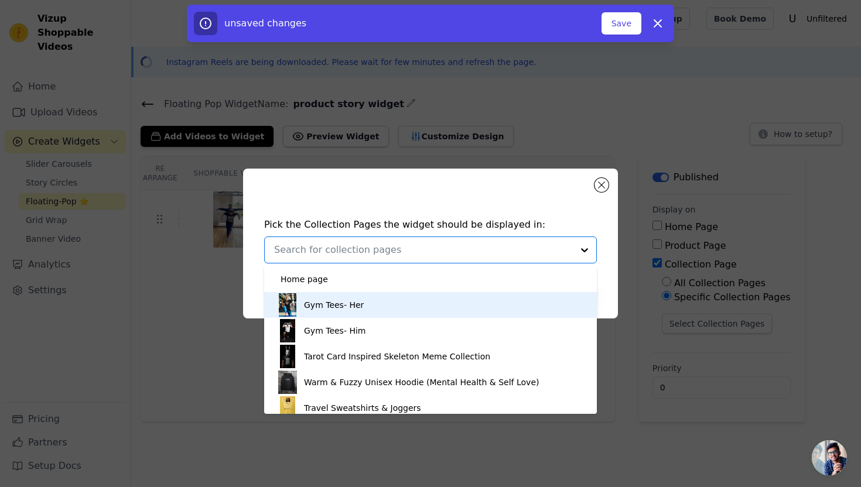
click at [438, 303] on div "Gym Tees- Her" at bounding box center [430, 305] width 309 height 26
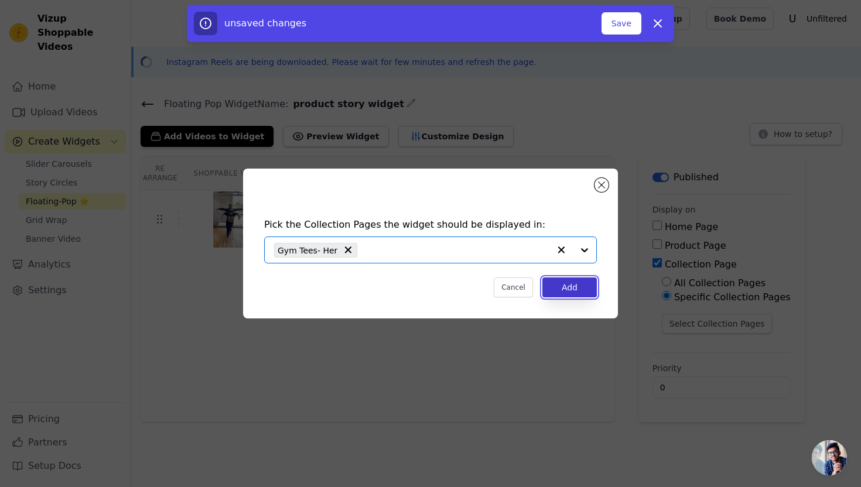
click at [564, 285] on button "Add" at bounding box center [569, 288] width 54 height 20
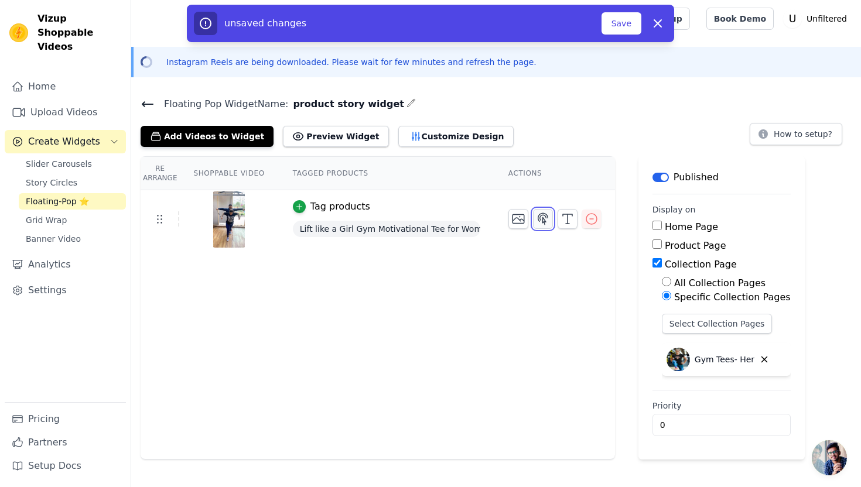
click at [541, 220] on icon "button" at bounding box center [543, 219] width 14 height 14
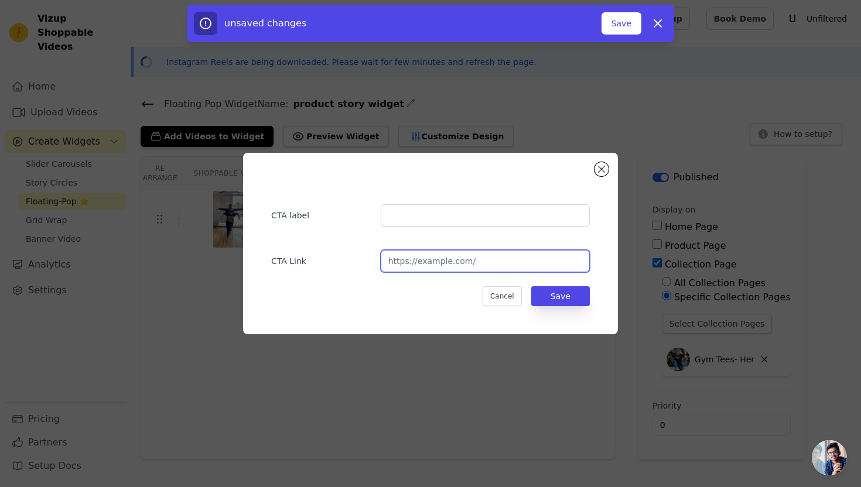
click at [415, 263] on input "url" at bounding box center [485, 261] width 209 height 22
paste input "https://unfiltered.ind.in/collections/gym-tees-her"
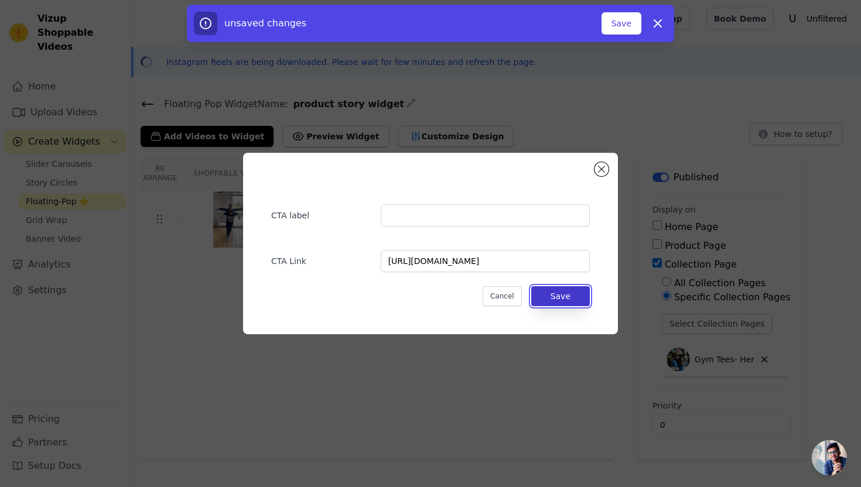
click at [546, 302] on button "Save" at bounding box center [560, 296] width 59 height 20
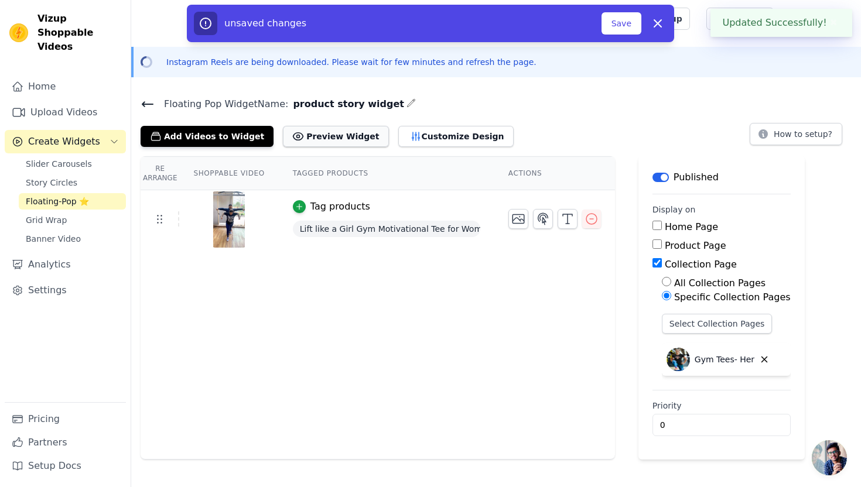
click at [306, 139] on button "Preview Widget" at bounding box center [335, 136] width 105 height 21
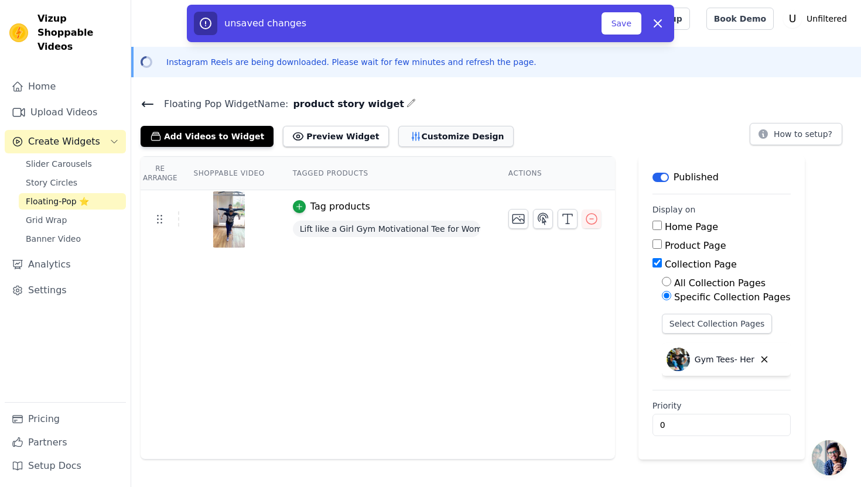
click at [449, 137] on button "Customize Design" at bounding box center [455, 136] width 115 height 21
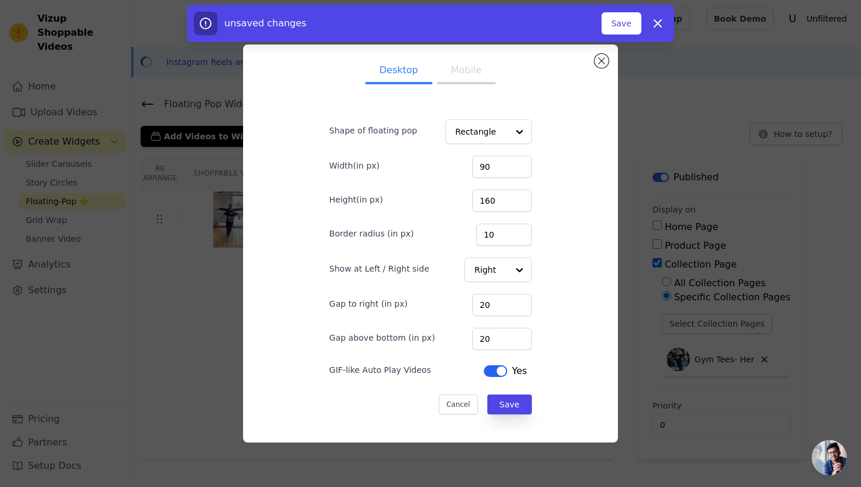
click at [466, 74] on button "Mobile" at bounding box center [466, 72] width 59 height 26
click at [652, 21] on icon "button" at bounding box center [658, 23] width 14 height 14
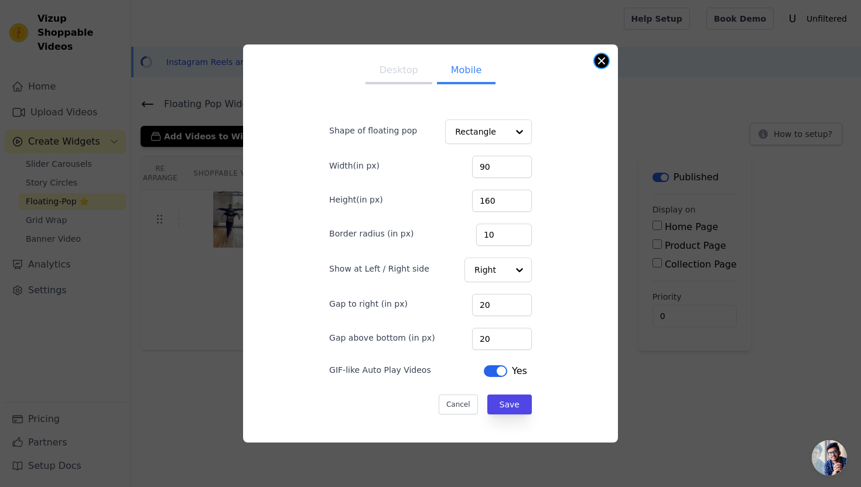
click at [603, 58] on button "Close modal" at bounding box center [601, 61] width 14 height 14
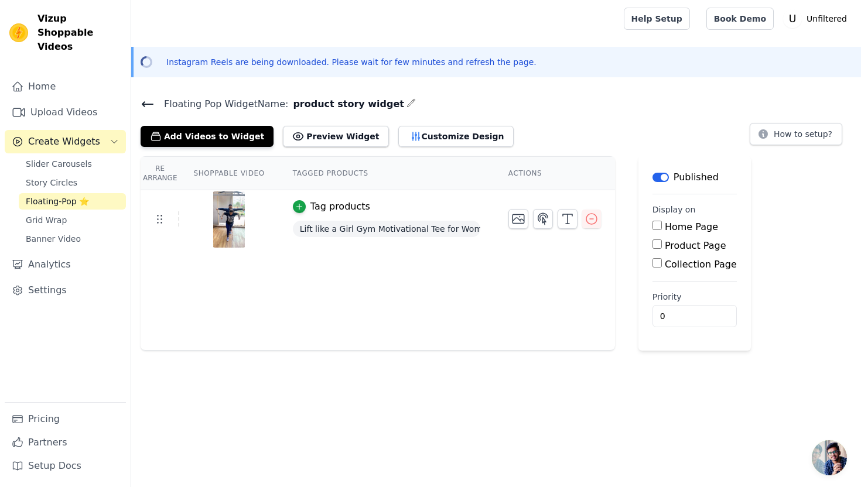
click at [143, 99] on icon at bounding box center [148, 104] width 14 height 14
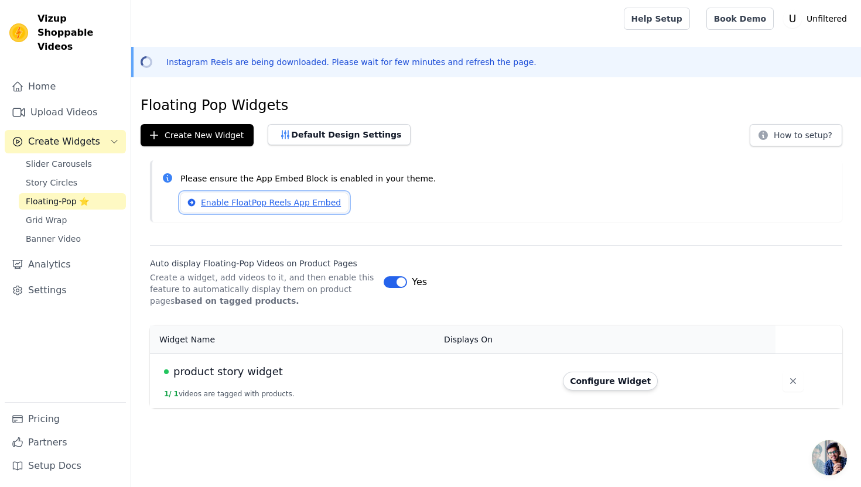
click at [234, 202] on link "Enable FloatPop Reels App Embed" at bounding box center [264, 203] width 168 height 20
click at [197, 140] on button "Create New Widget" at bounding box center [197, 135] width 113 height 22
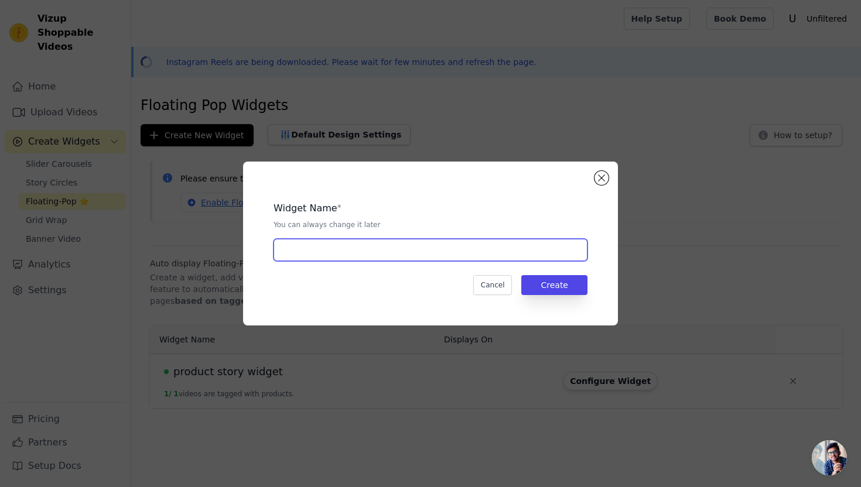
click at [310, 254] on input "text" at bounding box center [431, 250] width 314 height 22
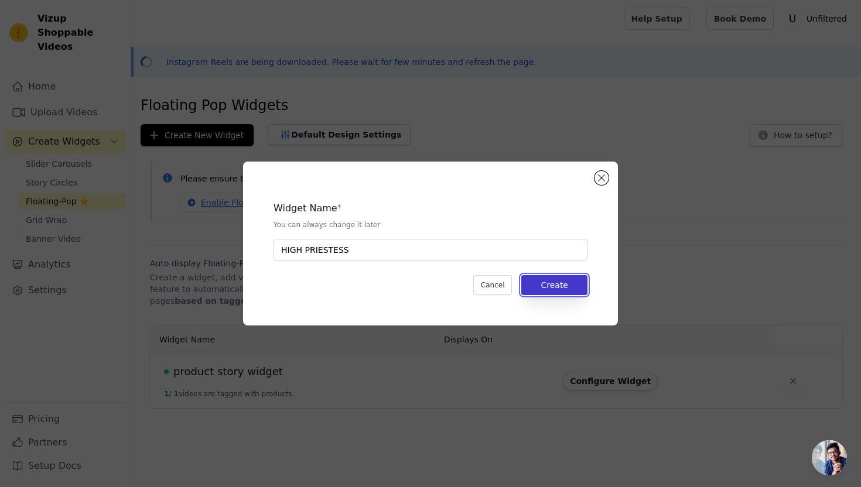
click at [546, 289] on button "Create" at bounding box center [554, 285] width 66 height 20
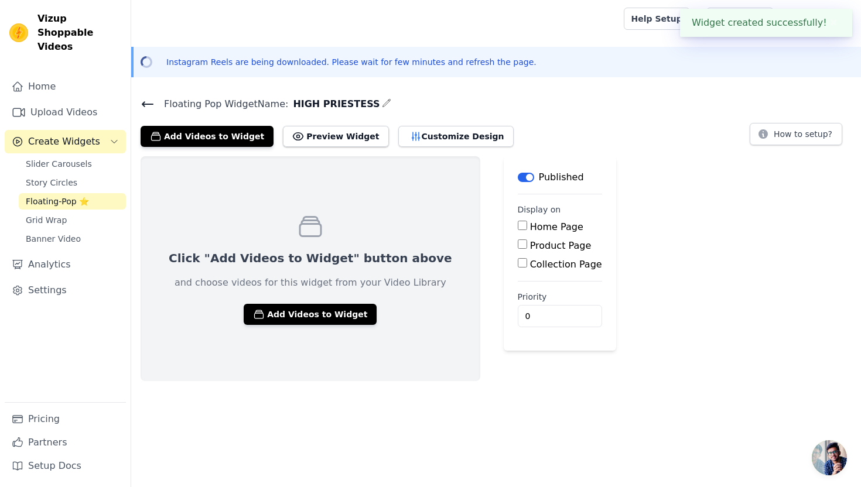
click at [518, 244] on input "Product Page" at bounding box center [522, 244] width 9 height 9
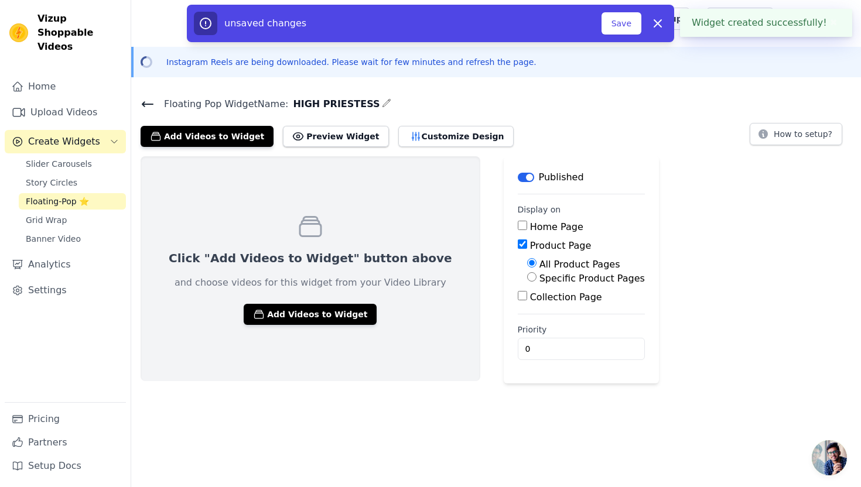
click at [527, 278] on input "Specific Product Pages" at bounding box center [531, 276] width 9 height 9
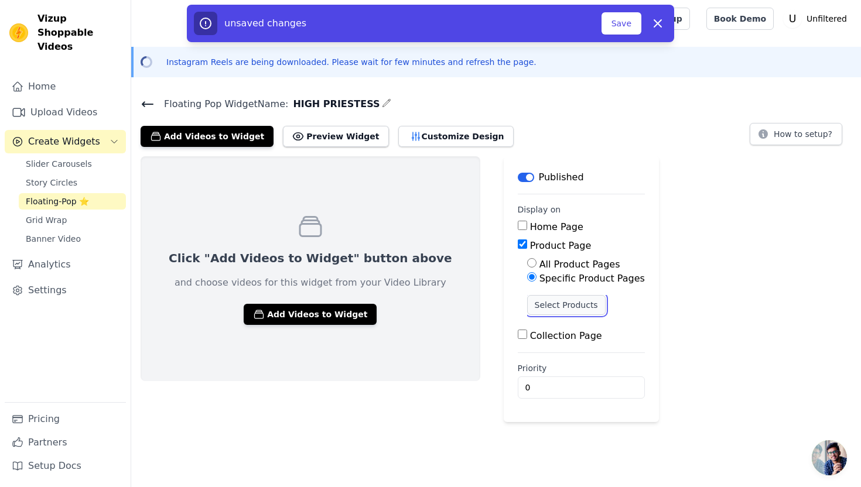
click at [527, 307] on button "Select Products" at bounding box center [566, 305] width 78 height 20
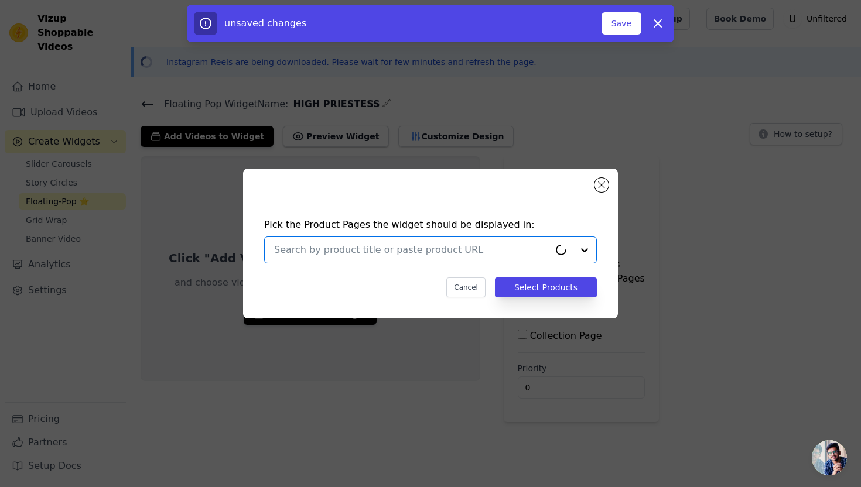
click at [401, 254] on input "text" at bounding box center [411, 250] width 275 height 14
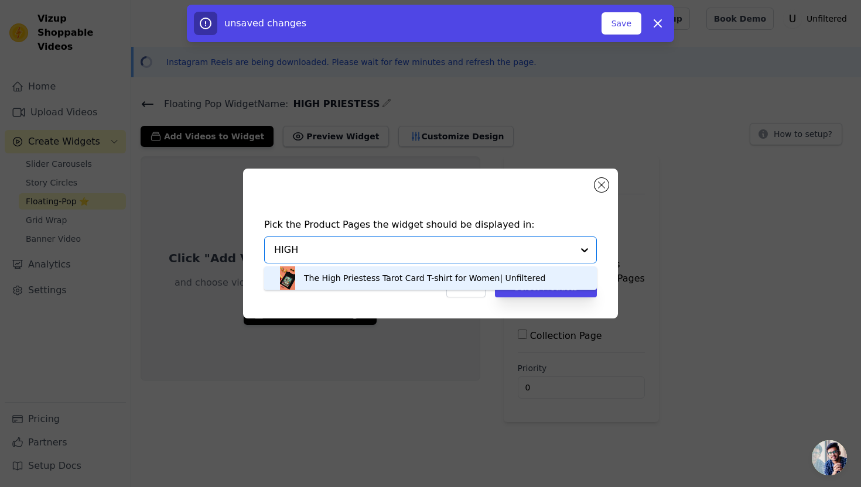
click at [382, 281] on div "The High Priestess Tarot Card T-shirt for Women| Unfiltered" at bounding box center [425, 278] width 242 height 12
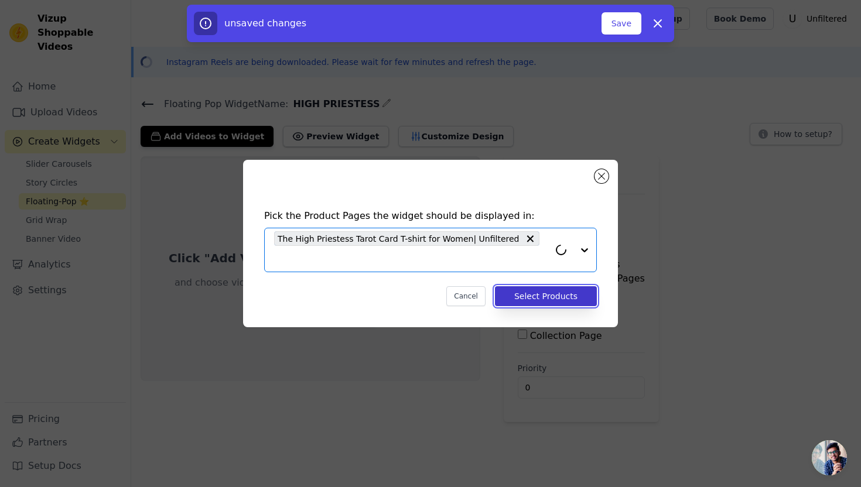
click at [539, 295] on button "Select Products" at bounding box center [546, 296] width 102 height 20
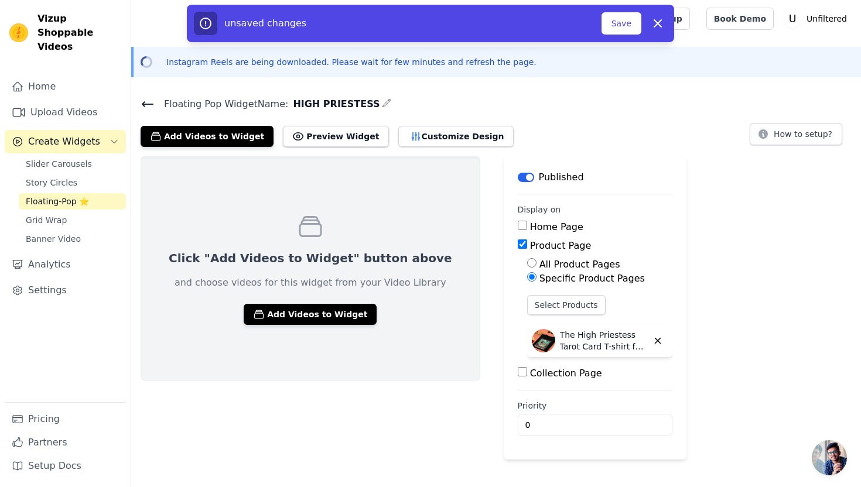
click at [518, 374] on input "Collection Page" at bounding box center [522, 371] width 9 height 9
click at [527, 405] on input "Specific Collection Pages" at bounding box center [531, 404] width 9 height 9
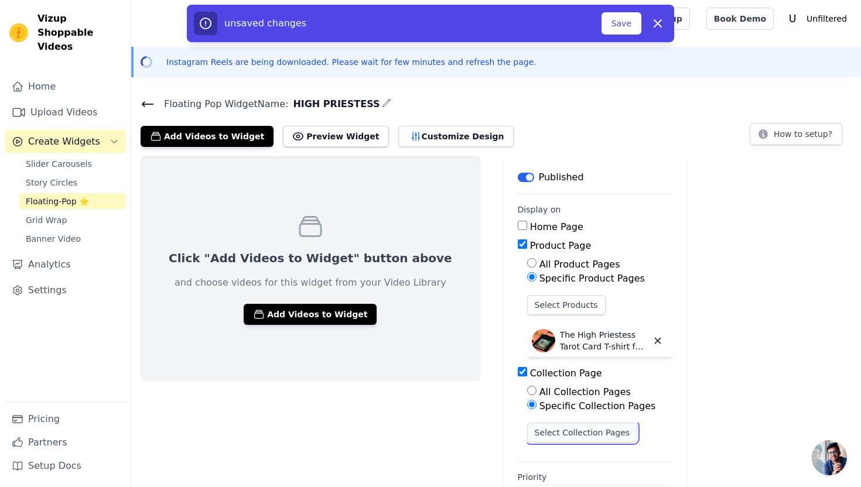
click at [527, 433] on button "Select Collection Pages" at bounding box center [582, 433] width 111 height 20
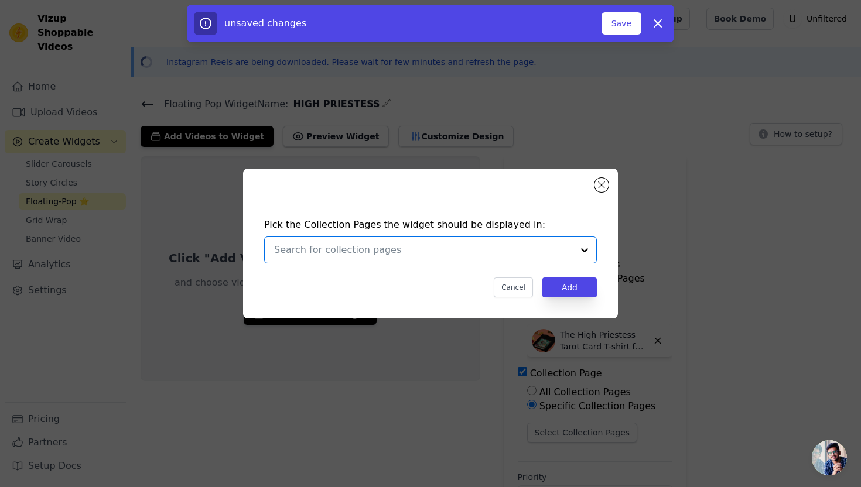
click at [432, 250] on input "text" at bounding box center [423, 250] width 299 height 14
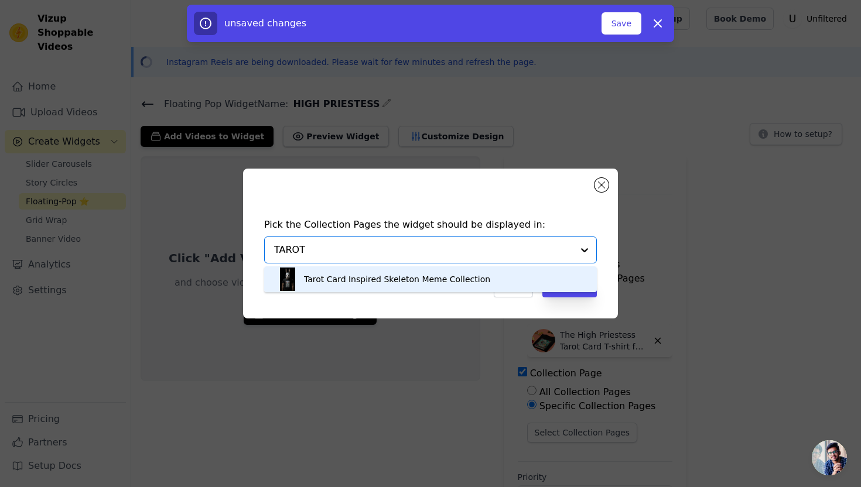
click at [408, 276] on div "Tarot Card Inspired Skeleton Meme Collection" at bounding box center [397, 279] width 186 height 26
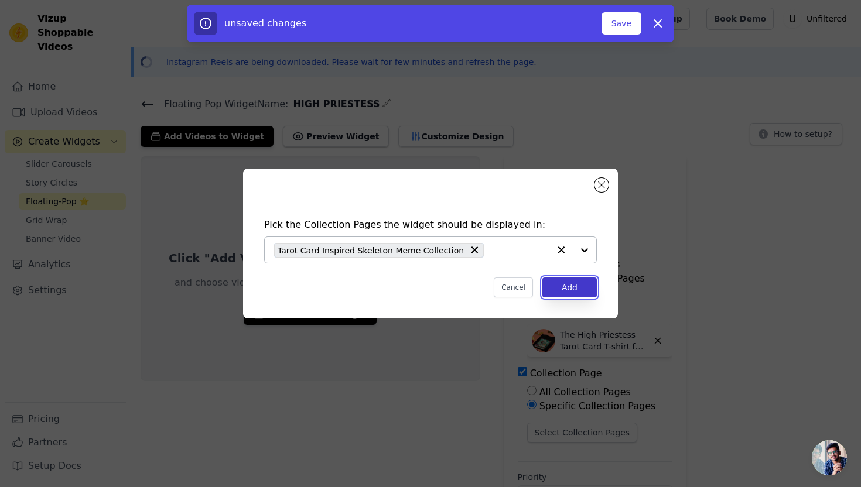
click at [576, 287] on button "Add" at bounding box center [569, 288] width 54 height 20
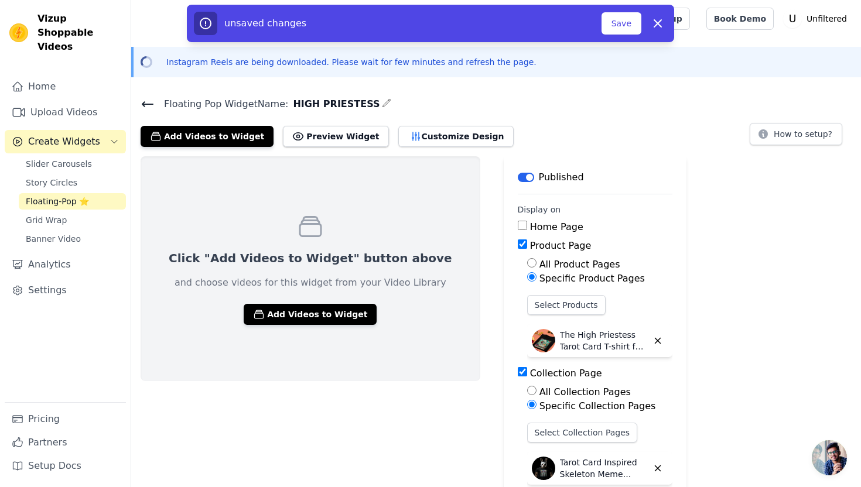
scroll to position [81, 0]
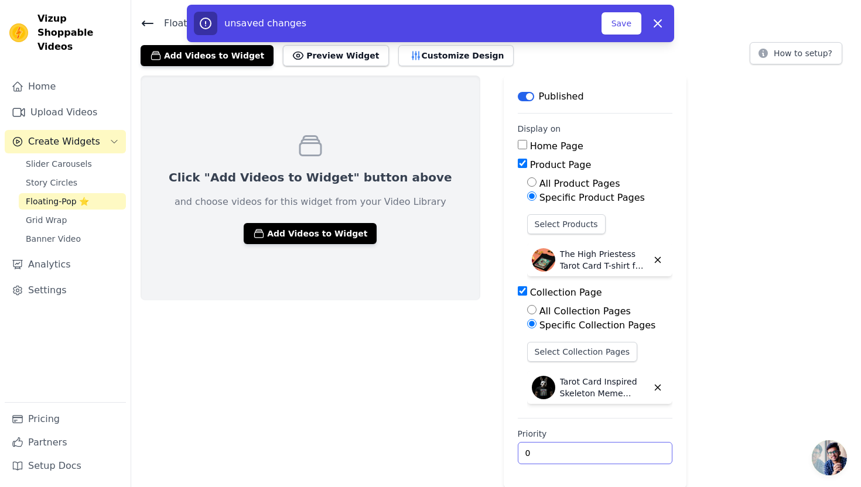
click at [518, 454] on input "0" at bounding box center [595, 453] width 155 height 22
click at [694, 387] on div "Click "Add Videos to Widget" button above and choose videos for this widget fro…" at bounding box center [496, 282] width 730 height 412
click at [629, 27] on button "Save" at bounding box center [621, 23] width 40 height 22
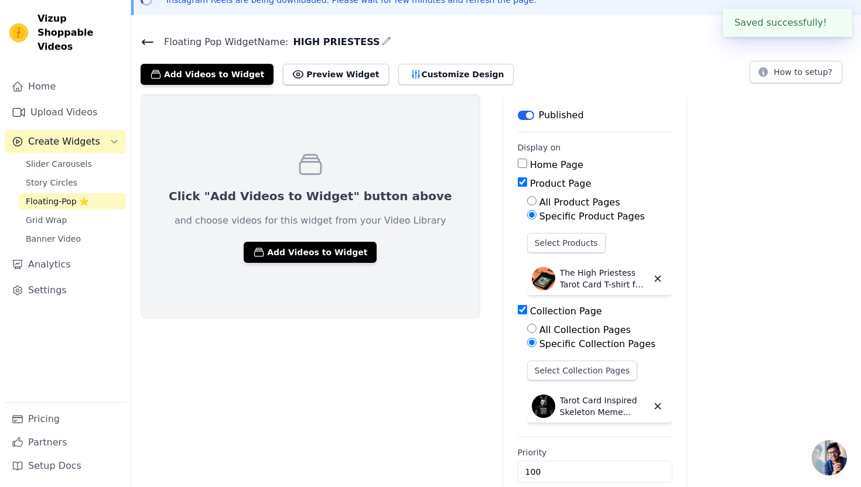
scroll to position [58, 0]
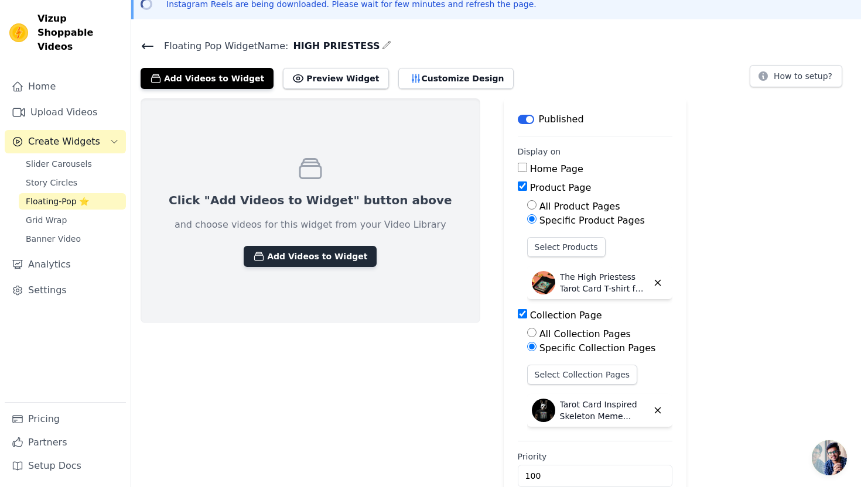
click at [289, 253] on button "Add Videos to Widget" at bounding box center [310, 256] width 133 height 21
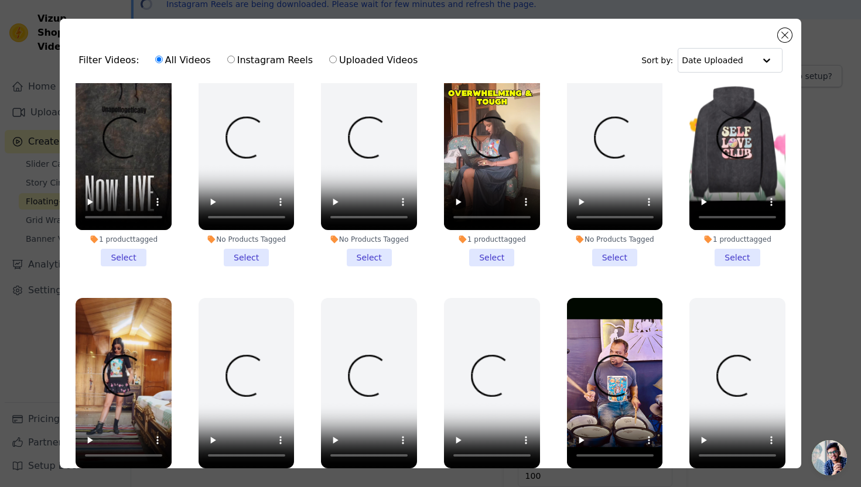
scroll to position [33, 0]
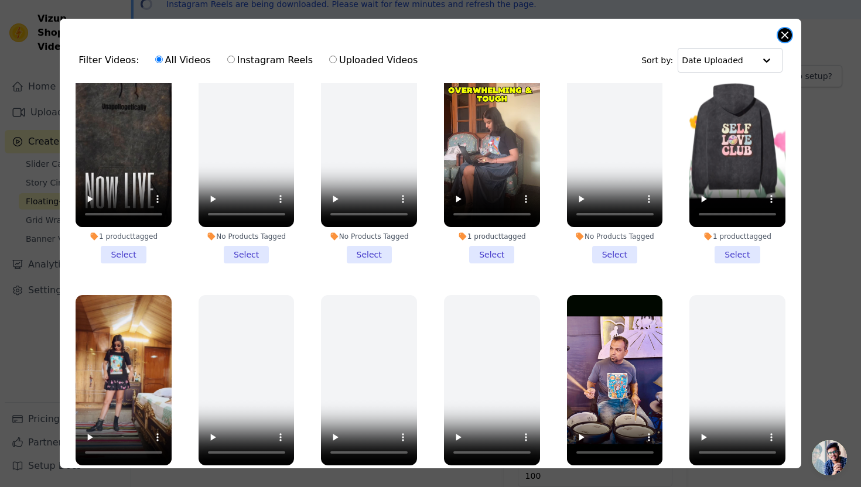
click at [783, 32] on button "Close modal" at bounding box center [785, 35] width 14 height 14
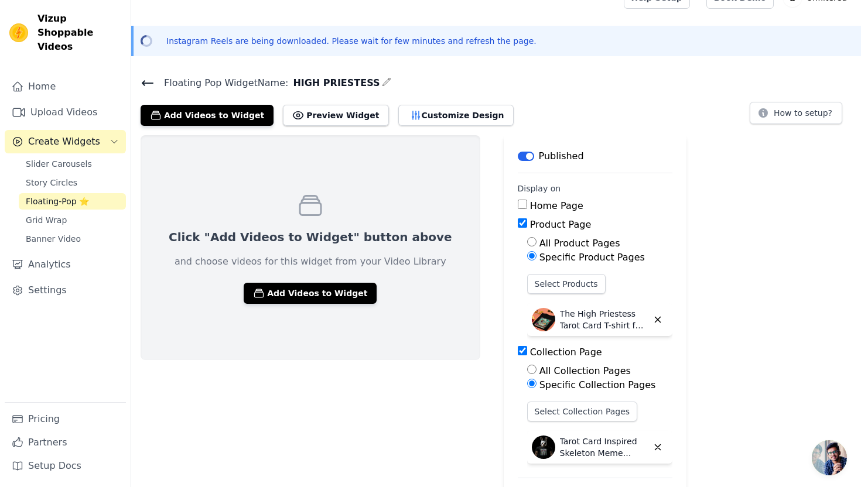
scroll to position [0, 0]
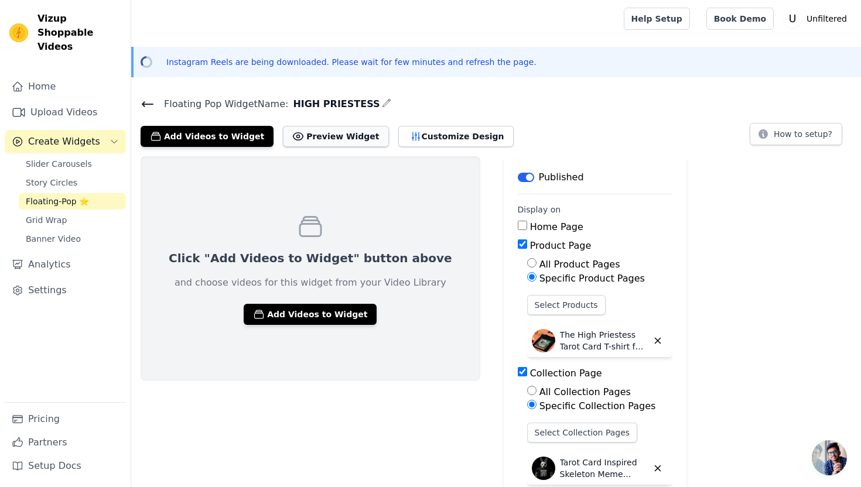
click at [342, 132] on button "Preview Widget" at bounding box center [335, 136] width 105 height 21
click at [276, 318] on button "Add Videos to Widget" at bounding box center [310, 314] width 133 height 21
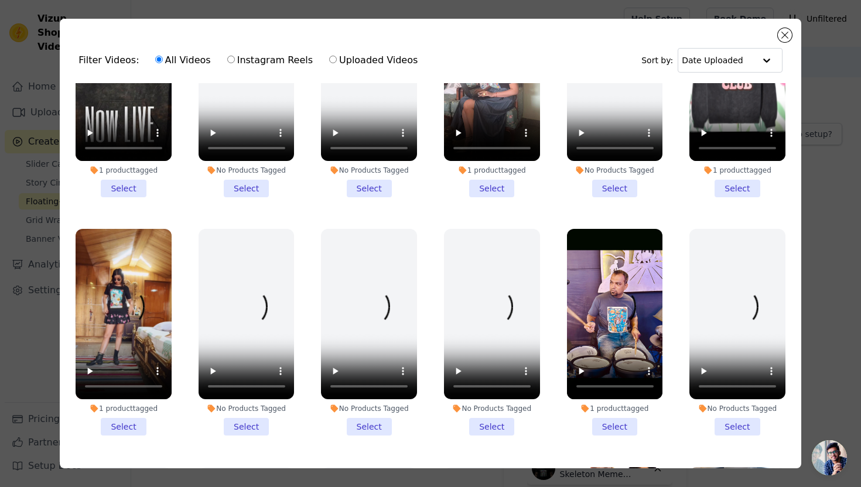
scroll to position [100, 0]
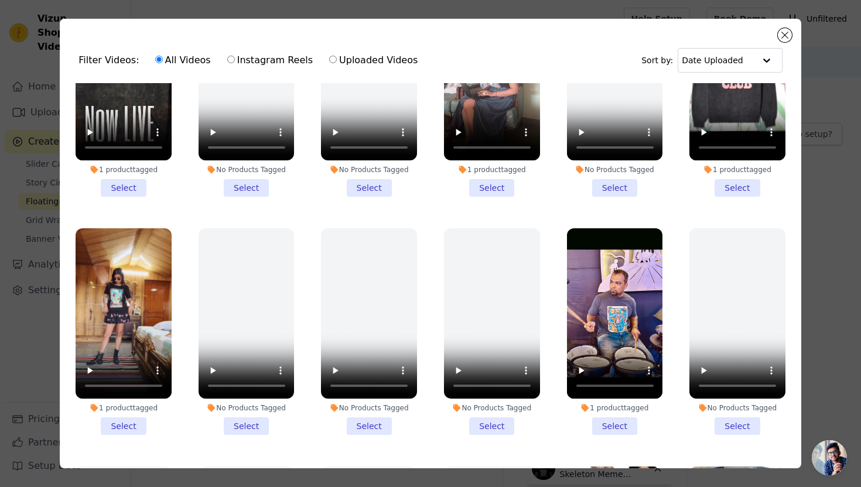
click at [132, 429] on li "1 product tagged Select" at bounding box center [124, 331] width 96 height 207
click at [0, 0] on input "1 product tagged Select" at bounding box center [0, 0] width 0 height 0
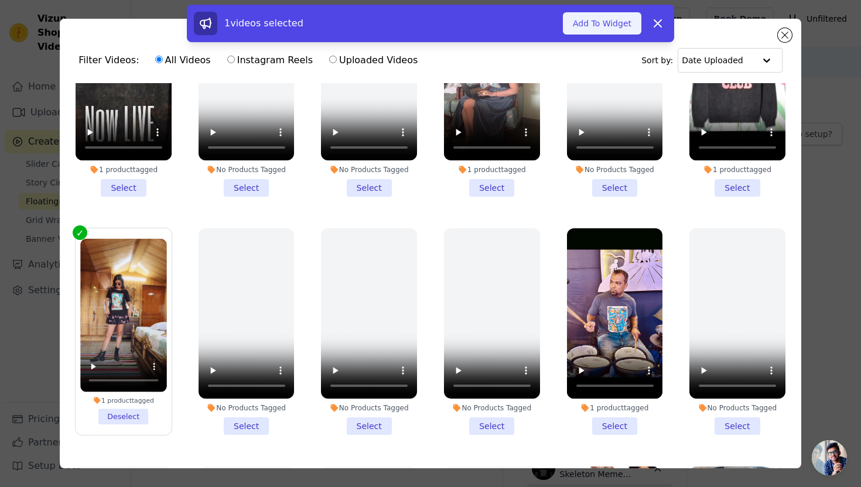
click at [622, 20] on button "Add To Widget" at bounding box center [602, 23] width 78 height 22
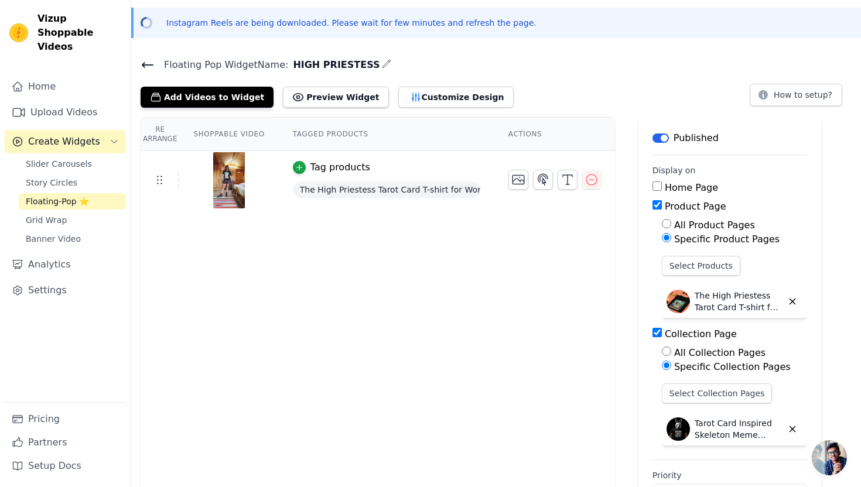
scroll to position [0, 0]
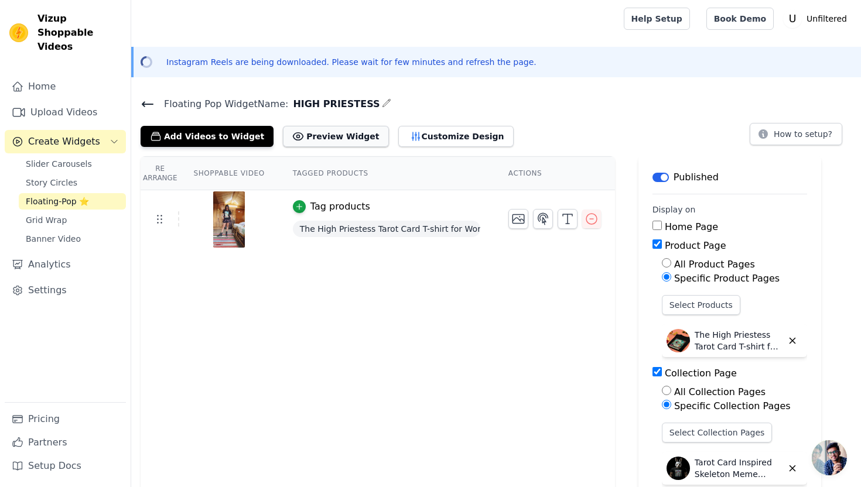
click at [328, 145] on button "Preview Widget" at bounding box center [335, 136] width 105 height 21
click at [171, 139] on button "Add Videos to Widget" at bounding box center [207, 136] width 133 height 21
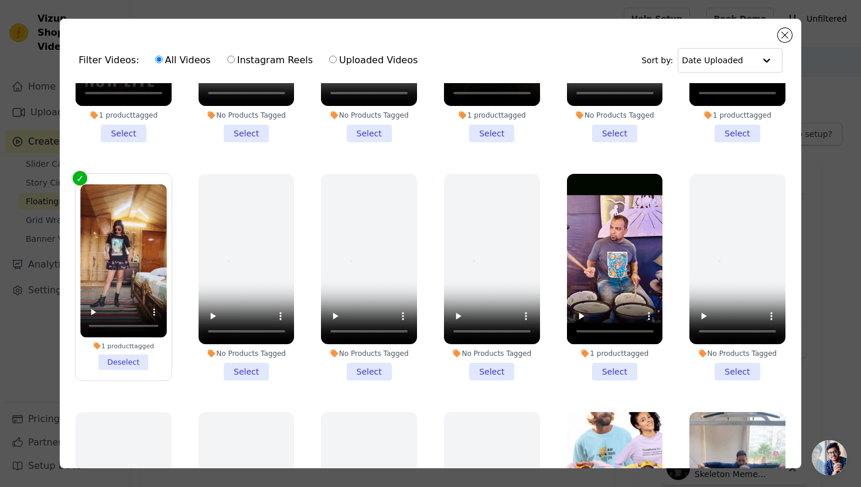
scroll to position [156, 0]
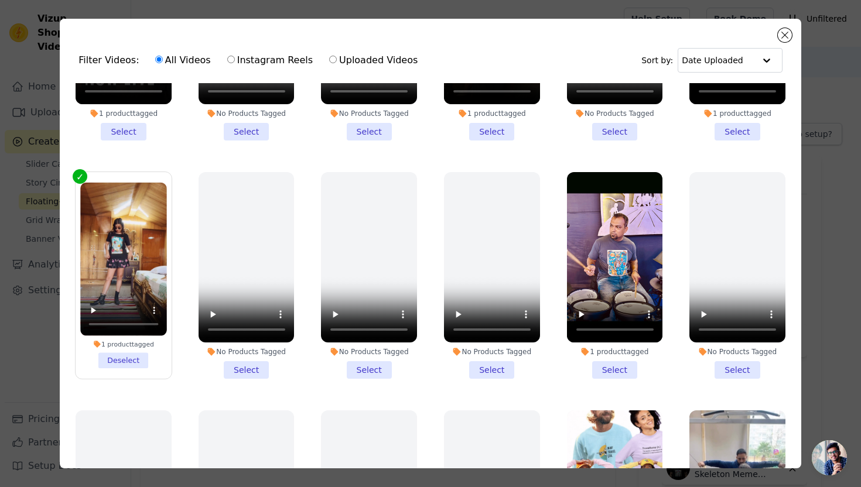
click at [610, 375] on li "1 product tagged Select" at bounding box center [615, 275] width 96 height 207
click at [0, 0] on input "1 product tagged Select" at bounding box center [0, 0] width 0 height 0
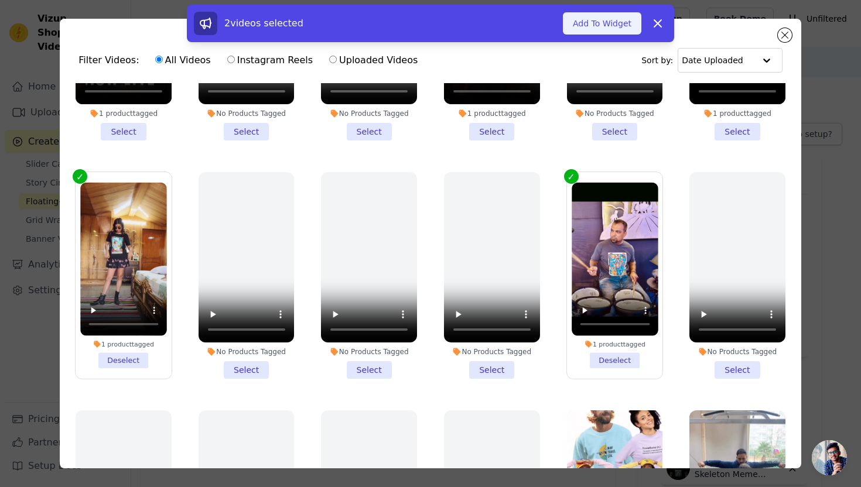
click at [615, 25] on button "Add To Widget" at bounding box center [602, 23] width 78 height 22
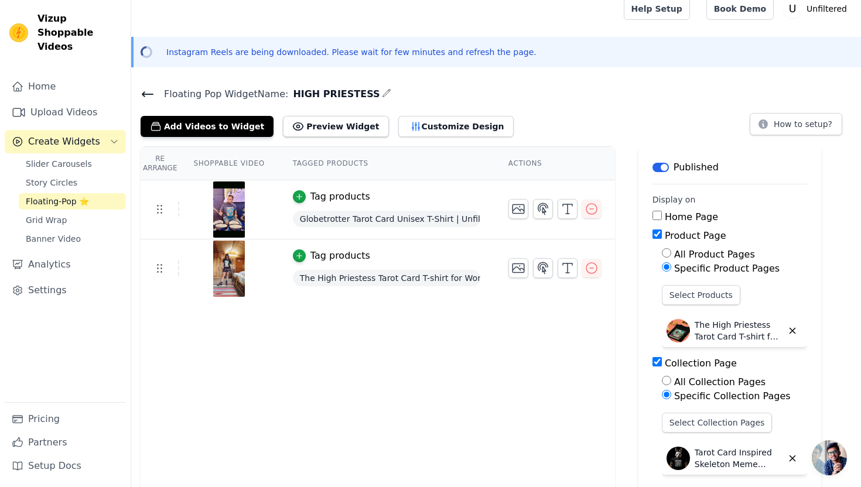
scroll to position [8, 0]
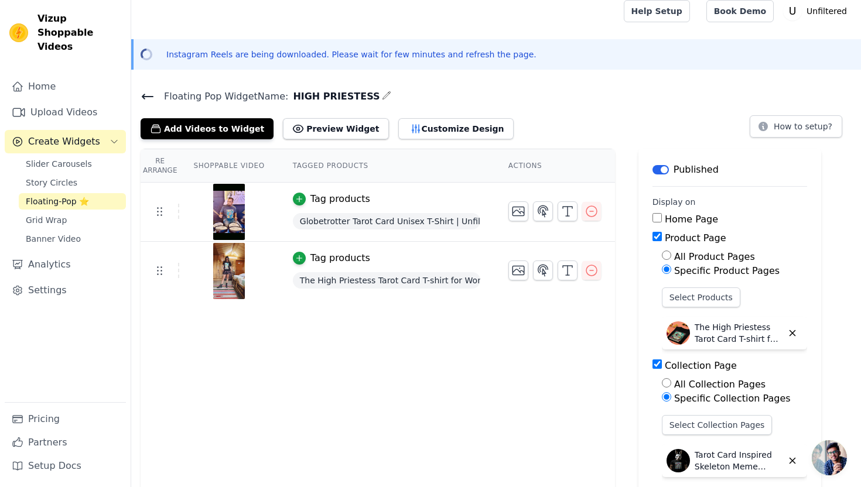
click at [142, 91] on icon at bounding box center [148, 97] width 14 height 14
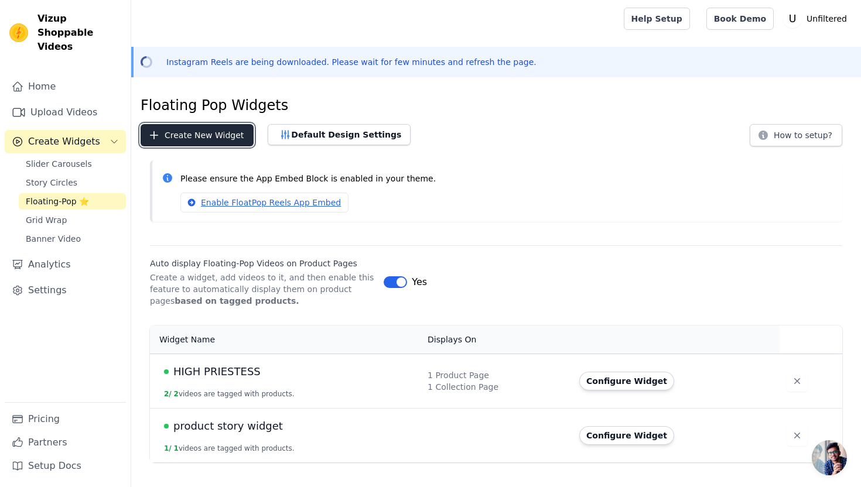
click at [221, 140] on button "Create New Widget" at bounding box center [197, 135] width 113 height 22
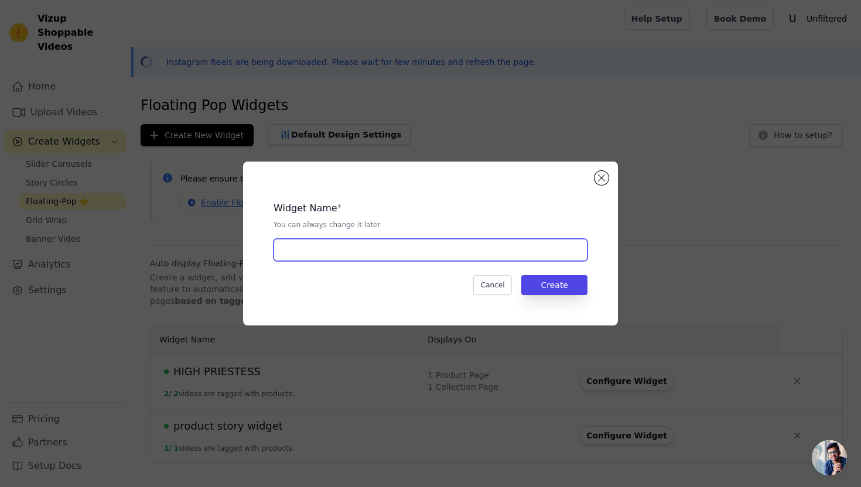
click at [374, 257] on input "text" at bounding box center [431, 250] width 314 height 22
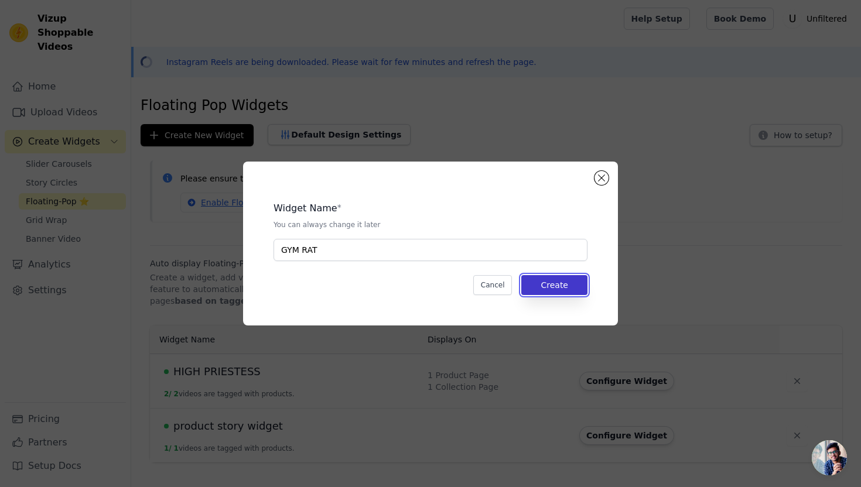
click at [563, 281] on button "Create" at bounding box center [554, 285] width 66 height 20
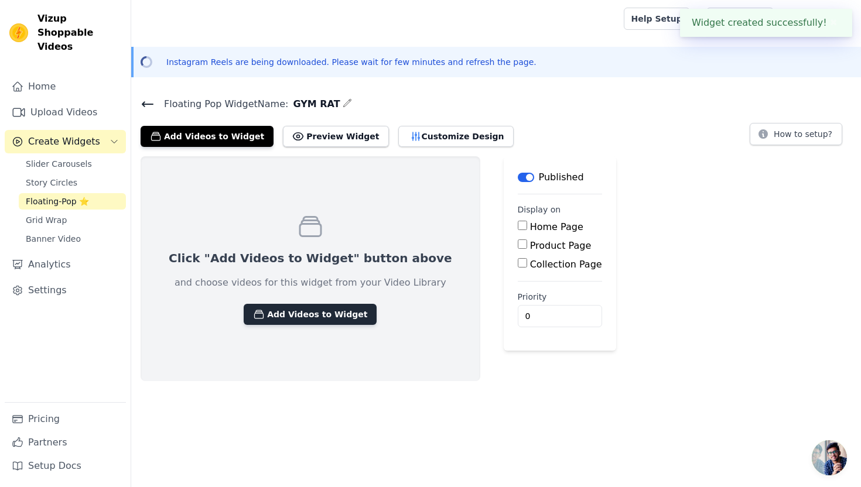
click at [335, 312] on button "Add Videos to Widget" at bounding box center [310, 314] width 133 height 21
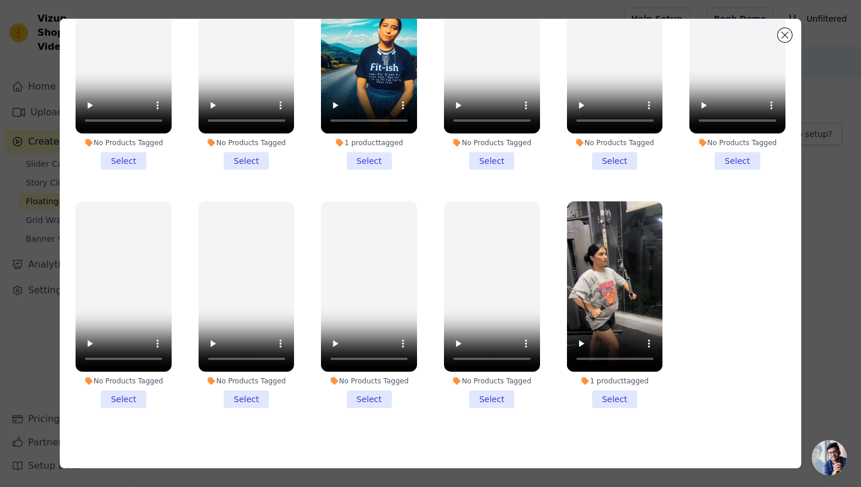
scroll to position [102, 0]
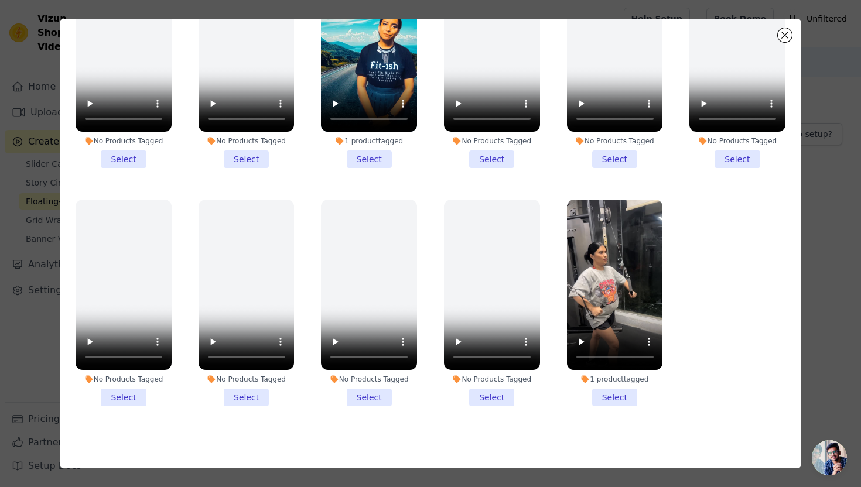
click at [609, 392] on li "1 product tagged Select" at bounding box center [615, 303] width 96 height 207
click at [0, 0] on input "1 product tagged Select" at bounding box center [0, 0] width 0 height 0
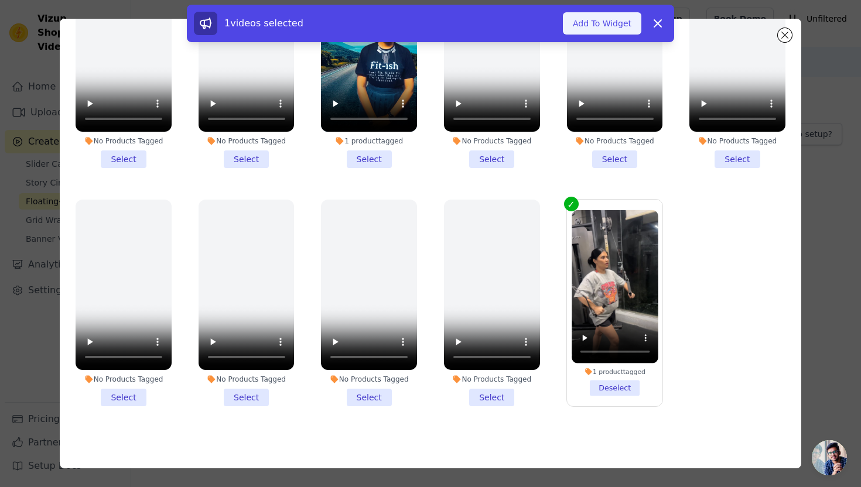
click at [590, 29] on button "Add To Widget" at bounding box center [602, 23] width 78 height 22
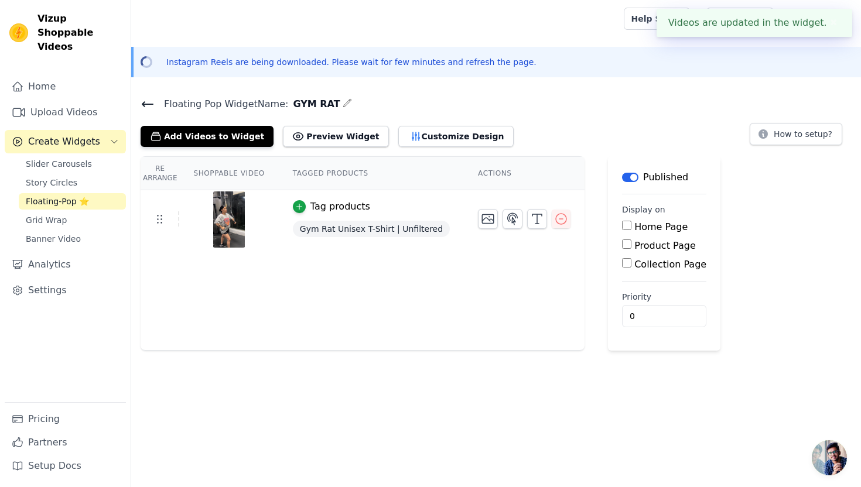
click at [622, 243] on input "Product Page" at bounding box center [626, 244] width 9 height 9
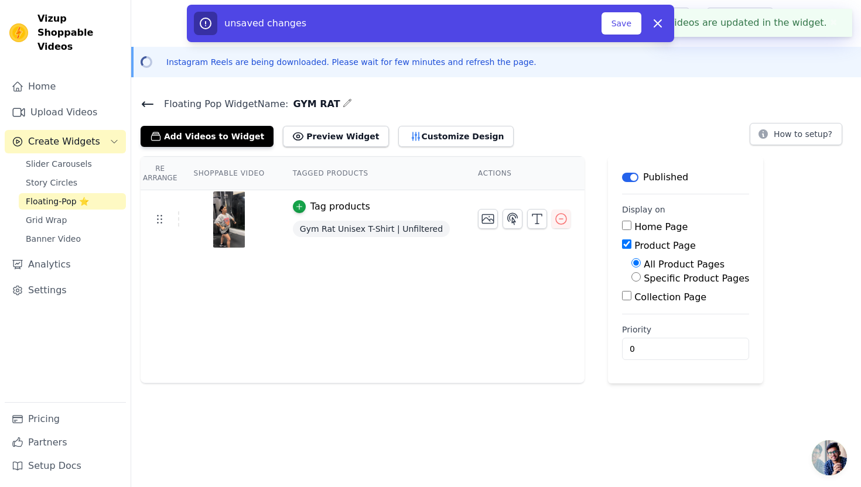
click at [631, 276] on input "Specific Product Pages" at bounding box center [635, 276] width 9 height 9
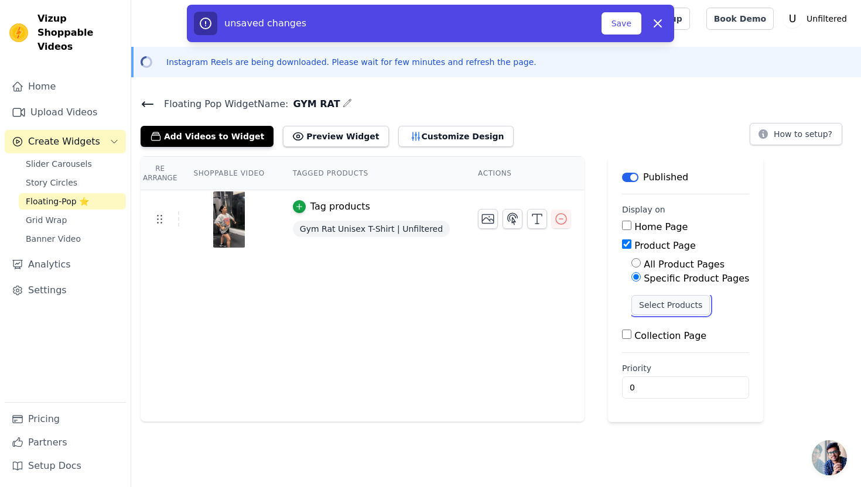
click at [632, 302] on button "Select Products" at bounding box center [670, 305] width 78 height 20
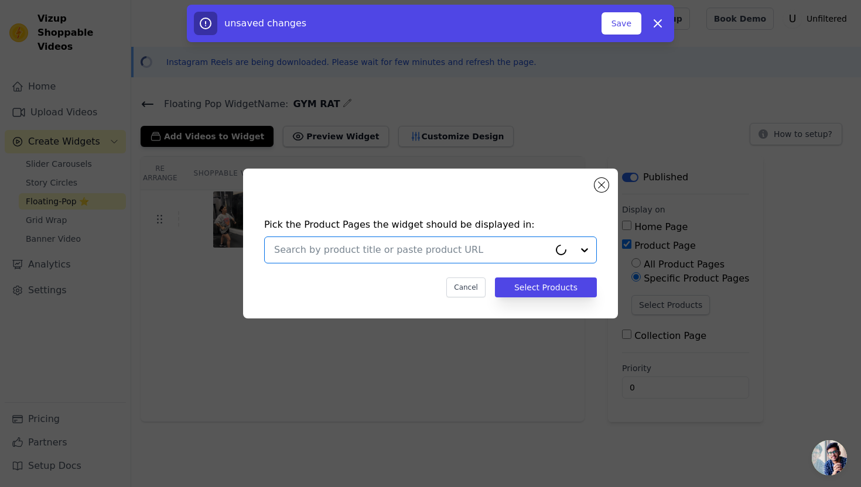
click at [484, 252] on input "text" at bounding box center [411, 250] width 275 height 14
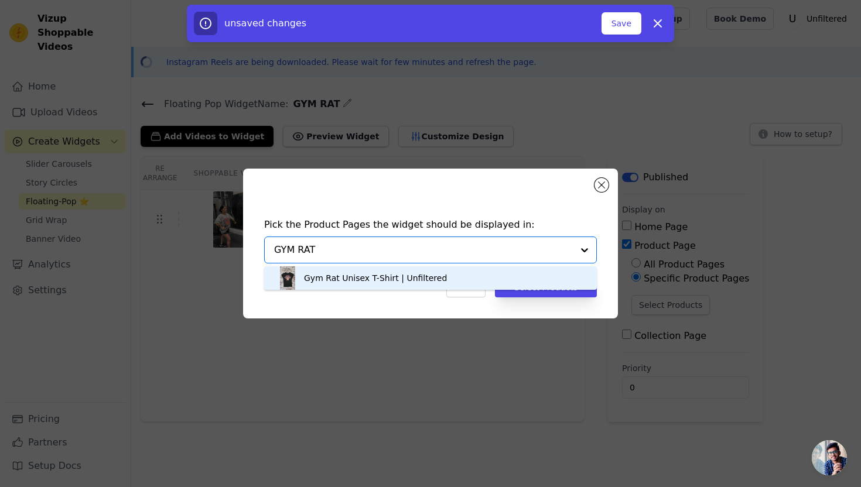
click at [442, 278] on div "Gym Rat Unisex T-Shirt | Unfiltered" at bounding box center [430, 277] width 309 height 23
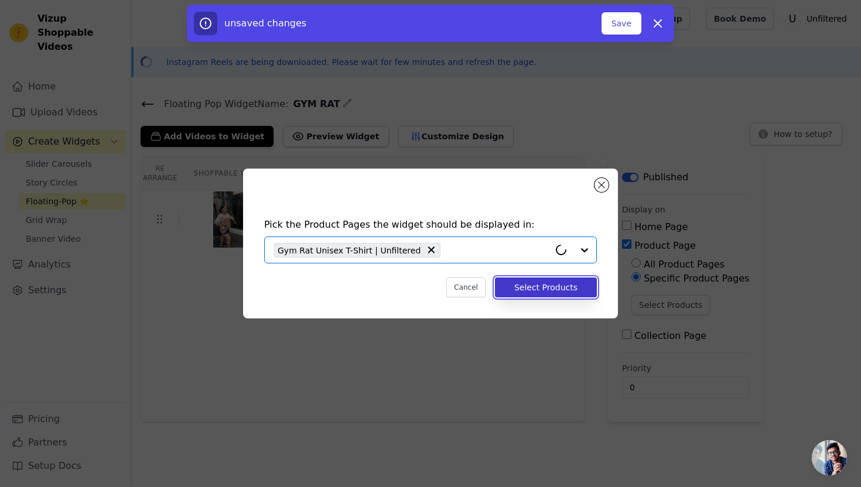
click at [542, 292] on button "Select Products" at bounding box center [546, 288] width 102 height 20
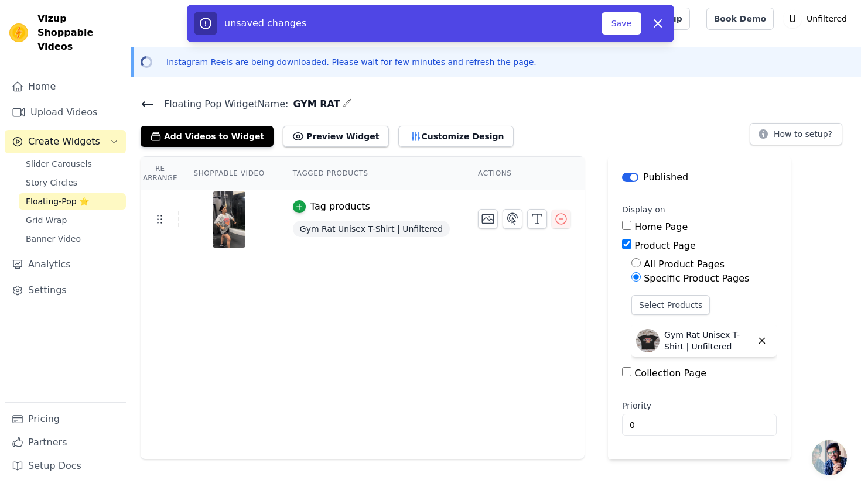
click at [622, 374] on input "Collection Page" at bounding box center [626, 371] width 9 height 9
click at [631, 404] on input "Specific Collection Pages" at bounding box center [635, 404] width 9 height 9
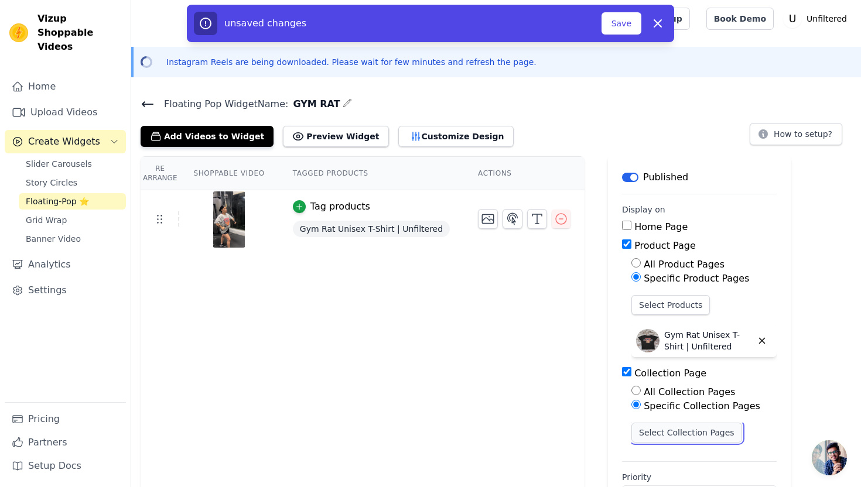
click at [642, 426] on button "Select Collection Pages" at bounding box center [686, 433] width 111 height 20
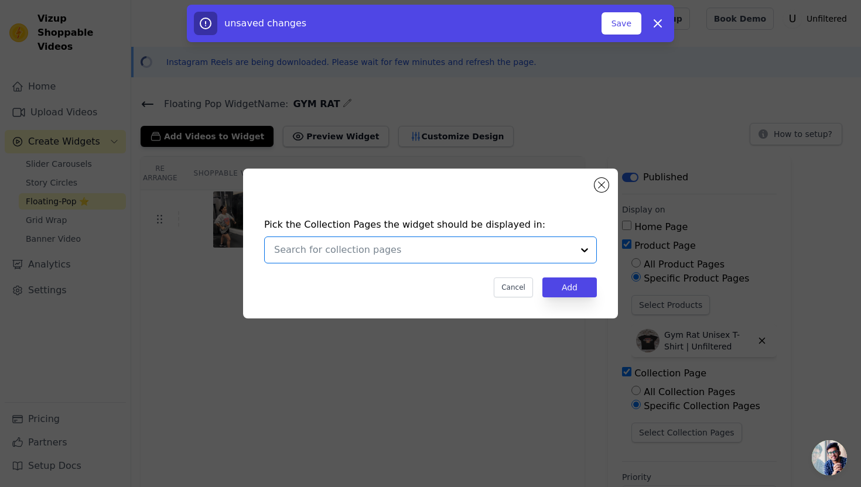
click at [449, 254] on input "text" at bounding box center [423, 250] width 299 height 14
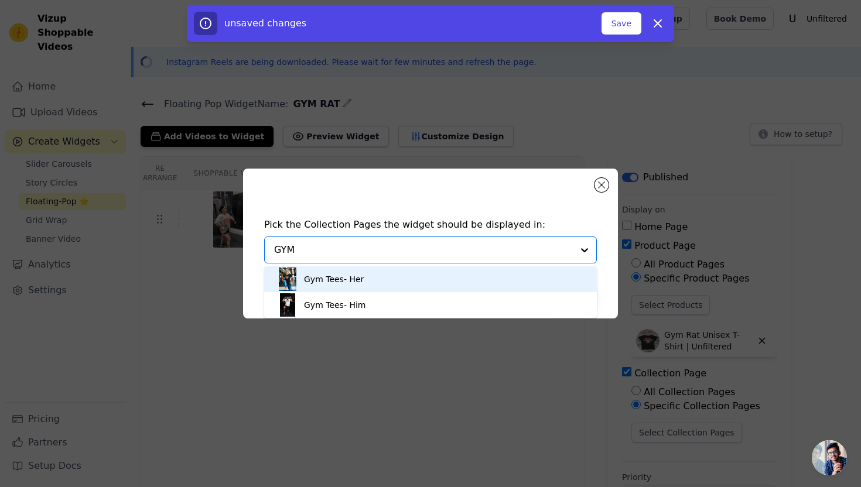
click at [420, 284] on div "Gym Tees- Her" at bounding box center [430, 279] width 309 height 26
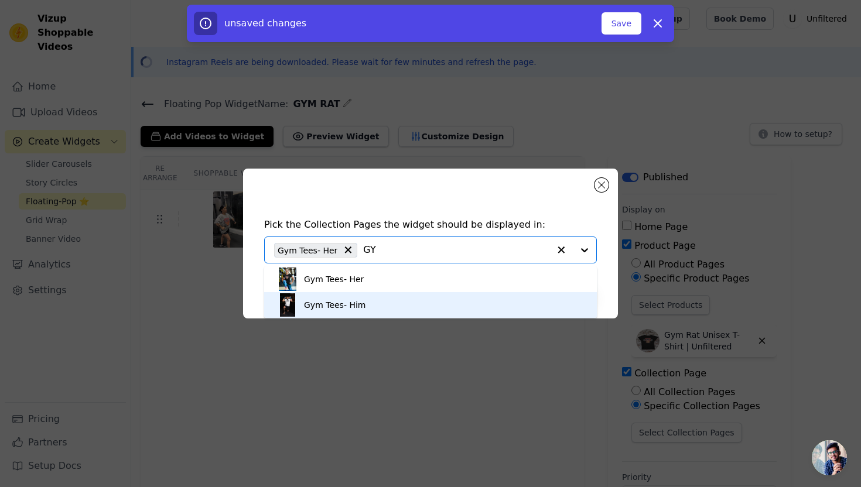
click at [414, 310] on div "Gym Tees- Him" at bounding box center [430, 305] width 309 height 26
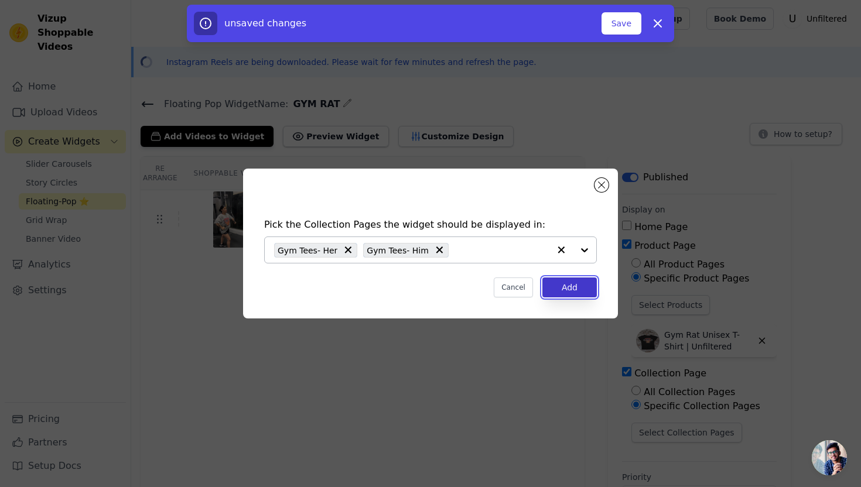
click at [580, 288] on button "Add" at bounding box center [569, 288] width 54 height 20
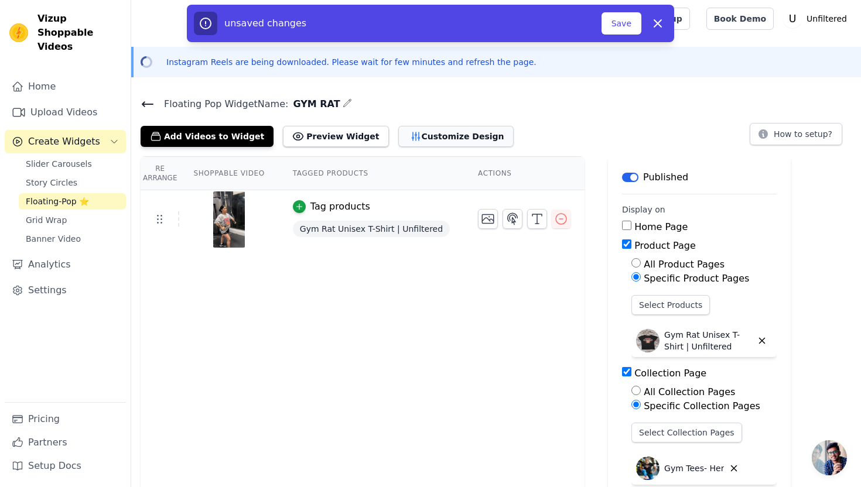
click at [447, 138] on button "Customize Design" at bounding box center [455, 136] width 115 height 21
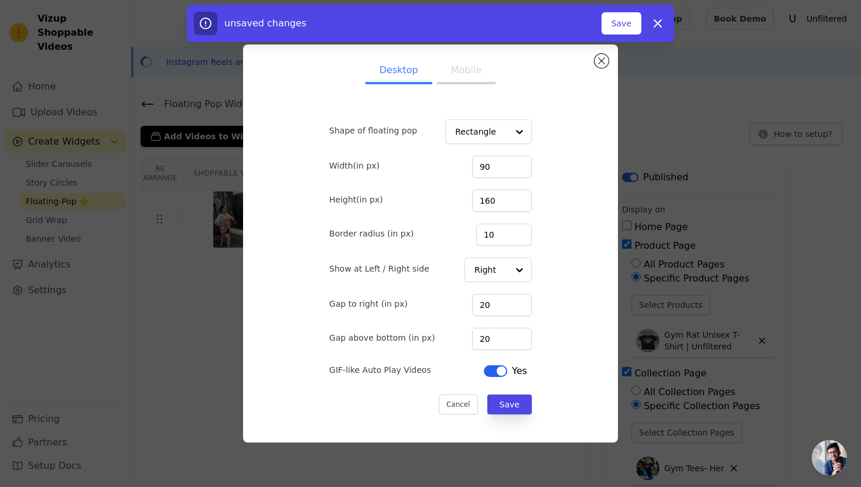
click at [473, 71] on button "Mobile" at bounding box center [466, 72] width 59 height 26
click at [488, 405] on button "Save" at bounding box center [509, 405] width 45 height 20
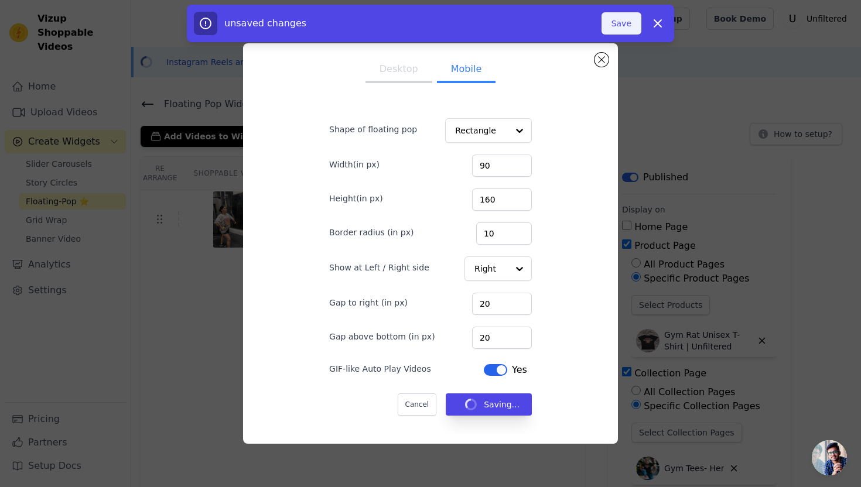
click at [627, 22] on button "Save" at bounding box center [621, 23] width 40 height 22
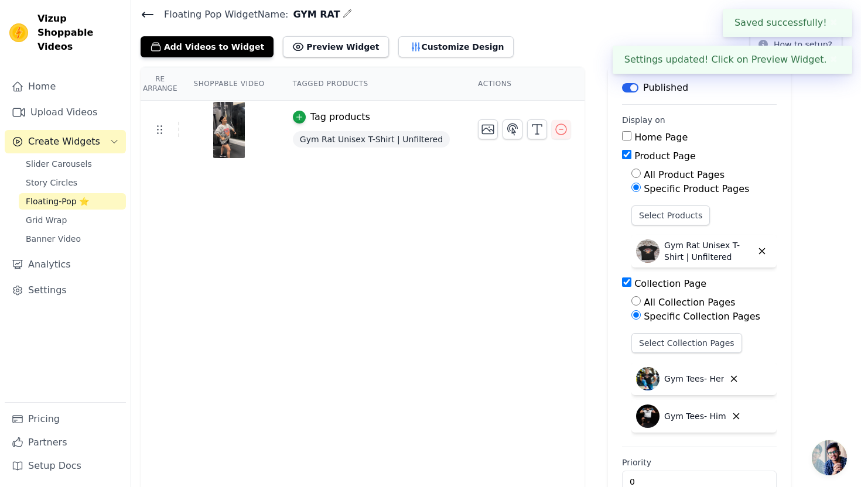
scroll to position [0, 0]
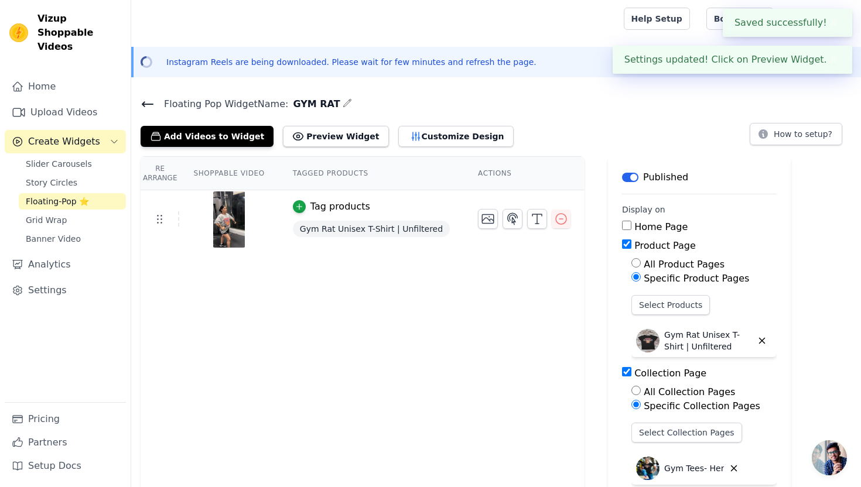
click at [146, 102] on icon at bounding box center [148, 104] width 14 height 14
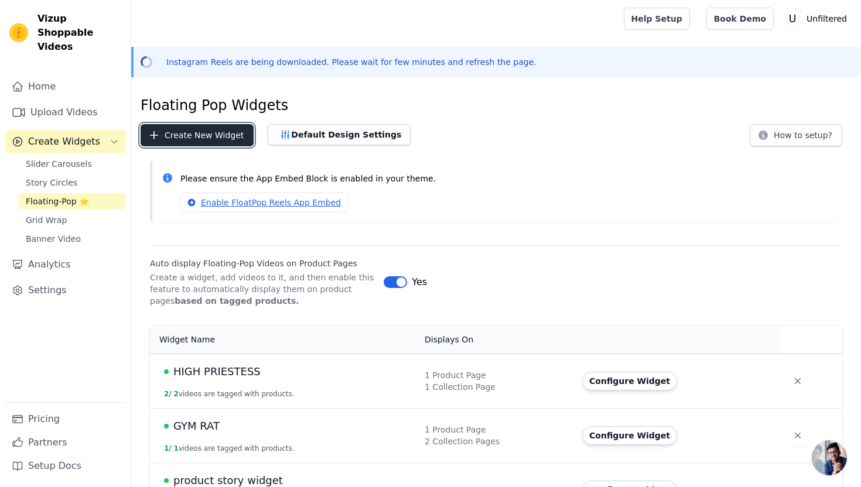
click at [190, 142] on button "Create New Widget" at bounding box center [197, 135] width 113 height 22
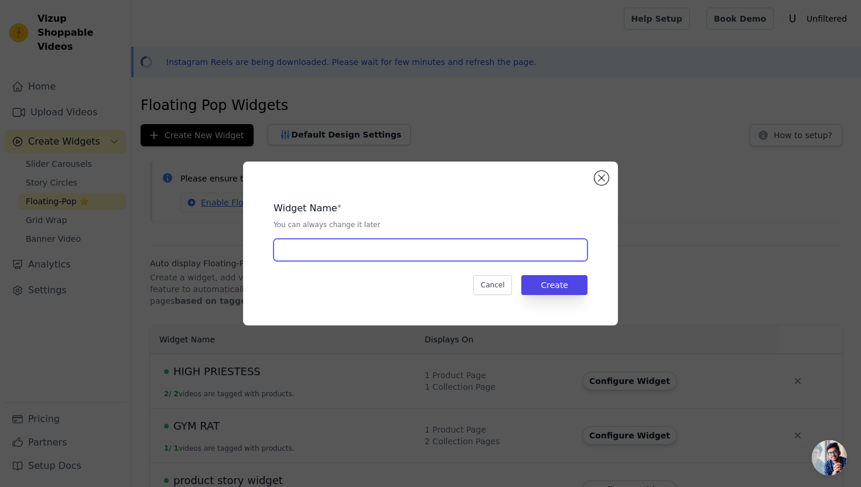
click at [472, 254] on input "text" at bounding box center [431, 250] width 314 height 22
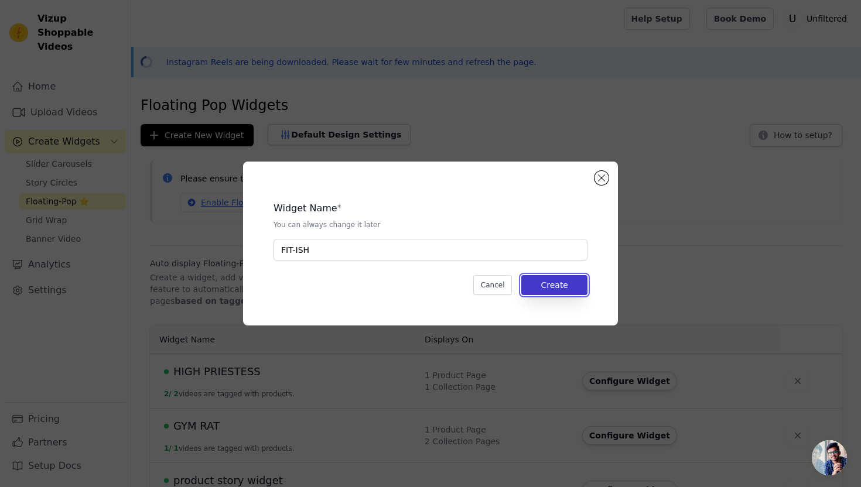
click at [575, 284] on button "Create" at bounding box center [554, 285] width 66 height 20
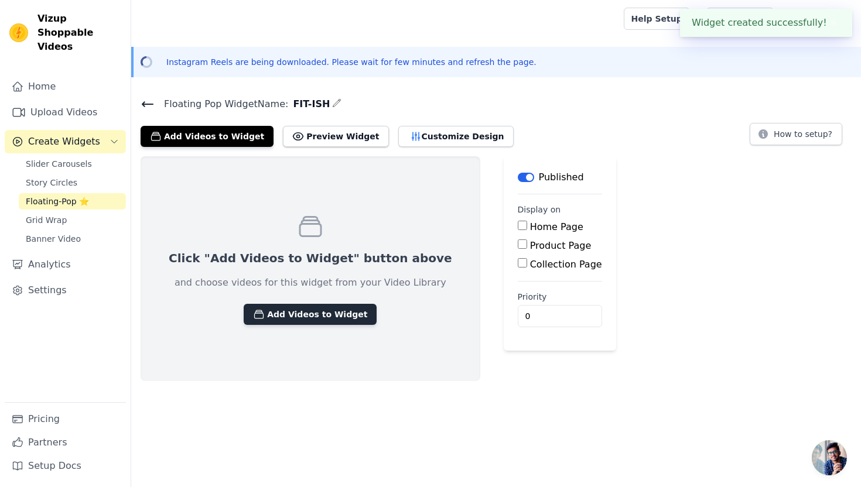
click at [316, 310] on button "Add Videos to Widget" at bounding box center [310, 314] width 133 height 21
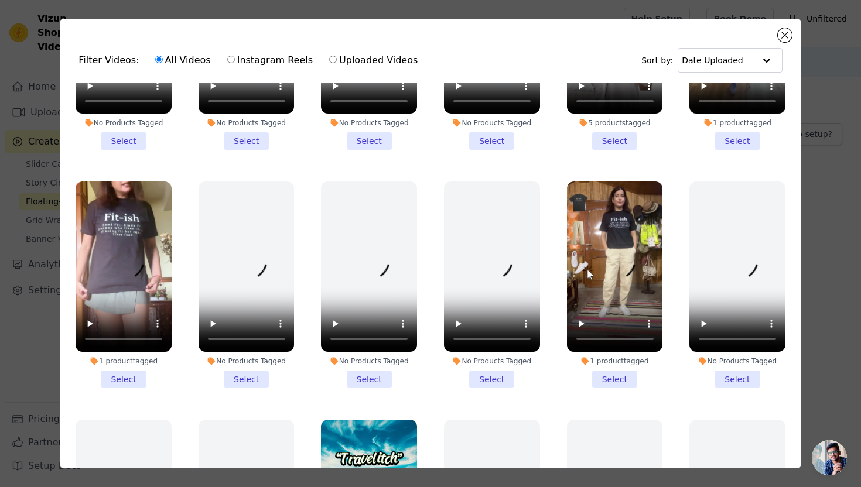
scroll to position [662, 0]
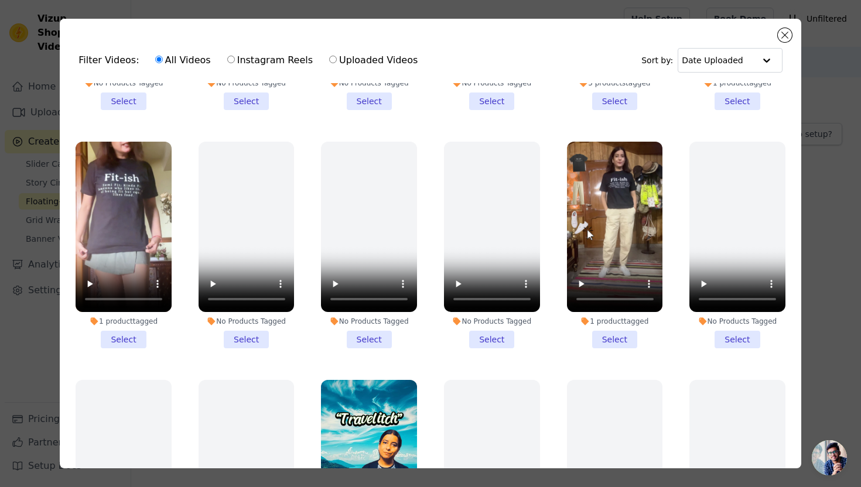
click at [139, 339] on li "1 product tagged Select" at bounding box center [124, 245] width 96 height 207
click at [0, 0] on input "1 product tagged Select" at bounding box center [0, 0] width 0 height 0
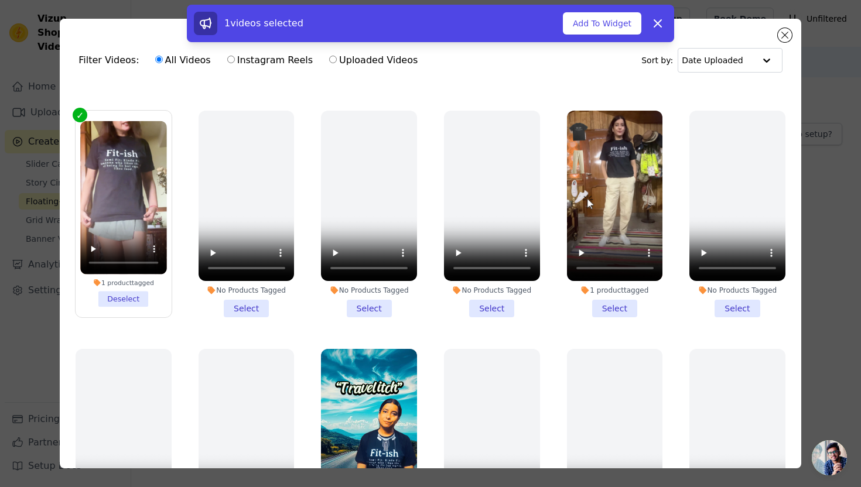
scroll to position [696, 0]
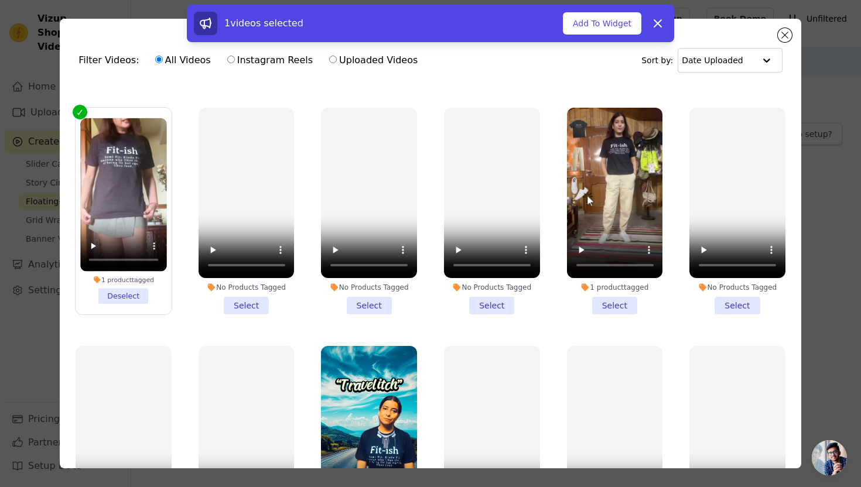
click at [604, 311] on li "1 product tagged Select" at bounding box center [615, 211] width 96 height 207
click at [0, 0] on input "1 product tagged Select" at bounding box center [0, 0] width 0 height 0
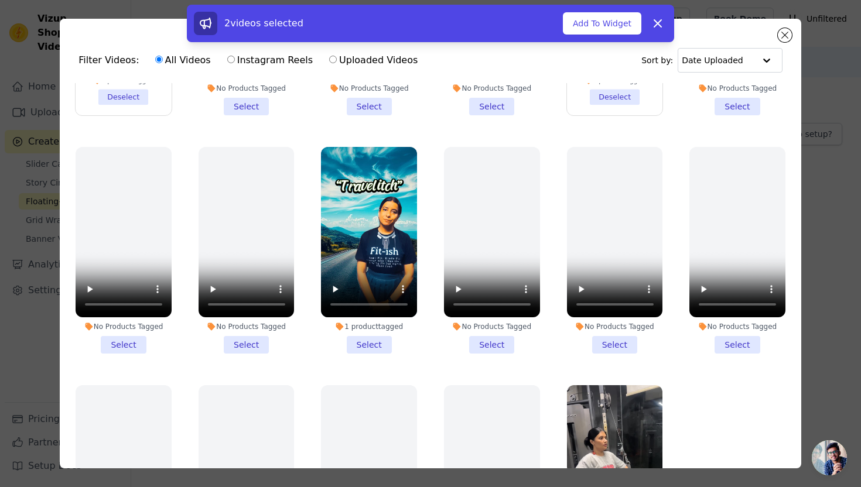
scroll to position [914, 0]
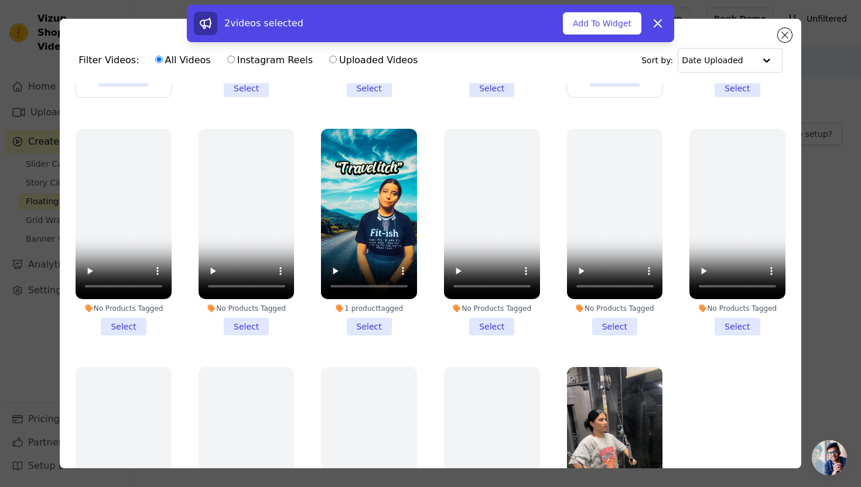
click at [350, 316] on li "1 product tagged Select" at bounding box center [369, 232] width 96 height 207
click at [0, 0] on input "1 product tagged Select" at bounding box center [0, 0] width 0 height 0
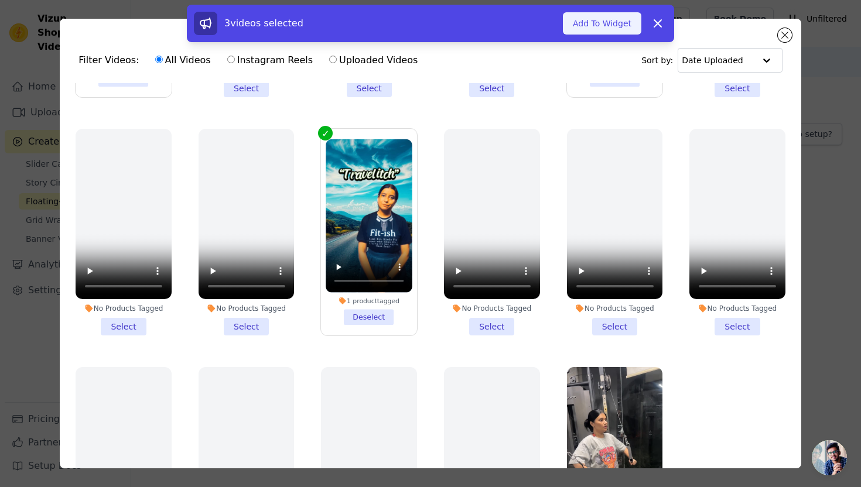
click at [604, 25] on button "Add To Widget" at bounding box center [602, 23] width 78 height 22
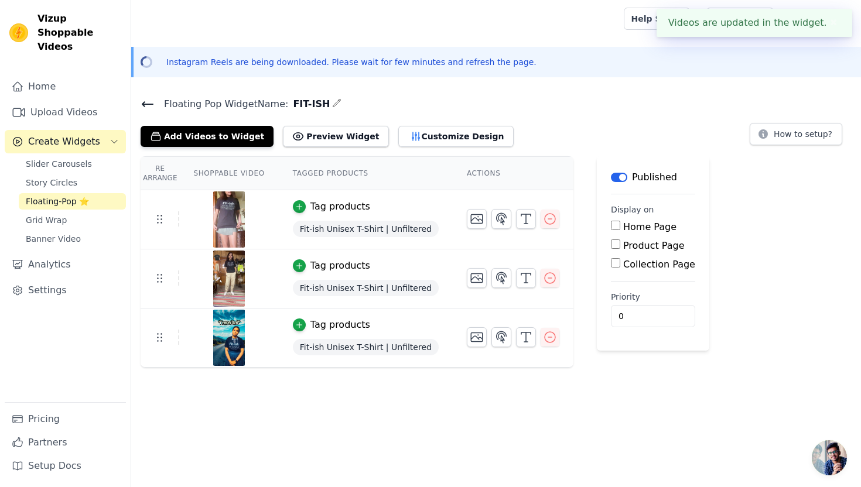
click at [613, 248] on input "Product Page" at bounding box center [615, 244] width 9 height 9
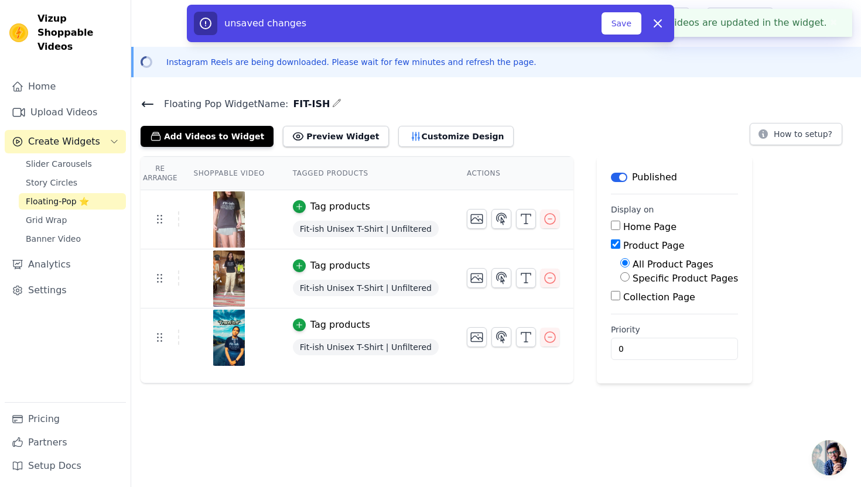
click at [620, 278] on input "Specific Product Pages" at bounding box center [624, 276] width 9 height 9
click at [627, 299] on button "Select Products" at bounding box center [659, 305] width 78 height 20
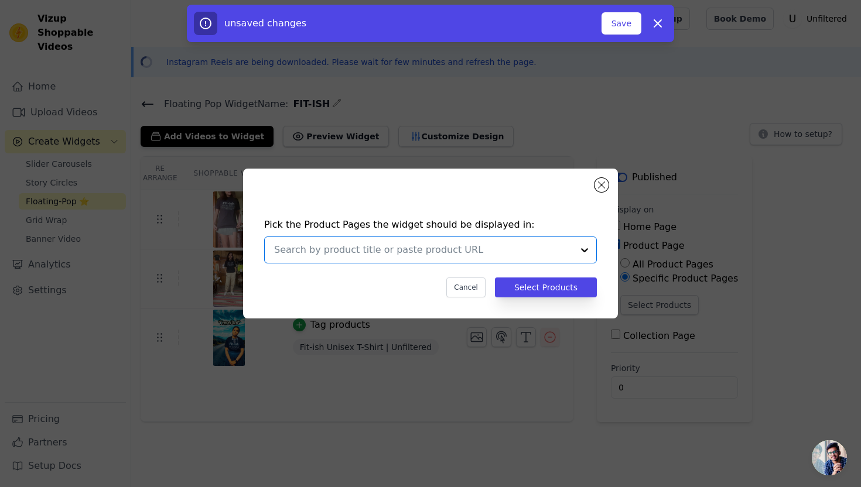
click at [401, 243] on input "text" at bounding box center [423, 250] width 299 height 14
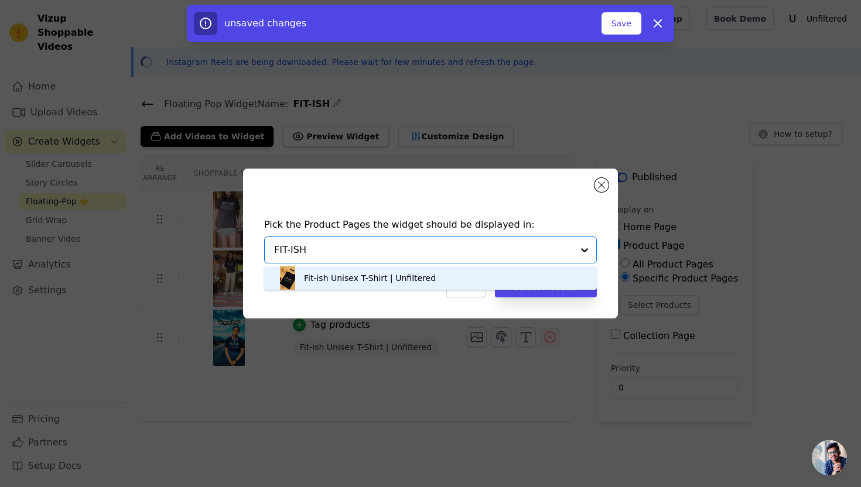
click at [374, 281] on div "Fit-ish Unisex T-Shirt | Unfiltered" at bounding box center [370, 278] width 132 height 12
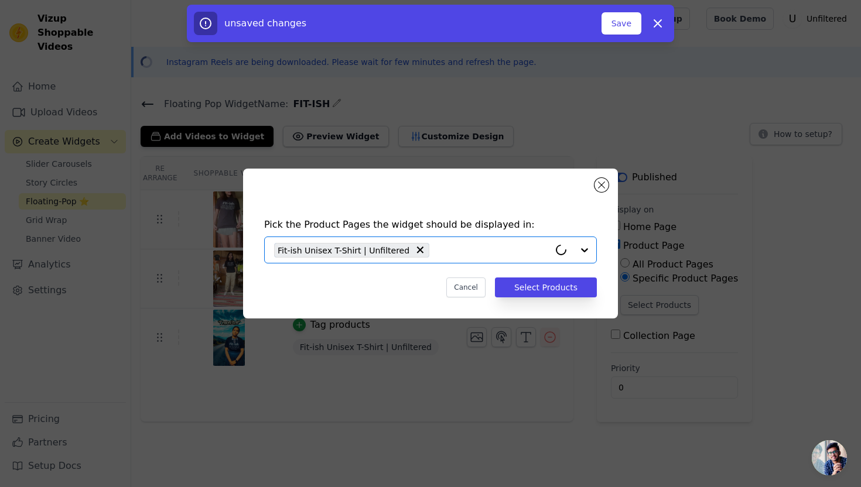
click at [527, 298] on div "Pick the Product Pages the widget should be displayed in: Option Fit-ish Unisex…" at bounding box center [430, 257] width 356 height 103
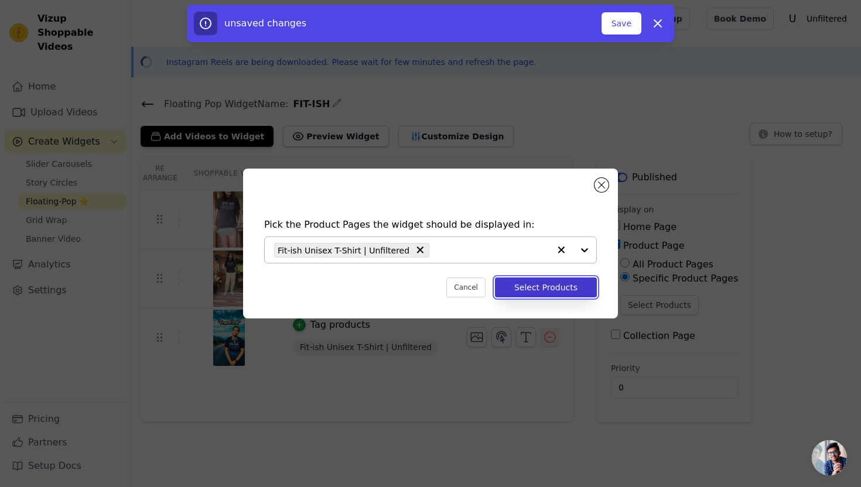
click at [527, 286] on button "Select Products" at bounding box center [546, 288] width 102 height 20
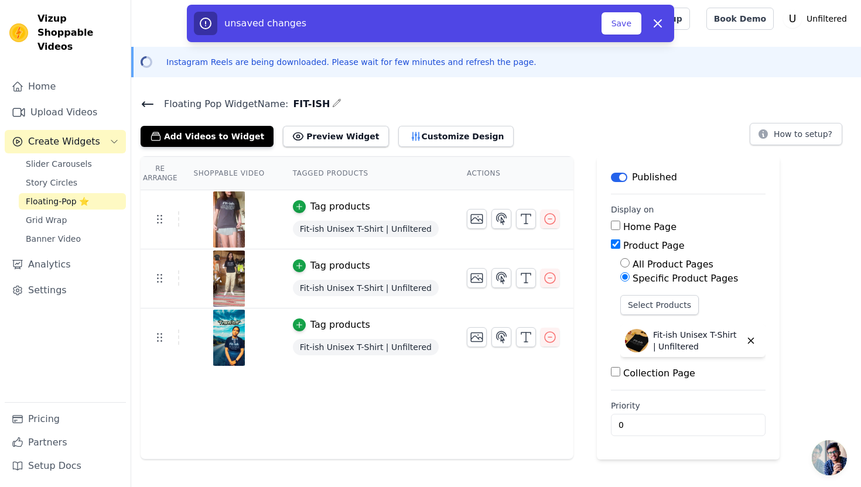
click at [611, 372] on input "Collection Page" at bounding box center [615, 371] width 9 height 9
click at [622, 399] on div "Specific Collection Pages" at bounding box center [692, 406] width 145 height 14
click at [623, 403] on input "Specific Collection Pages" at bounding box center [624, 404] width 9 height 9
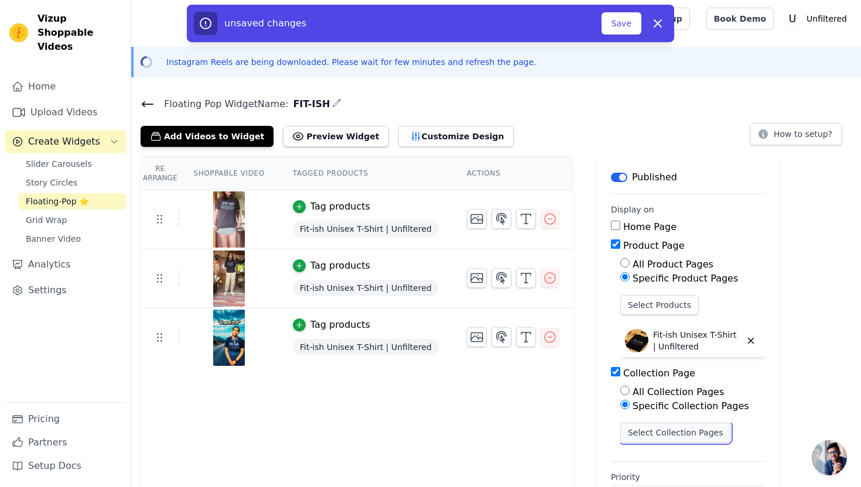
click at [628, 425] on button "Select Collection Pages" at bounding box center [675, 433] width 111 height 20
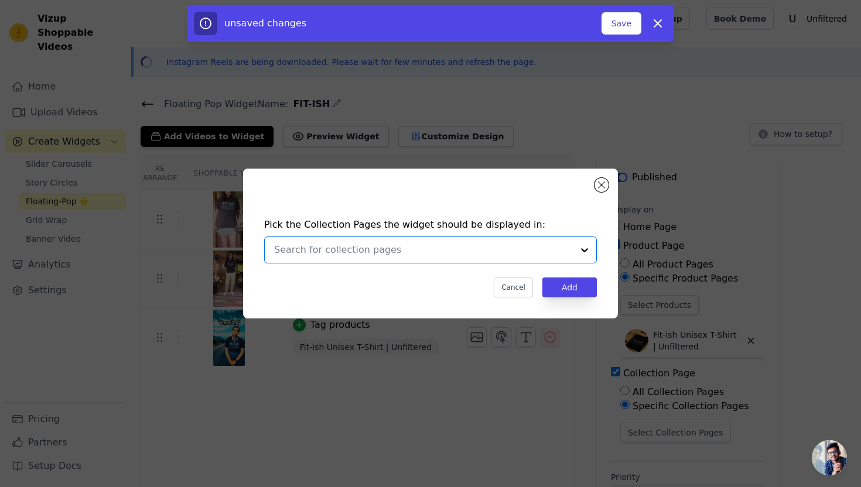
click at [453, 251] on input "text" at bounding box center [423, 250] width 299 height 14
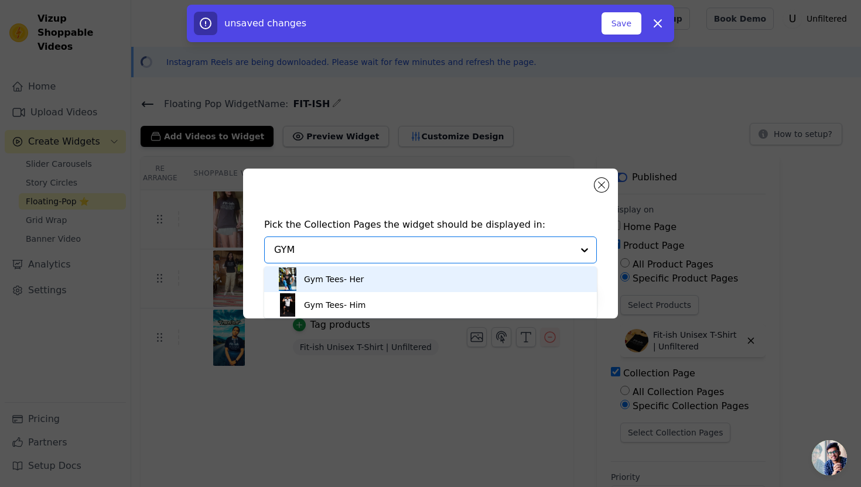
click at [416, 272] on div "Gym Tees- Her" at bounding box center [430, 279] width 309 height 26
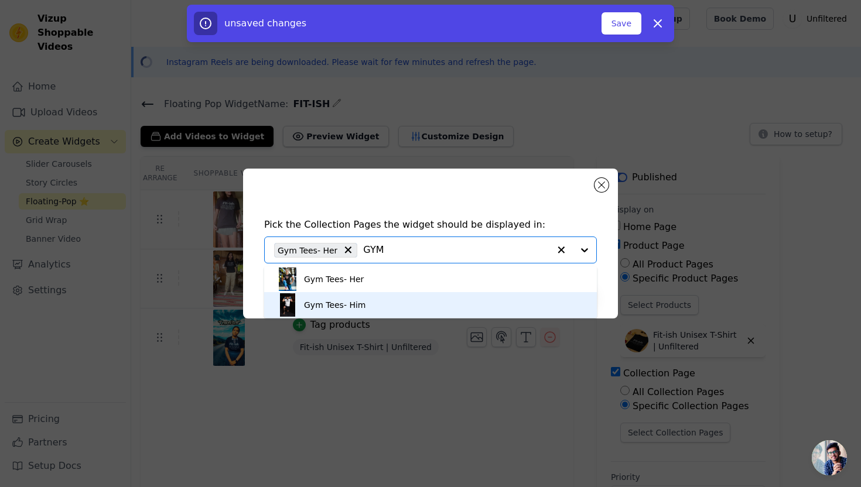
click at [422, 309] on div "Gym Tees- Him" at bounding box center [430, 305] width 309 height 26
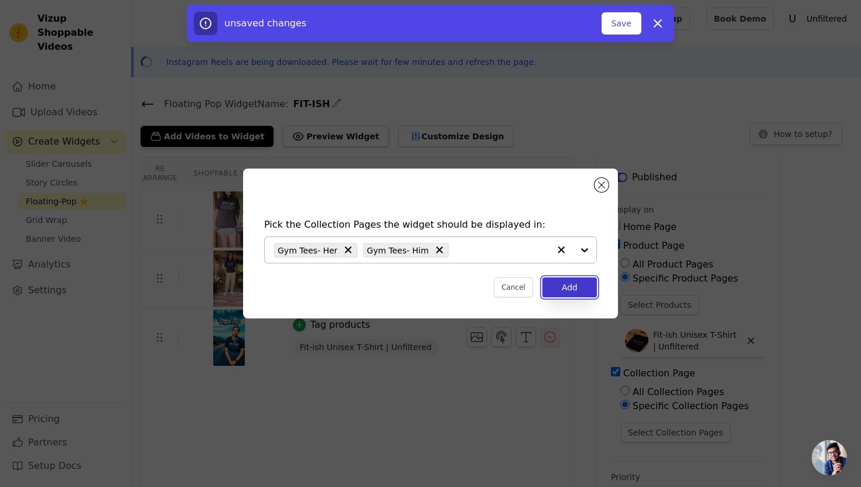
click at [567, 289] on button "Add" at bounding box center [569, 288] width 54 height 20
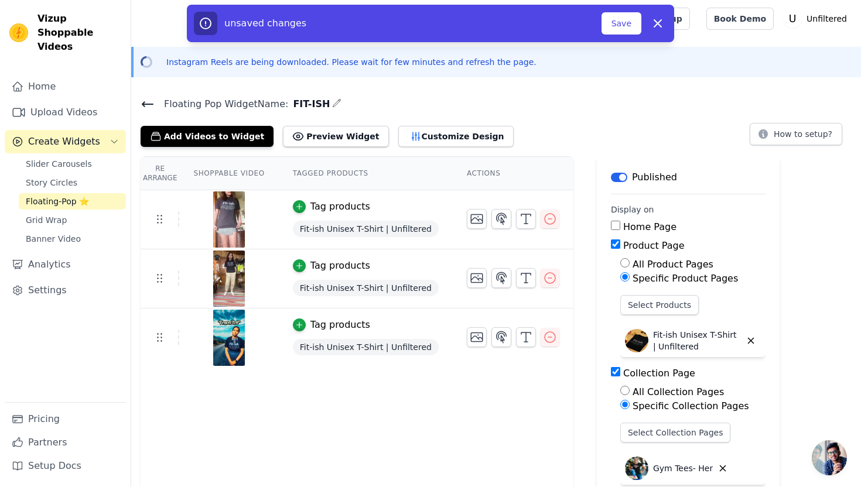
scroll to position [9, 0]
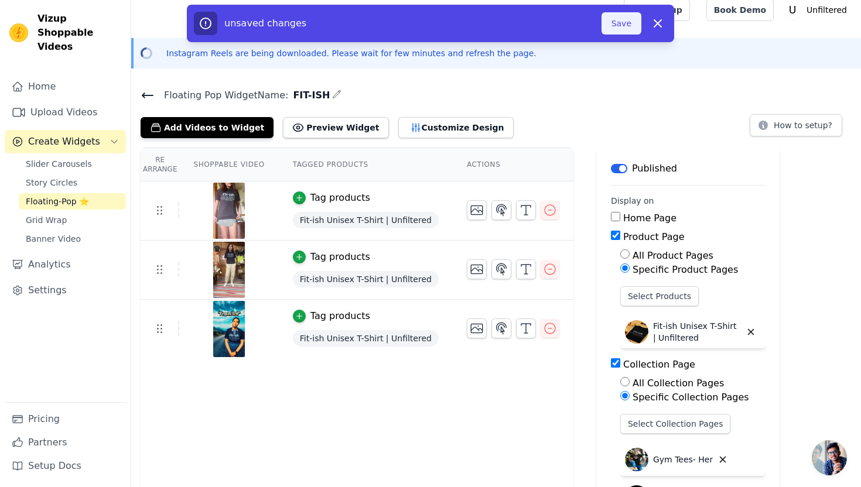
click at [617, 32] on button "Save" at bounding box center [621, 23] width 40 height 22
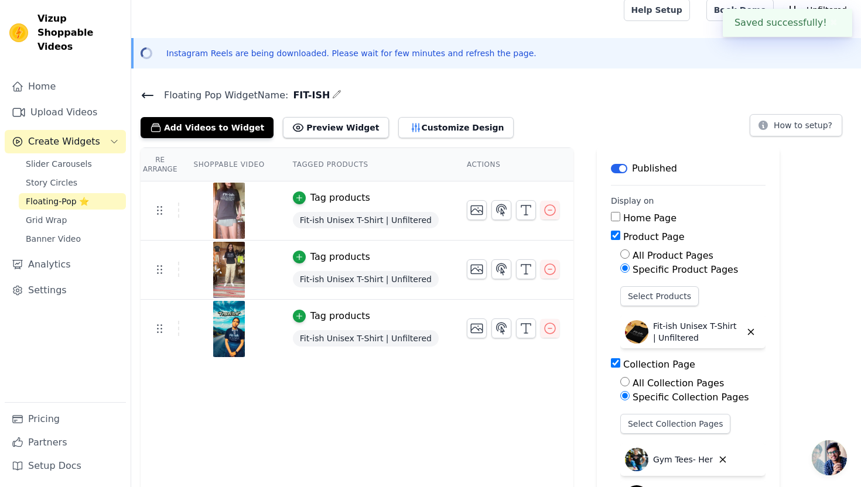
click at [150, 91] on icon at bounding box center [148, 95] width 14 height 14
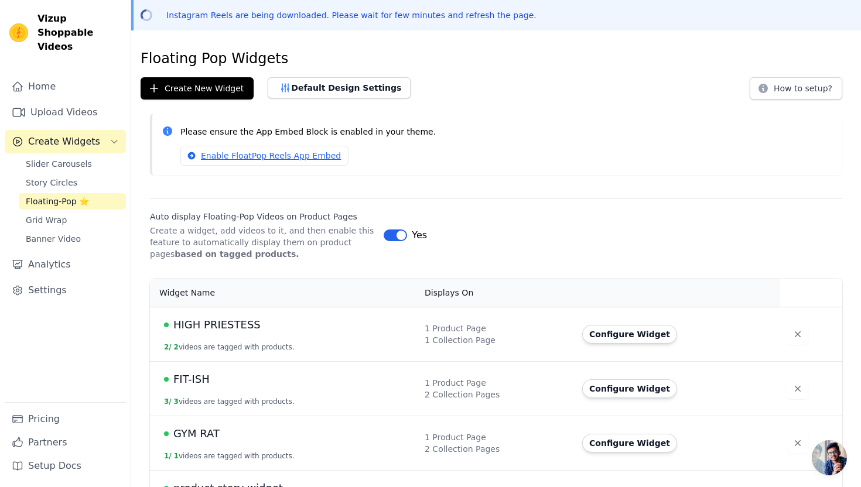
scroll to position [46, 0]
click at [214, 90] on button "Create New Widget" at bounding box center [197, 89] width 113 height 22
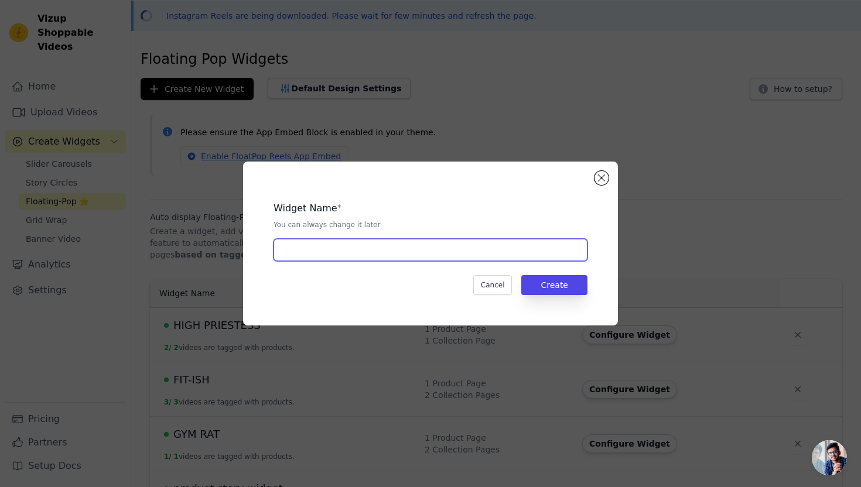
click at [417, 251] on input "text" at bounding box center [431, 250] width 314 height 22
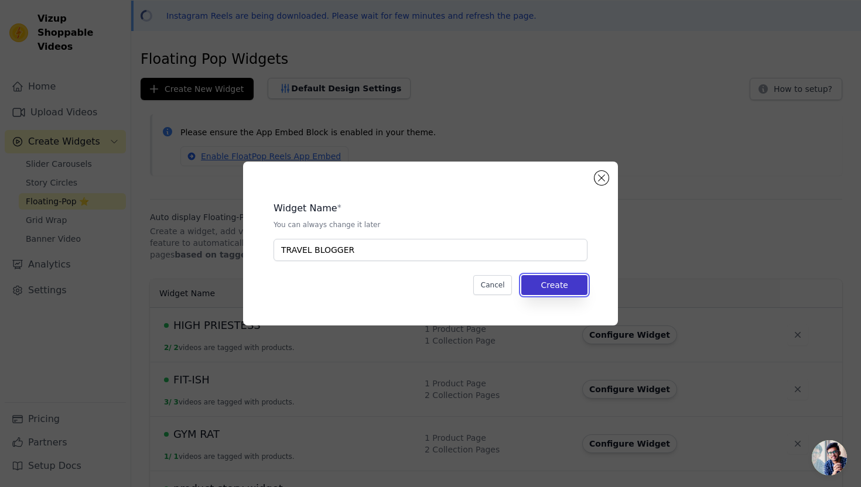
click at [580, 291] on button "Create" at bounding box center [554, 285] width 66 height 20
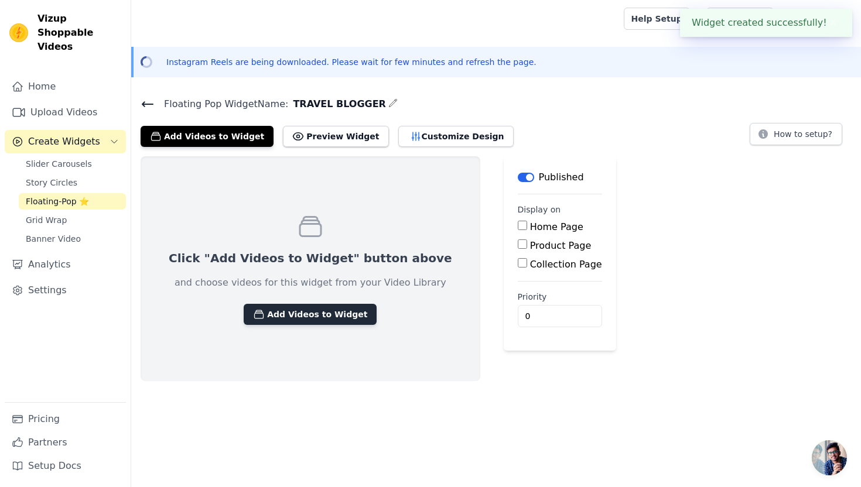
click at [345, 316] on button "Add Videos to Widget" at bounding box center [310, 314] width 133 height 21
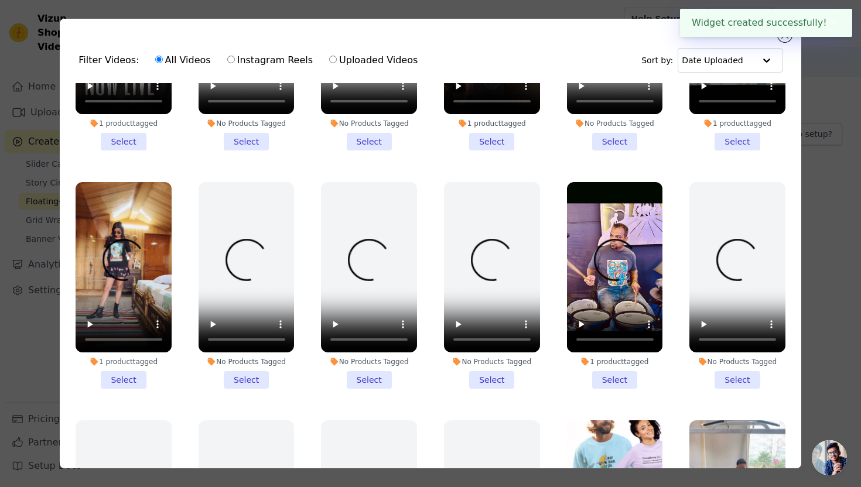
scroll to position [156, 0]
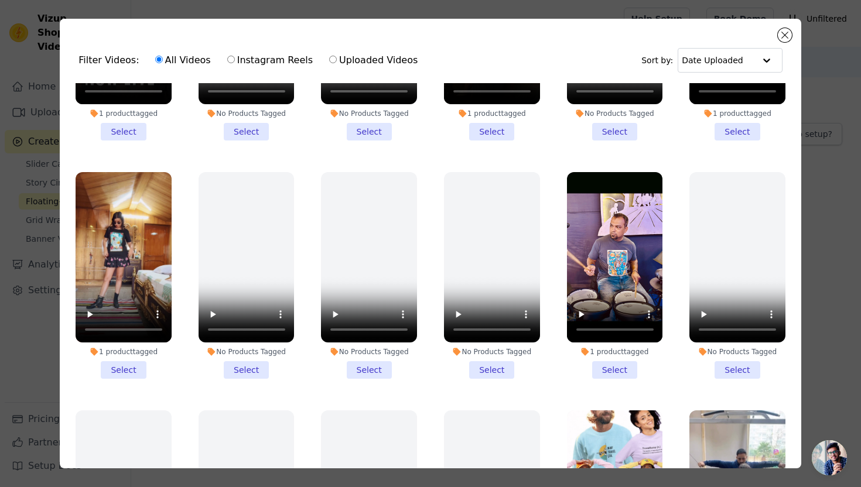
click at [610, 372] on li "1 product tagged Select" at bounding box center [615, 275] width 96 height 207
click at [0, 0] on input "1 product tagged Select" at bounding box center [0, 0] width 0 height 0
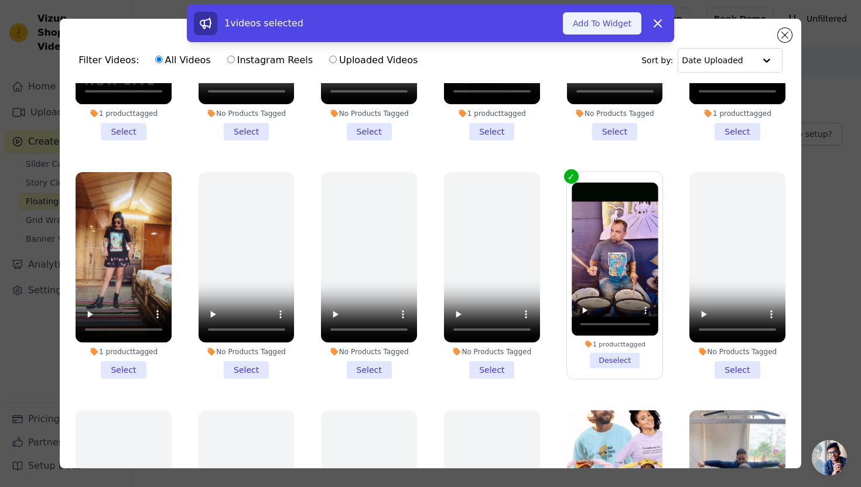
click at [619, 27] on button "Add To Widget" at bounding box center [602, 23] width 78 height 22
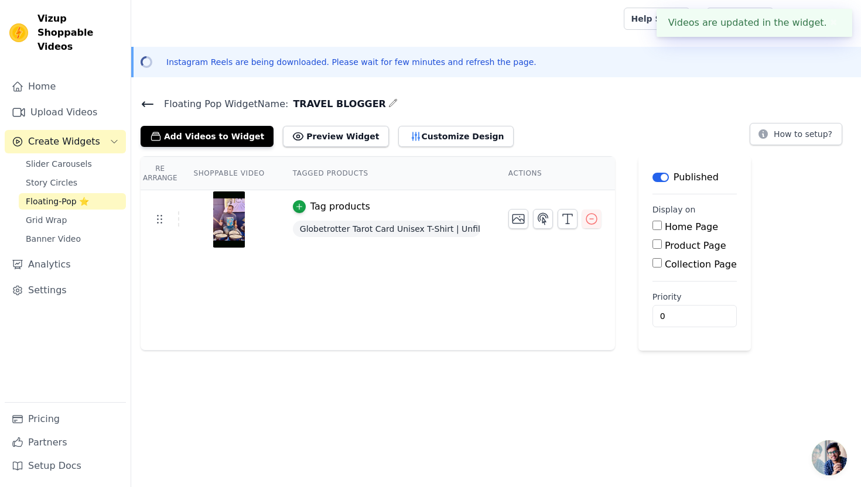
click at [653, 241] on input "Product Page" at bounding box center [656, 244] width 9 height 9
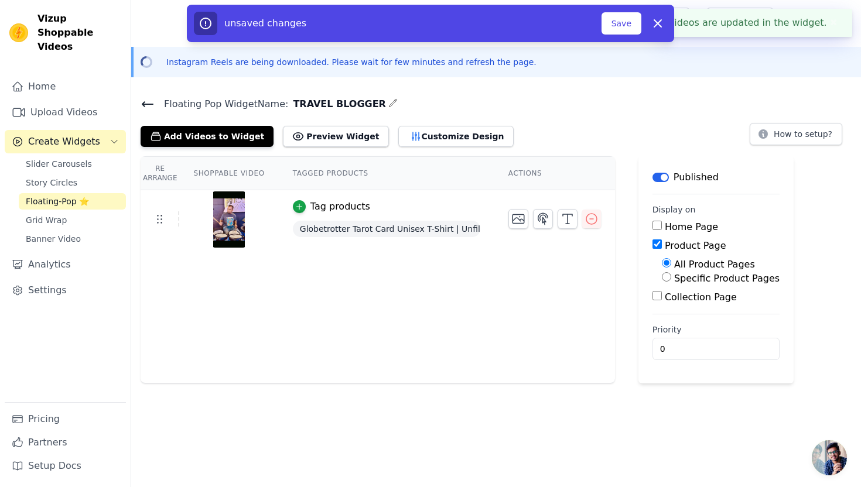
click at [665, 275] on input "Specific Product Pages" at bounding box center [666, 276] width 9 height 9
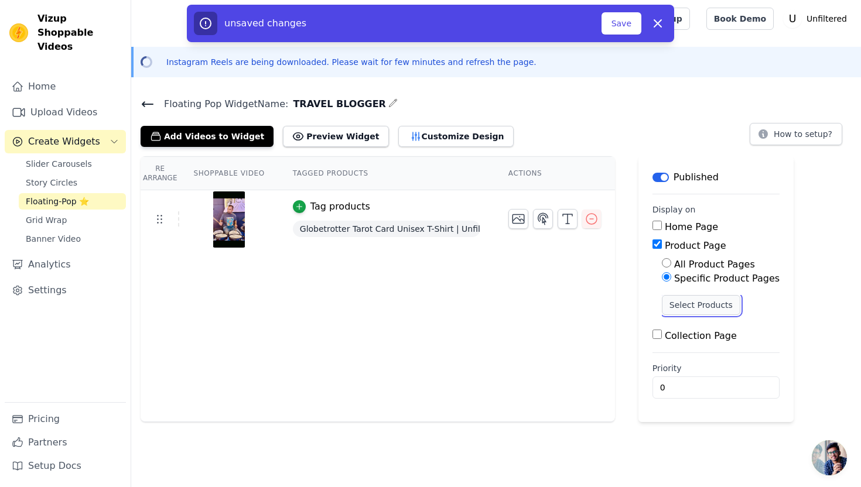
click at [667, 302] on button "Select Products" at bounding box center [701, 305] width 78 height 20
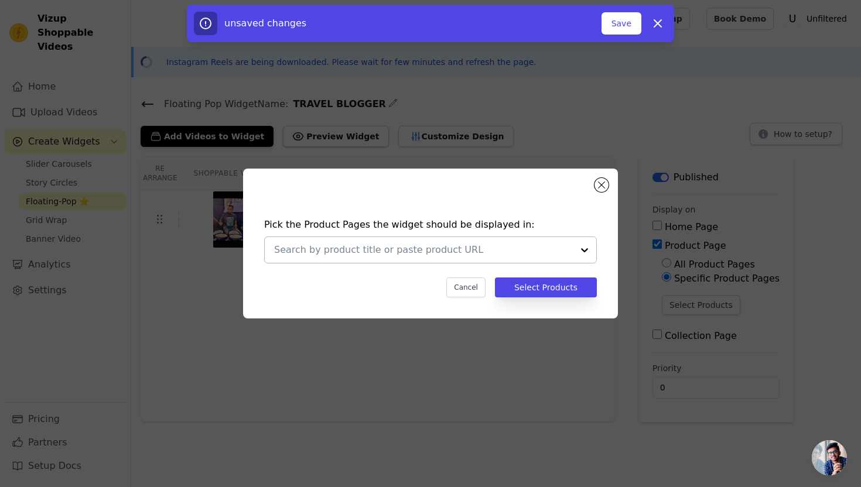
click at [422, 252] on input "text" at bounding box center [423, 250] width 299 height 14
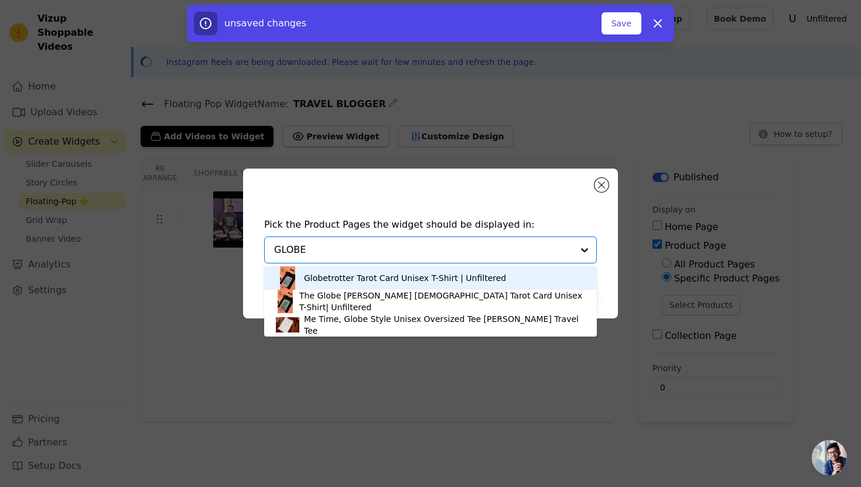
click at [397, 278] on div "Globetrotter Tarot Card Unisex T-Shirt | Unfiltered" at bounding box center [405, 278] width 202 height 12
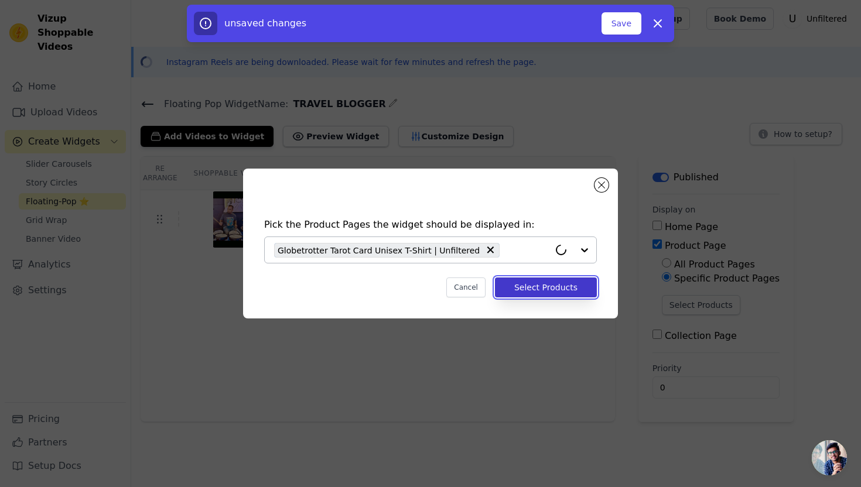
click at [524, 285] on button "Select Products" at bounding box center [546, 288] width 102 height 20
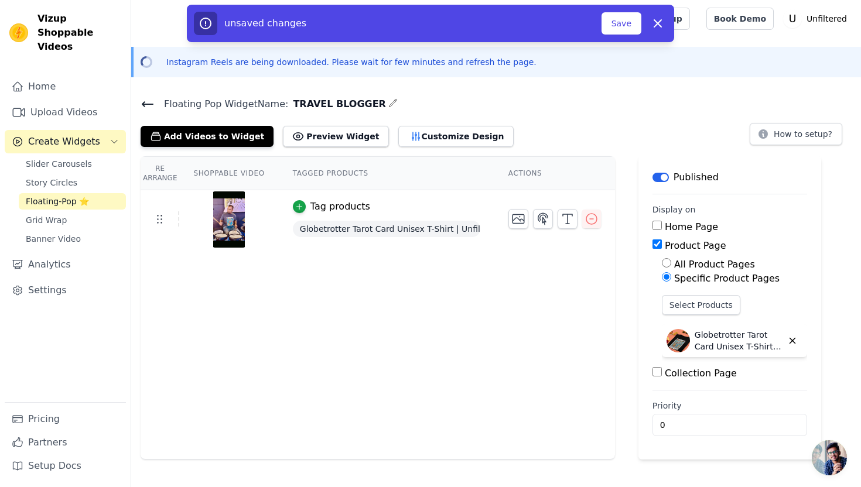
click at [657, 370] on input "Collection Page" at bounding box center [656, 371] width 9 height 9
click at [668, 406] on input "Specific Collection Pages" at bounding box center [666, 404] width 9 height 9
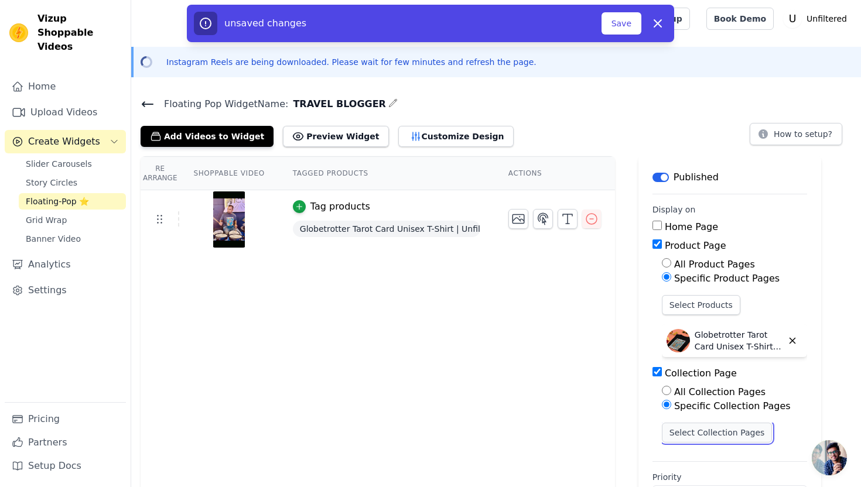
click at [677, 427] on button "Select Collection Pages" at bounding box center [717, 433] width 111 height 20
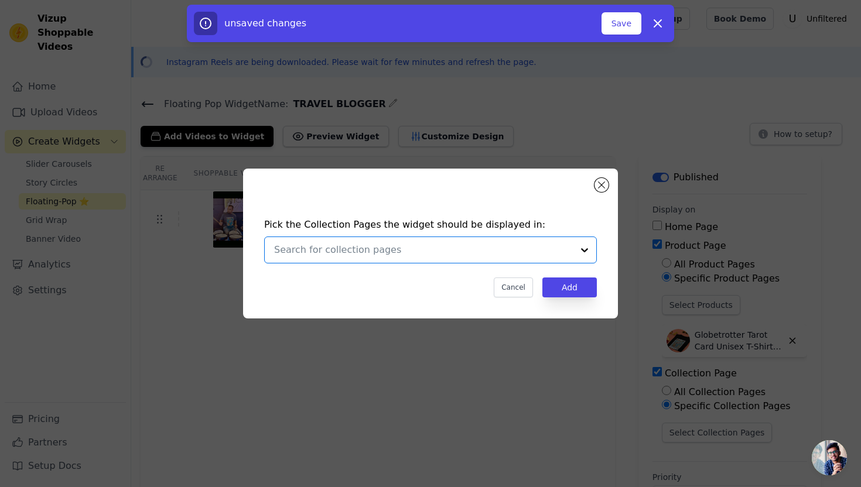
click at [455, 252] on input "text" at bounding box center [423, 250] width 299 height 14
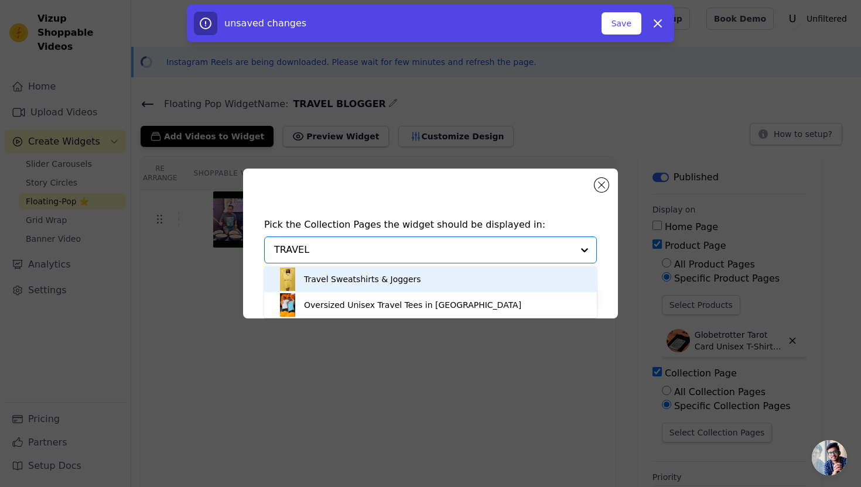
click at [398, 283] on div "Travel Sweatshirts & Joggers" at bounding box center [362, 279] width 117 height 26
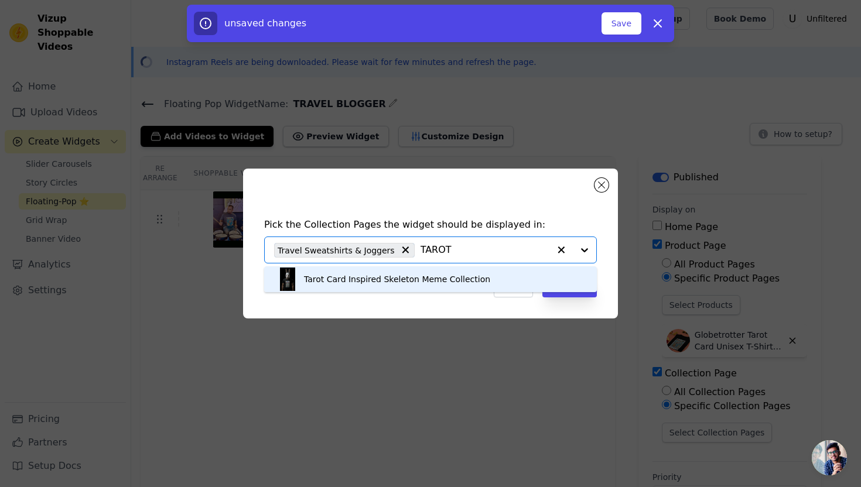
click at [483, 284] on div "Tarot Card Inspired Skeleton Meme Collection" at bounding box center [430, 279] width 309 height 26
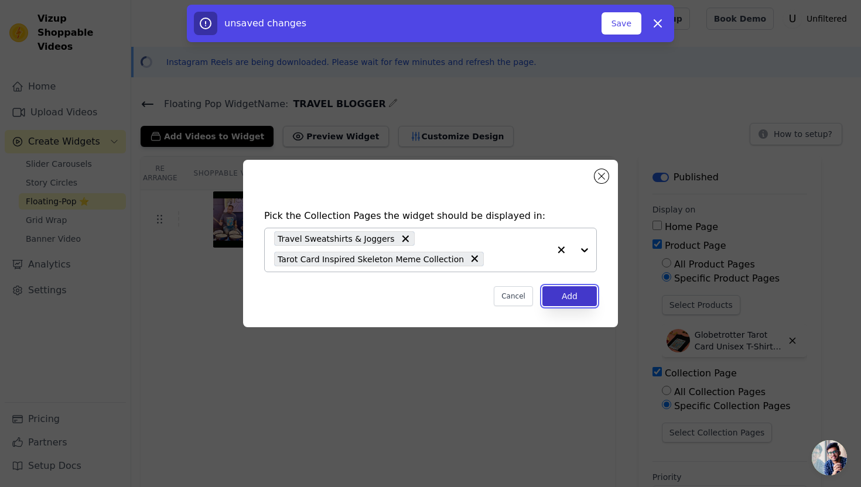
click at [561, 303] on button "Add" at bounding box center [569, 296] width 54 height 20
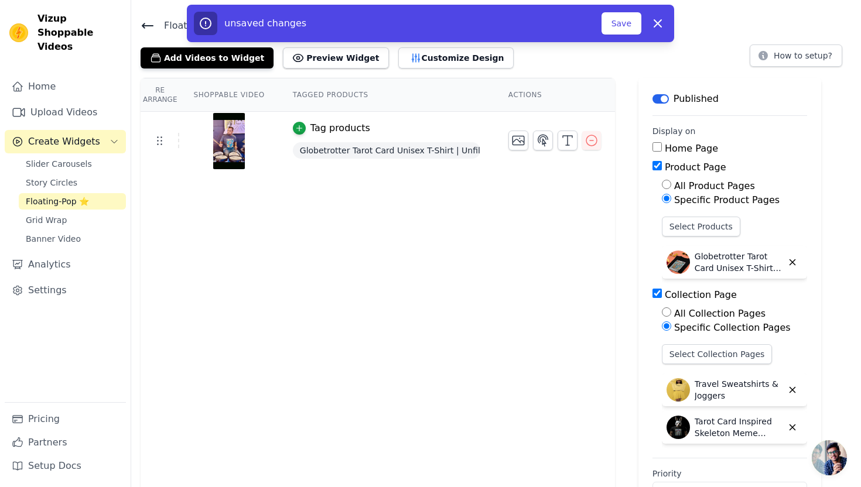
scroll to position [0, 0]
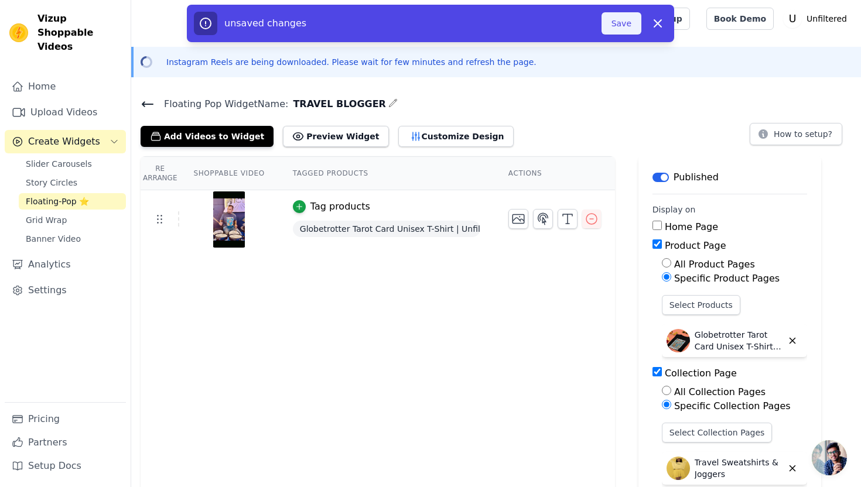
click at [620, 20] on button "Save" at bounding box center [621, 23] width 40 height 22
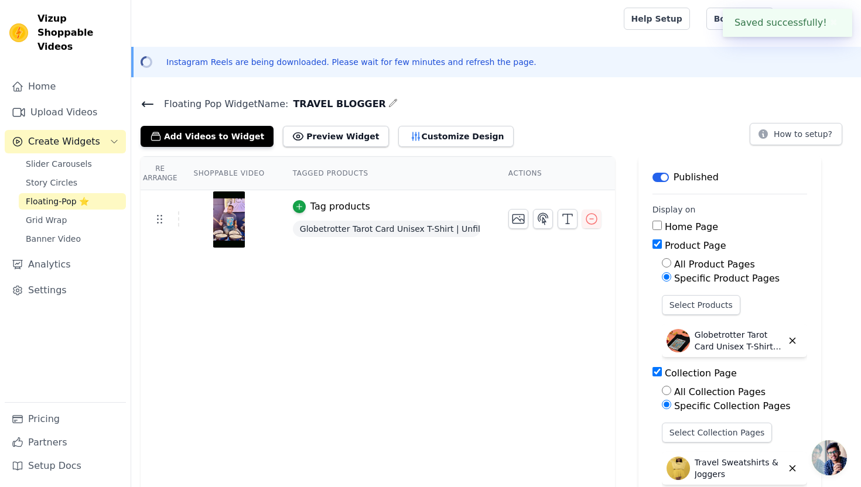
click at [149, 102] on icon at bounding box center [148, 104] width 14 height 14
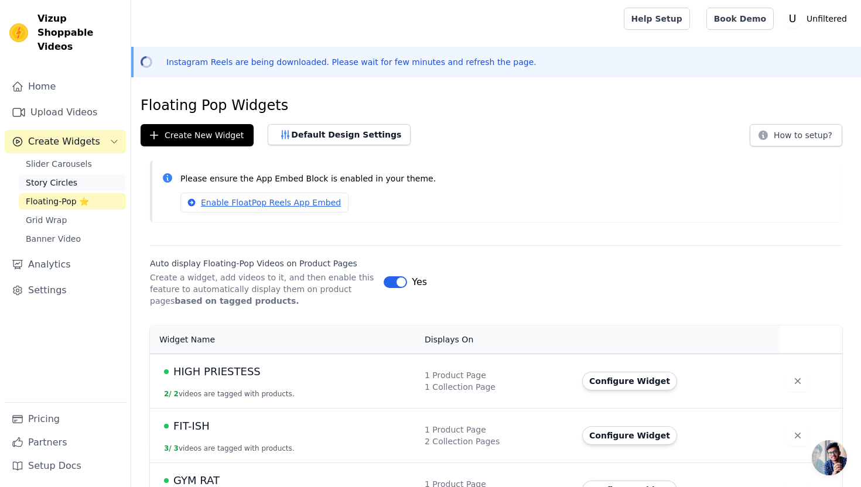
click at [62, 177] on span "Story Circles" at bounding box center [52, 183] width 52 height 12
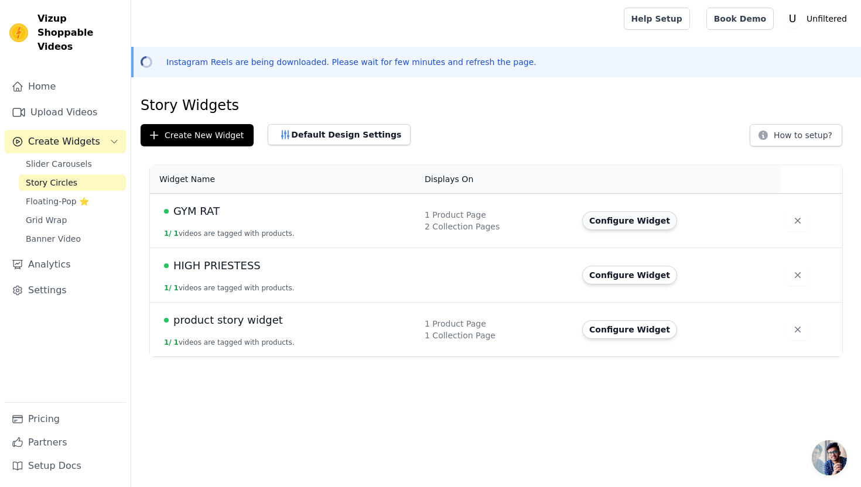
click at [593, 223] on button "Configure Widget" at bounding box center [629, 220] width 95 height 19
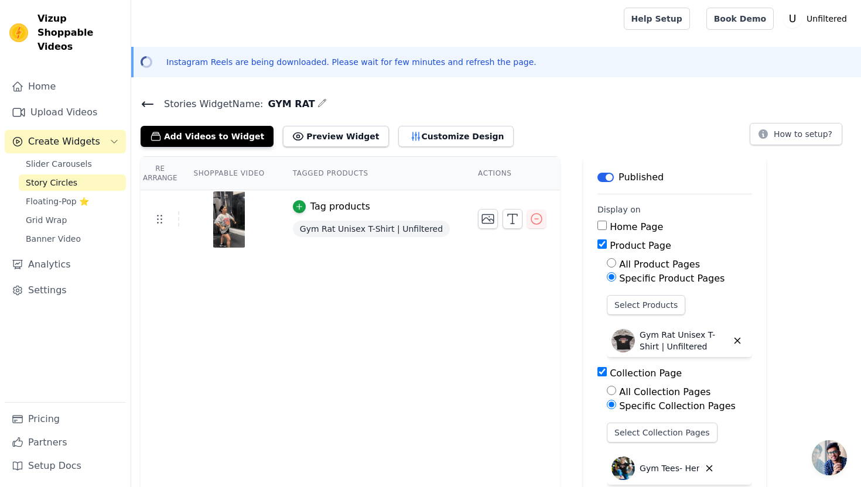
click at [144, 102] on icon at bounding box center [147, 104] width 11 height 5
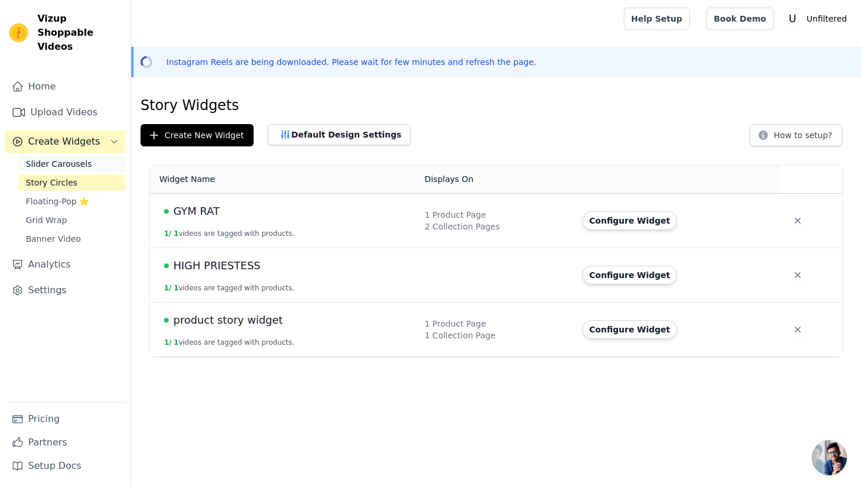
click at [71, 158] on span "Slider Carousels" at bounding box center [59, 164] width 66 height 12
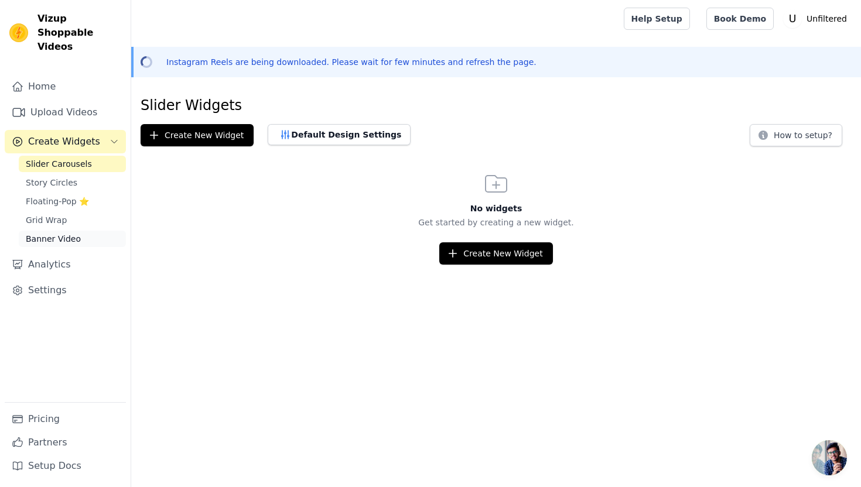
click at [47, 233] on span "Banner Video" at bounding box center [53, 239] width 55 height 12
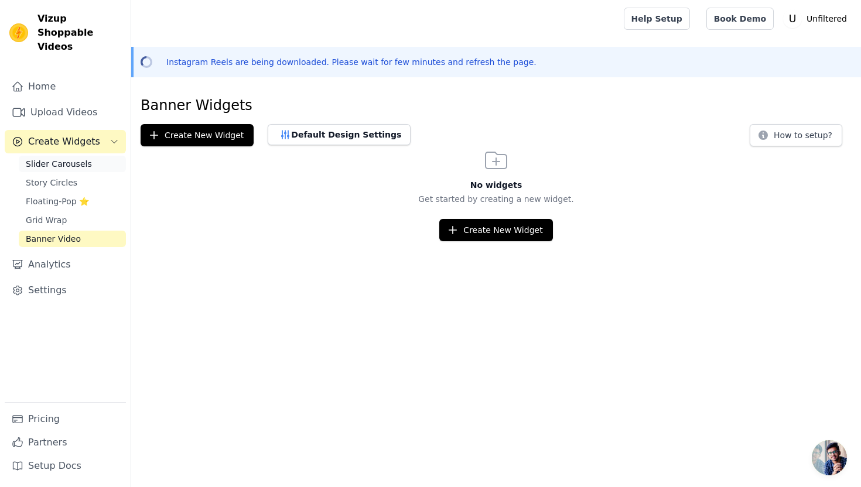
click at [56, 158] on span "Slider Carousels" at bounding box center [59, 164] width 66 height 12
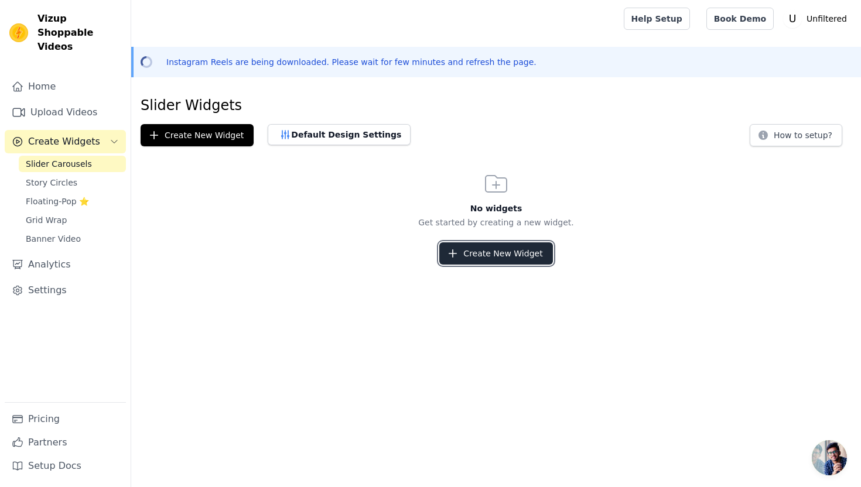
click at [488, 256] on button "Create New Widget" at bounding box center [495, 253] width 113 height 22
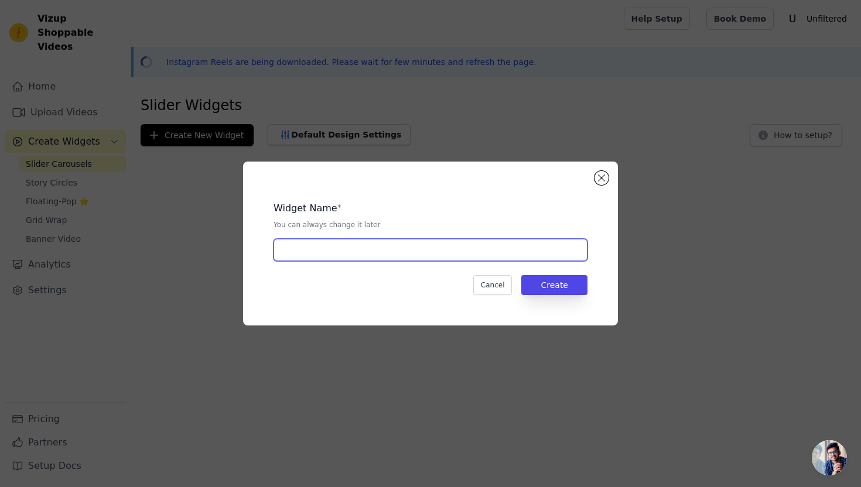
click at [399, 256] on input "text" at bounding box center [431, 250] width 314 height 22
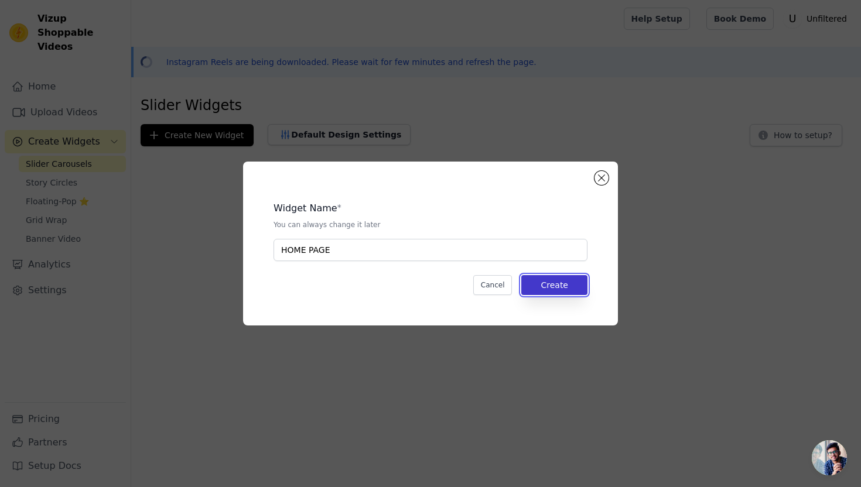
click at [538, 285] on button "Create" at bounding box center [554, 285] width 66 height 20
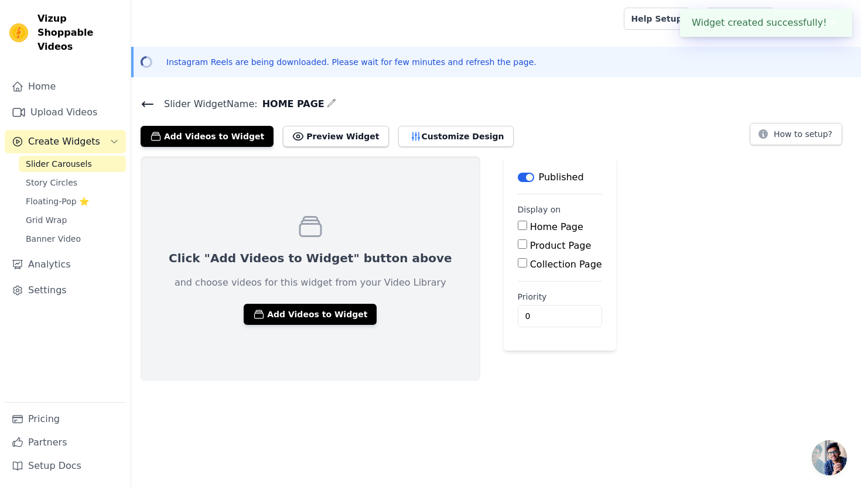
click at [518, 226] on input "Home Page" at bounding box center [522, 225] width 9 height 9
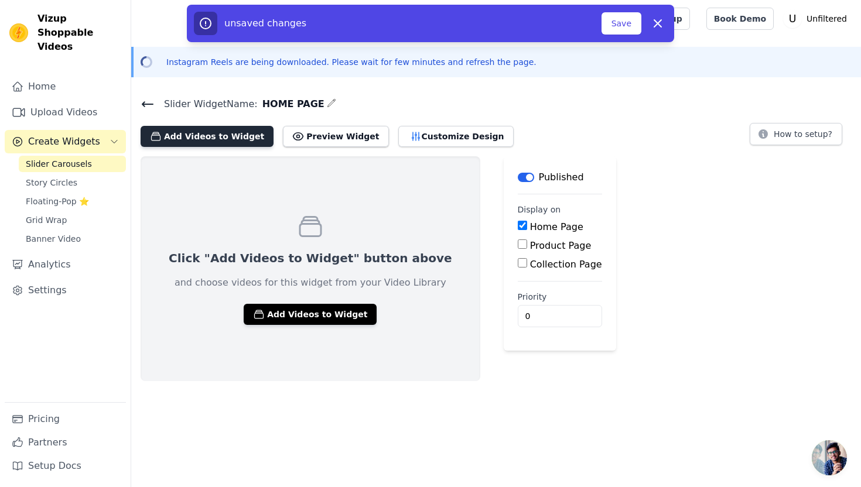
click at [230, 143] on button "Add Videos to Widget" at bounding box center [207, 136] width 133 height 21
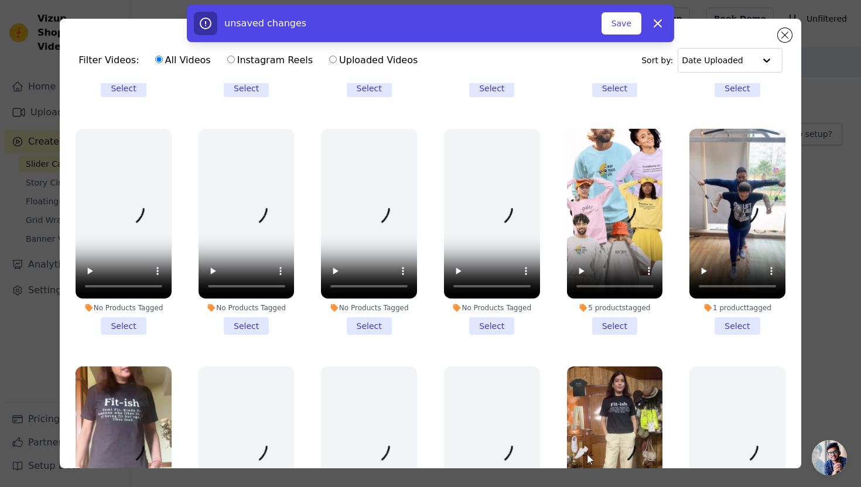
scroll to position [460, 0]
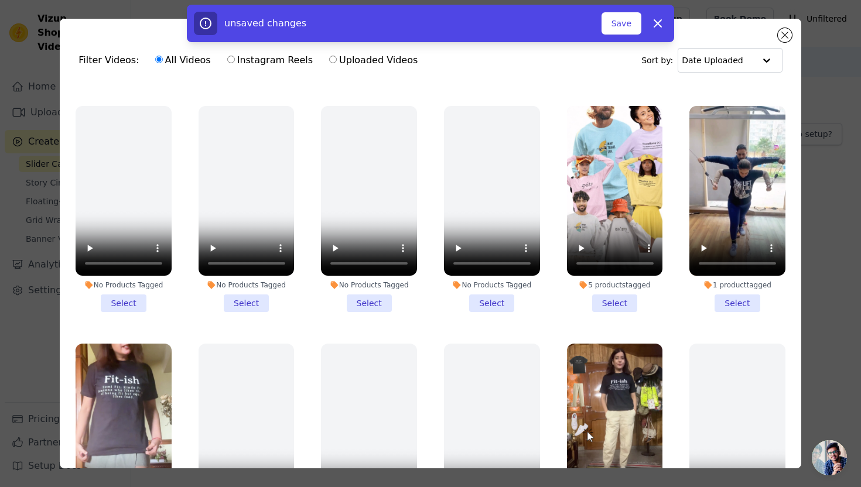
click at [720, 307] on li "1 product tagged Select" at bounding box center [737, 209] width 96 height 207
click at [0, 0] on input "1 product tagged Select" at bounding box center [0, 0] width 0 height 0
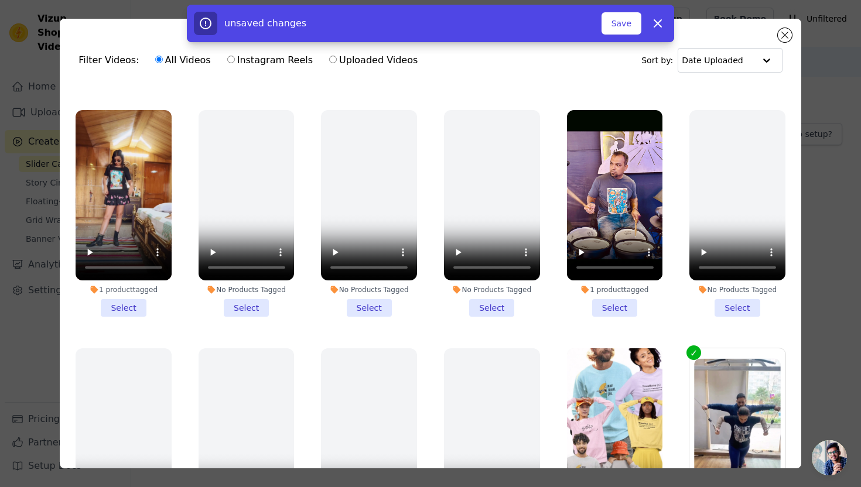
scroll to position [215, 0]
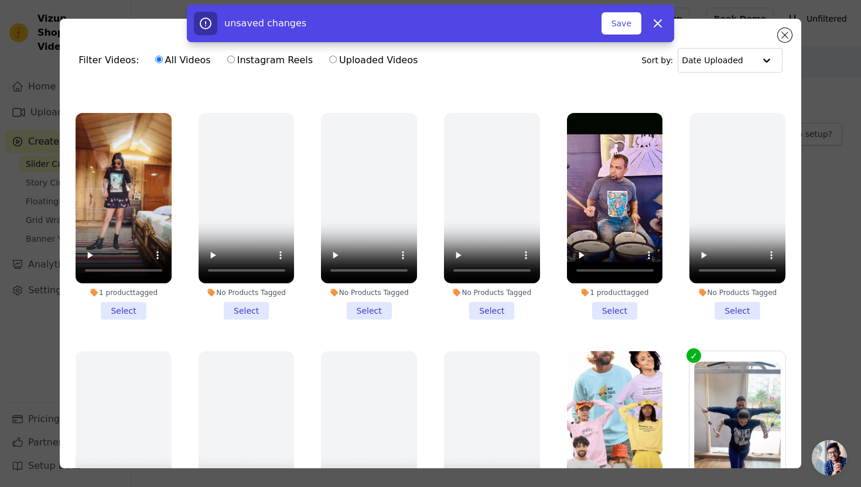
click at [134, 310] on li "1 product tagged Select" at bounding box center [124, 216] width 96 height 207
click at [0, 0] on input "1 product tagged Select" at bounding box center [0, 0] width 0 height 0
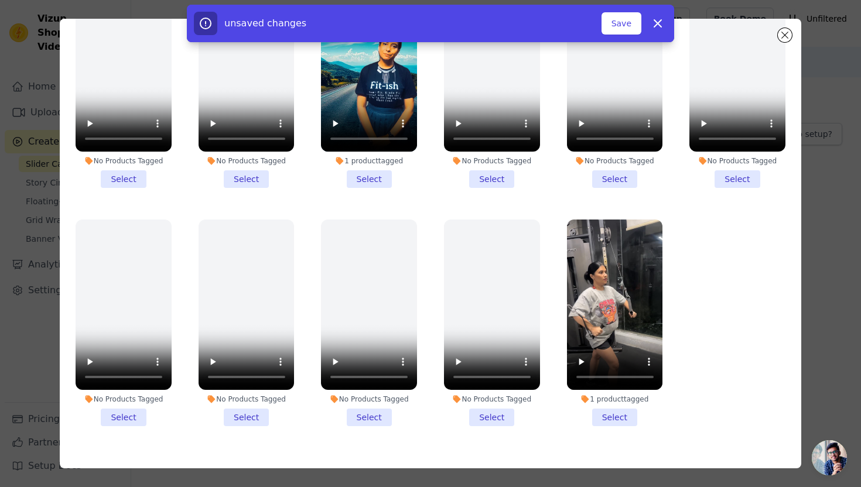
scroll to position [88, 0]
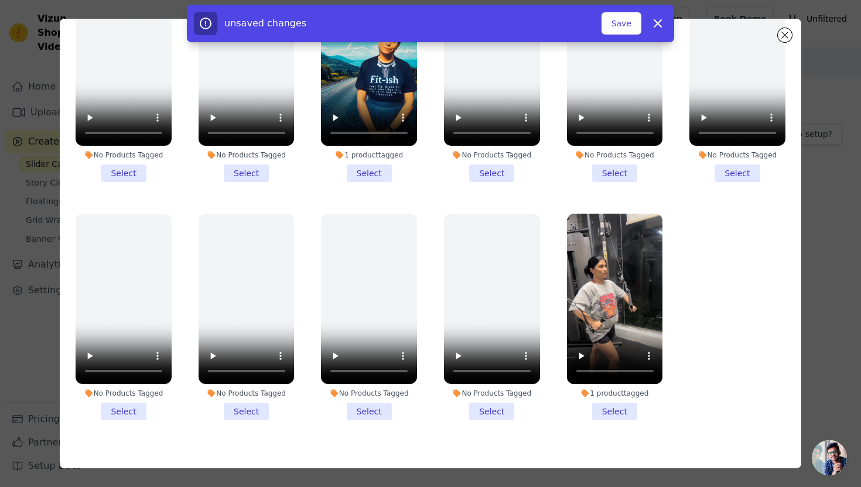
click at [621, 411] on li "1 product tagged Select" at bounding box center [615, 317] width 96 height 207
click at [0, 0] on input "1 product tagged Select" at bounding box center [0, 0] width 0 height 0
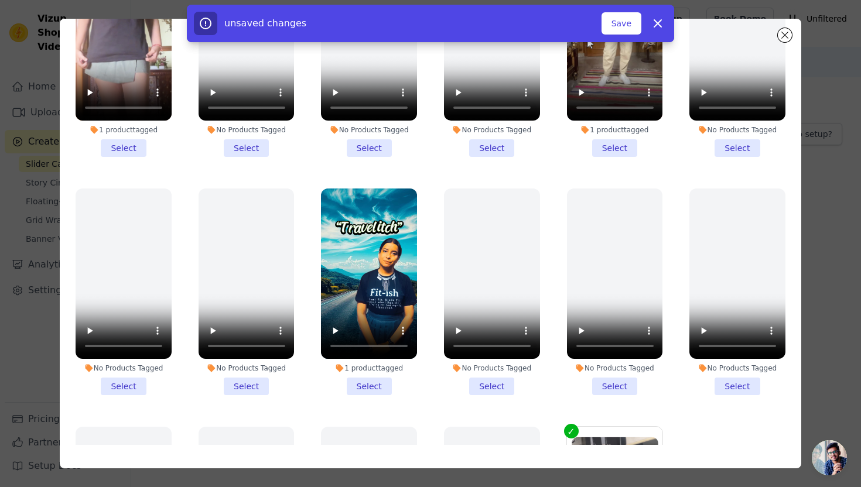
scroll to position [756, 0]
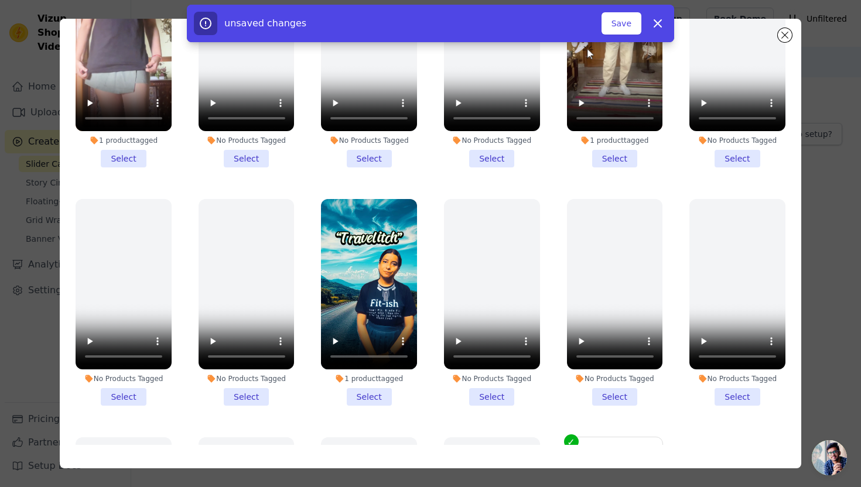
click at [382, 395] on li "1 product tagged Select" at bounding box center [369, 302] width 96 height 207
click at [0, 0] on input "1 product tagged Select" at bounding box center [0, 0] width 0 height 0
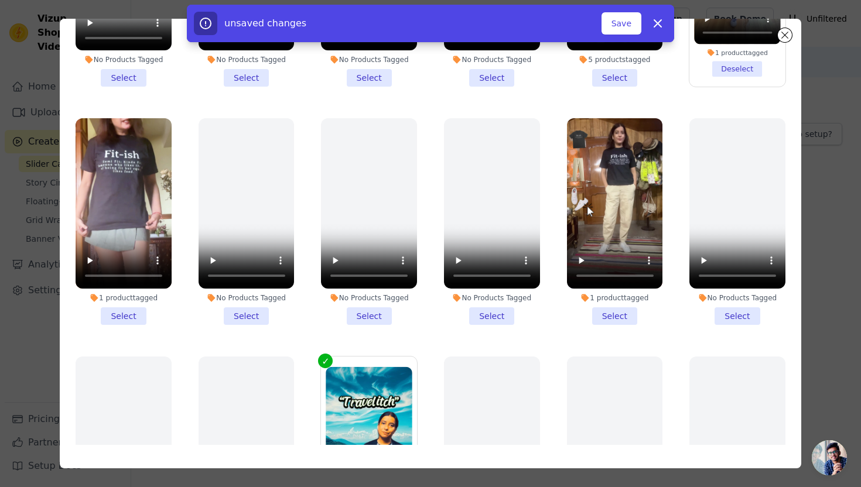
scroll to position [596, 0]
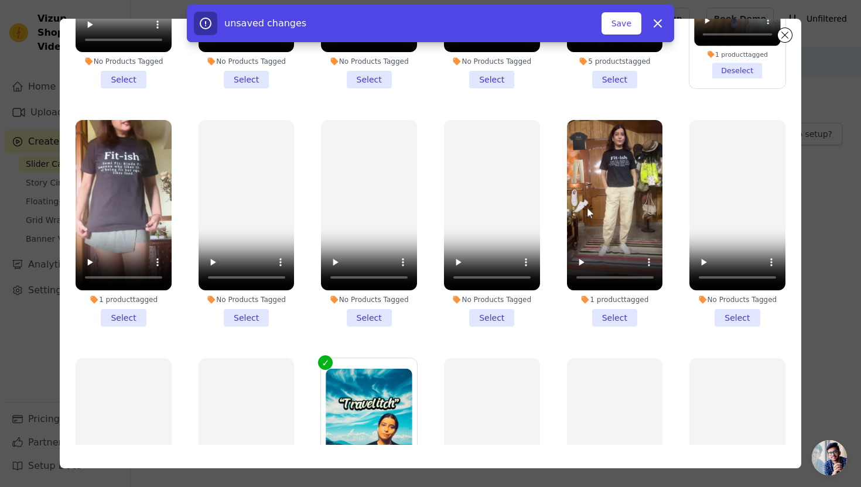
click at [625, 320] on li "1 product tagged Select" at bounding box center [615, 223] width 96 height 207
click at [0, 0] on input "1 product tagged Select" at bounding box center [0, 0] width 0 height 0
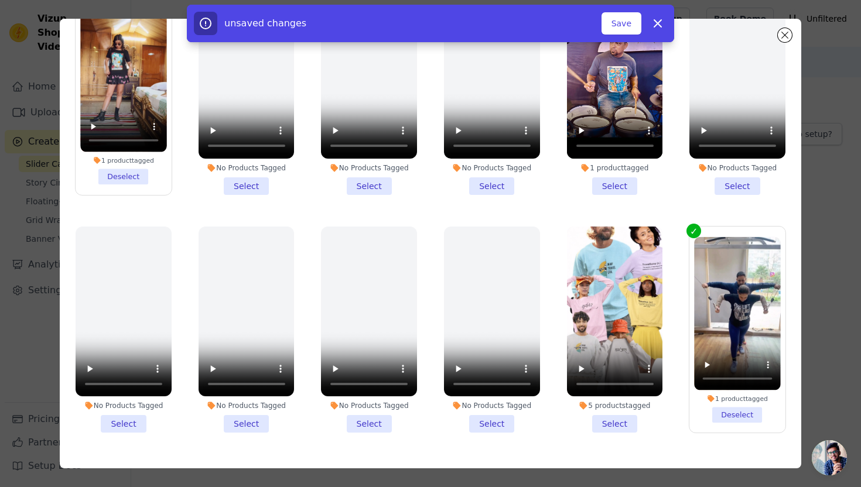
scroll to position [244, 0]
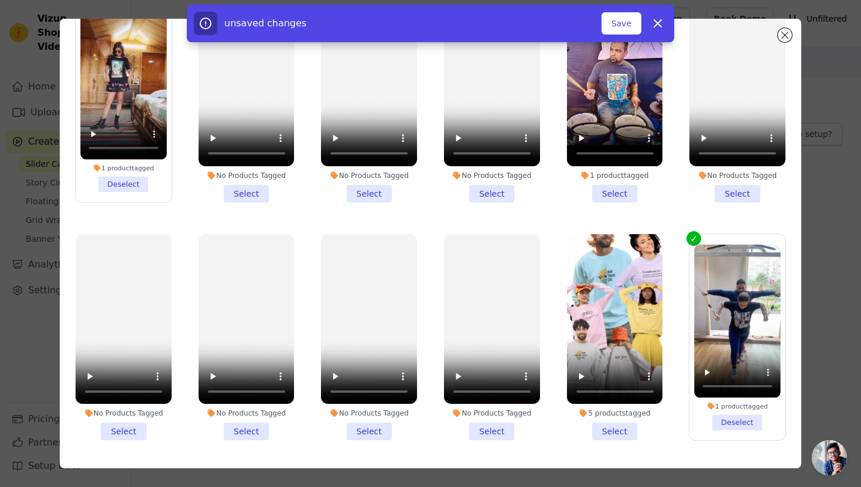
click at [613, 195] on li "1 product tagged Select" at bounding box center [615, 99] width 96 height 207
click at [0, 0] on input "1 product tagged Select" at bounding box center [0, 0] width 0 height 0
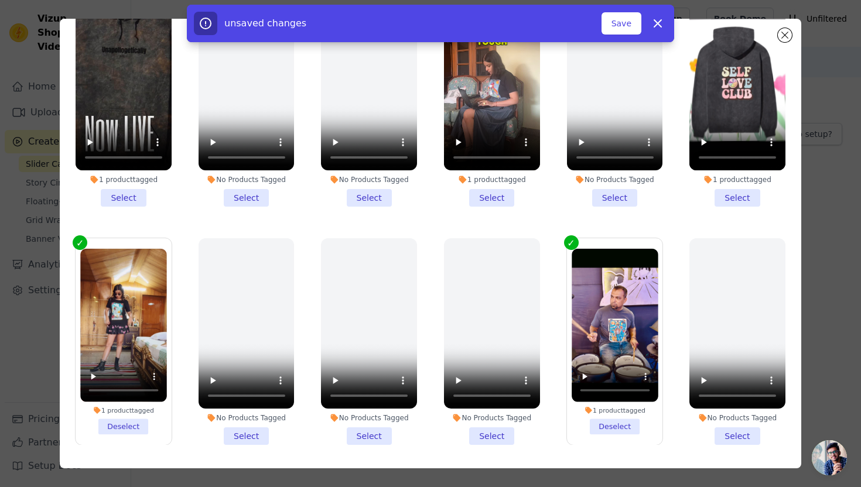
scroll to position [0, 0]
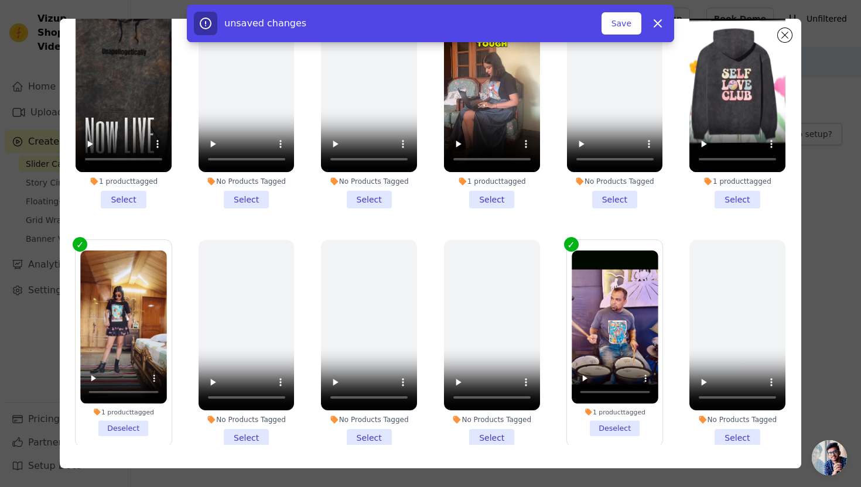
click at [492, 206] on li "1 product tagged Select" at bounding box center [492, 105] width 96 height 207
click at [0, 0] on input "1 product tagged Select" at bounding box center [0, 0] width 0 height 0
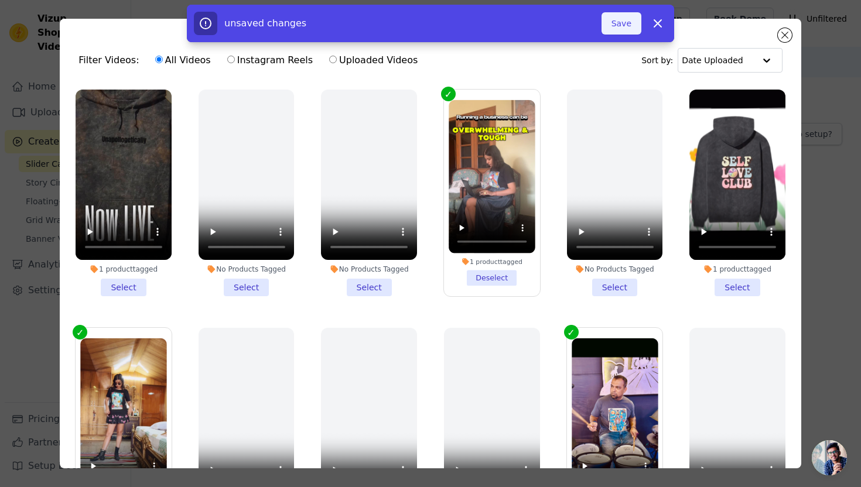
click at [614, 21] on button "Save" at bounding box center [621, 23] width 40 height 22
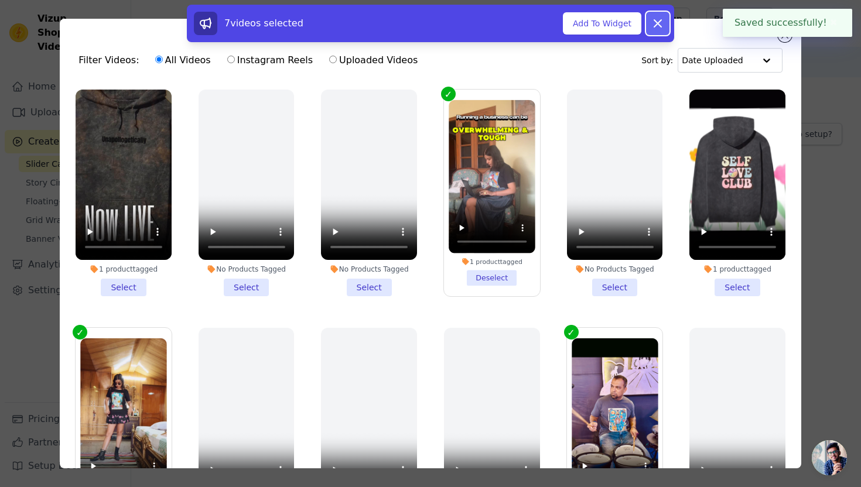
click at [659, 23] on icon at bounding box center [658, 23] width 14 height 14
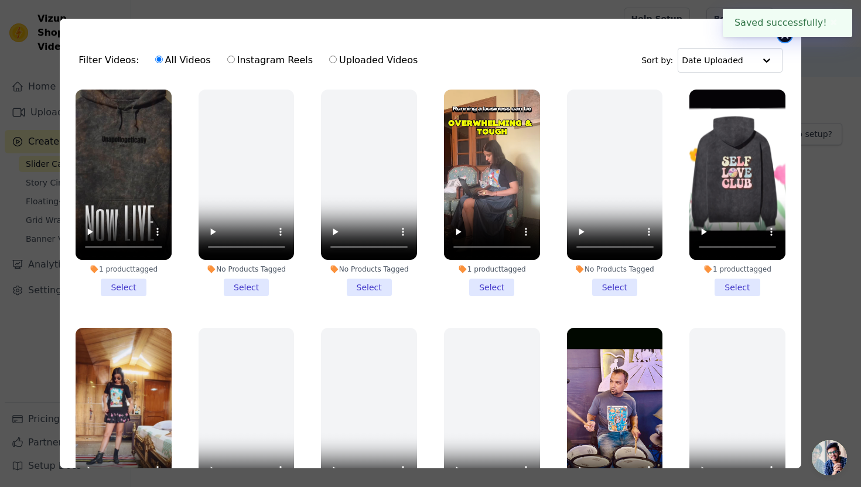
click at [787, 39] on button "Close modal" at bounding box center [785, 35] width 14 height 14
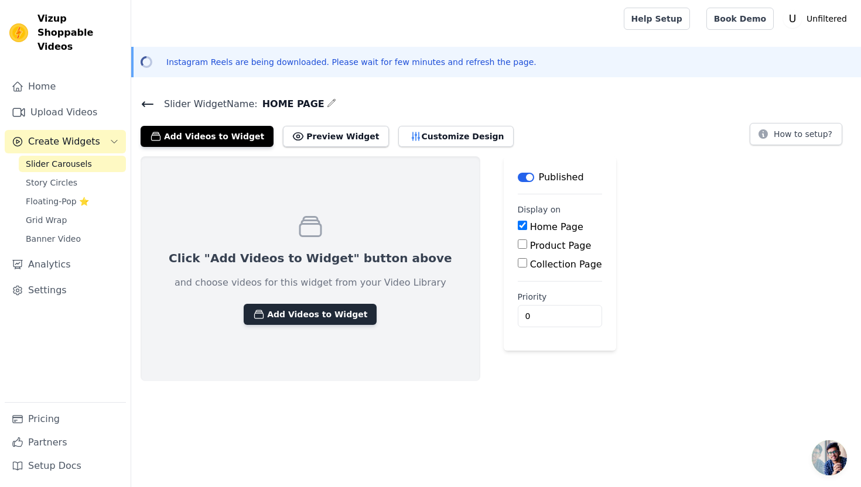
click at [298, 312] on button "Add Videos to Widget" at bounding box center [310, 314] width 133 height 21
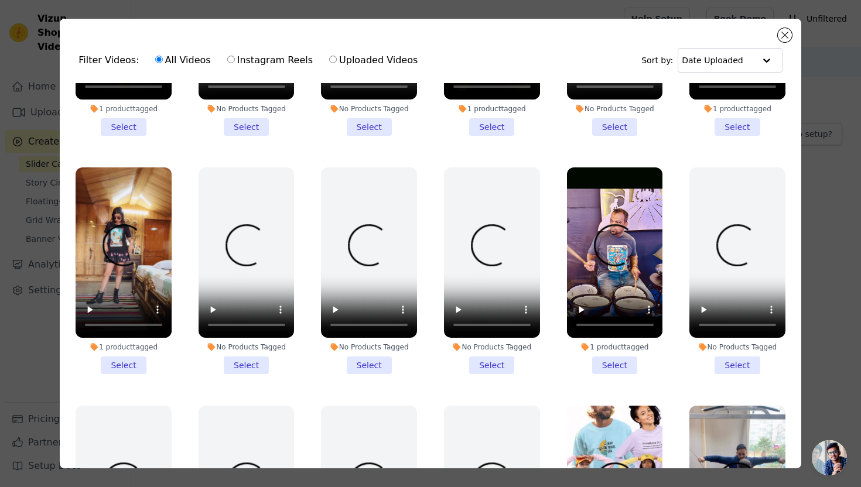
scroll to position [172, 0]
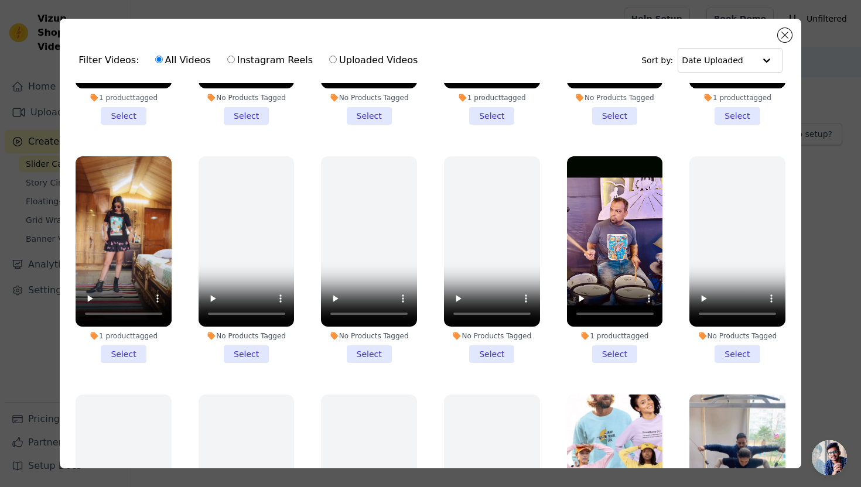
click at [122, 351] on li "1 product tagged Select" at bounding box center [124, 259] width 96 height 207
click at [0, 0] on input "1 product tagged Select" at bounding box center [0, 0] width 0 height 0
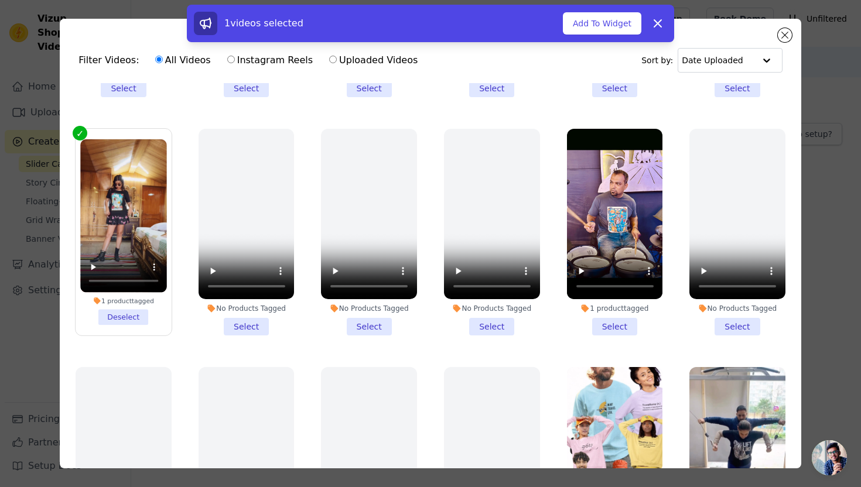
scroll to position [200, 0]
click at [604, 325] on li "1 product tagged Select" at bounding box center [615, 231] width 96 height 207
click at [0, 0] on input "1 product tagged Select" at bounding box center [0, 0] width 0 height 0
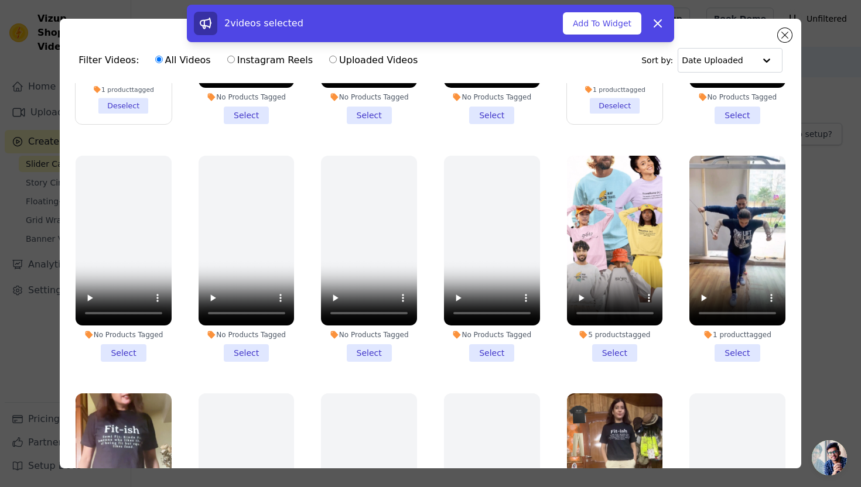
scroll to position [452, 0]
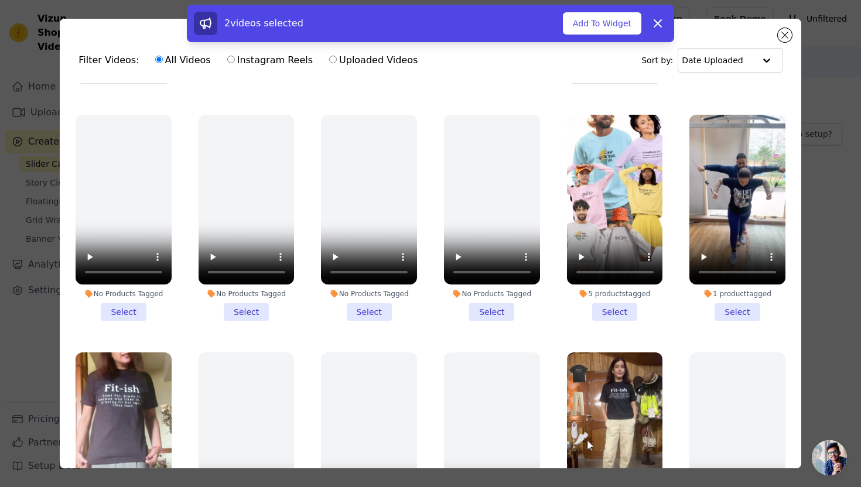
click at [731, 315] on li "1 product tagged Select" at bounding box center [737, 218] width 96 height 207
click at [0, 0] on input "1 product tagged Select" at bounding box center [0, 0] width 0 height 0
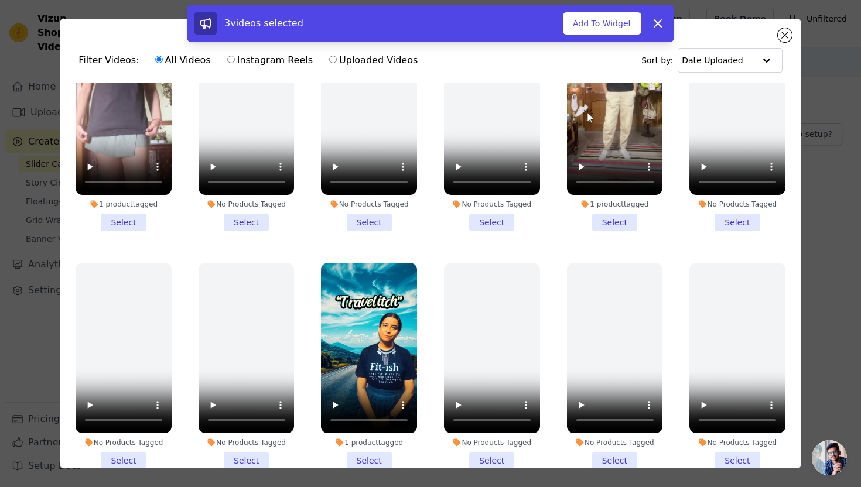
scroll to position [790, 0]
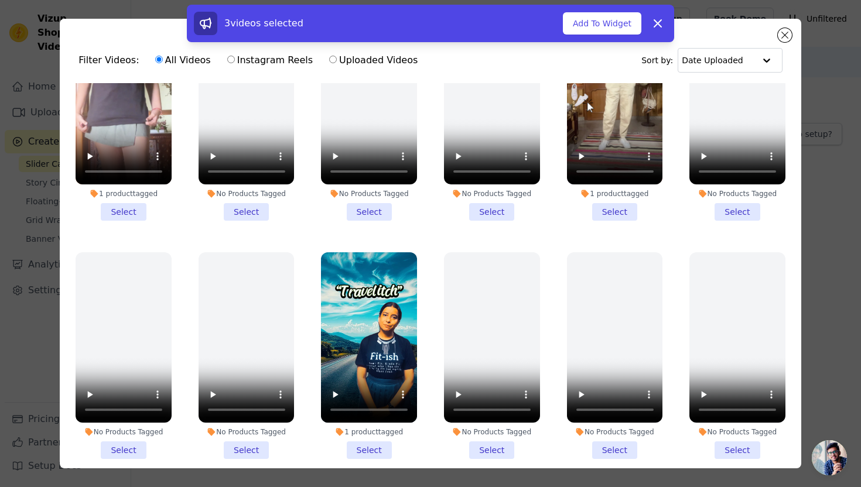
click at [611, 207] on li "1 product tagged Select" at bounding box center [615, 117] width 96 height 207
click at [0, 0] on input "1 product tagged Select" at bounding box center [0, 0] width 0 height 0
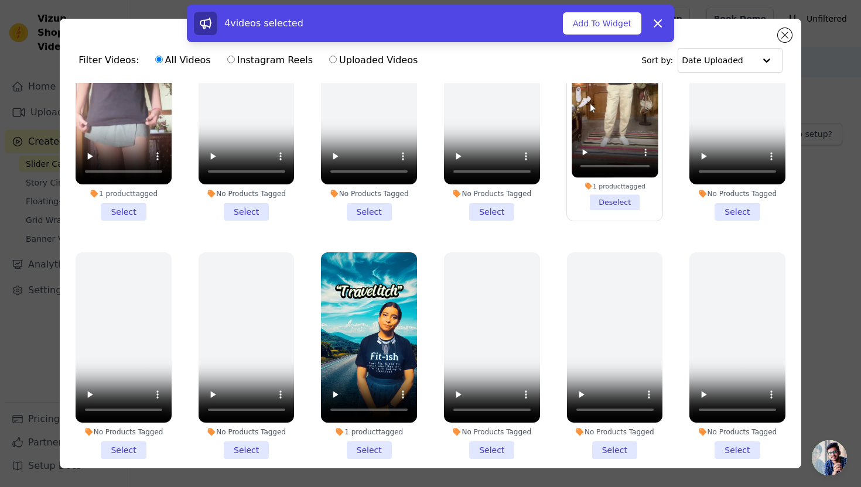
click at [362, 450] on li "1 product tagged Select" at bounding box center [369, 355] width 96 height 207
click at [0, 0] on input "1 product tagged Select" at bounding box center [0, 0] width 0 height 0
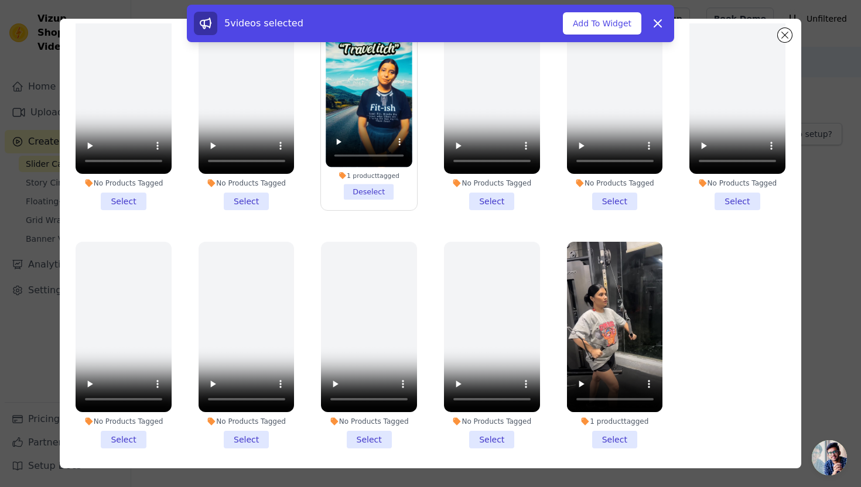
scroll to position [66, 0]
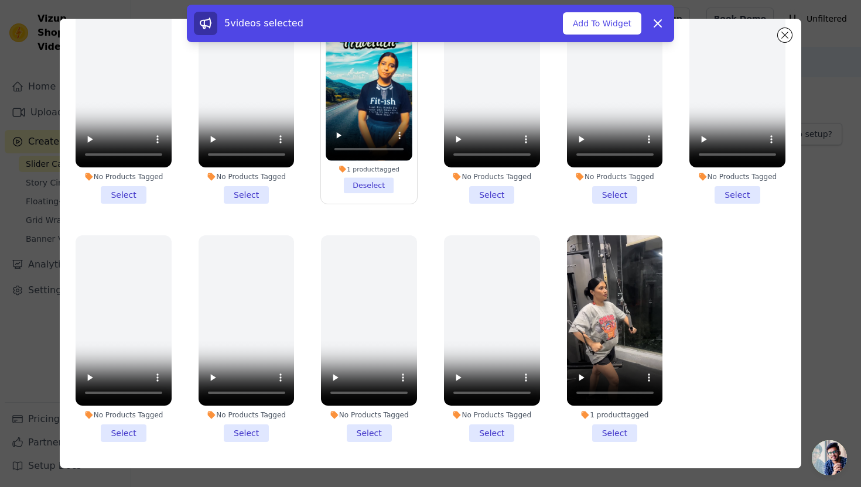
click at [621, 433] on li "1 product tagged Select" at bounding box center [615, 338] width 96 height 207
click at [0, 0] on input "1 product tagged Select" at bounding box center [0, 0] width 0 height 0
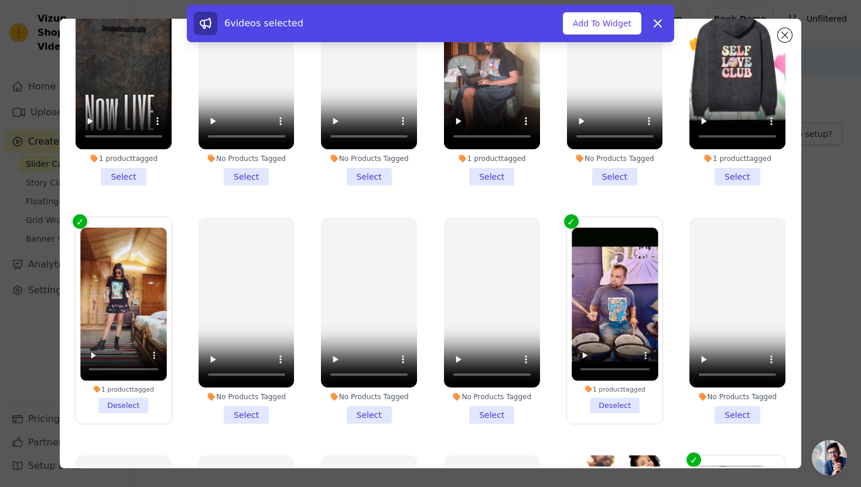
scroll to position [0, 0]
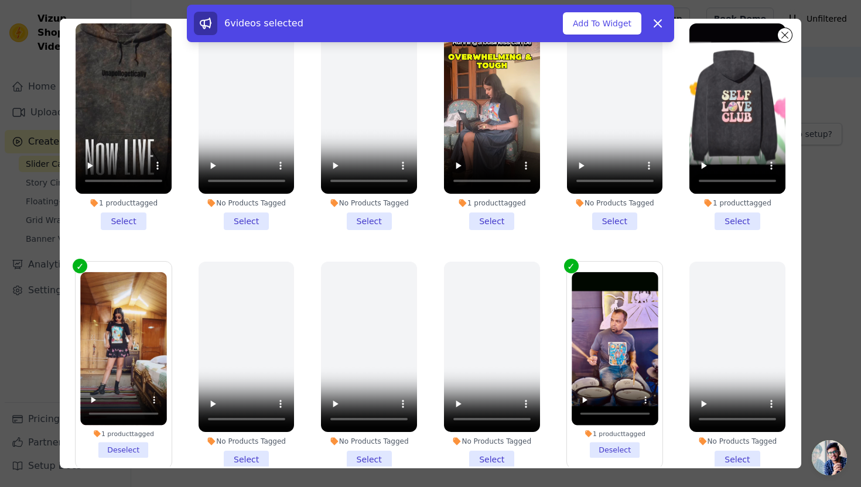
click at [508, 223] on li "1 product tagged Select" at bounding box center [492, 126] width 96 height 207
click at [0, 0] on input "1 product tagged Select" at bounding box center [0, 0] width 0 height 0
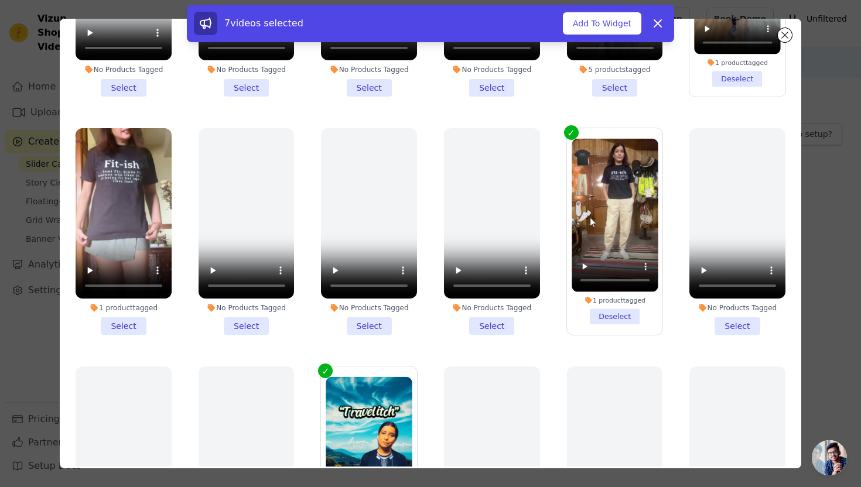
scroll to position [668, 0]
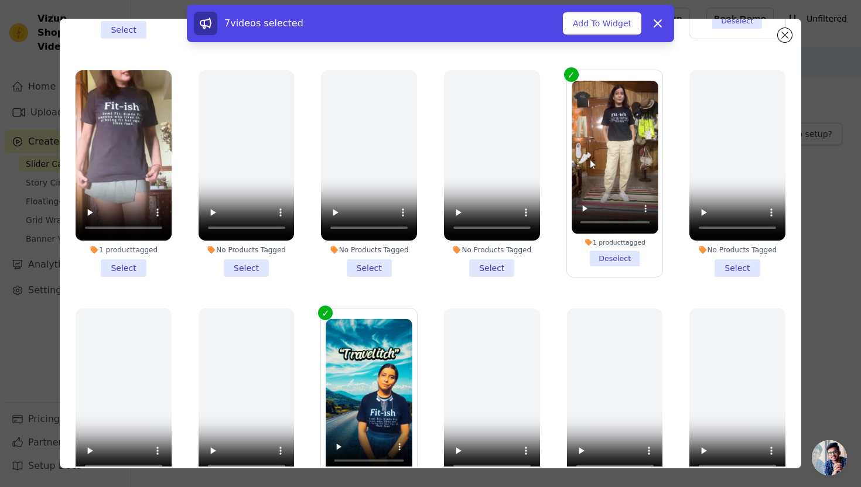
click at [119, 272] on li "1 product tagged Select" at bounding box center [124, 173] width 96 height 207
click at [0, 0] on input "1 product tagged Select" at bounding box center [0, 0] width 0 height 0
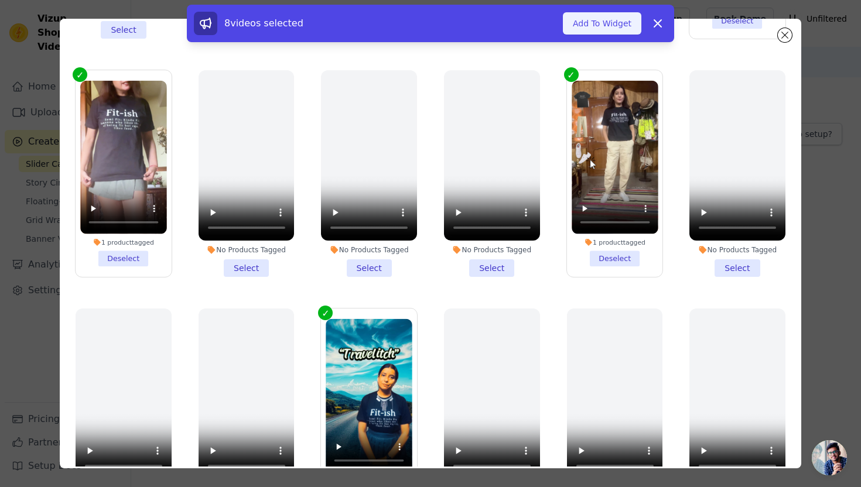
click at [626, 13] on button "Add To Widget" at bounding box center [602, 23] width 78 height 22
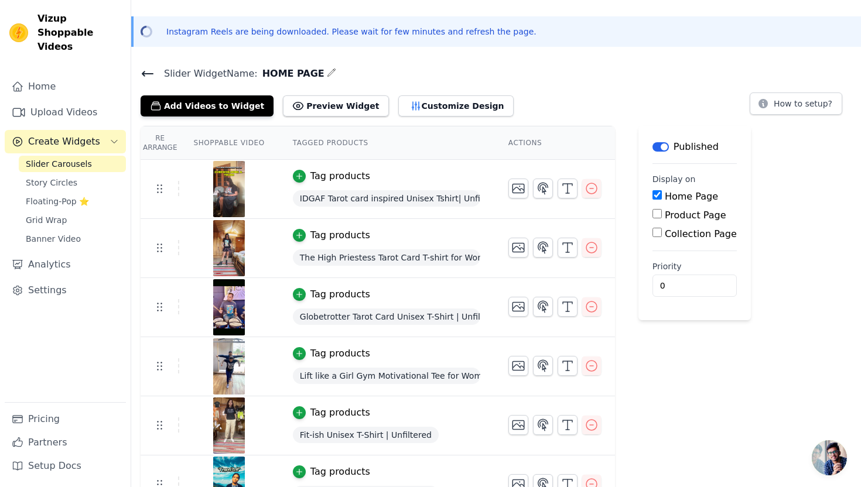
scroll to position [40, 0]
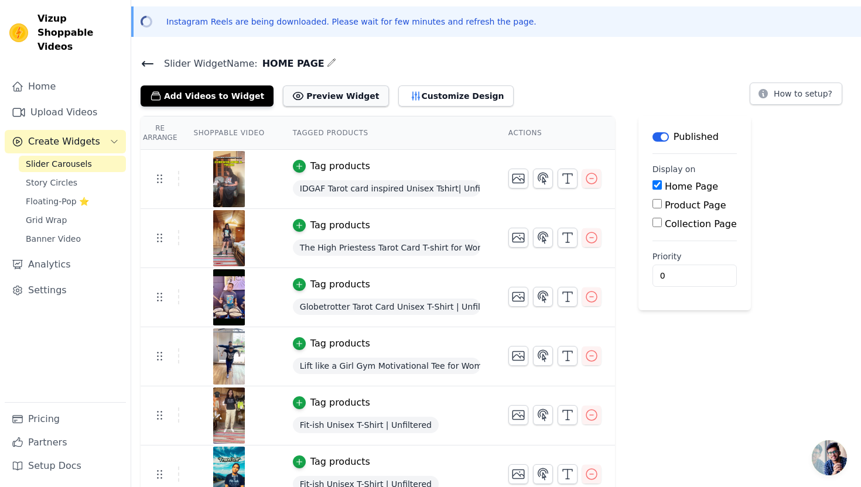
click at [305, 97] on button "Preview Widget" at bounding box center [335, 96] width 105 height 21
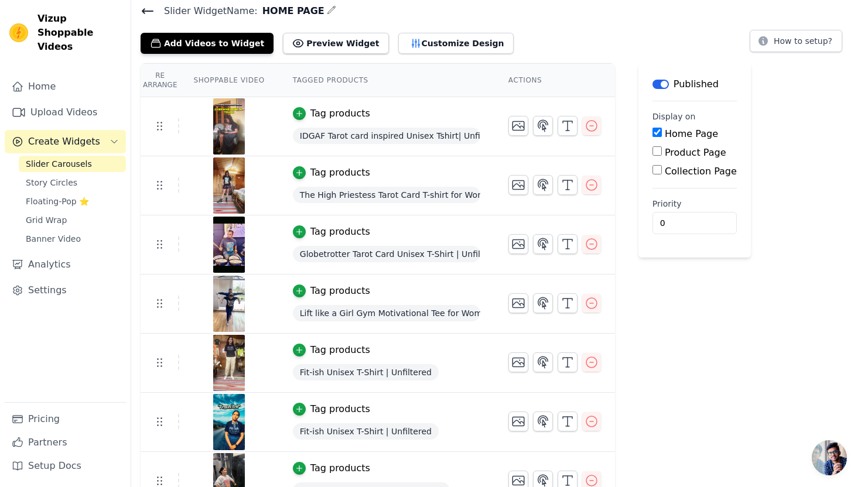
scroll to position [0, 0]
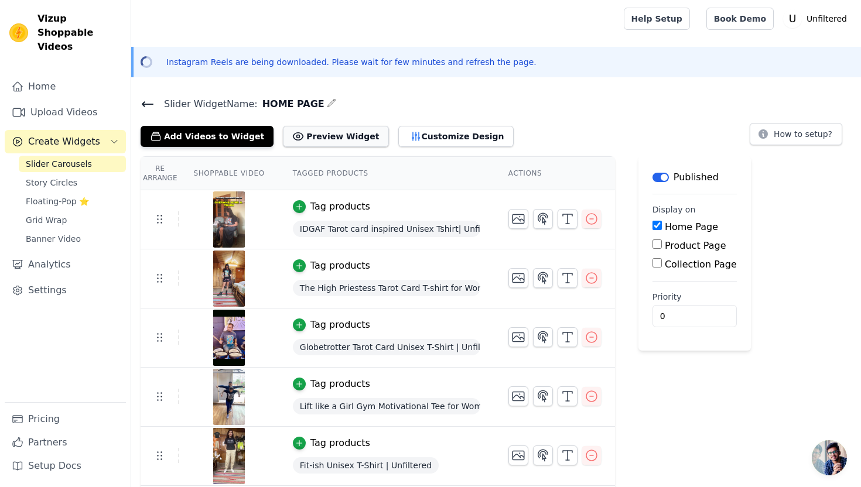
click at [347, 133] on button "Preview Widget" at bounding box center [335, 136] width 105 height 21
click at [419, 141] on button "Customize Design" at bounding box center [455, 136] width 115 height 21
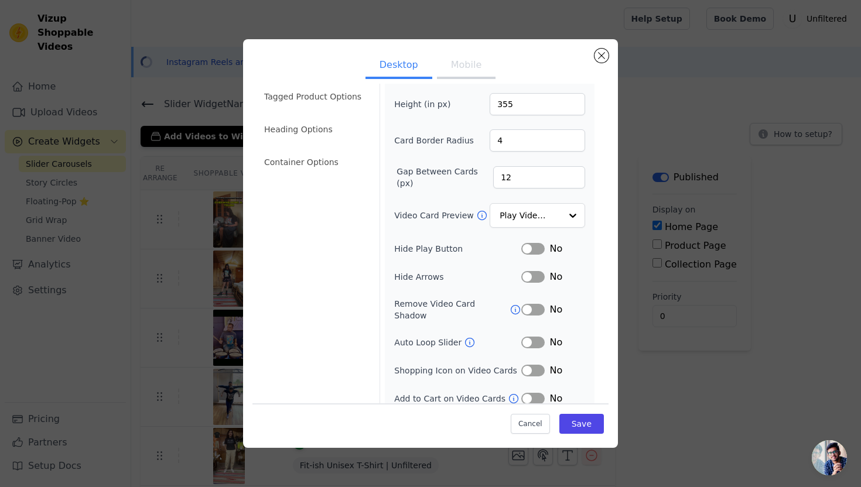
scroll to position [46, 0]
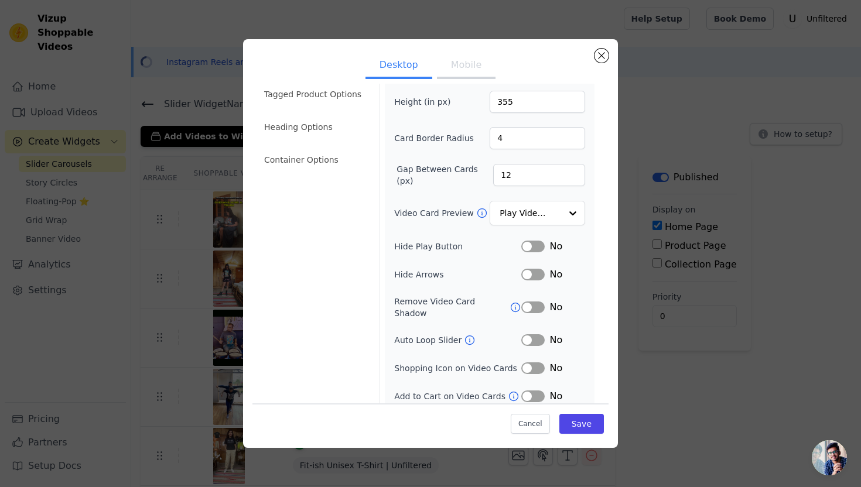
click at [534, 363] on button "Label" at bounding box center [532, 369] width 23 height 12
click at [538, 391] on button "Label" at bounding box center [532, 397] width 23 height 12
click at [573, 427] on button "Save" at bounding box center [581, 424] width 45 height 20
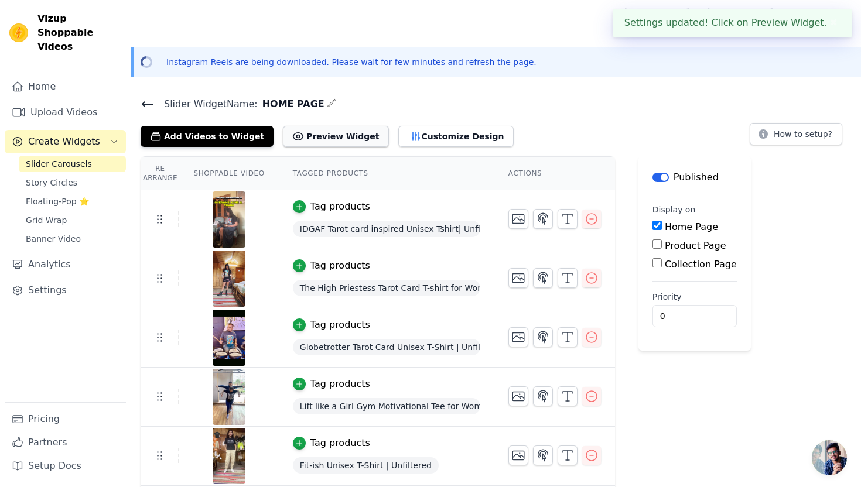
click at [347, 132] on button "Preview Widget" at bounding box center [335, 136] width 105 height 21
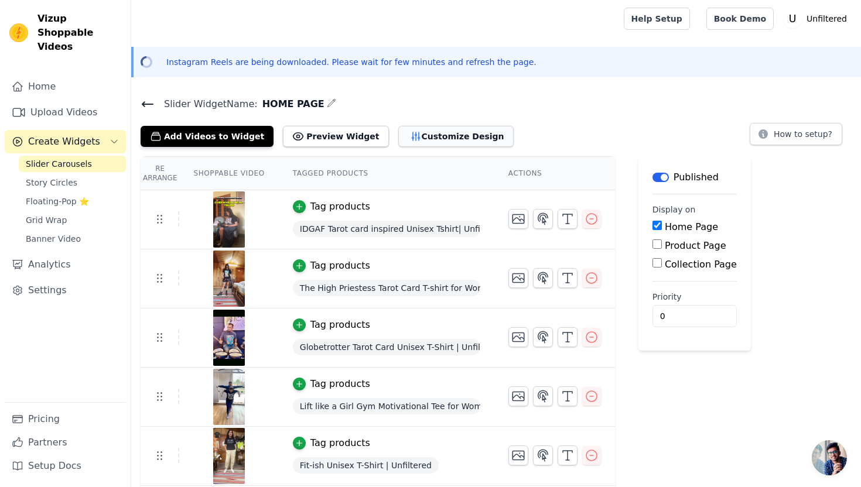
click at [406, 141] on button "Customize Design" at bounding box center [455, 136] width 115 height 21
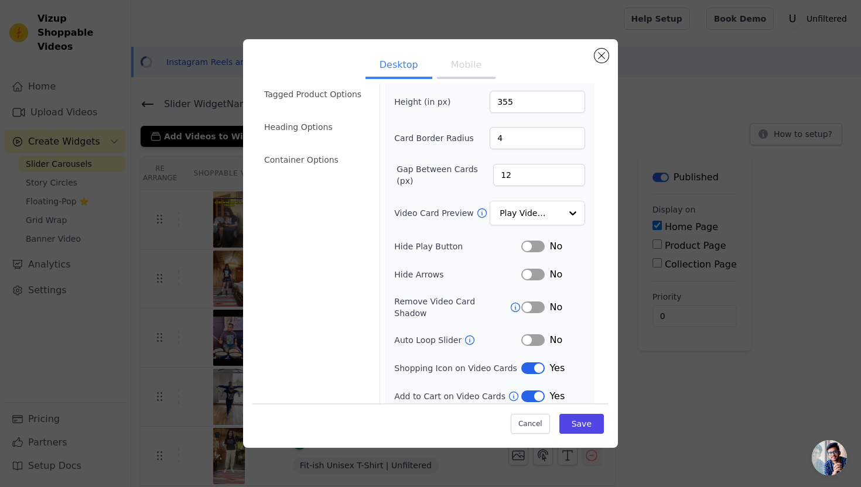
click at [527, 363] on button "Label" at bounding box center [532, 369] width 23 height 12
click at [533, 391] on button "Label" at bounding box center [532, 397] width 23 height 12
click at [583, 425] on button "Save" at bounding box center [581, 424] width 45 height 20
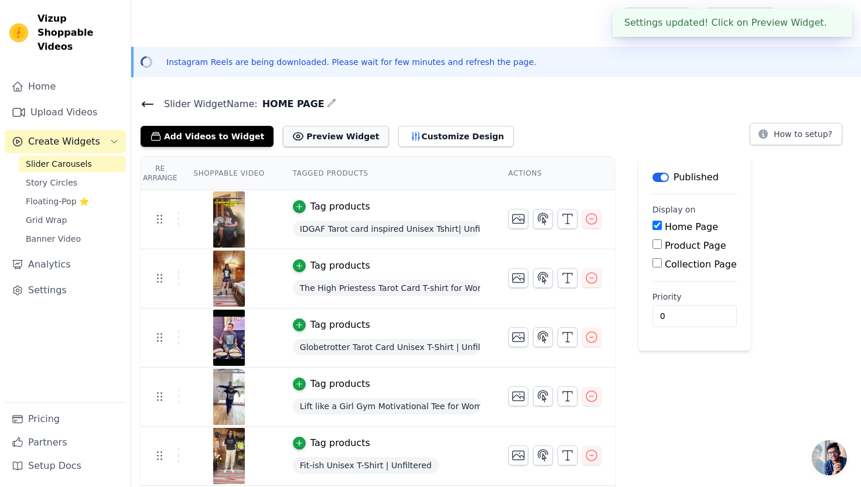
click at [350, 133] on button "Preview Widget" at bounding box center [335, 136] width 105 height 21
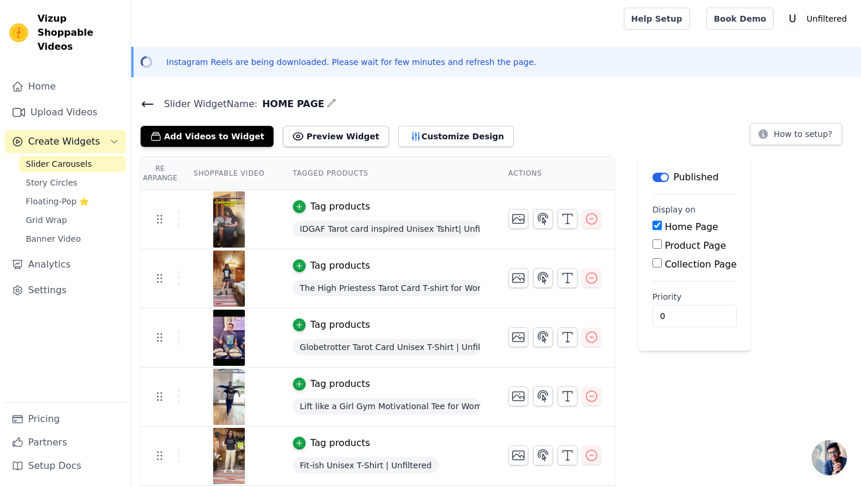
click at [144, 105] on icon at bounding box center [147, 104] width 11 height 5
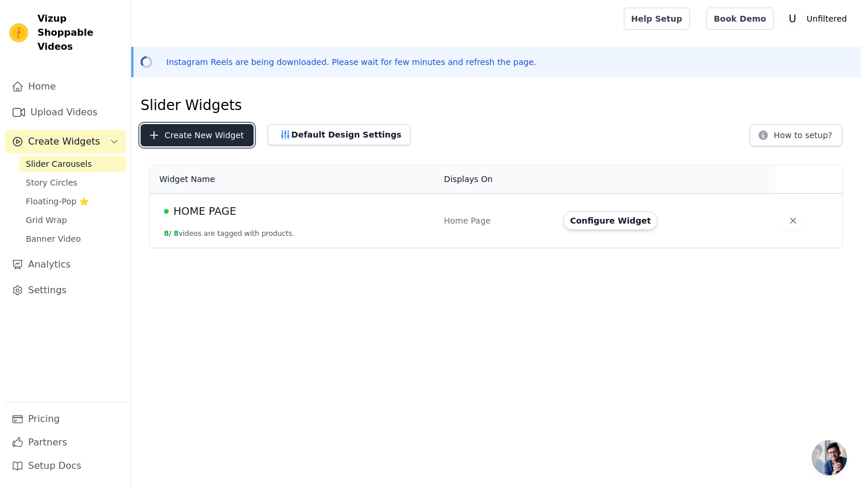
click at [196, 138] on button "Create New Widget" at bounding box center [197, 135] width 113 height 22
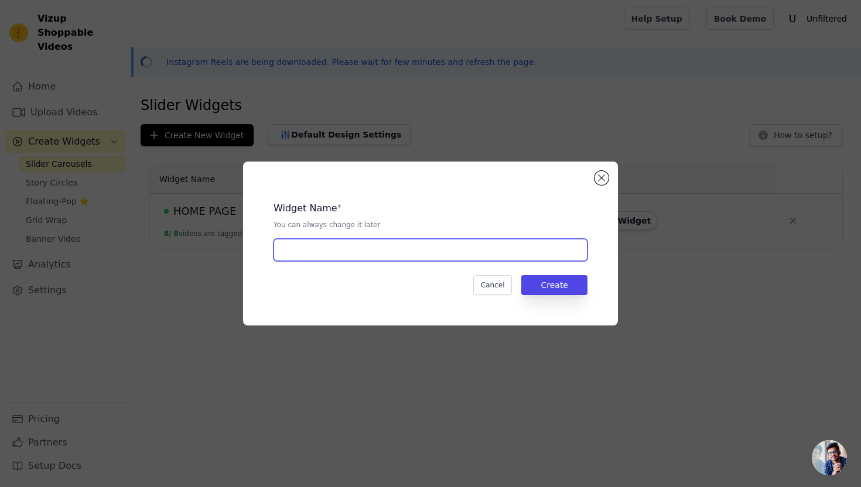
click at [347, 248] on input "text" at bounding box center [431, 250] width 314 height 22
click at [351, 253] on input "text" at bounding box center [431, 250] width 314 height 22
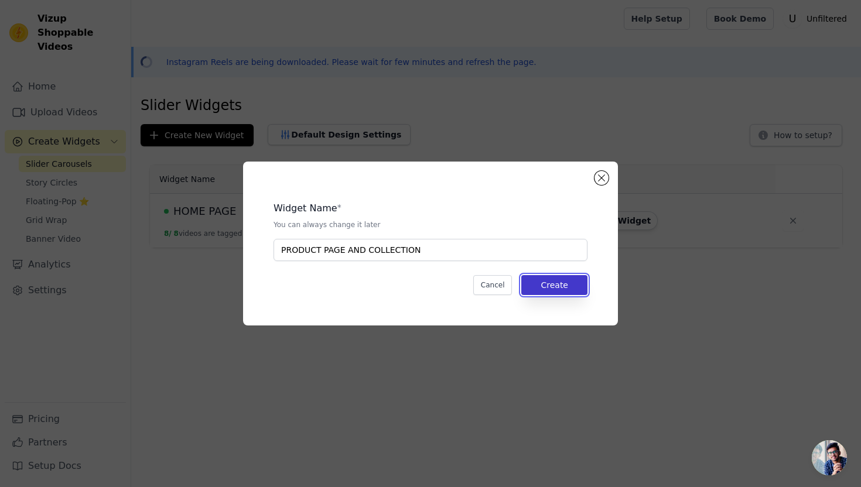
click at [551, 286] on button "Create" at bounding box center [554, 285] width 66 height 20
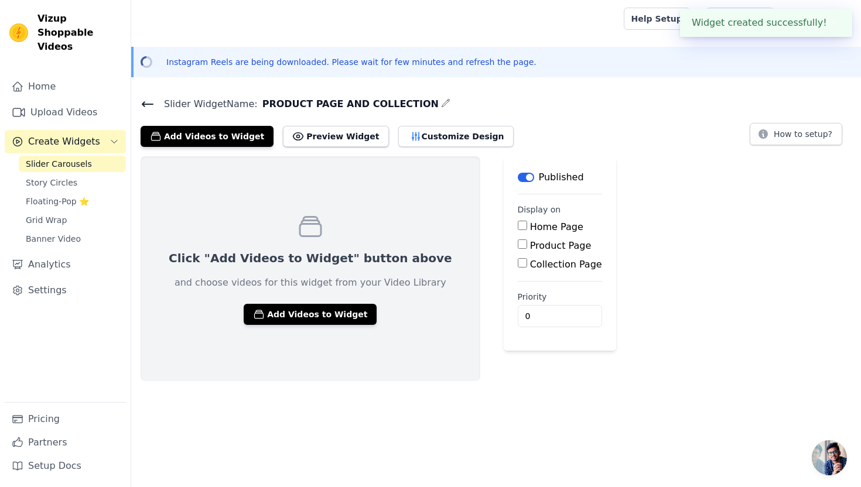
click at [518, 265] on input "Collection Page" at bounding box center [522, 262] width 9 height 9
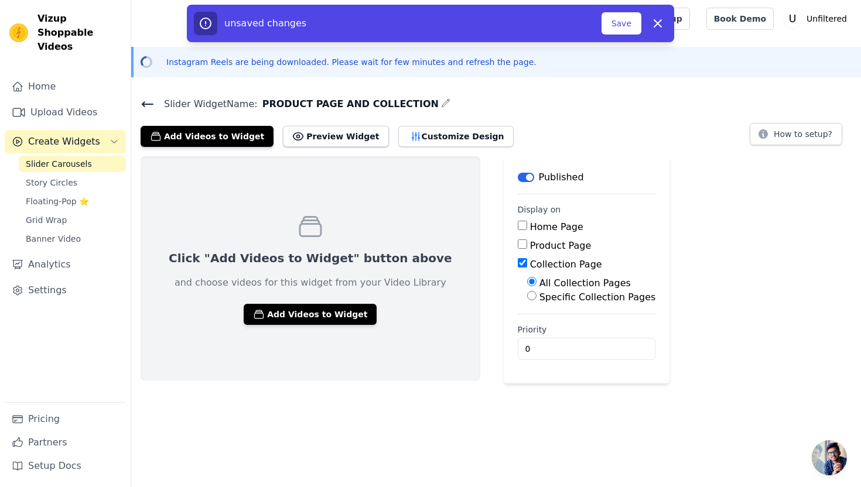
click at [527, 298] on input "Specific Collection Pages" at bounding box center [531, 295] width 9 height 9
click at [527, 322] on button "Select Collection Pages" at bounding box center [582, 324] width 111 height 20
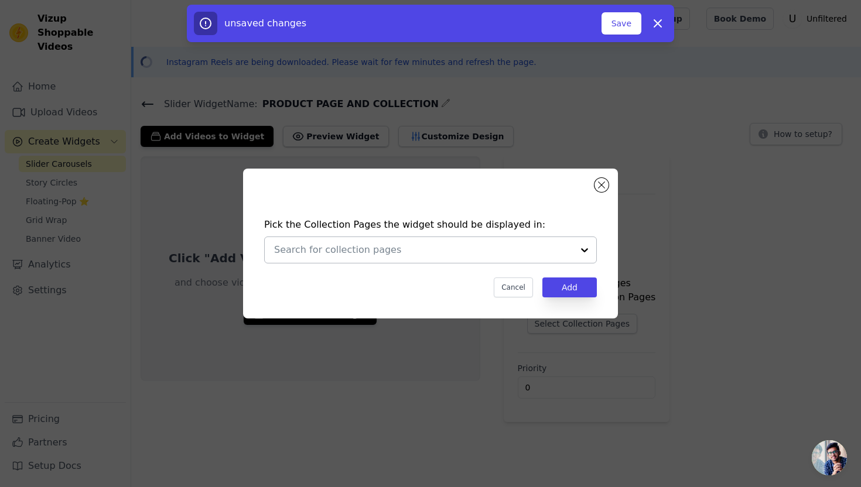
click at [364, 246] on input "text" at bounding box center [423, 250] width 299 height 14
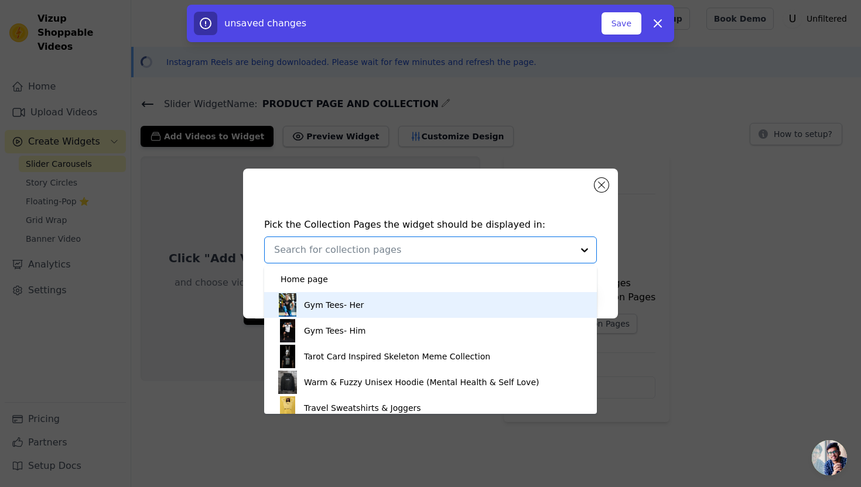
click at [355, 306] on div "Gym Tees- Her" at bounding box center [334, 305] width 60 height 26
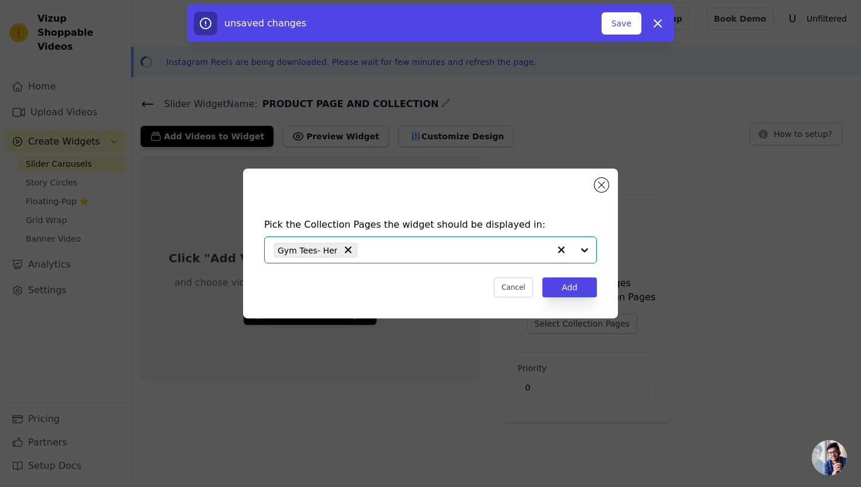
click at [395, 245] on input "text" at bounding box center [456, 250] width 186 height 14
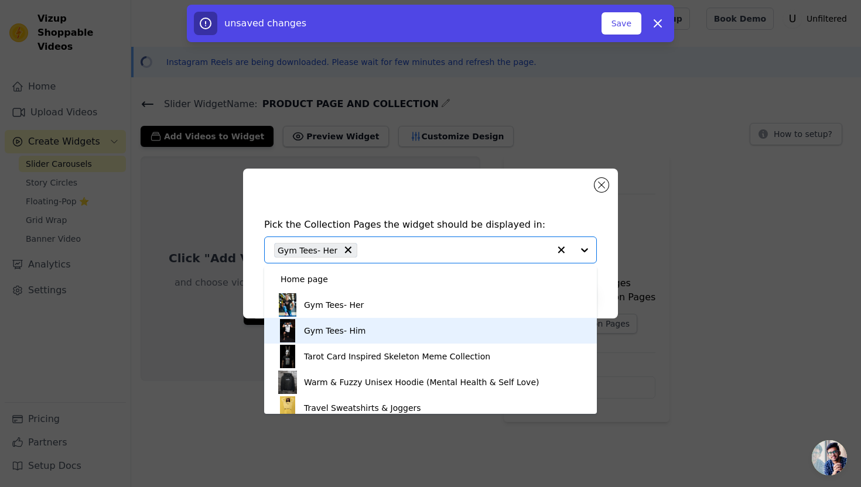
click at [364, 326] on div "Gym Tees- Him" at bounding box center [430, 331] width 309 height 26
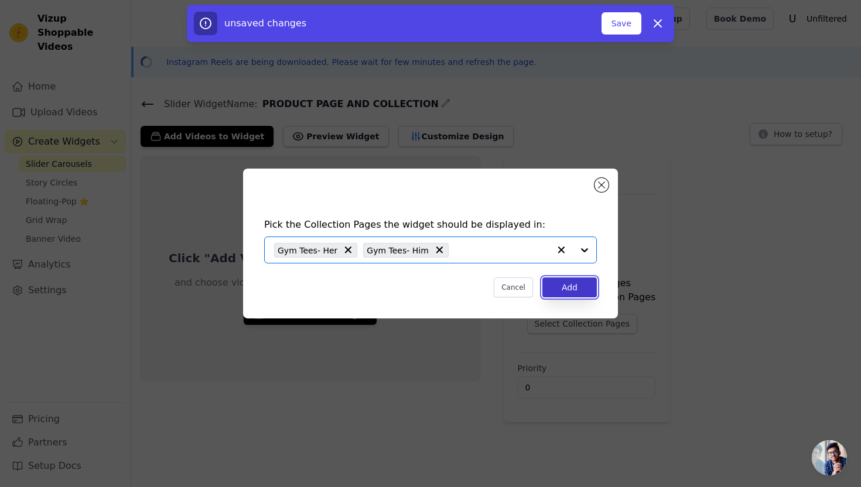
click at [552, 291] on button "Add" at bounding box center [569, 288] width 54 height 20
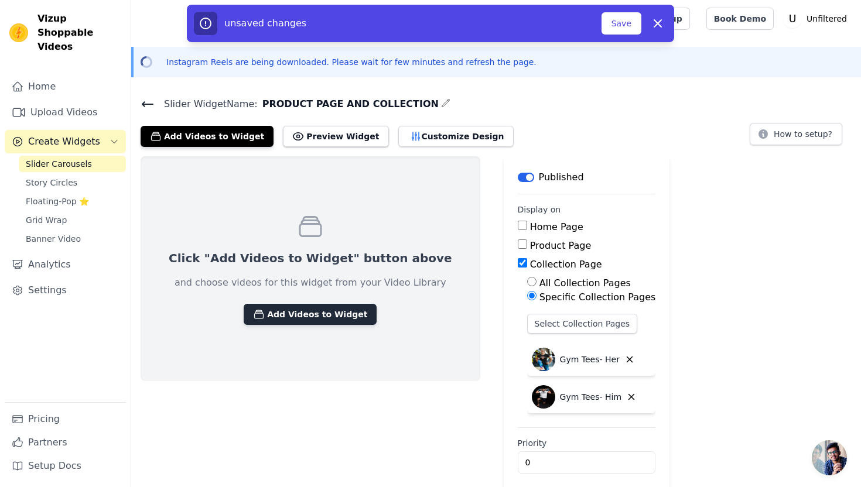
click at [266, 314] on button "Add Videos to Widget" at bounding box center [310, 314] width 133 height 21
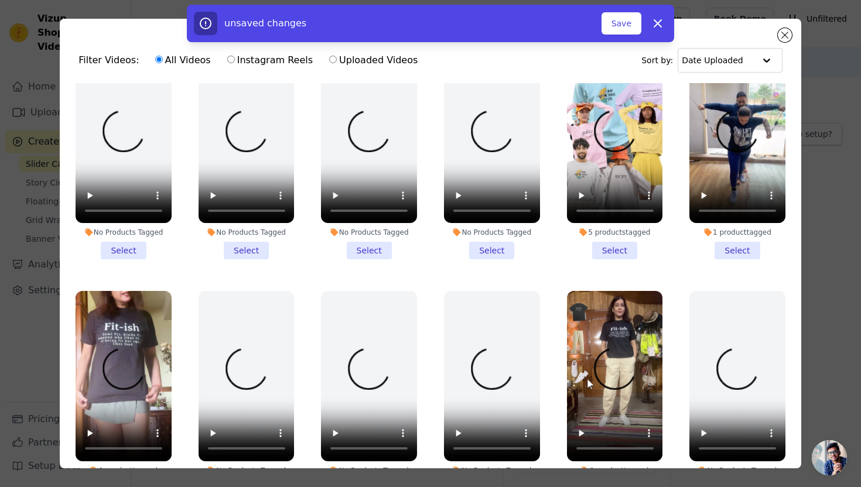
scroll to position [542, 0]
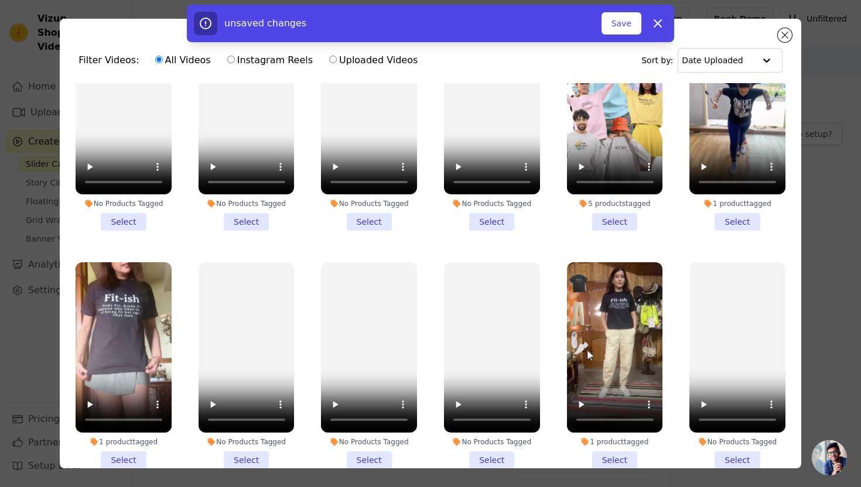
click at [722, 224] on li "1 product tagged Select" at bounding box center [737, 128] width 96 height 207
click at [0, 0] on input "1 product tagged Select" at bounding box center [0, 0] width 0 height 0
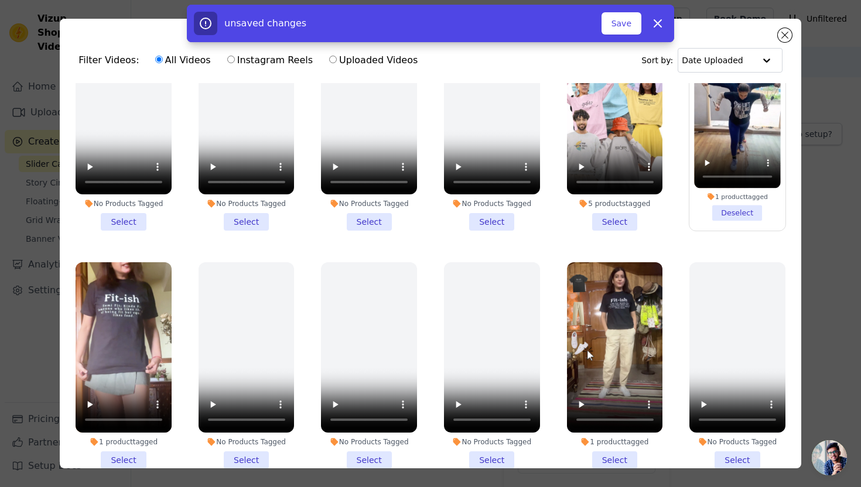
click at [133, 459] on li "1 product tagged Select" at bounding box center [124, 365] width 96 height 207
click at [0, 0] on input "1 product tagged Select" at bounding box center [0, 0] width 0 height 0
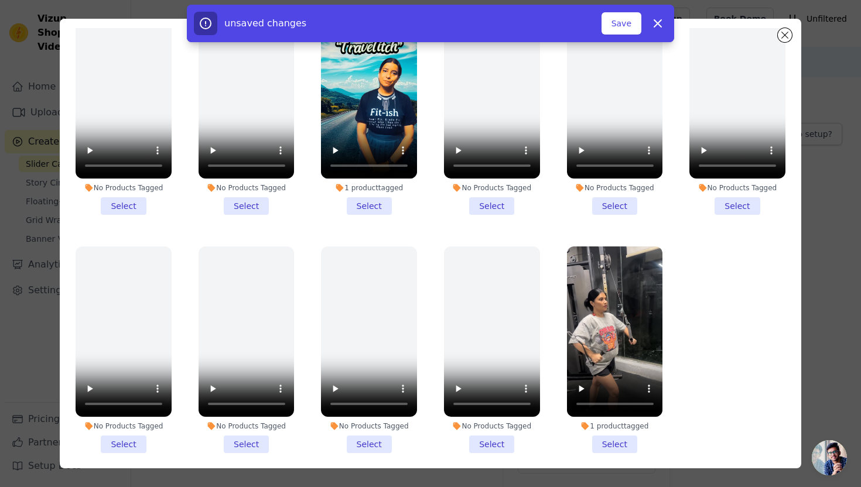
scroll to position [65, 0]
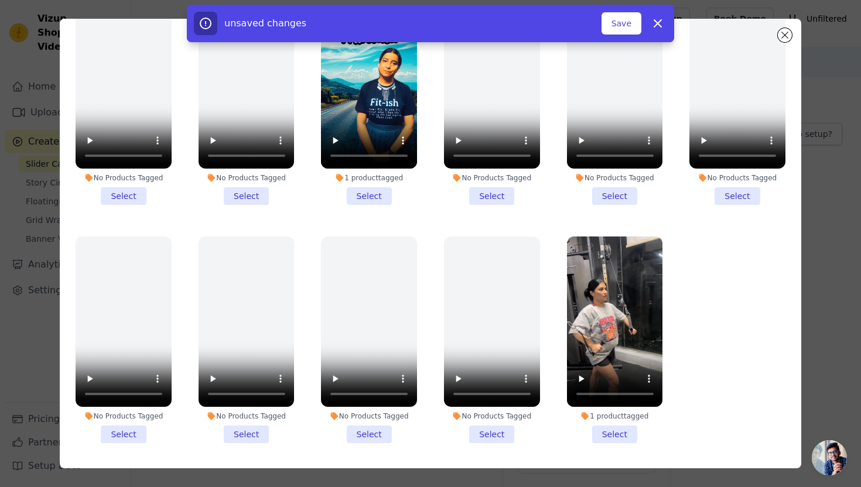
click at [618, 435] on li "1 product tagged Select" at bounding box center [615, 340] width 96 height 207
click at [0, 0] on input "1 product tagged Select" at bounding box center [0, 0] width 0 height 0
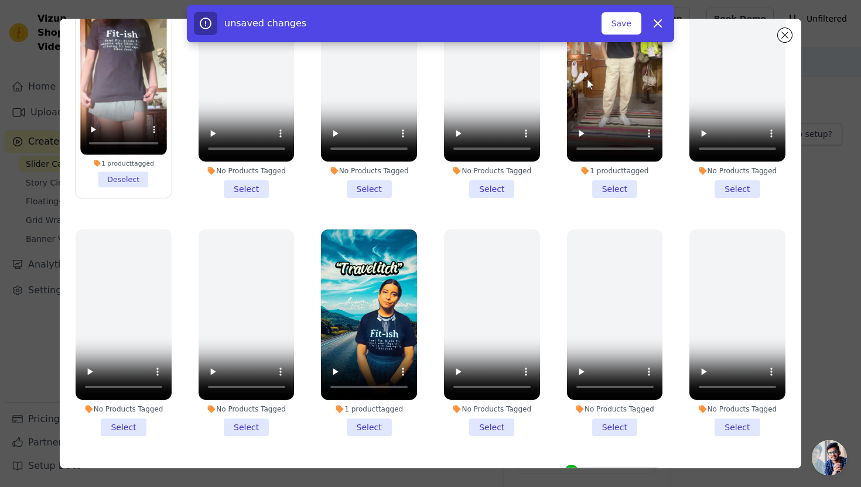
scroll to position [744, 0]
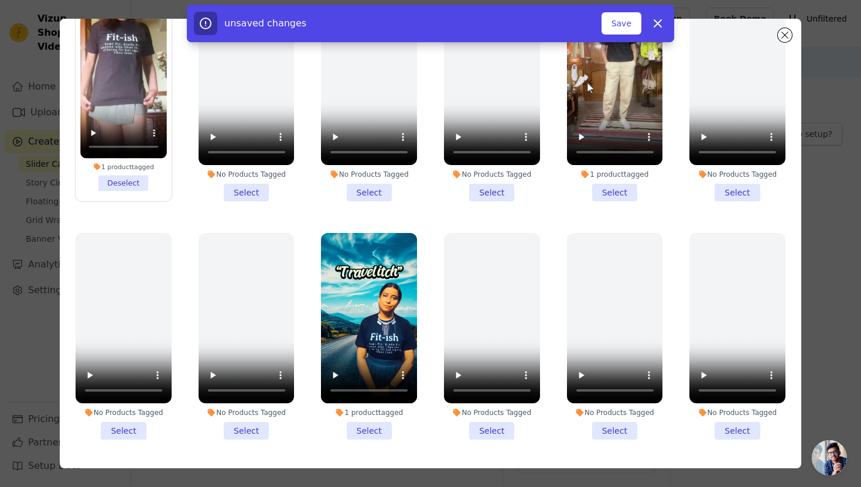
click at [372, 430] on li "1 product tagged Select" at bounding box center [369, 336] width 96 height 207
click at [0, 0] on input "1 product tagged Select" at bounding box center [0, 0] width 0 height 0
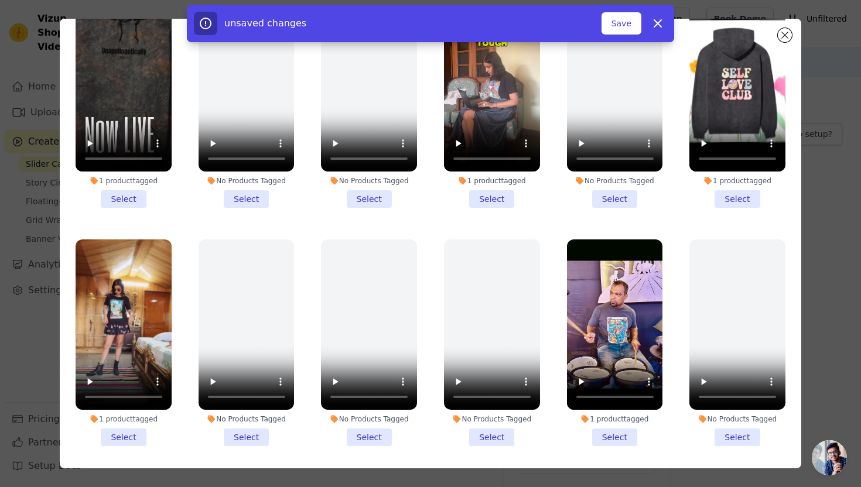
scroll to position [0, 0]
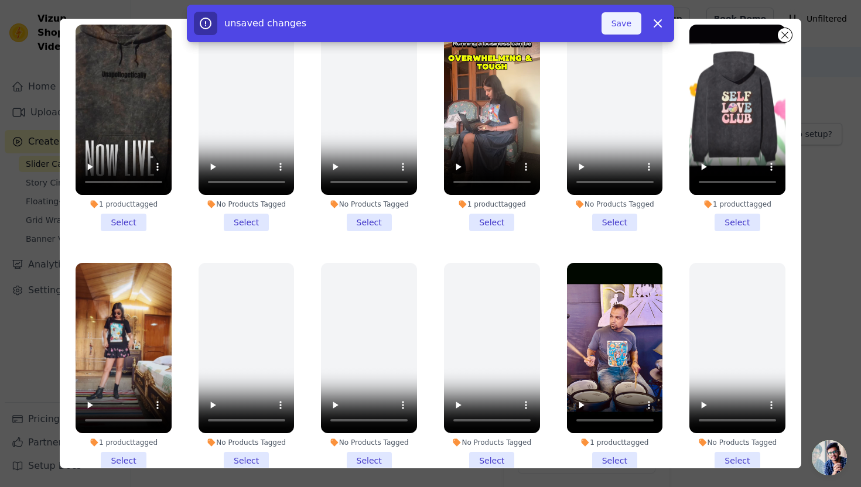
click at [626, 20] on button "Save" at bounding box center [621, 23] width 40 height 22
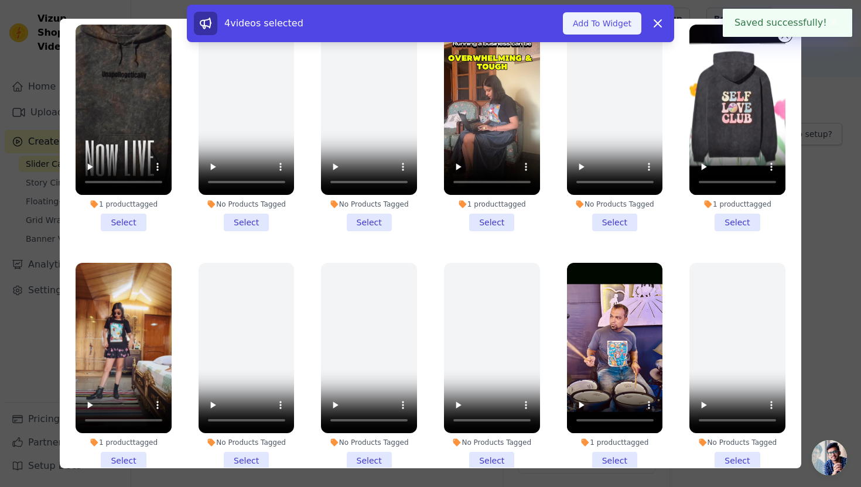
click at [634, 22] on button "Add To Widget" at bounding box center [602, 23] width 78 height 22
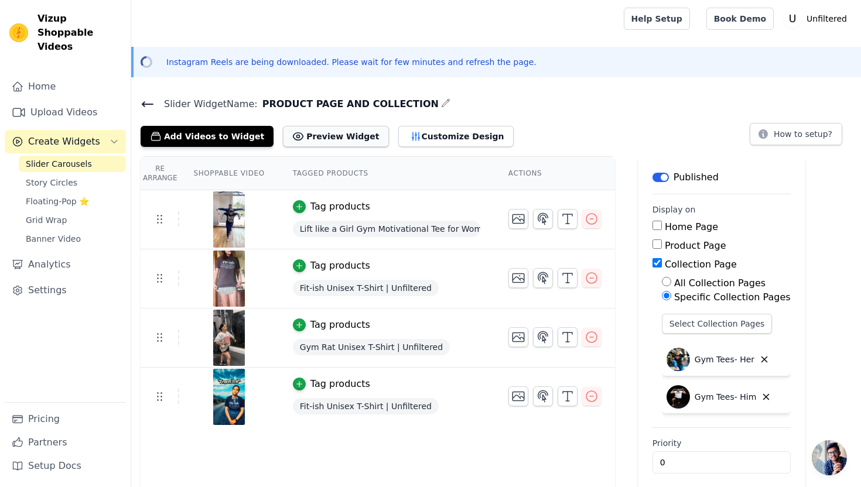
click at [337, 138] on button "Preview Widget" at bounding box center [335, 136] width 105 height 21
click at [148, 104] on icon at bounding box center [148, 104] width 14 height 14
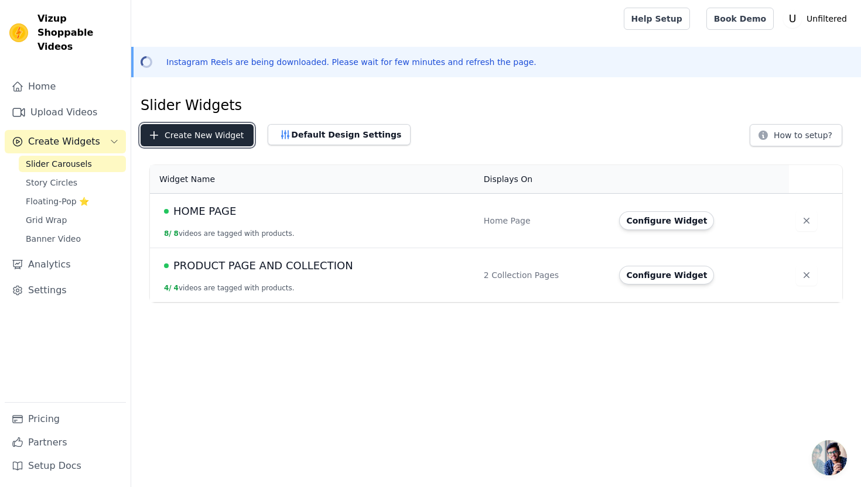
click at [223, 137] on button "Create New Widget" at bounding box center [197, 135] width 113 height 22
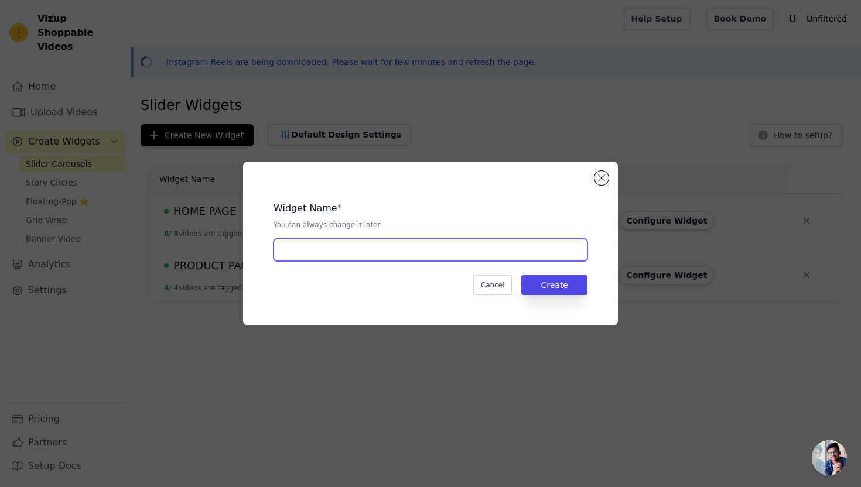
click at [312, 255] on input "text" at bounding box center [431, 250] width 314 height 22
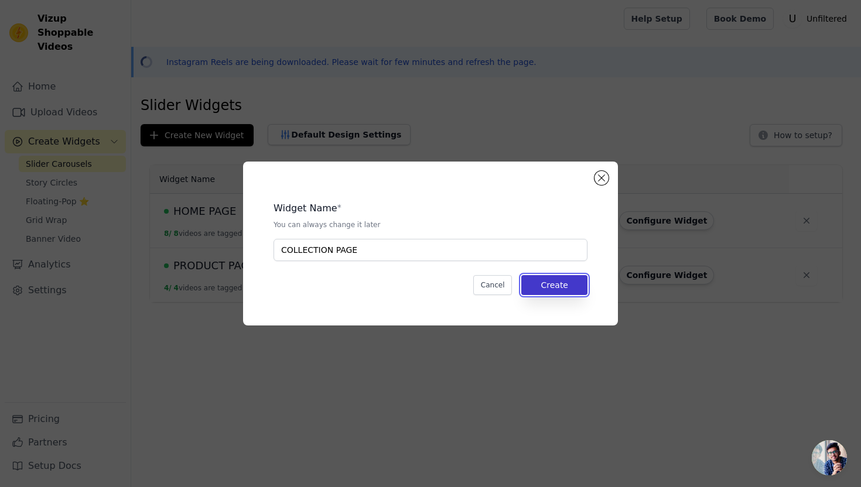
click at [546, 284] on button "Create" at bounding box center [554, 285] width 66 height 20
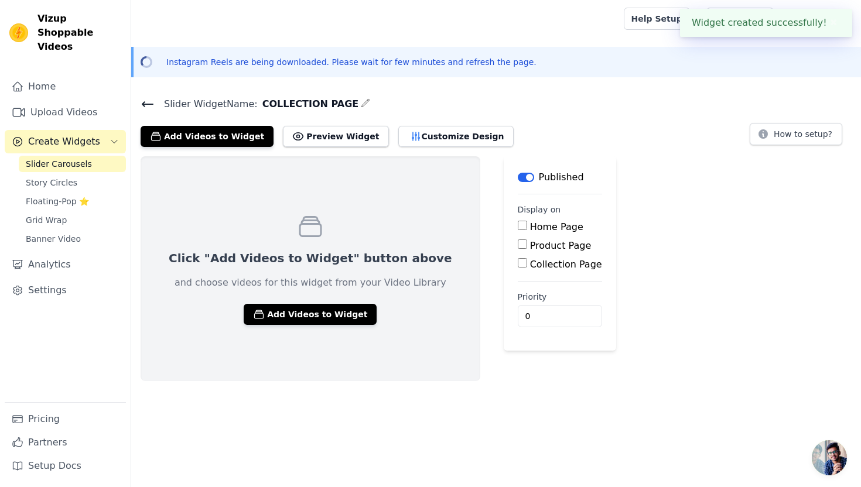
click at [518, 261] on input "Collection Page" at bounding box center [522, 262] width 9 height 9
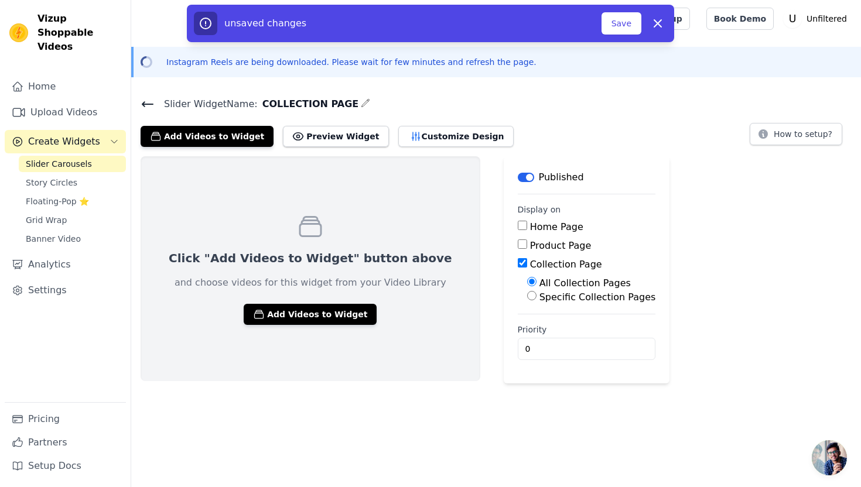
click at [527, 296] on input "Specific Collection Pages" at bounding box center [531, 295] width 9 height 9
click at [527, 327] on button "Select Collection Pages" at bounding box center [582, 324] width 111 height 20
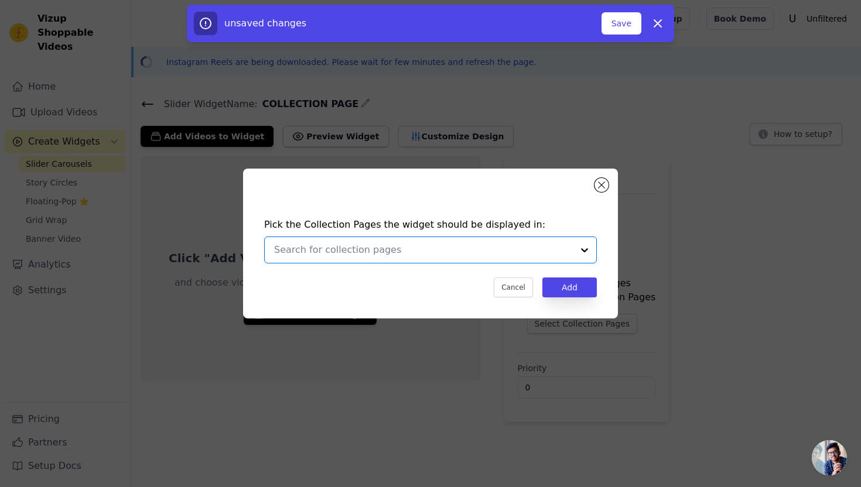
click at [476, 245] on input "text" at bounding box center [423, 250] width 299 height 14
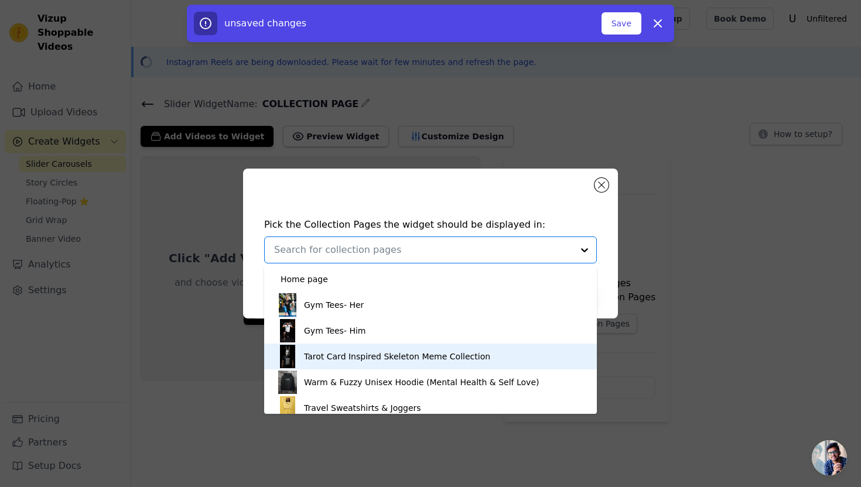
click at [432, 358] on div "Tarot Card Inspired Skeleton Meme Collection" at bounding box center [397, 357] width 186 height 26
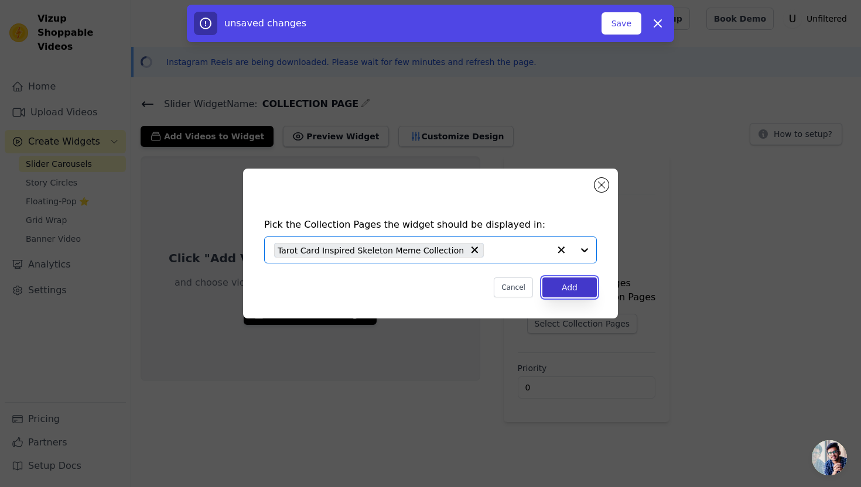
click at [573, 291] on button "Add" at bounding box center [569, 288] width 54 height 20
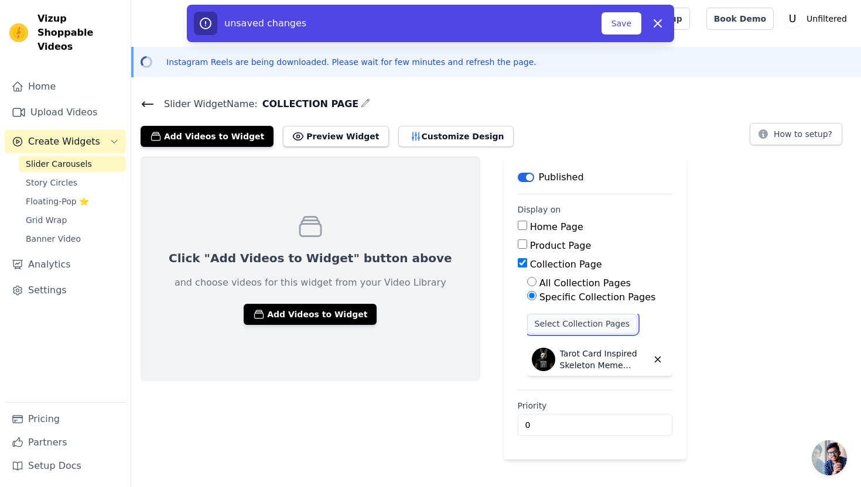
click at [527, 321] on button "Select Collection Pages" at bounding box center [582, 324] width 111 height 20
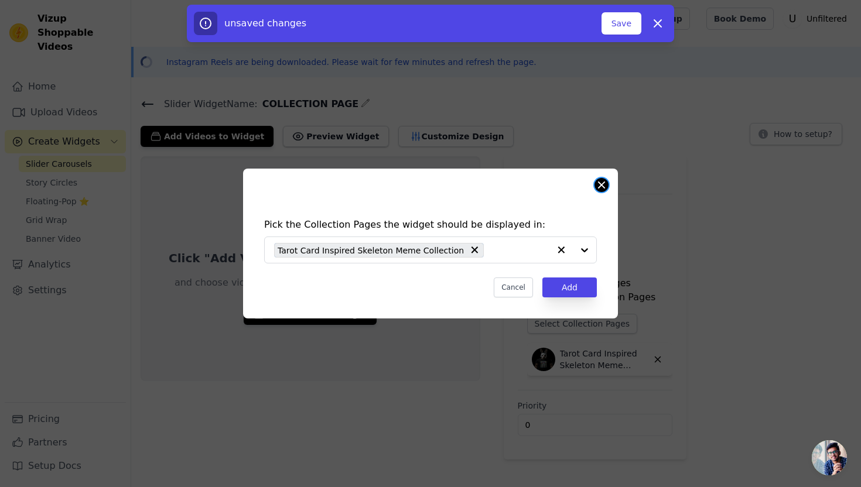
click at [598, 190] on button "Close modal" at bounding box center [601, 185] width 14 height 14
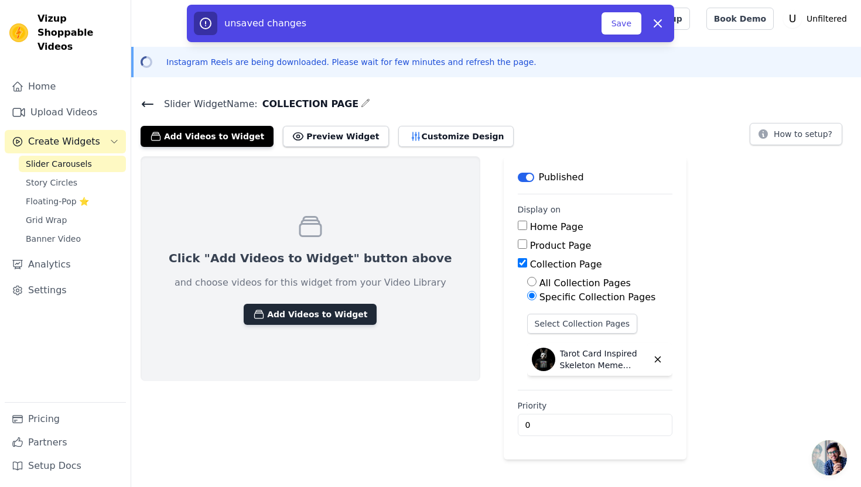
click at [331, 314] on button "Add Videos to Widget" at bounding box center [310, 314] width 133 height 21
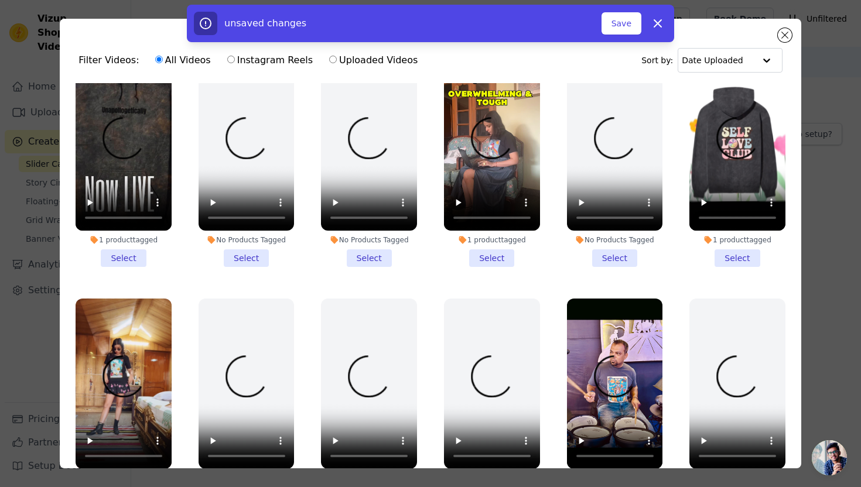
scroll to position [35, 0]
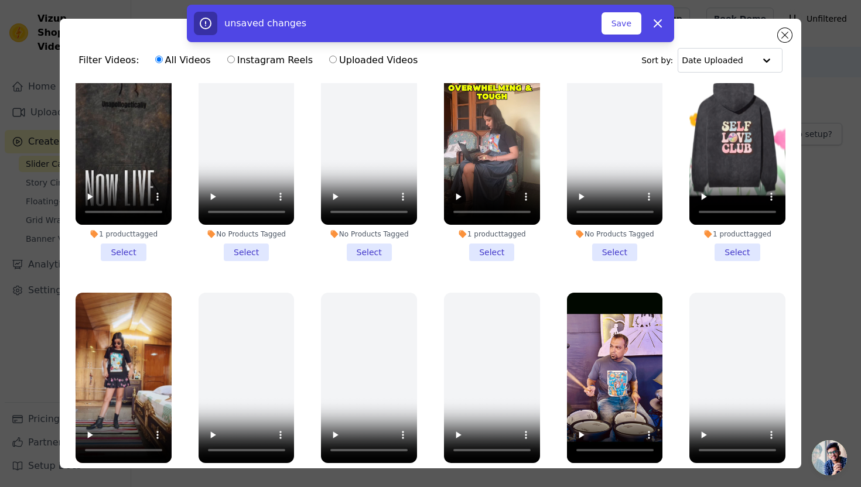
click at [495, 252] on li "1 product tagged Select" at bounding box center [492, 157] width 96 height 207
click at [0, 0] on input "1 product tagged Select" at bounding box center [0, 0] width 0 height 0
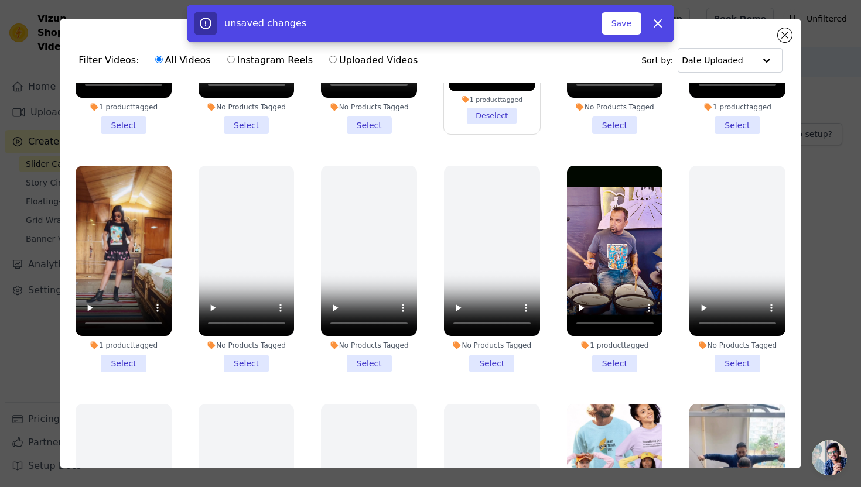
scroll to position [172, 0]
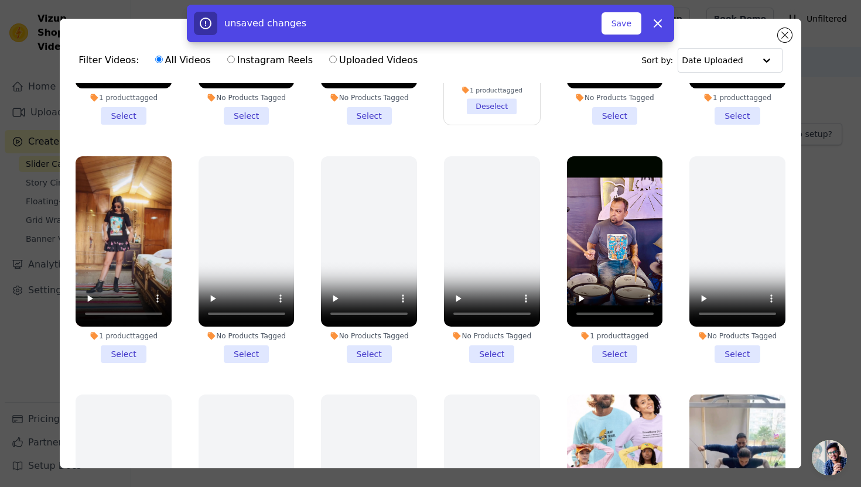
click at [130, 347] on li "1 product tagged Select" at bounding box center [124, 259] width 96 height 207
click at [0, 0] on input "1 product tagged Select" at bounding box center [0, 0] width 0 height 0
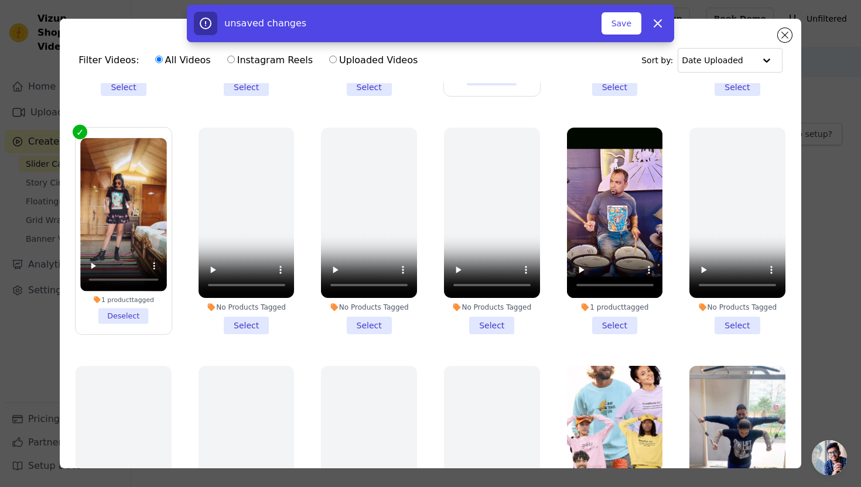
scroll to position [202, 0]
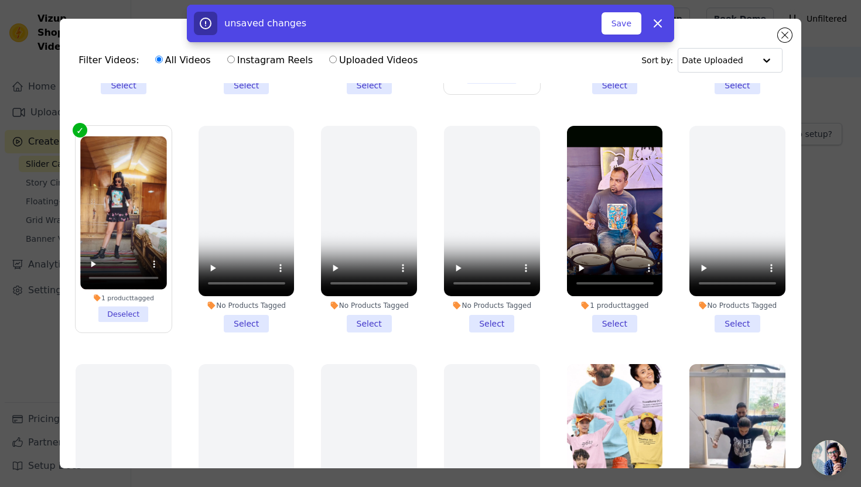
click at [613, 323] on li "1 product tagged Select" at bounding box center [615, 229] width 96 height 207
click at [0, 0] on input "1 product tagged Select" at bounding box center [0, 0] width 0 height 0
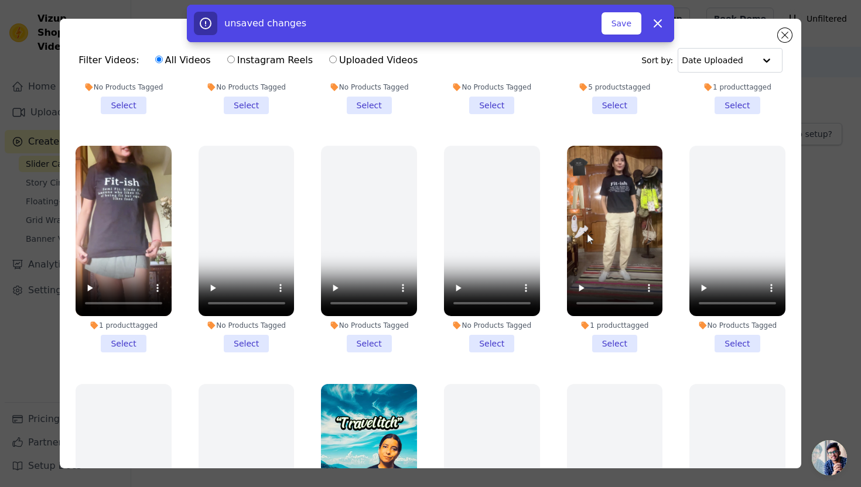
scroll to position [661, 0]
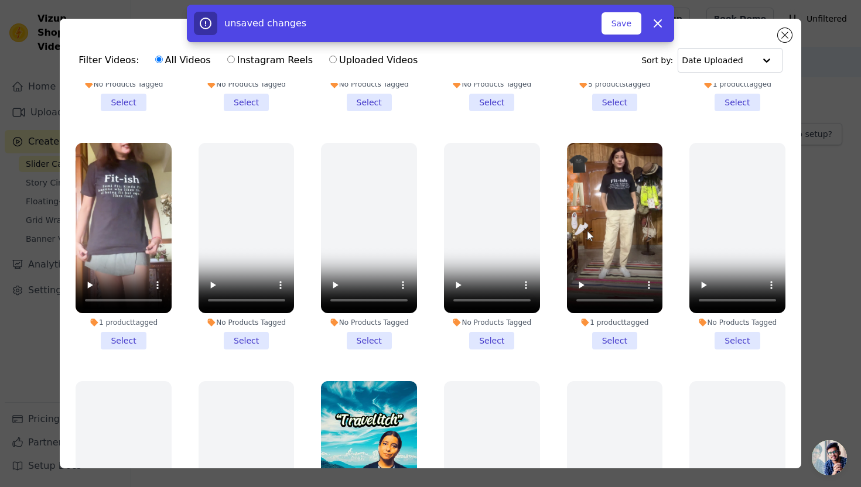
click at [373, 342] on li "No Products Tagged Select" at bounding box center [369, 246] width 96 height 207
click at [0, 0] on input "No Products Tagged Select" at bounding box center [0, 0] width 0 height 0
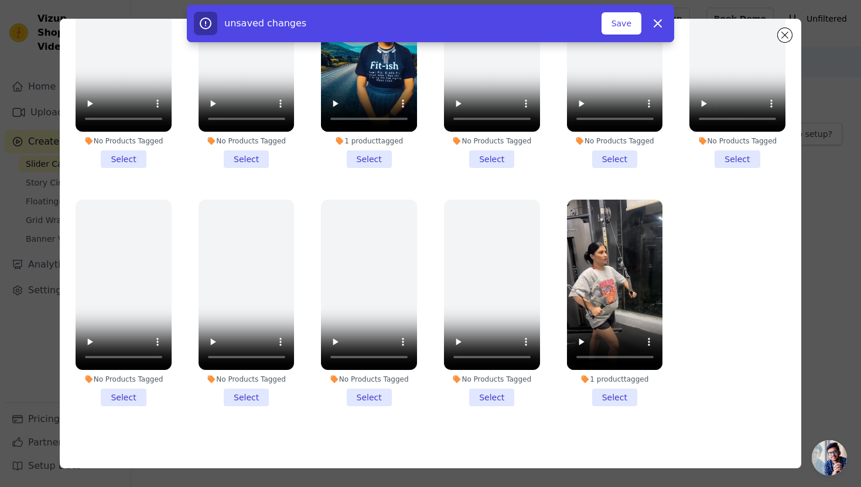
scroll to position [977, 0]
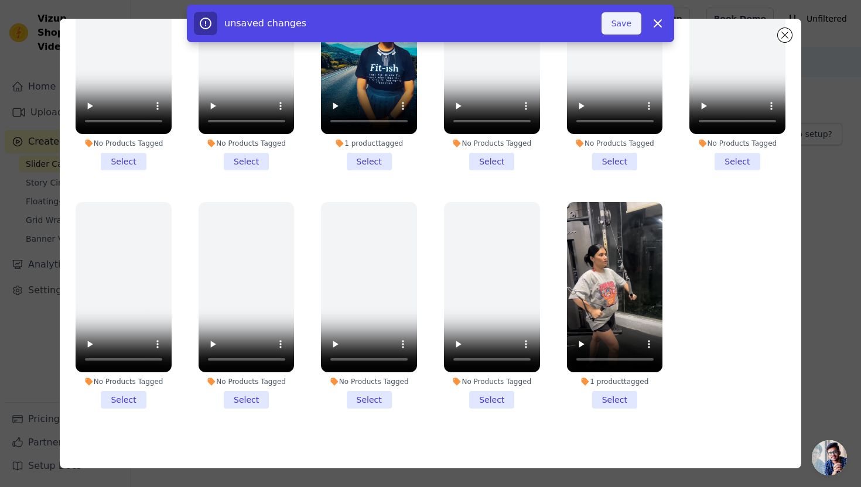
click at [631, 23] on button "Save" at bounding box center [621, 23] width 40 height 22
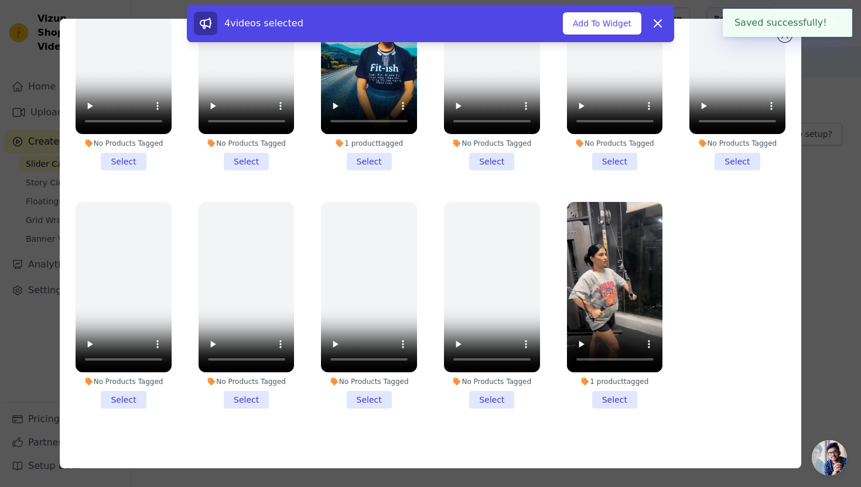
click at [836, 23] on button "✖" at bounding box center [833, 23] width 13 height 14
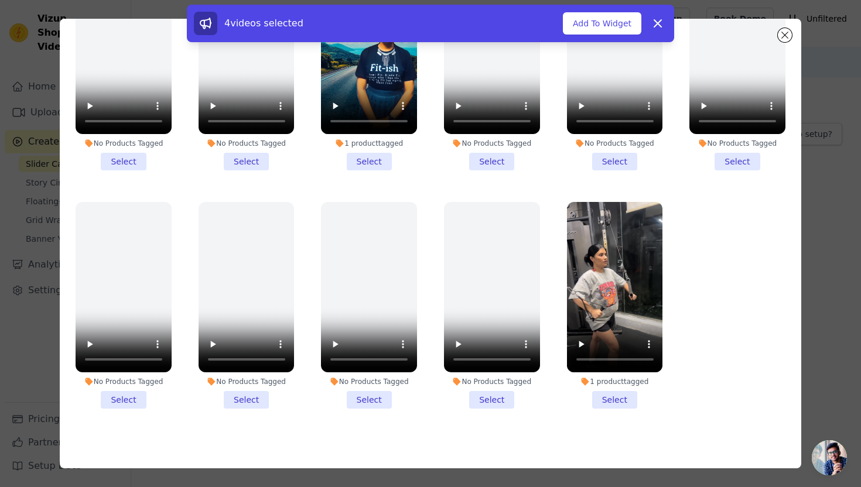
click at [785, 35] on div "4 videos selected Add To Widget Dismiss" at bounding box center [430, 26] width 861 height 42
click at [658, 24] on icon at bounding box center [657, 23] width 7 height 7
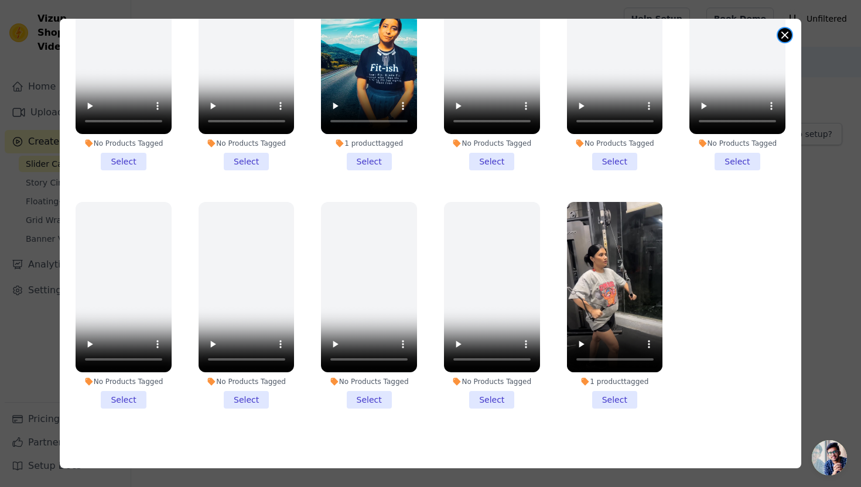
click at [782, 40] on button "Close modal" at bounding box center [785, 35] width 14 height 14
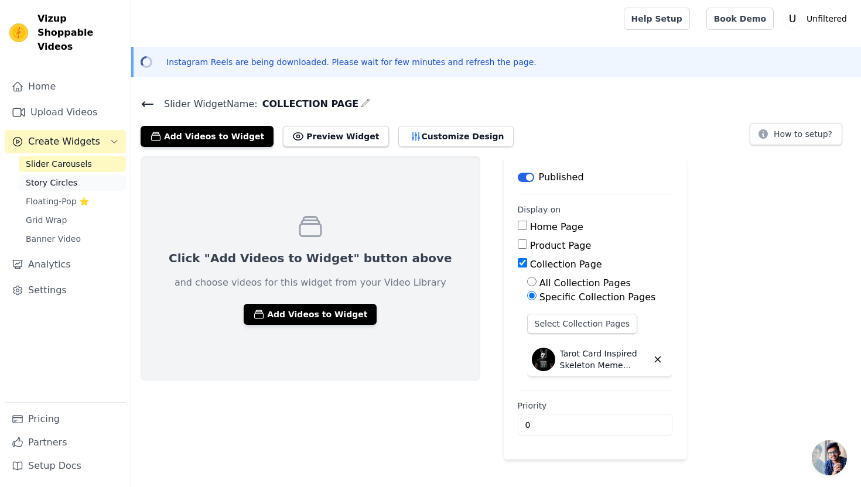
click at [70, 177] on span "Story Circles" at bounding box center [52, 183] width 52 height 12
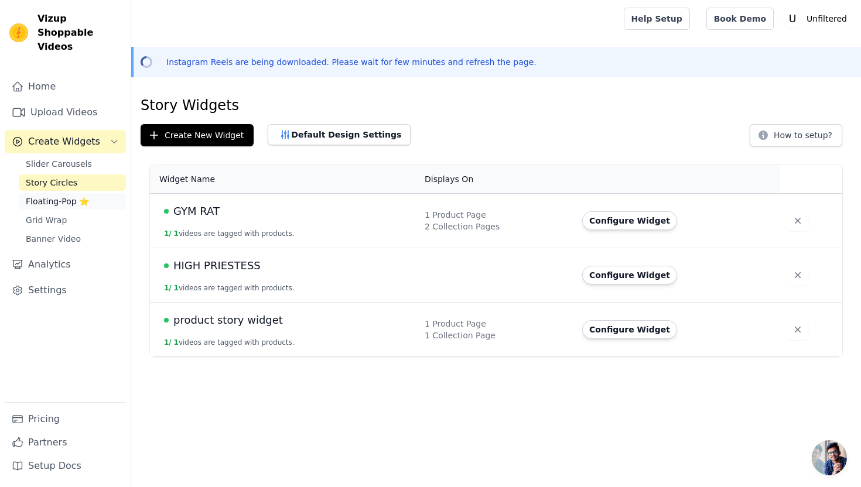
click at [70, 196] on span "Floating-Pop ⭐" at bounding box center [57, 202] width 63 height 12
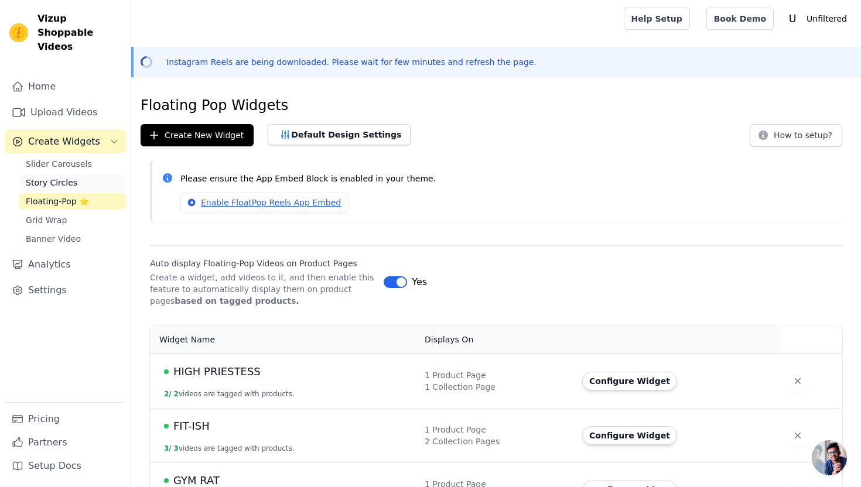
click at [76, 175] on link "Story Circles" at bounding box center [72, 183] width 107 height 16
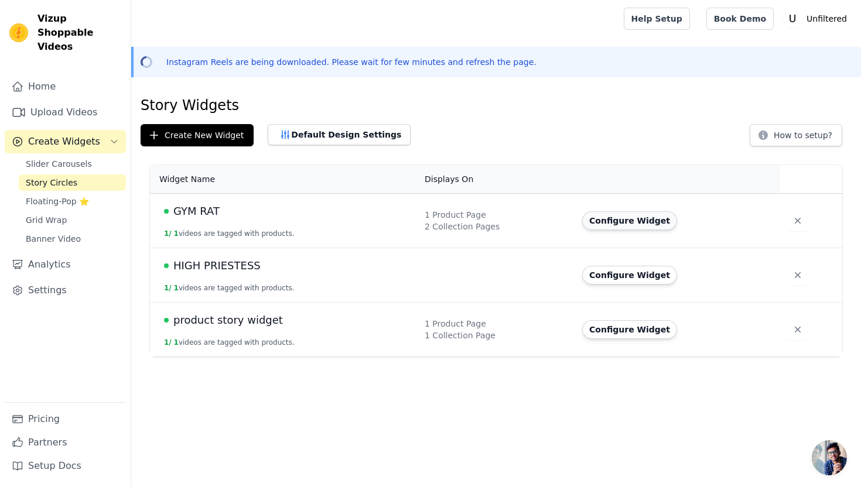
click at [614, 221] on button "Configure Widget" at bounding box center [629, 220] width 95 height 19
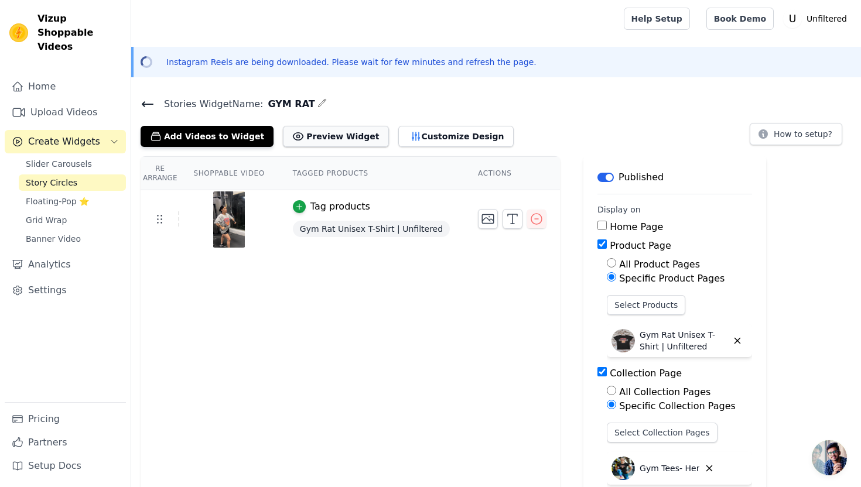
click at [340, 142] on button "Preview Widget" at bounding box center [335, 136] width 105 height 21
click at [49, 196] on span "Floating-Pop ⭐" at bounding box center [57, 202] width 63 height 12
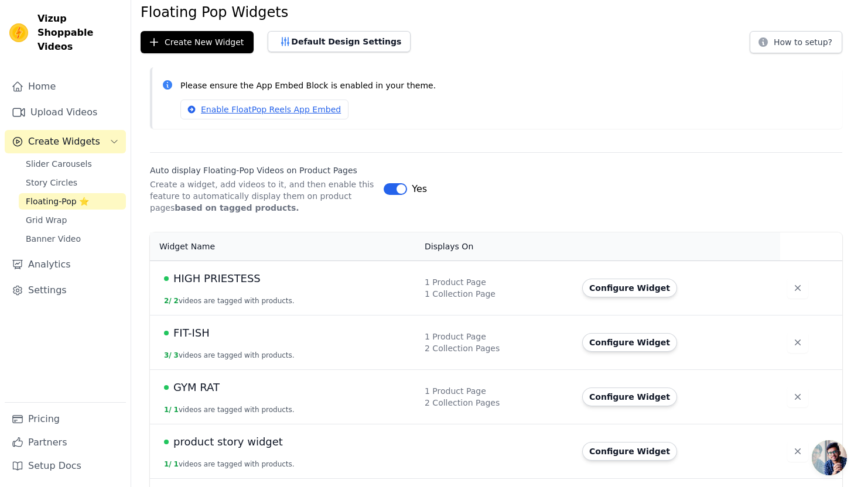
scroll to position [122, 0]
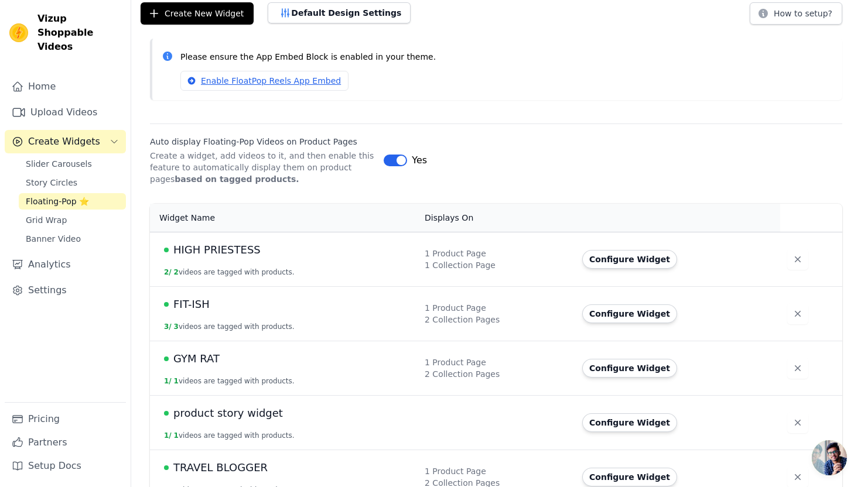
click at [241, 255] on span "HIGH PRIESTESS" at bounding box center [216, 250] width 87 height 16
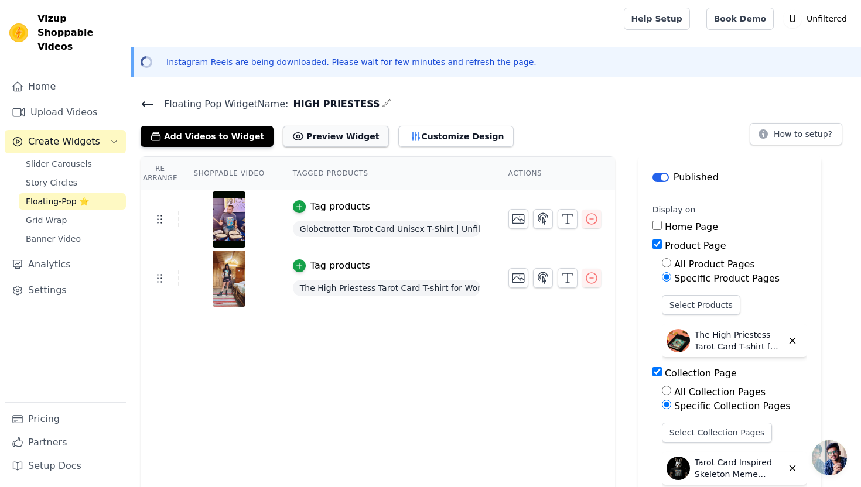
click at [331, 131] on button "Preview Widget" at bounding box center [335, 136] width 105 height 21
click at [73, 177] on span "Story Circles" at bounding box center [52, 183] width 52 height 12
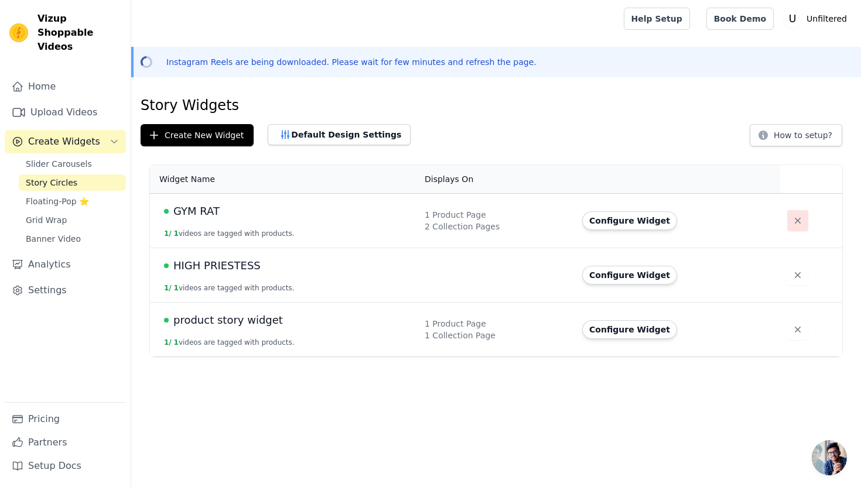
click at [792, 222] on icon "button" at bounding box center [798, 221] width 12 height 12
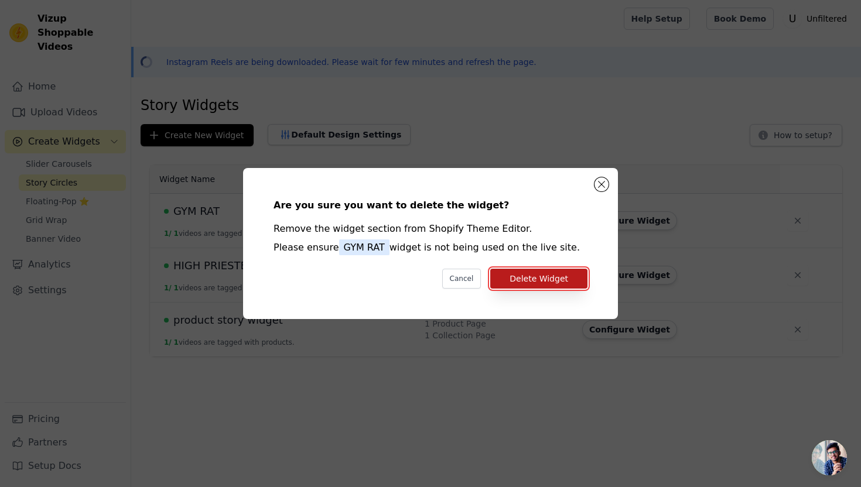
click at [581, 273] on button "Delete Widget" at bounding box center [538, 279] width 97 height 20
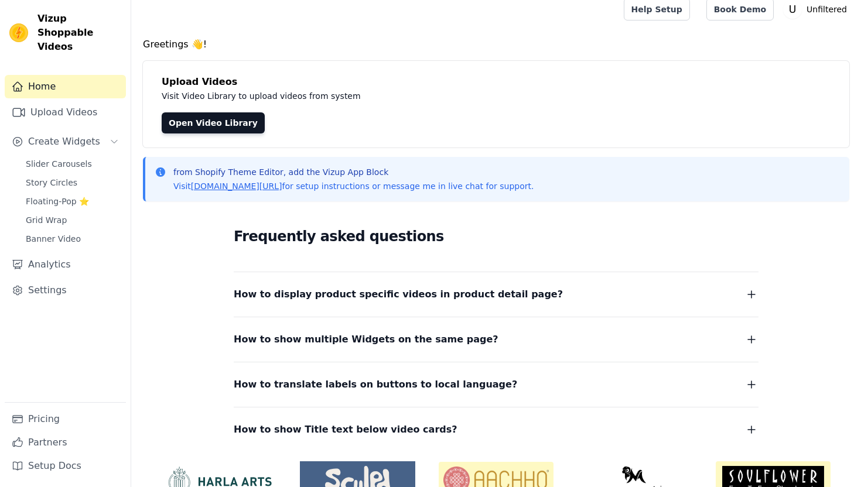
scroll to position [11, 0]
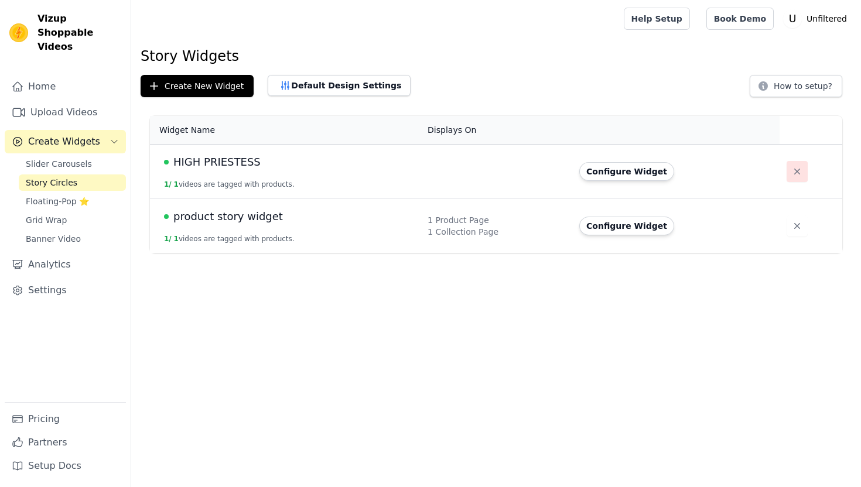
click at [787, 175] on button "button" at bounding box center [797, 171] width 21 height 21
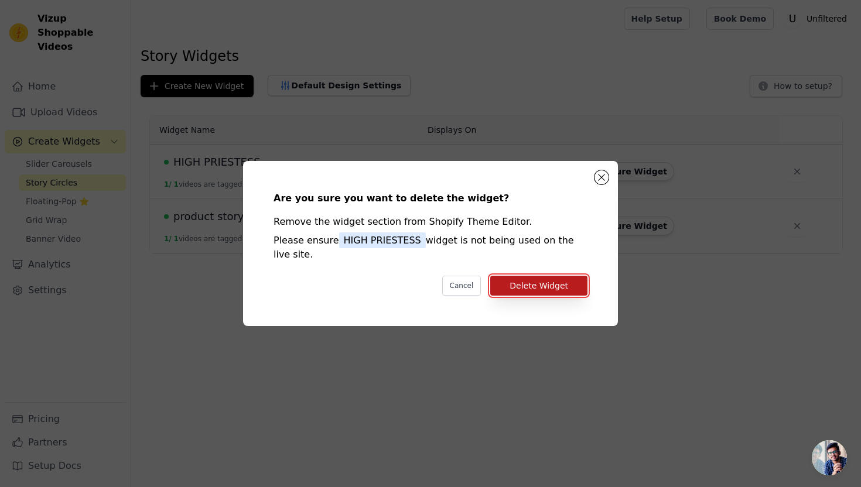
click at [573, 292] on button "Delete Widget" at bounding box center [538, 286] width 97 height 20
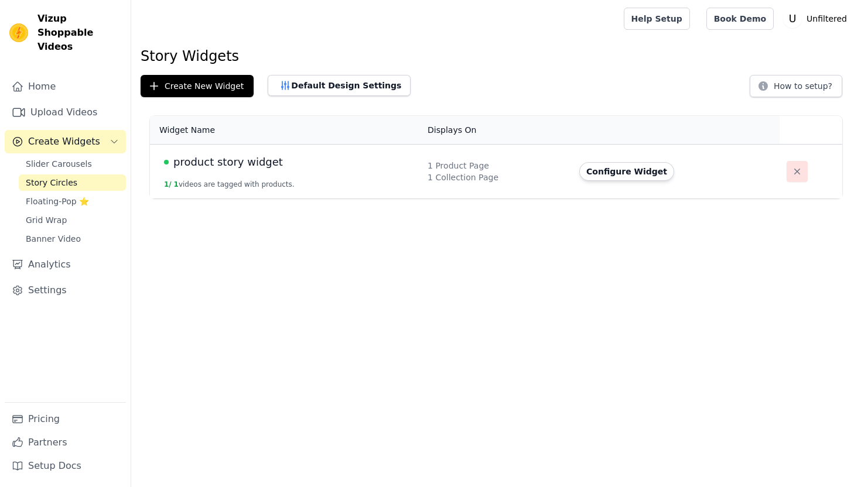
click at [794, 173] on icon "button" at bounding box center [797, 172] width 6 height 6
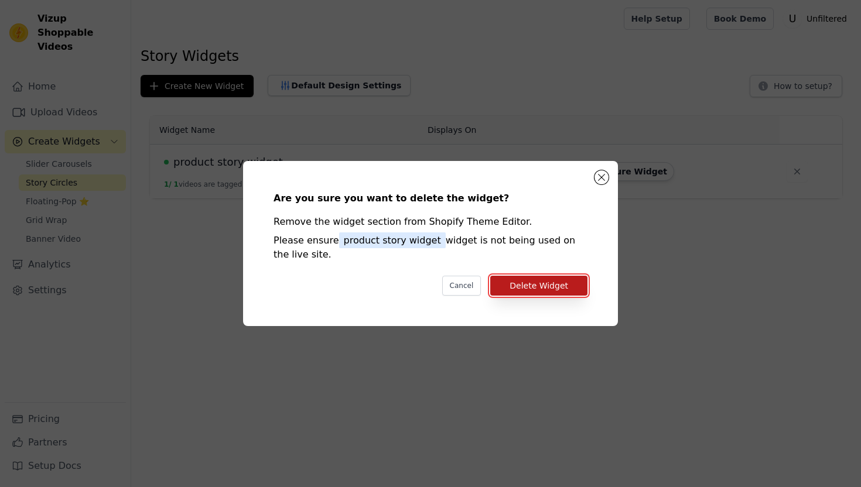
click at [562, 281] on button "Delete Widget" at bounding box center [538, 286] width 97 height 20
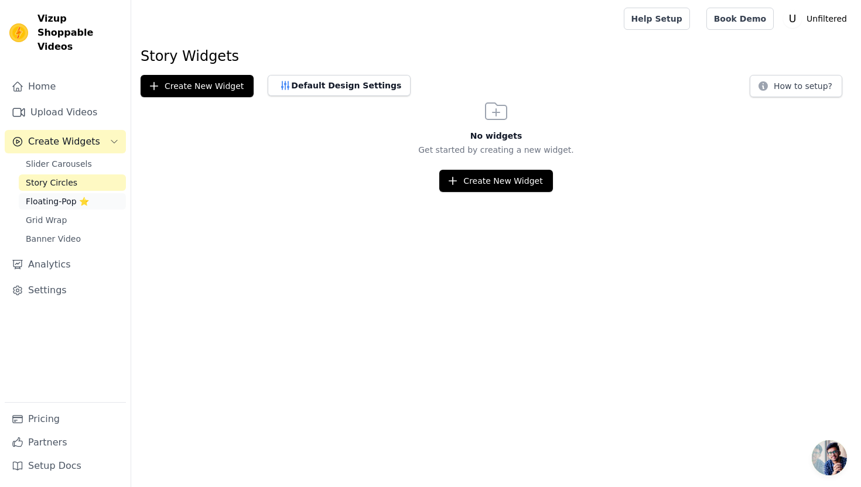
click at [59, 196] on span "Floating-Pop ⭐" at bounding box center [57, 202] width 63 height 12
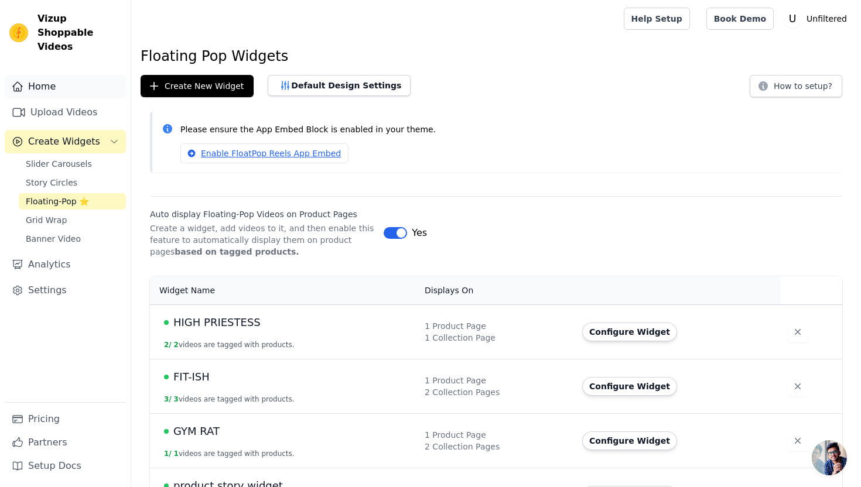
click at [45, 76] on link "Home" at bounding box center [65, 86] width 121 height 23
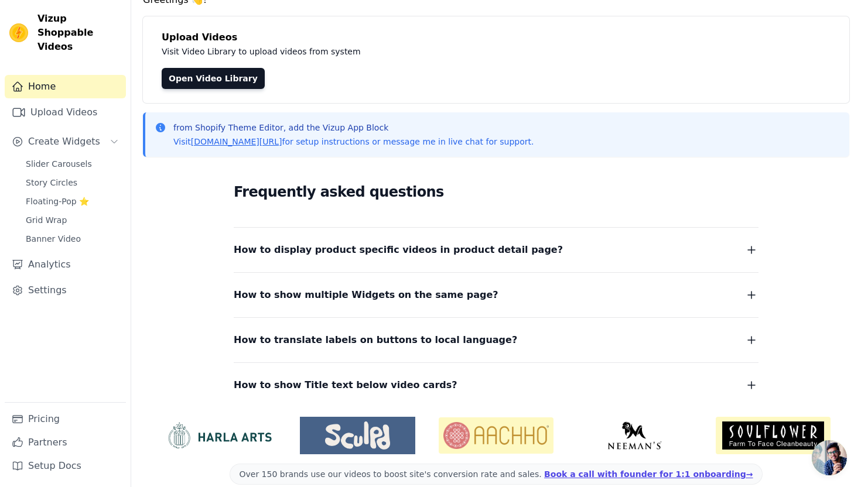
scroll to position [51, 0]
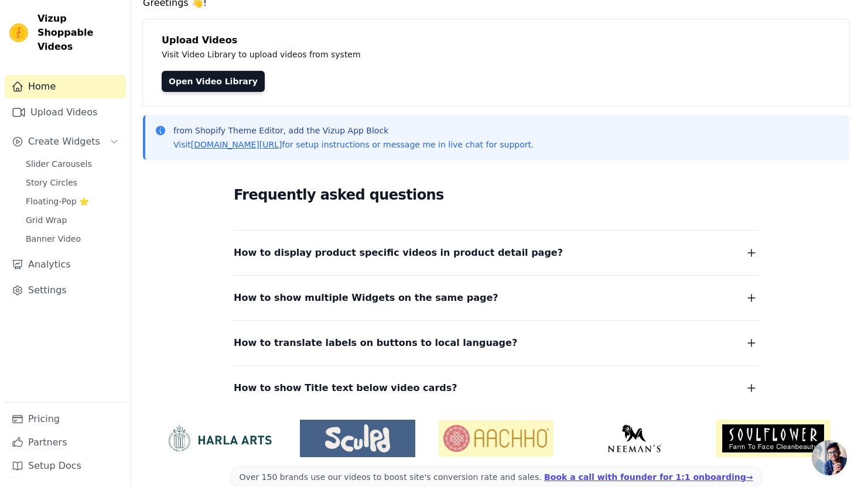
click at [413, 258] on span "How to display product specific videos in product detail page?" at bounding box center [398, 253] width 329 height 16
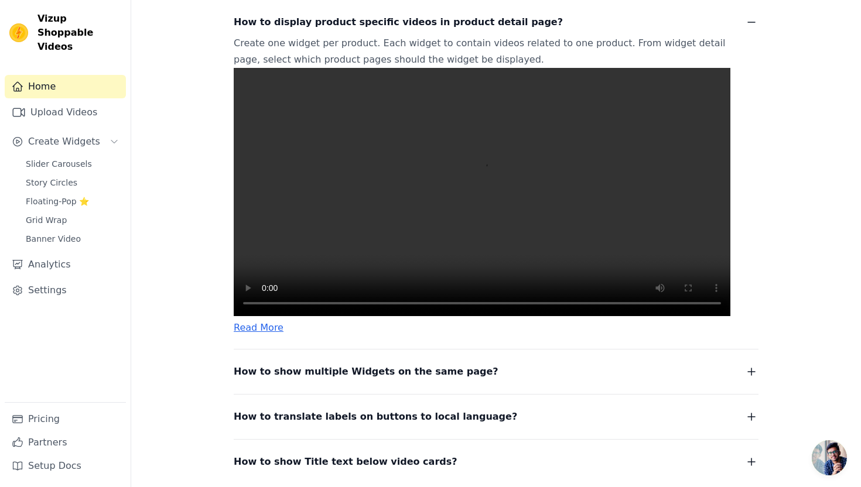
scroll to position [283, 0]
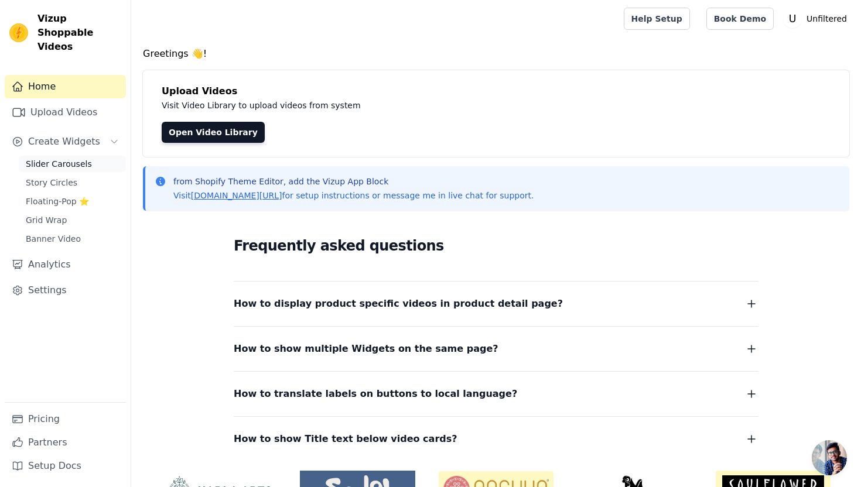
click at [71, 158] on span "Slider Carousels" at bounding box center [59, 164] width 66 height 12
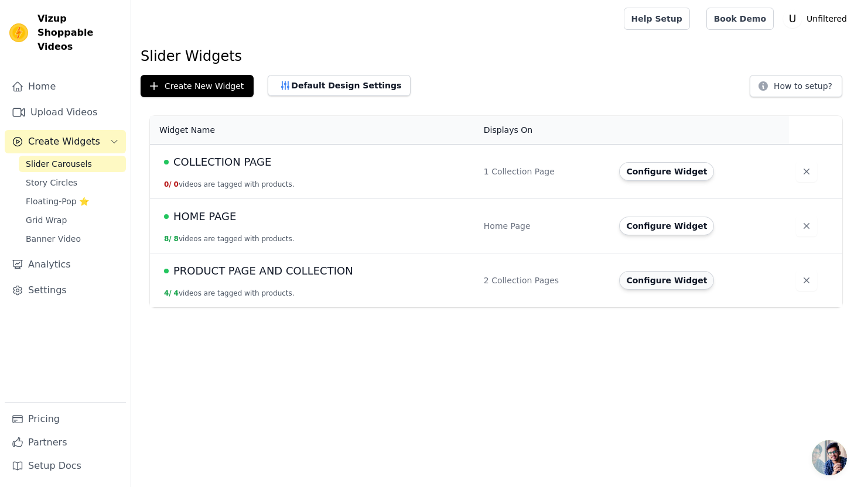
click at [645, 283] on button "Configure Widget" at bounding box center [666, 280] width 95 height 19
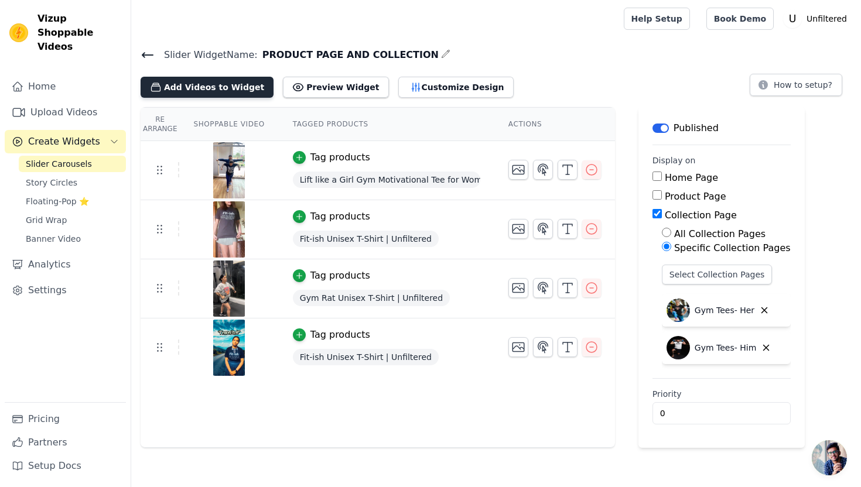
click at [197, 86] on button "Add Videos to Widget" at bounding box center [207, 87] width 133 height 21
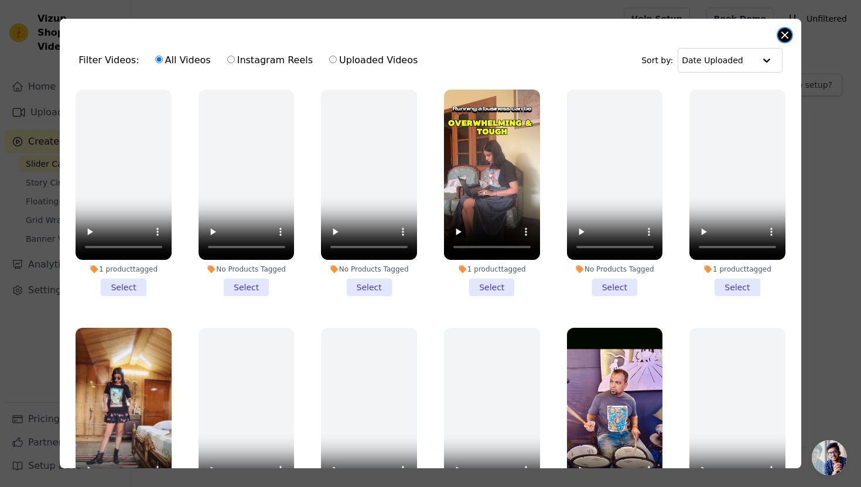
click at [788, 34] on button "Close modal" at bounding box center [785, 35] width 14 height 14
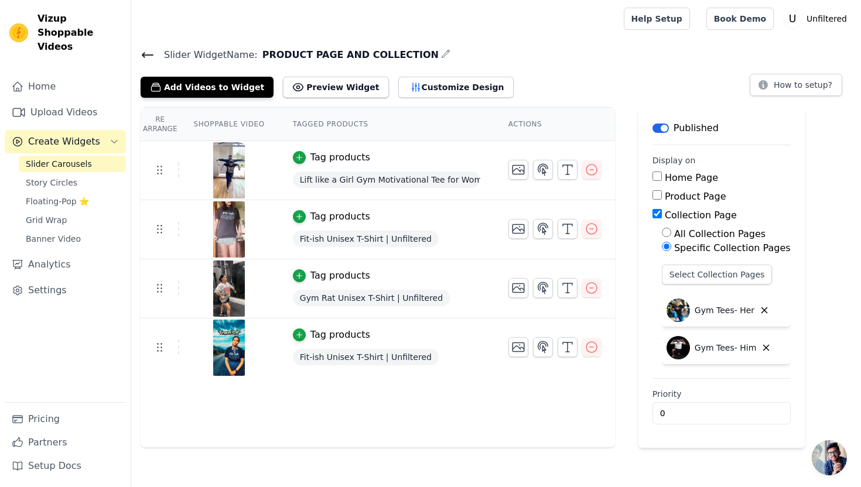
click at [149, 52] on icon at bounding box center [148, 55] width 14 height 14
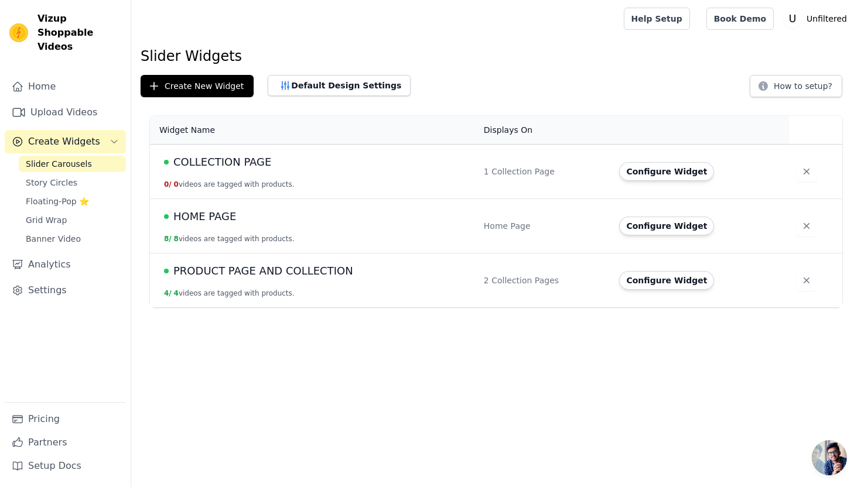
click at [230, 241] on button "8 / 8 videos are tagged with products." at bounding box center [229, 238] width 131 height 9
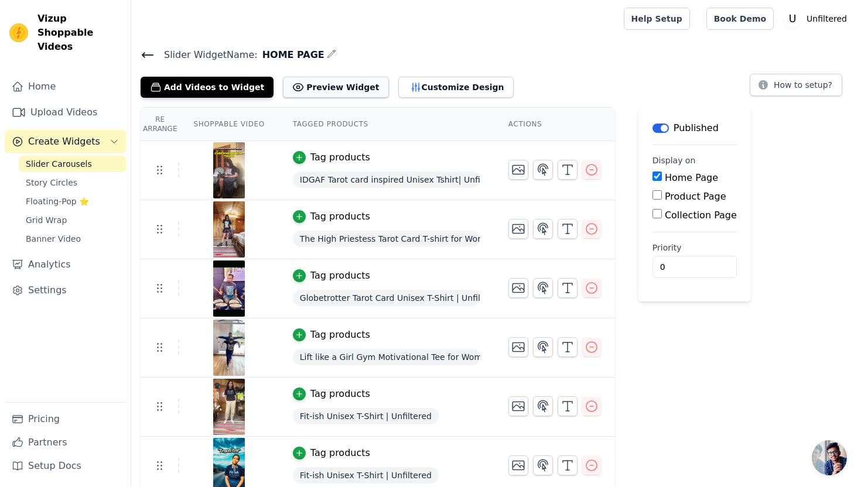
click at [317, 93] on button "Preview Widget" at bounding box center [335, 87] width 105 height 21
click at [343, 84] on button "Preview Widget" at bounding box center [335, 87] width 105 height 21
click at [417, 92] on button "Customize Design" at bounding box center [455, 87] width 115 height 21
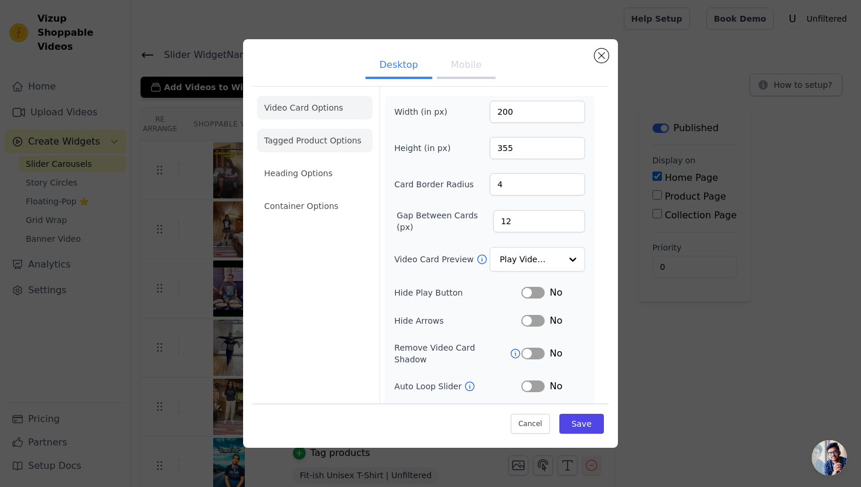
click at [322, 135] on li "Tagged Product Options" at bounding box center [314, 140] width 115 height 23
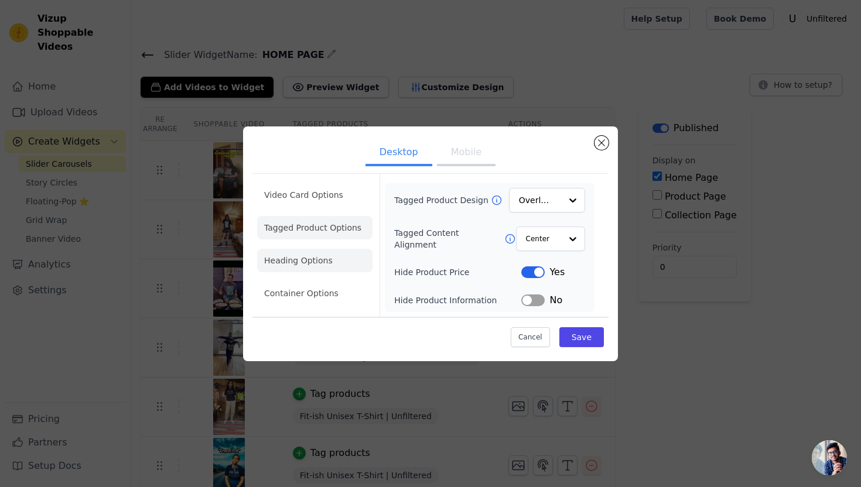
click at [308, 258] on li "Heading Options" at bounding box center [314, 260] width 115 height 23
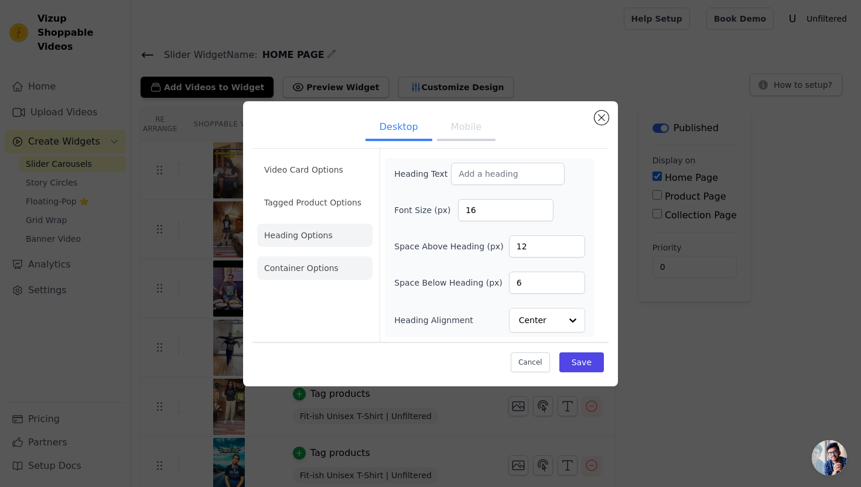
click at [313, 272] on li "Container Options" at bounding box center [314, 268] width 115 height 23
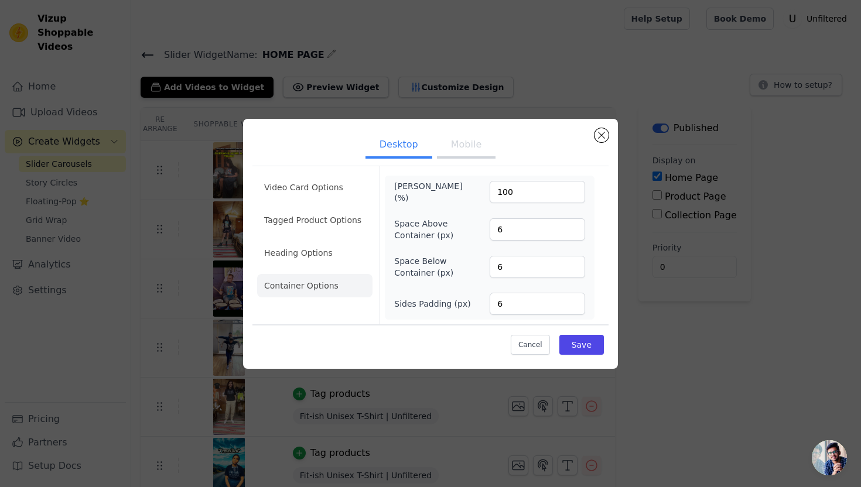
click at [479, 144] on button "Mobile" at bounding box center [466, 146] width 59 height 26
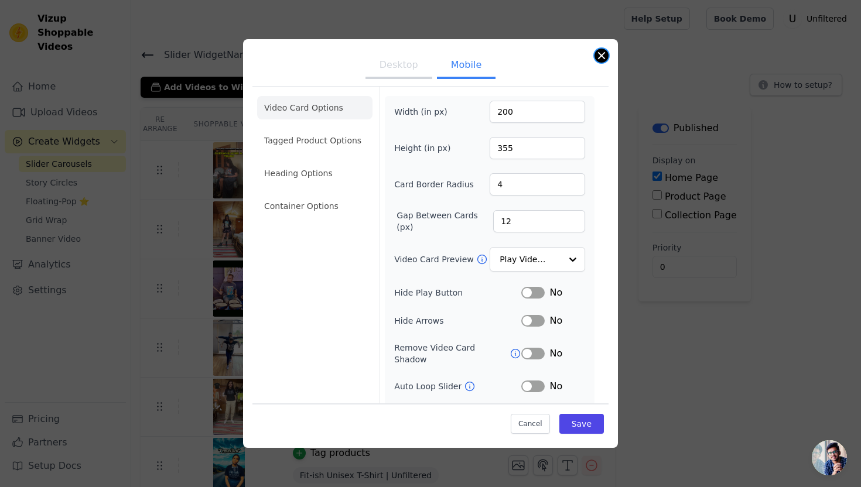
click at [600, 57] on button "Close modal" at bounding box center [601, 56] width 14 height 14
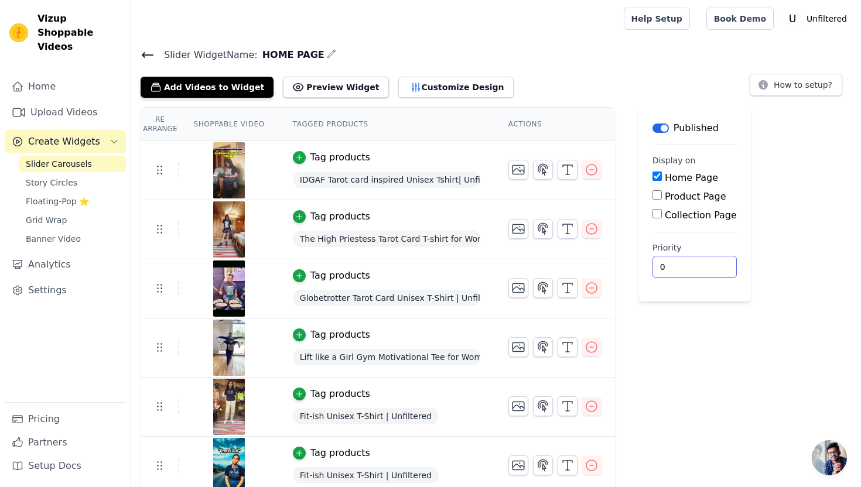
click at [665, 265] on input "0" at bounding box center [694, 267] width 84 height 22
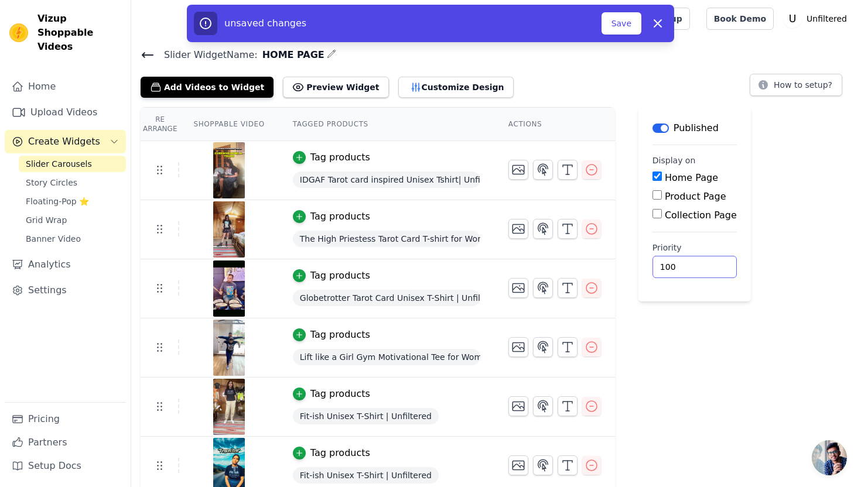
type input "100"
click at [788, 181] on div "Re Arrange Shoppable Video Tagged Products Actions Tag products IDGAF Tarot car…" at bounding box center [496, 360] width 730 height 507
click at [658, 22] on icon "button" at bounding box center [657, 23] width 7 height 7
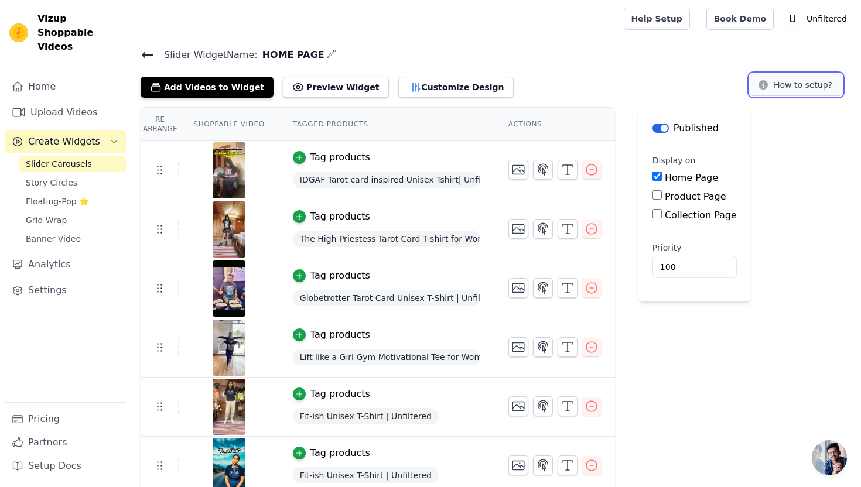
click at [826, 86] on button "How to setup?" at bounding box center [796, 85] width 93 height 22
click at [144, 53] on icon at bounding box center [147, 55] width 11 height 5
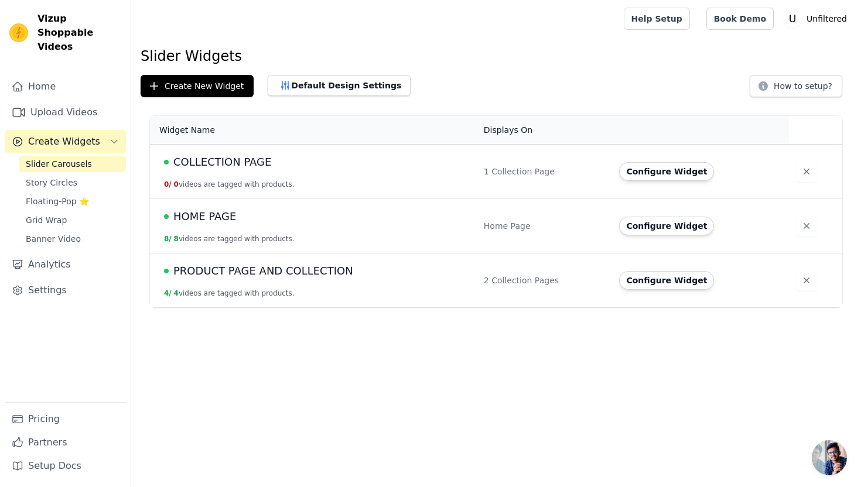
click at [218, 271] on span "PRODUCT PAGE AND COLLECTION" at bounding box center [263, 271] width 180 height 16
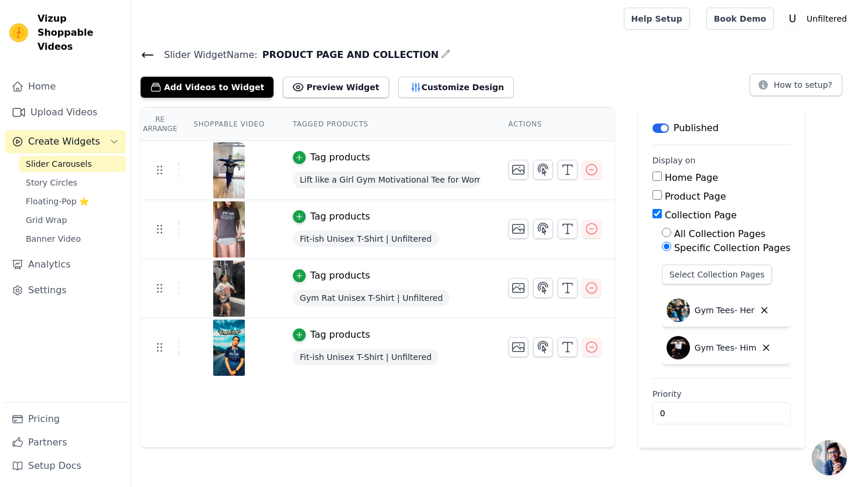
click at [146, 49] on icon at bounding box center [148, 55] width 14 height 14
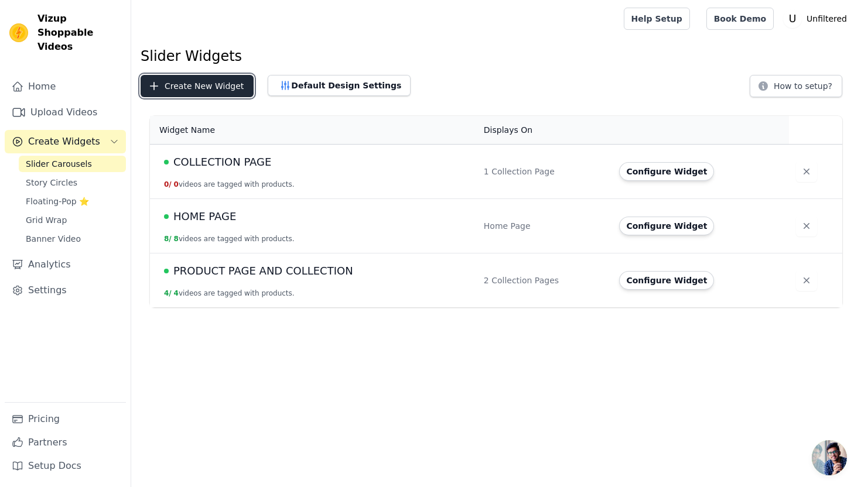
click at [224, 87] on button "Create New Widget" at bounding box center [197, 86] width 113 height 22
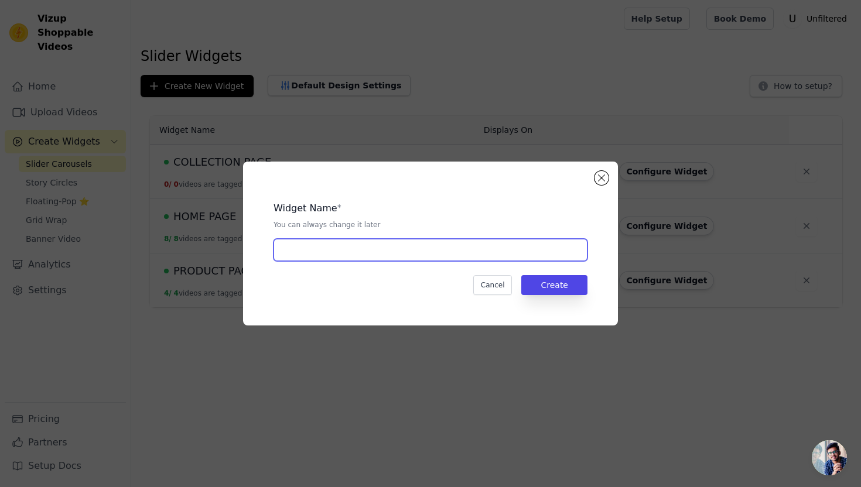
click at [360, 246] on input "text" at bounding box center [431, 250] width 314 height 22
type input "TAROT"
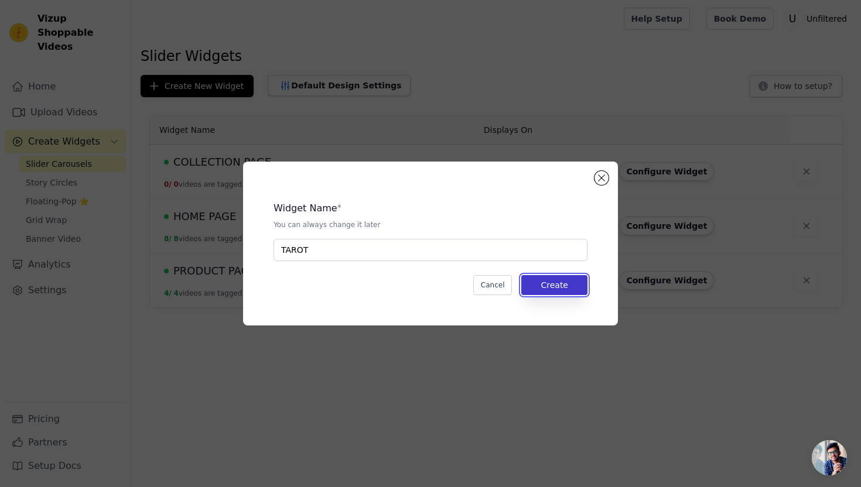
click at [572, 282] on button "Create" at bounding box center [554, 285] width 66 height 20
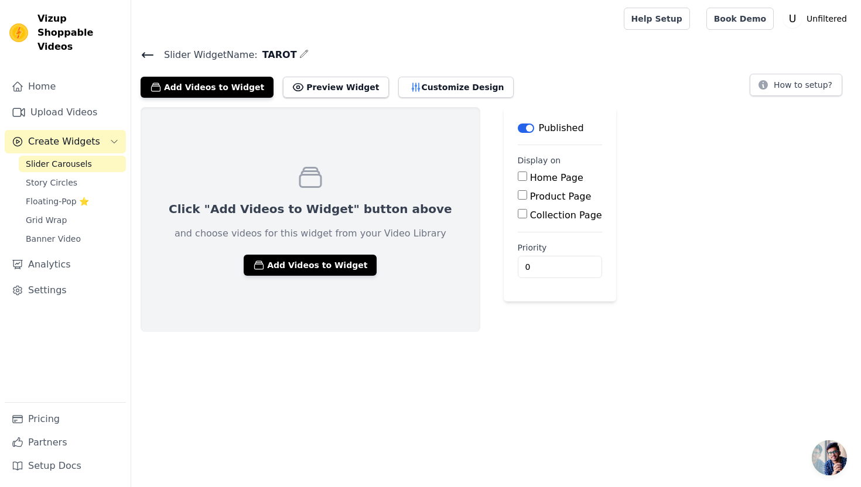
click at [518, 215] on input "Collection Page" at bounding box center [522, 213] width 9 height 9
checkbox input "true"
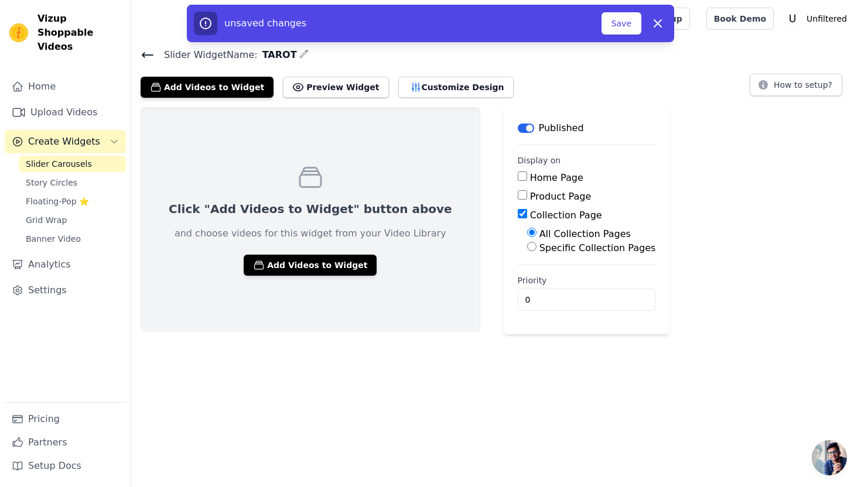
click at [527, 245] on input "Specific Collection Pages" at bounding box center [531, 246] width 9 height 9
radio input "true"
click at [527, 272] on button "Select Collection Pages" at bounding box center [582, 275] width 111 height 20
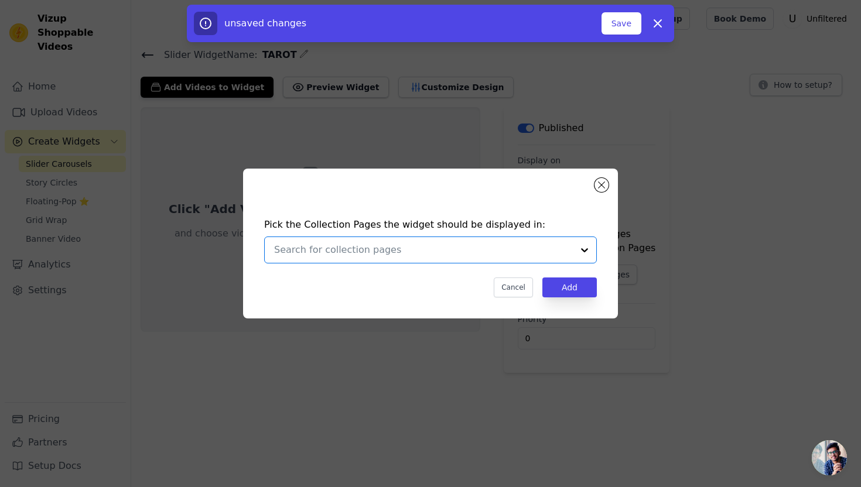
click at [450, 250] on input "text" at bounding box center [423, 250] width 299 height 14
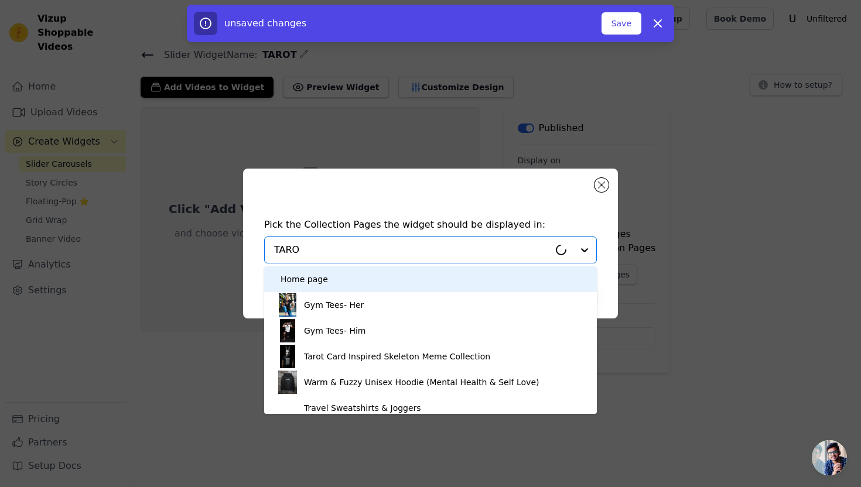
type input "TAROT"
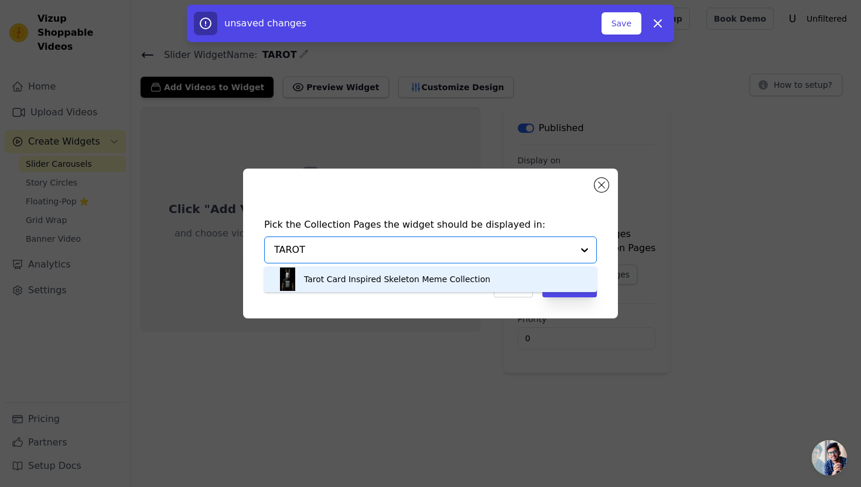
click at [449, 281] on div "Tarot Card Inspired Skeleton Meme Collection" at bounding box center [397, 279] width 186 height 26
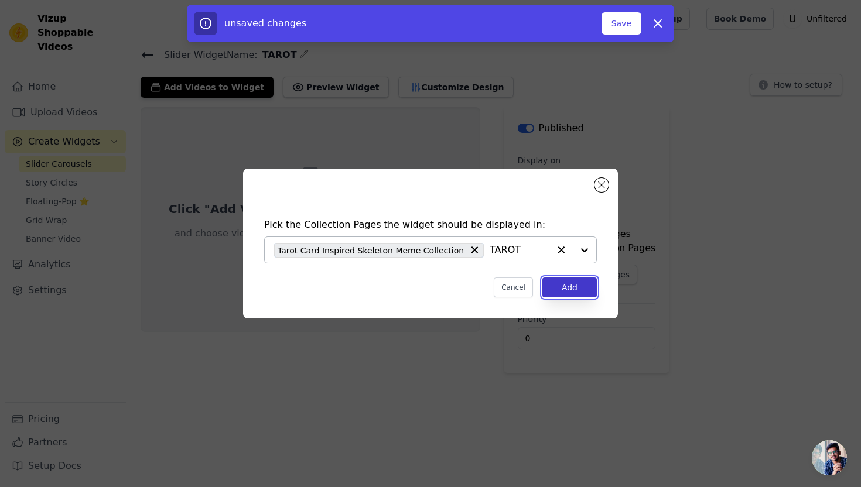
click at [581, 284] on button "Add" at bounding box center [569, 288] width 54 height 20
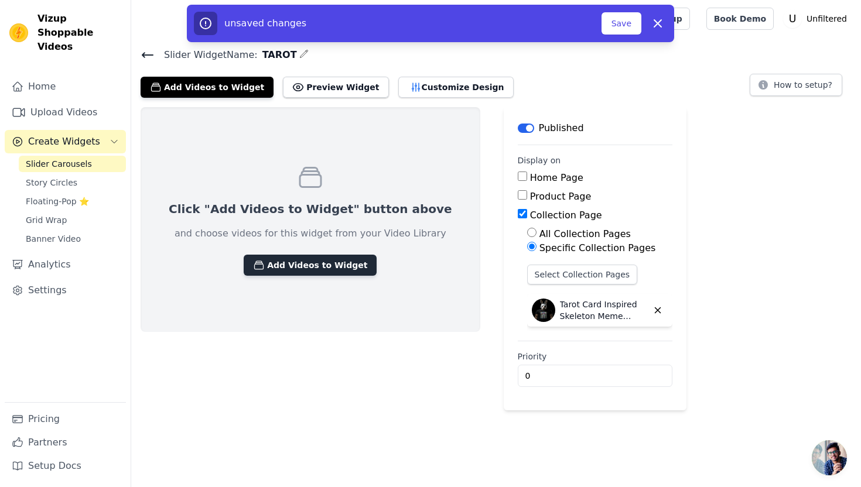
click at [333, 266] on button "Add Videos to Widget" at bounding box center [310, 265] width 133 height 21
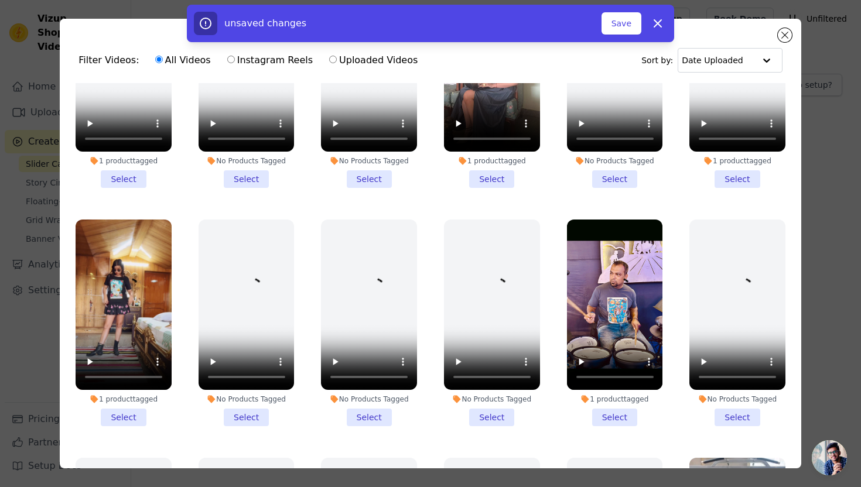
scroll to position [111, 0]
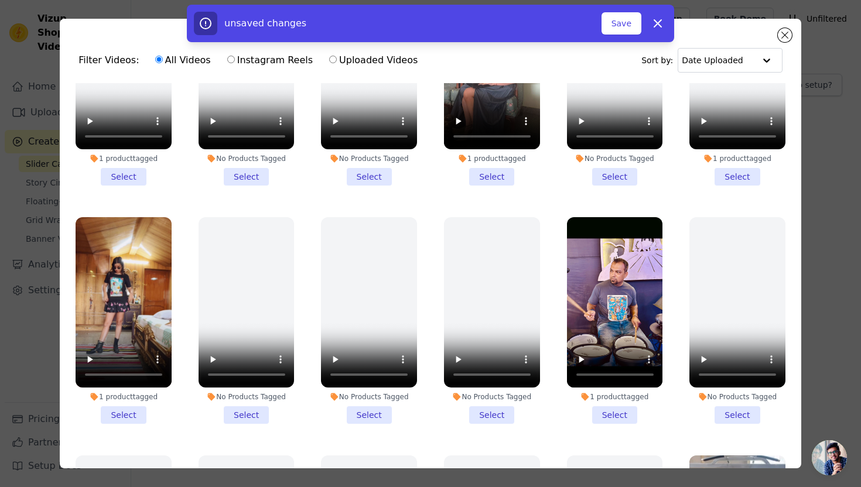
click at [139, 412] on li "1 product tagged Select" at bounding box center [124, 320] width 96 height 207
click at [0, 0] on input "1 product tagged Select" at bounding box center [0, 0] width 0 height 0
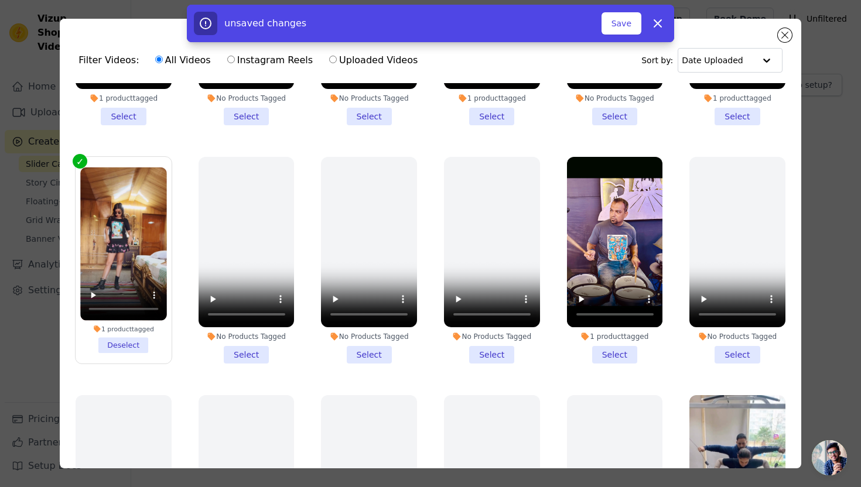
scroll to position [176, 0]
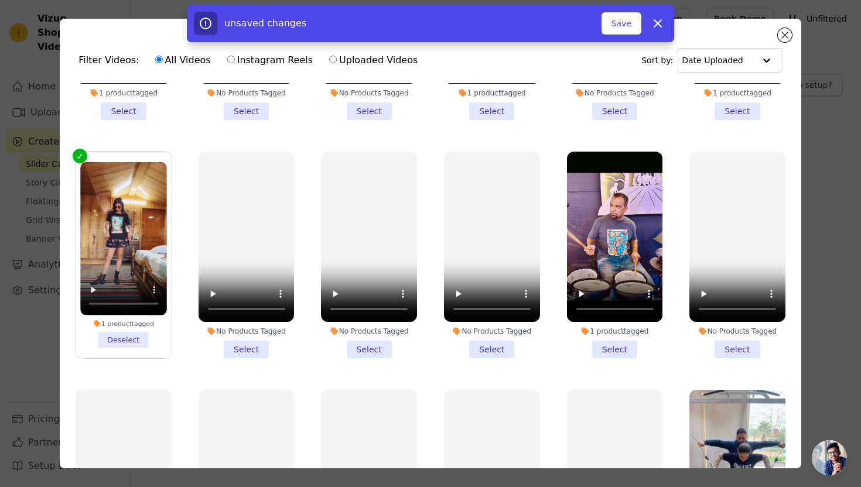
click at [620, 355] on li "1 product tagged Select" at bounding box center [615, 255] width 96 height 207
click at [0, 0] on input "1 product tagged Select" at bounding box center [0, 0] width 0 height 0
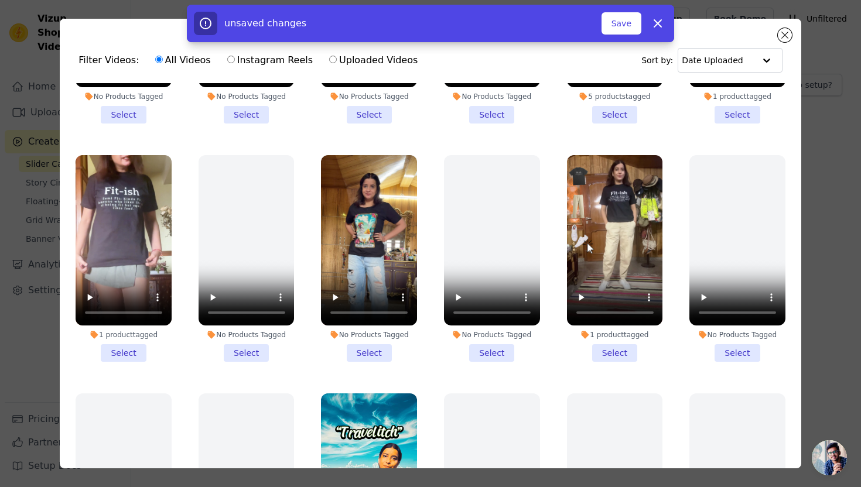
scroll to position [650, 0]
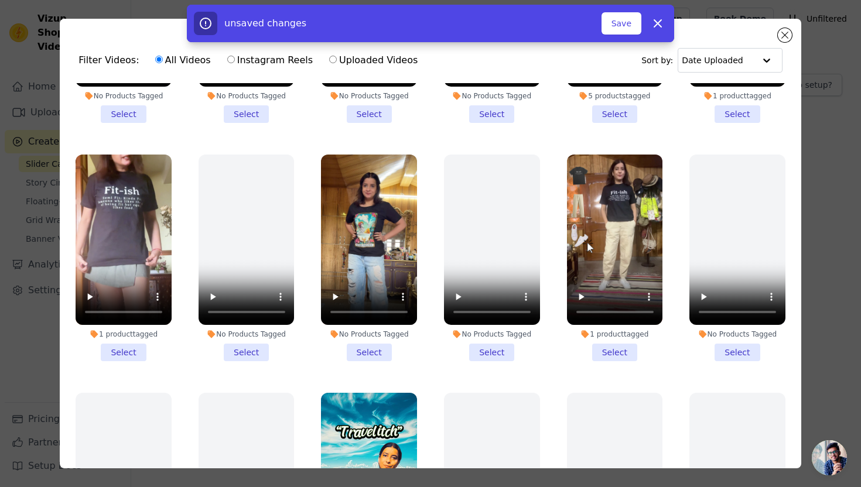
click at [374, 353] on li "No Products Tagged Select" at bounding box center [369, 258] width 96 height 207
click at [0, 0] on input "No Products Tagged Select" at bounding box center [0, 0] width 0 height 0
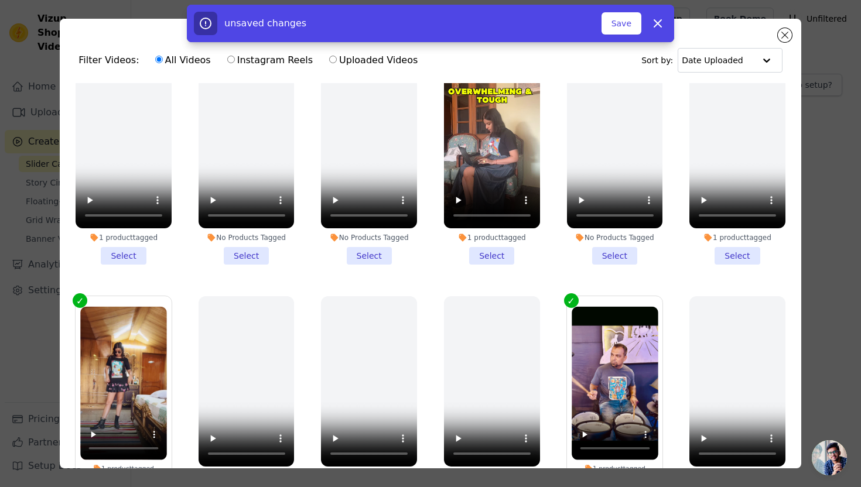
scroll to position [0, 0]
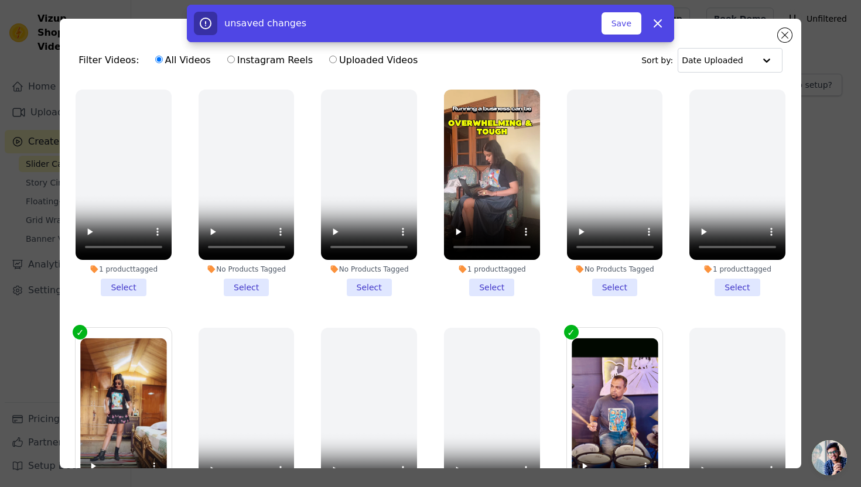
click at [488, 288] on li "1 product tagged Select" at bounding box center [492, 193] width 96 height 207
click at [0, 0] on input "1 product tagged Select" at bounding box center [0, 0] width 0 height 0
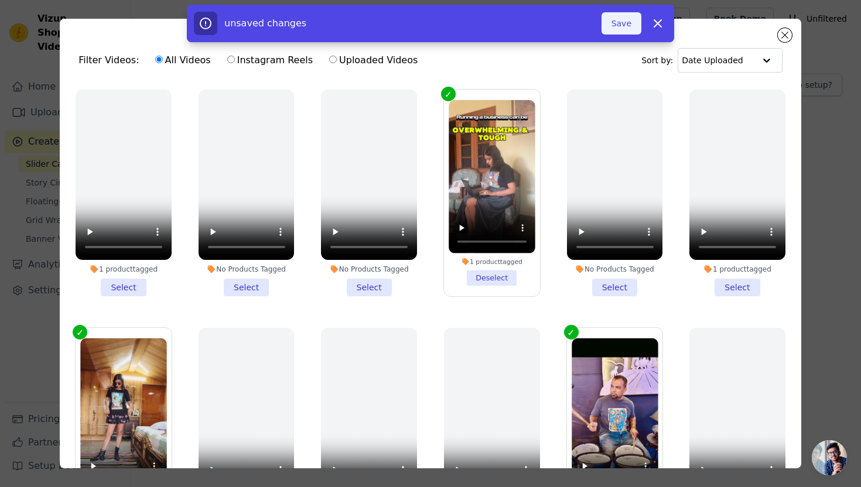
click at [616, 24] on button "Save" at bounding box center [621, 23] width 40 height 22
click at [628, 28] on button "Add To Widget" at bounding box center [602, 23] width 78 height 22
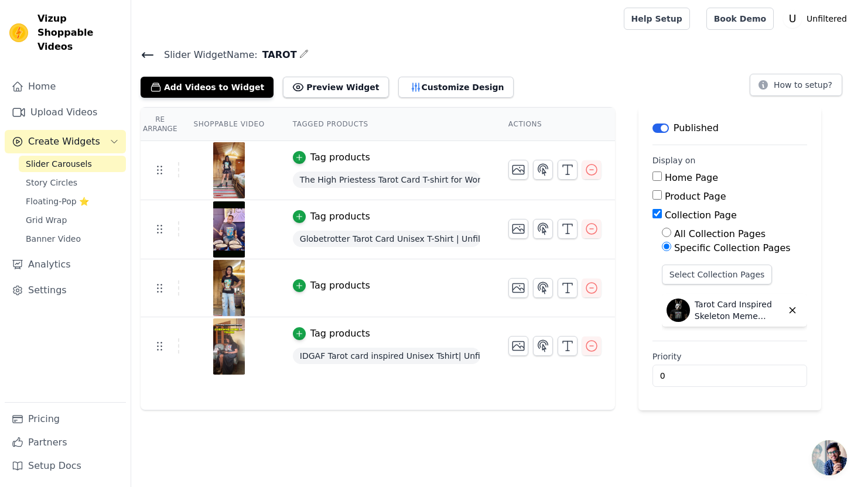
click at [146, 55] on icon at bounding box center [148, 55] width 14 height 14
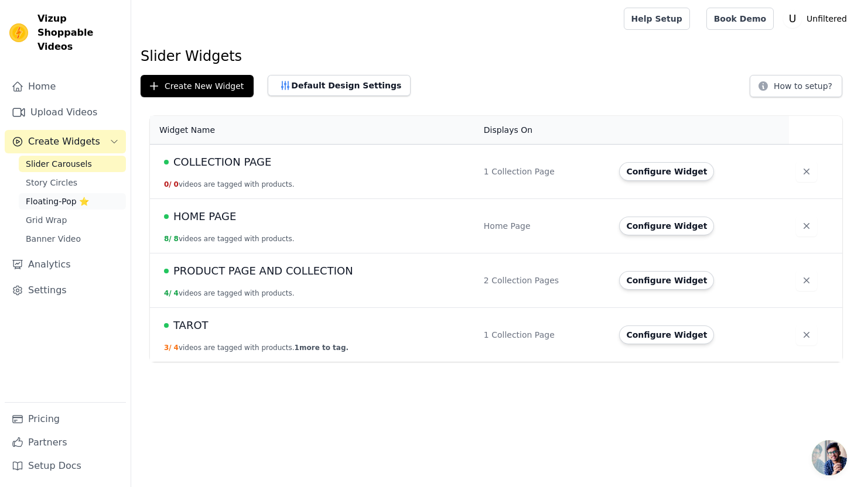
click at [64, 196] on span "Floating-Pop ⭐" at bounding box center [57, 202] width 63 height 12
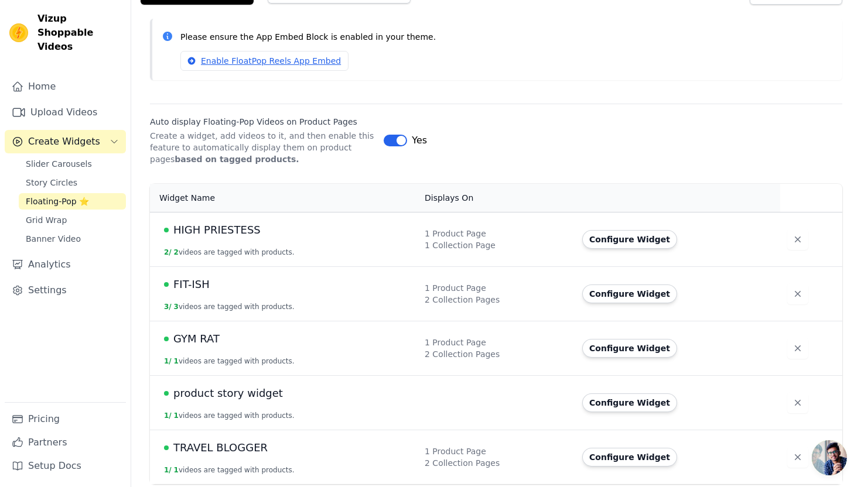
scroll to position [94, 0]
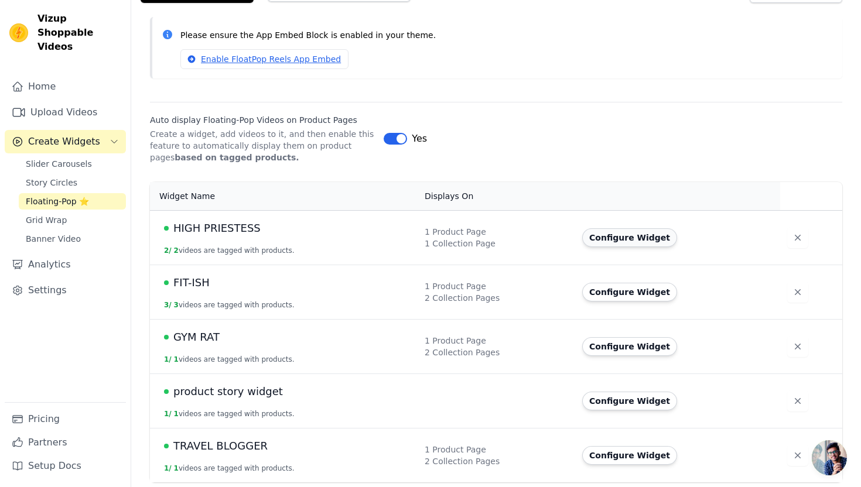
click at [617, 235] on button "Configure Widget" at bounding box center [629, 237] width 95 height 19
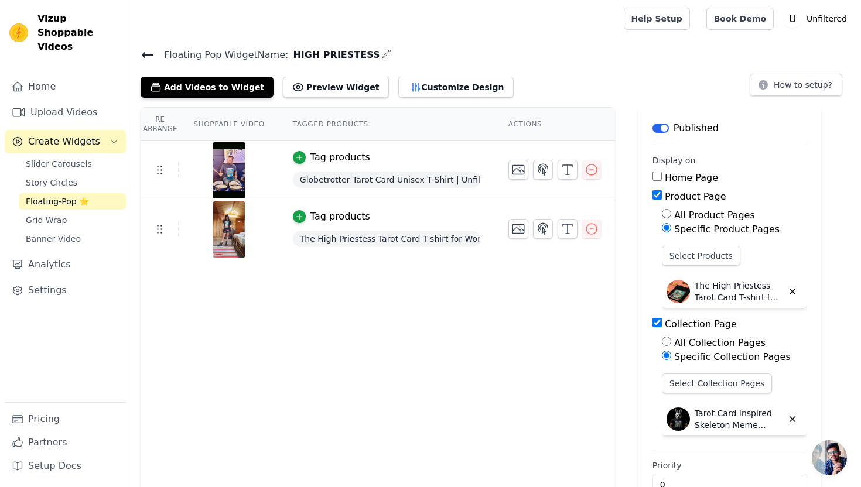
click at [658, 322] on input "Collection Page" at bounding box center [656, 322] width 9 height 9
checkbox input "false"
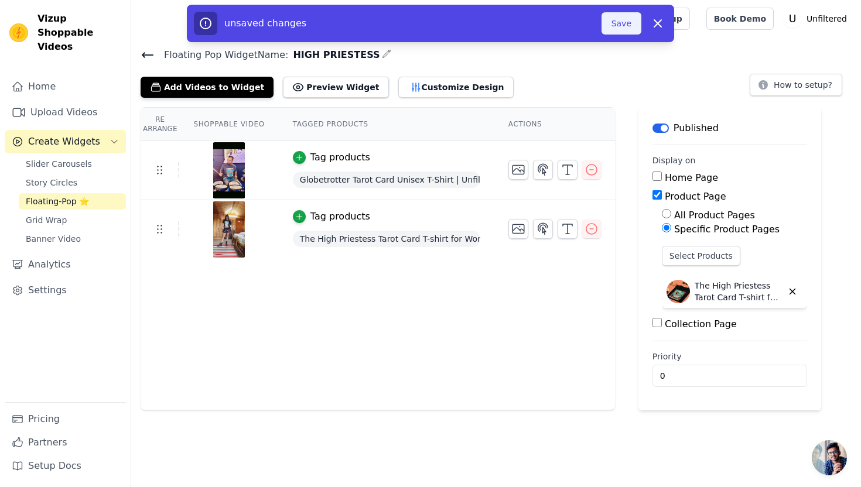
click at [617, 20] on button "Save" at bounding box center [621, 23] width 40 height 22
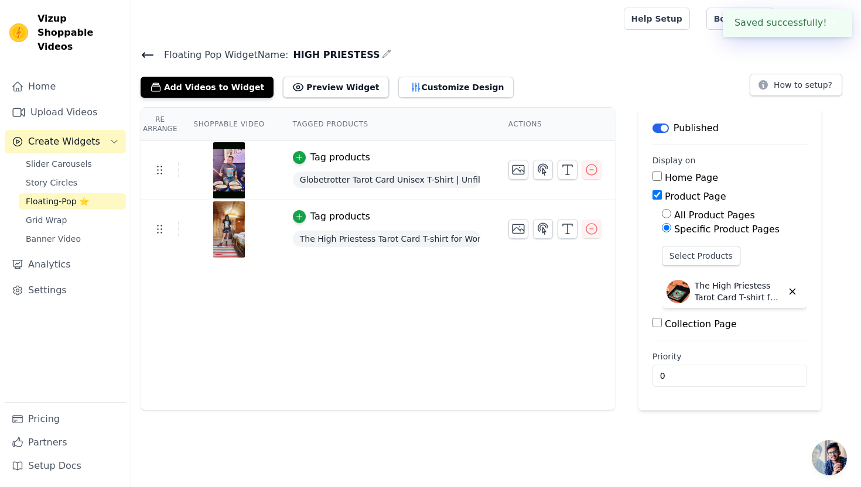
click at [143, 54] on icon at bounding box center [147, 55] width 11 height 5
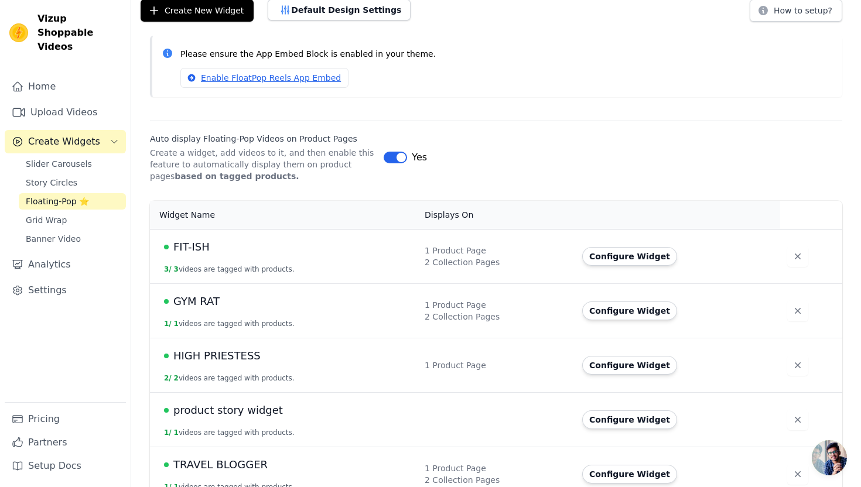
scroll to position [94, 0]
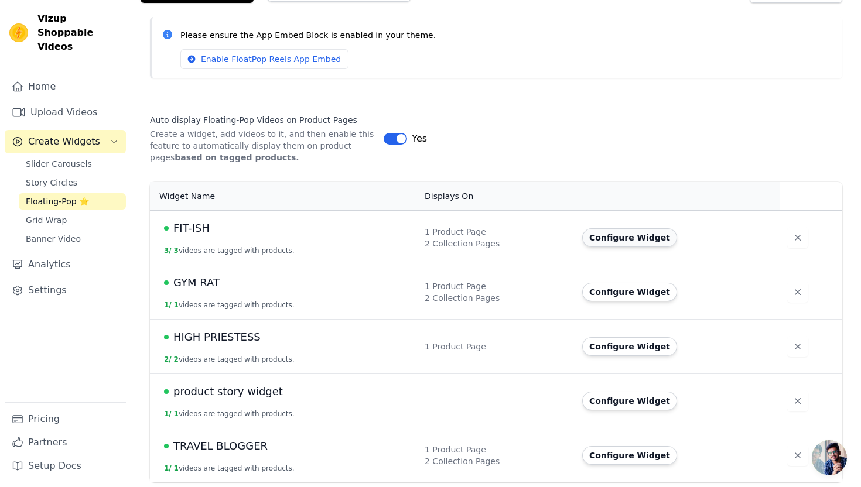
click at [632, 235] on button "Configure Widget" at bounding box center [629, 237] width 95 height 19
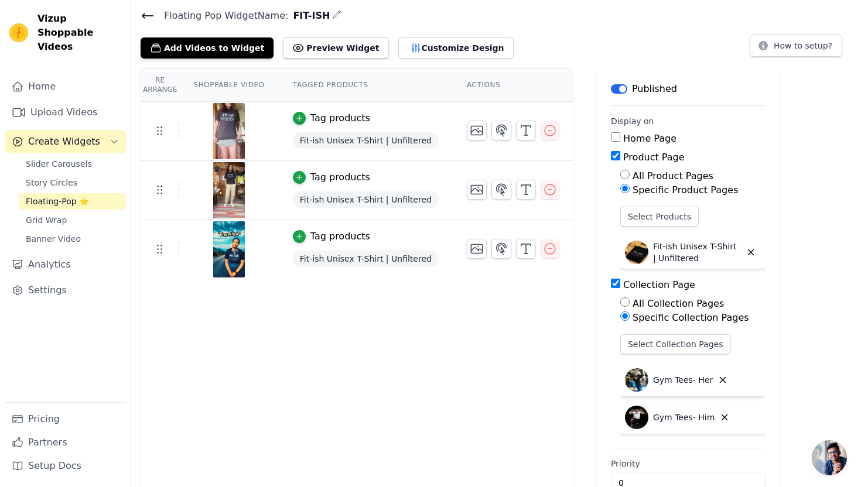
scroll to position [40, 0]
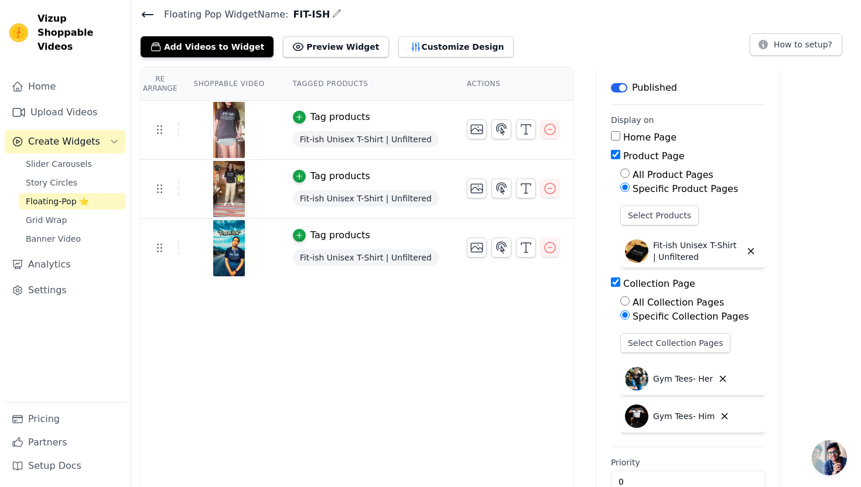
click at [611, 283] on input "Collection Page" at bounding box center [615, 282] width 9 height 9
checkbox input "false"
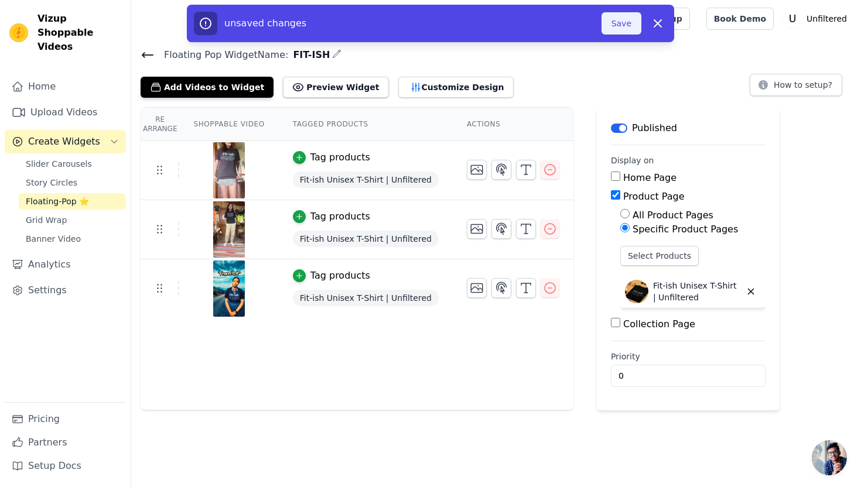
click at [619, 26] on button "Save" at bounding box center [621, 23] width 40 height 22
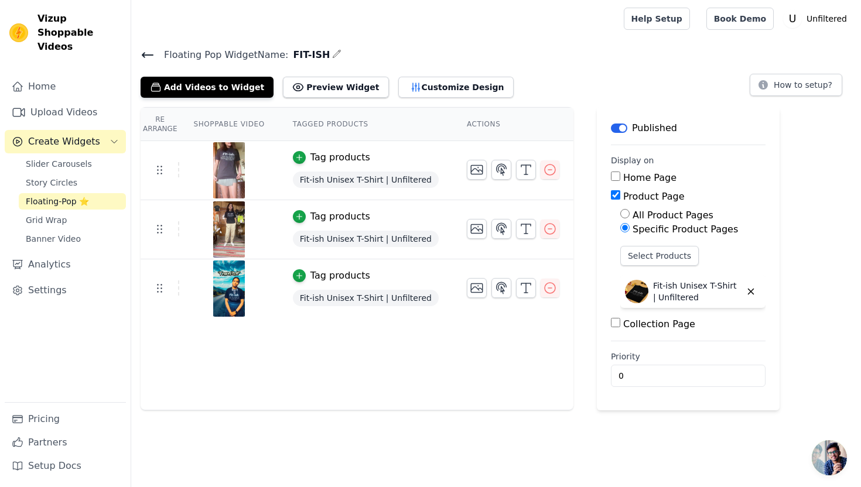
click at [145, 57] on icon at bounding box center [148, 55] width 14 height 14
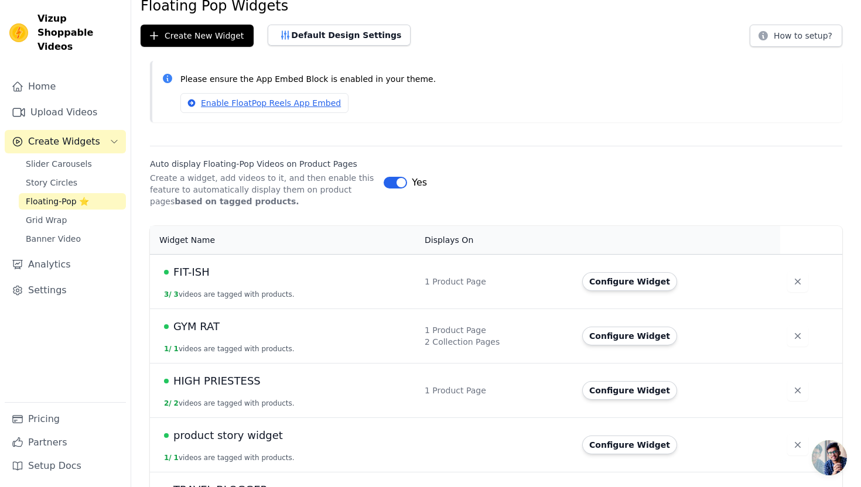
scroll to position [94, 0]
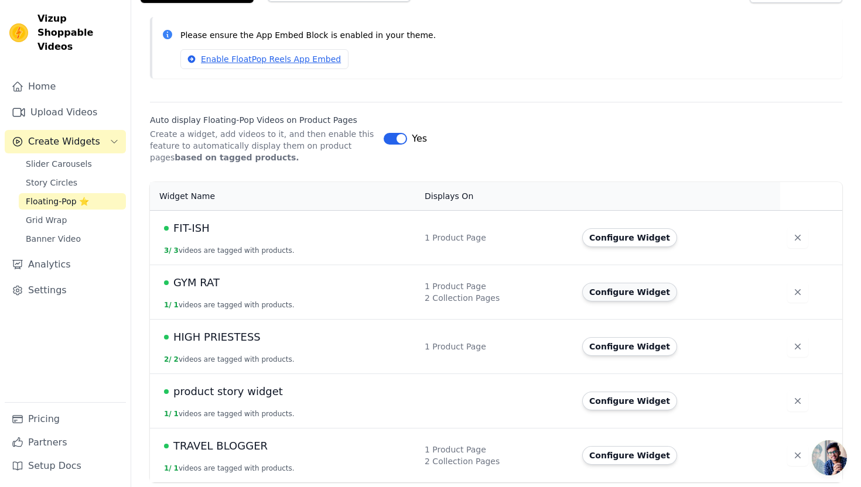
click at [620, 294] on button "Configure Widget" at bounding box center [629, 292] width 95 height 19
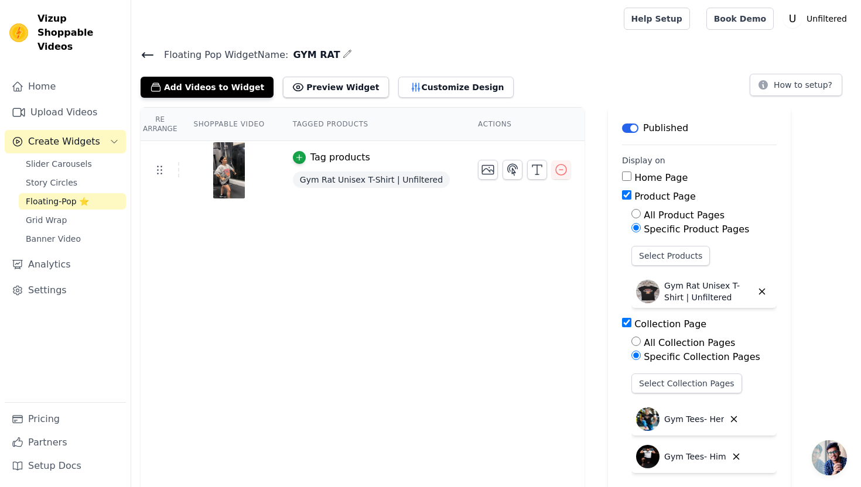
click at [622, 322] on input "Collection Page" at bounding box center [626, 322] width 9 height 9
checkbox input "false"
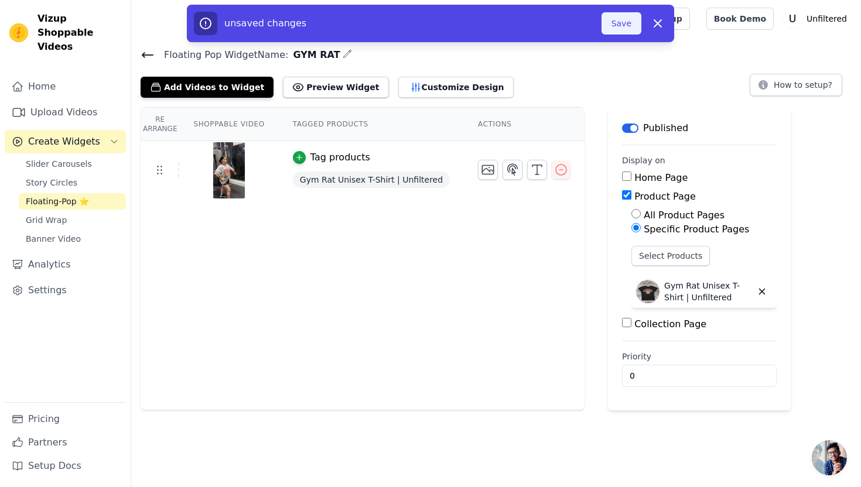
click at [612, 31] on button "Save" at bounding box center [621, 23] width 40 height 22
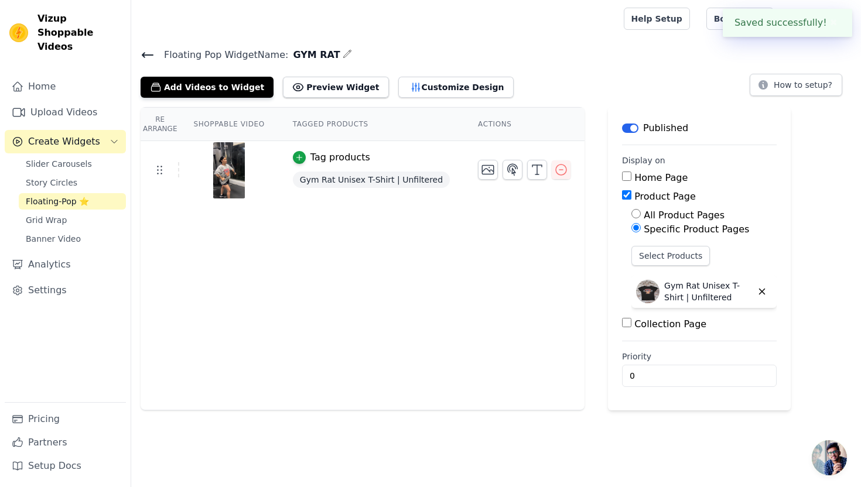
click at [145, 59] on icon at bounding box center [148, 55] width 14 height 14
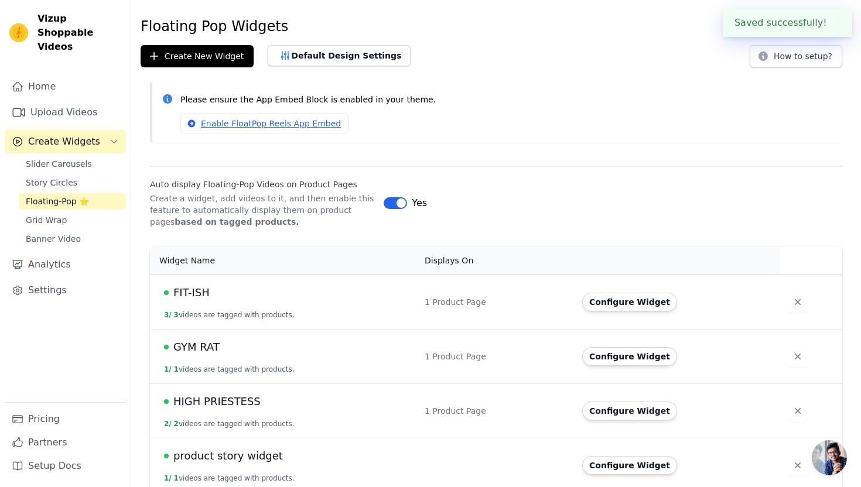
scroll to position [94, 0]
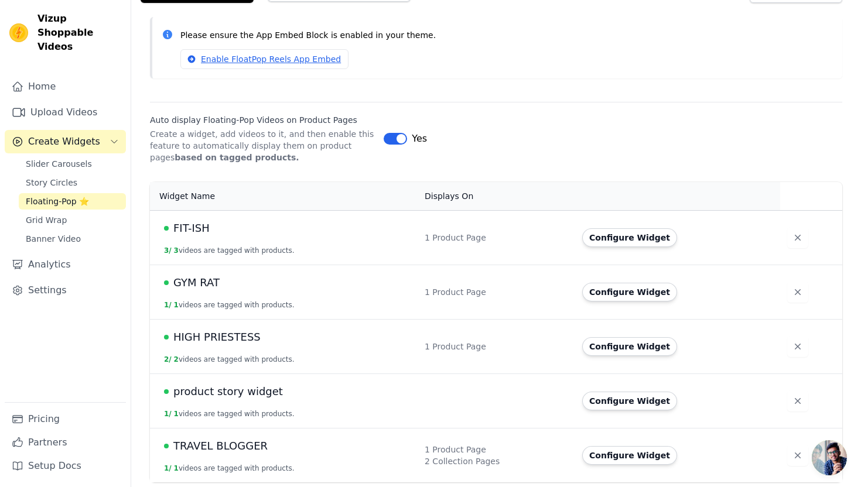
click at [261, 398] on span "product story widget" at bounding box center [228, 392] width 110 height 16
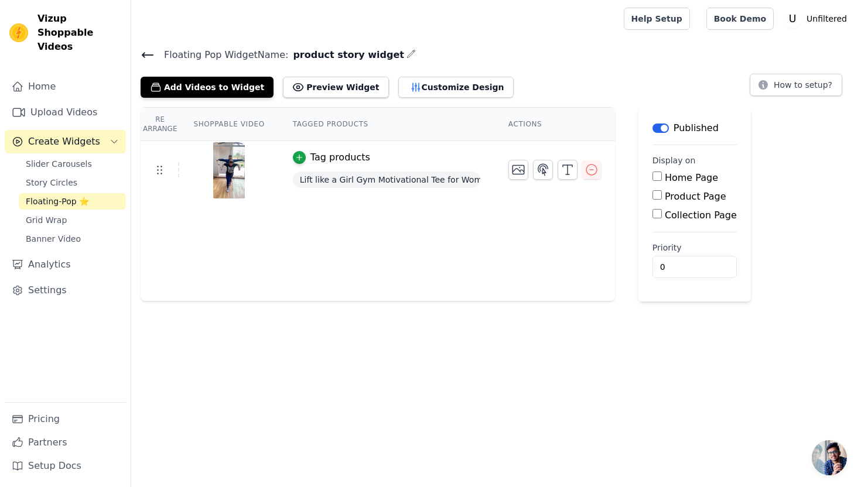
click at [141, 57] on icon at bounding box center [148, 55] width 14 height 14
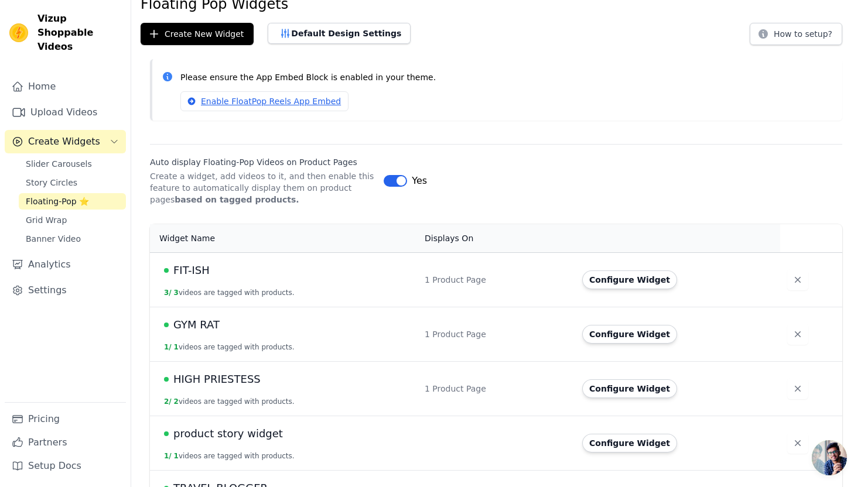
scroll to position [83, 0]
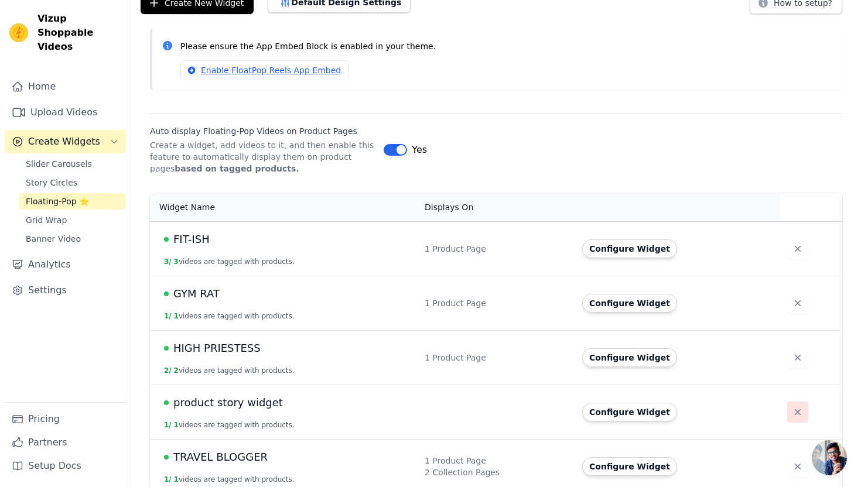
click at [792, 413] on icon "button" at bounding box center [798, 412] width 12 height 12
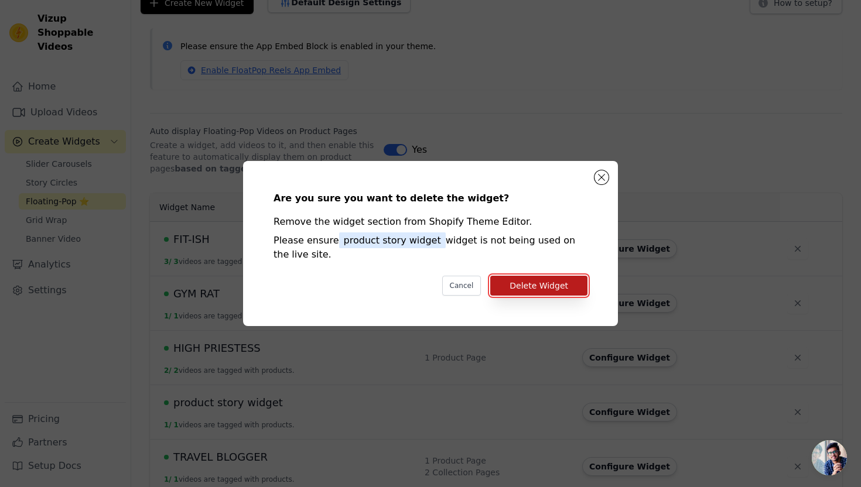
click at [573, 285] on button "Delete Widget" at bounding box center [538, 286] width 97 height 20
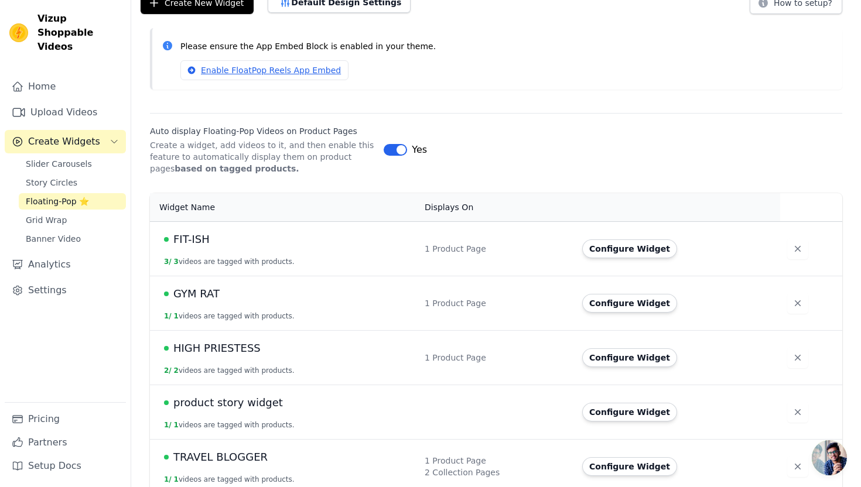
scroll to position [94, 0]
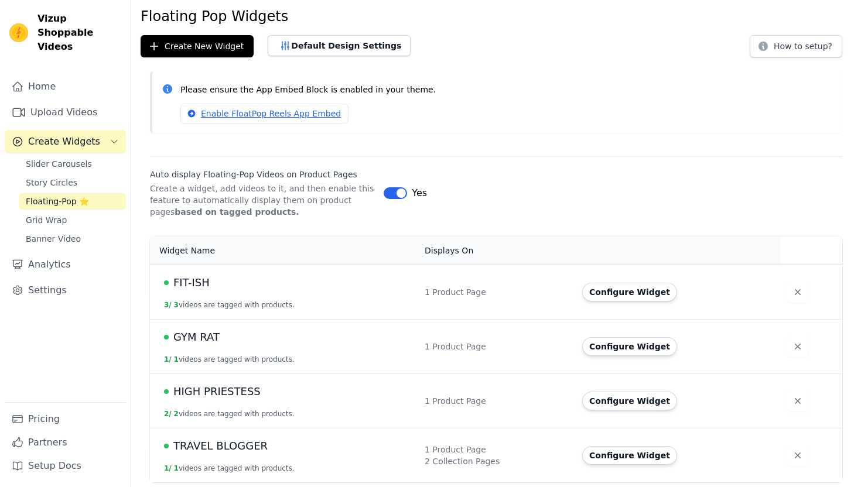
scroll to position [40, 0]
click at [631, 348] on button "Configure Widget" at bounding box center [629, 346] width 95 height 19
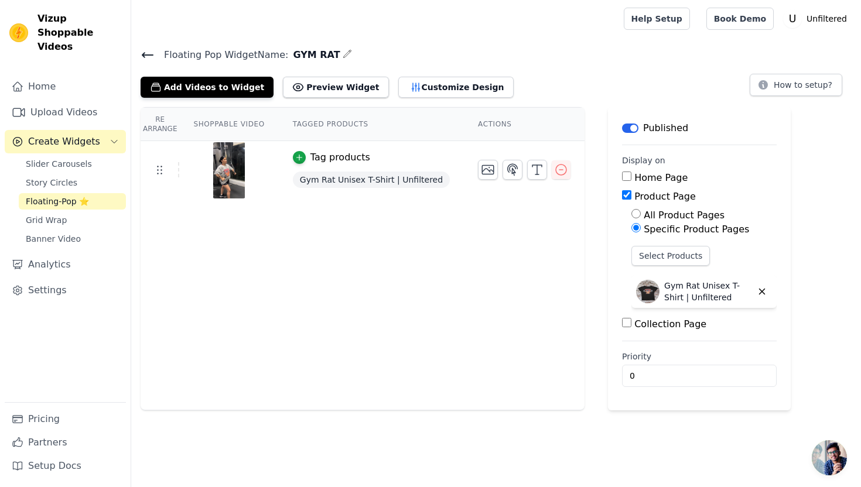
click at [142, 53] on icon at bounding box center [147, 55] width 11 height 5
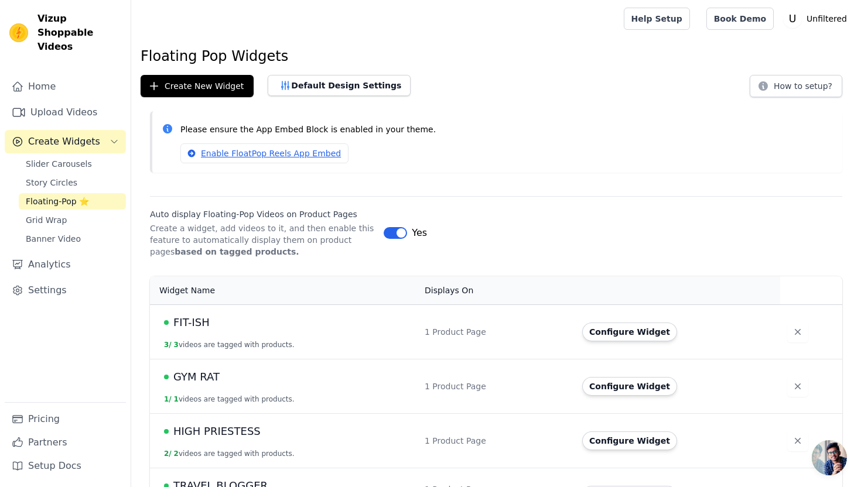
scroll to position [40, 0]
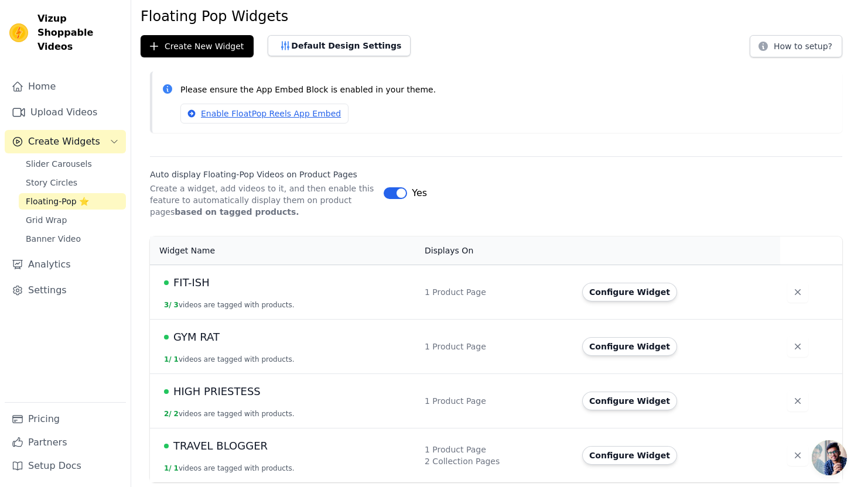
click at [234, 444] on span "TRAVEL BLOGGER" at bounding box center [220, 446] width 94 height 16
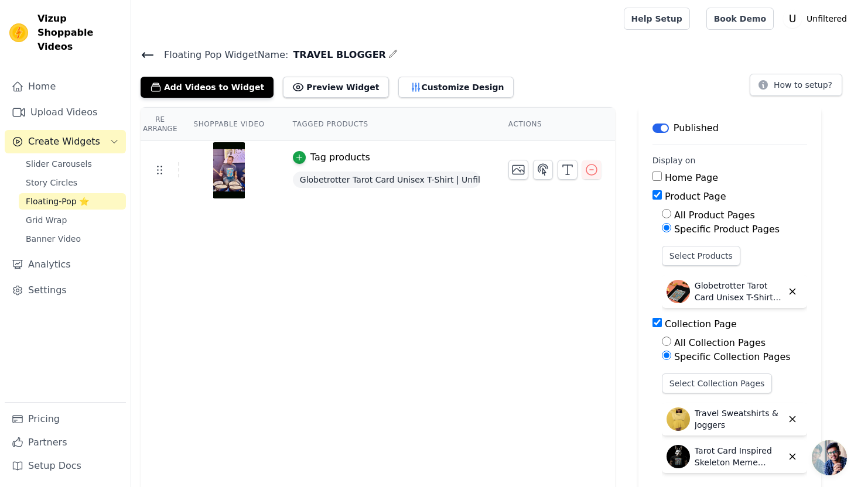
click at [661, 323] on input "Collection Page" at bounding box center [656, 322] width 9 height 9
checkbox input "false"
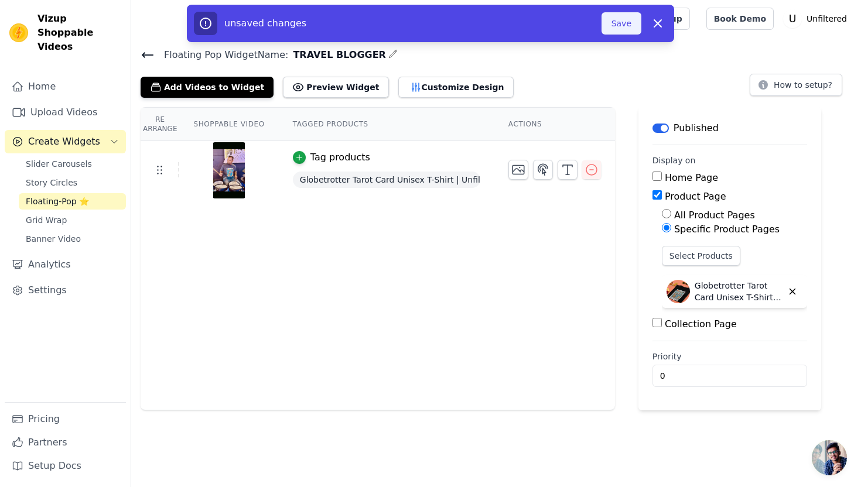
click at [621, 29] on button "Save" at bounding box center [621, 23] width 40 height 22
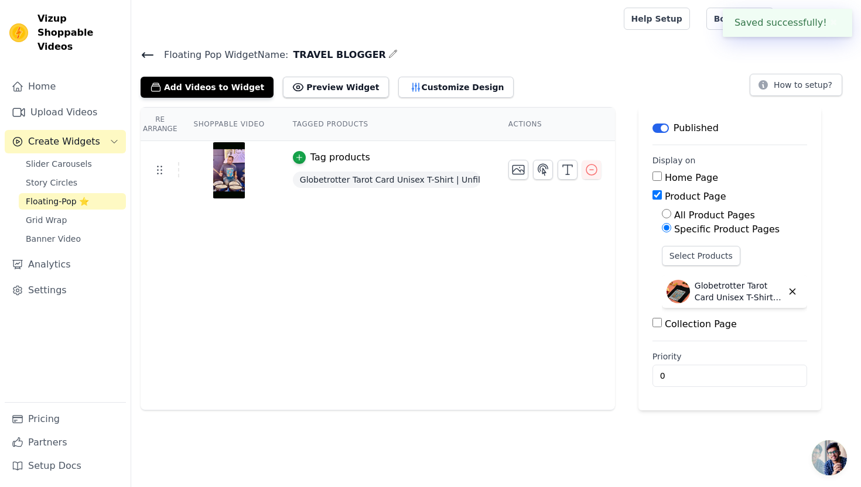
click at [143, 53] on icon at bounding box center [147, 55] width 11 height 5
